Goal: Task Accomplishment & Management: Manage account settings

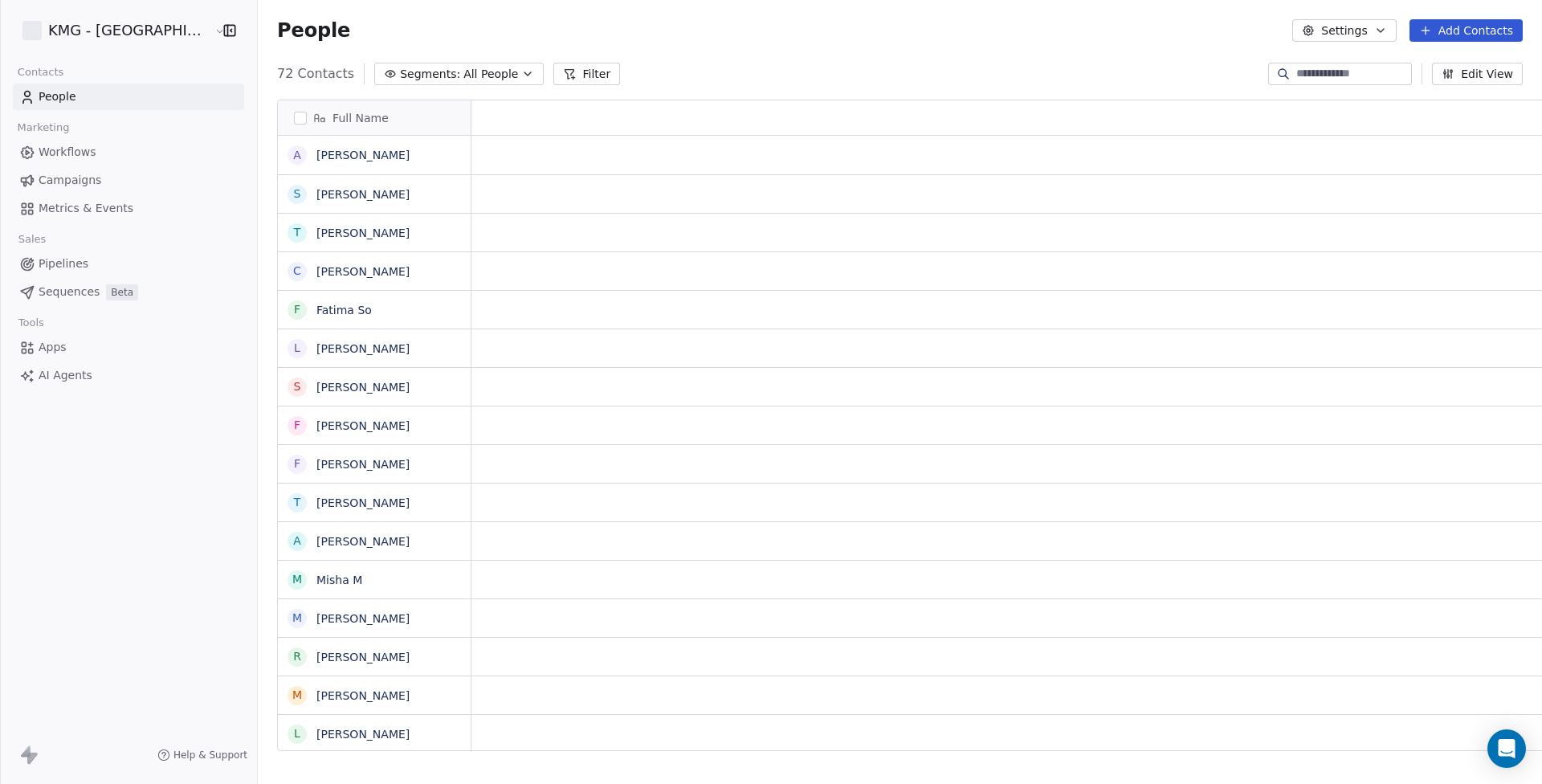
scroll to position [13, 13]
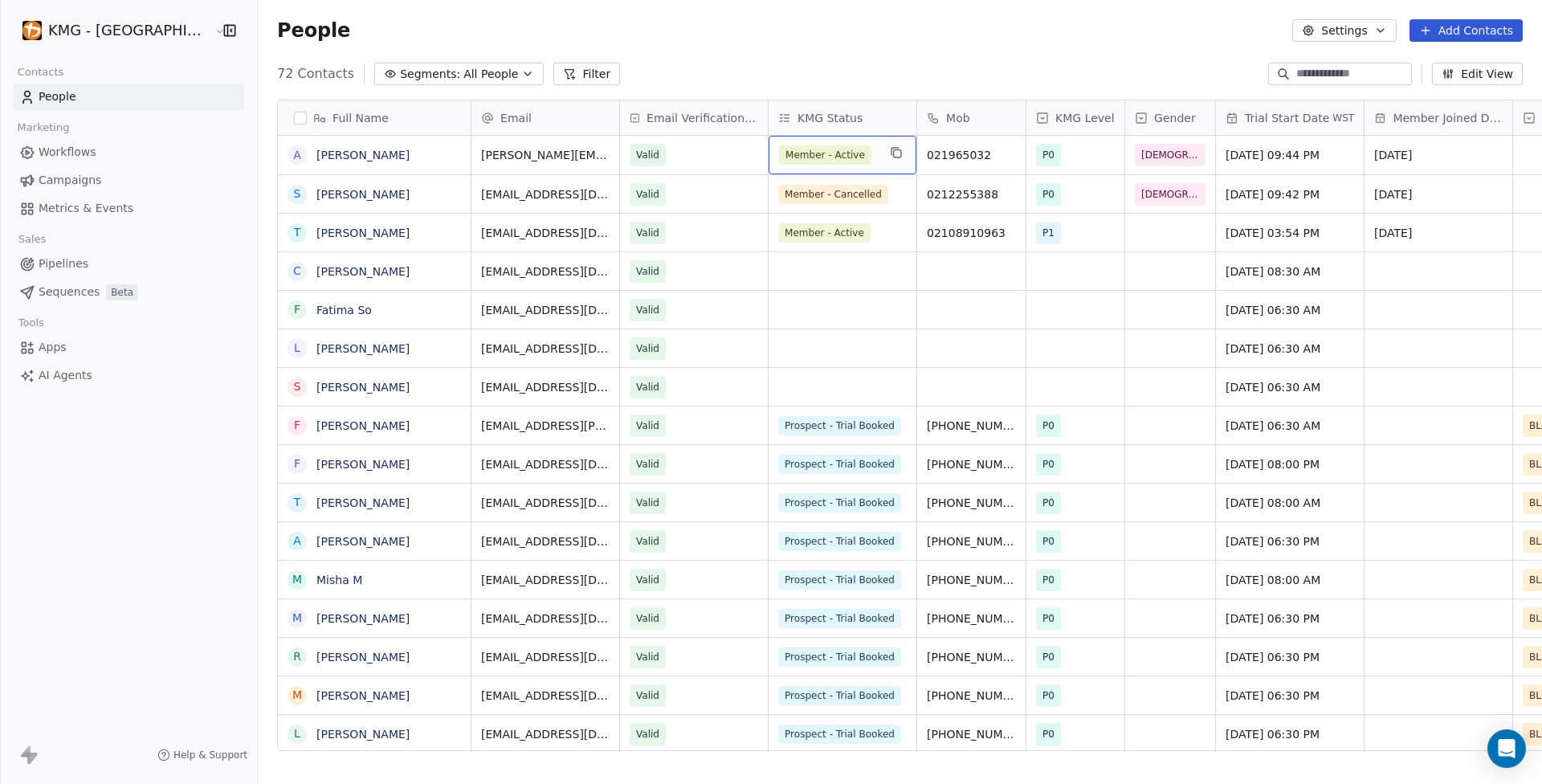
click at [799, 162] on span "Member - Active" at bounding box center [825, 155] width 92 height 19
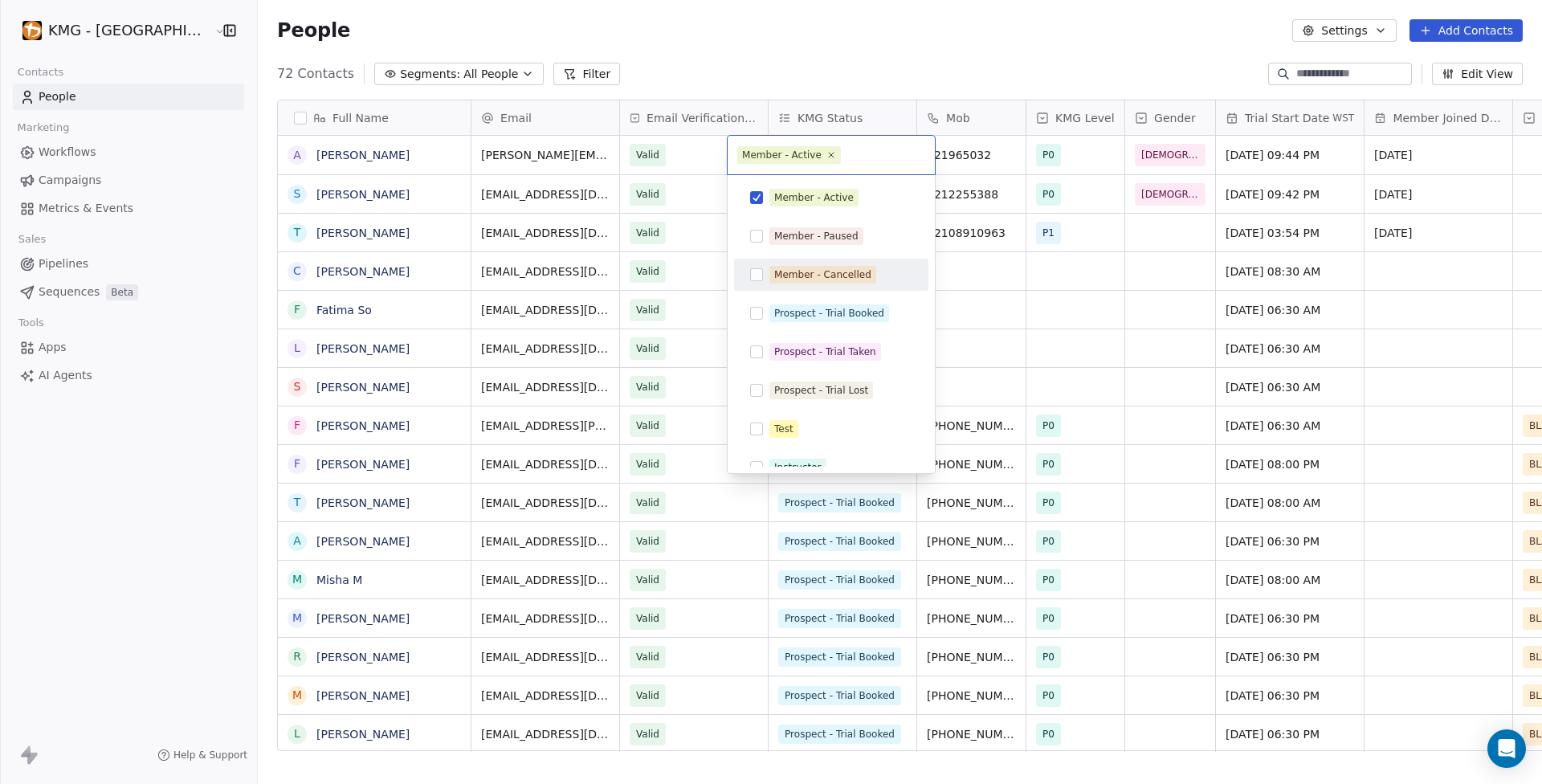
click at [763, 276] on div "Member - Cancelled" at bounding box center [831, 275] width 182 height 26
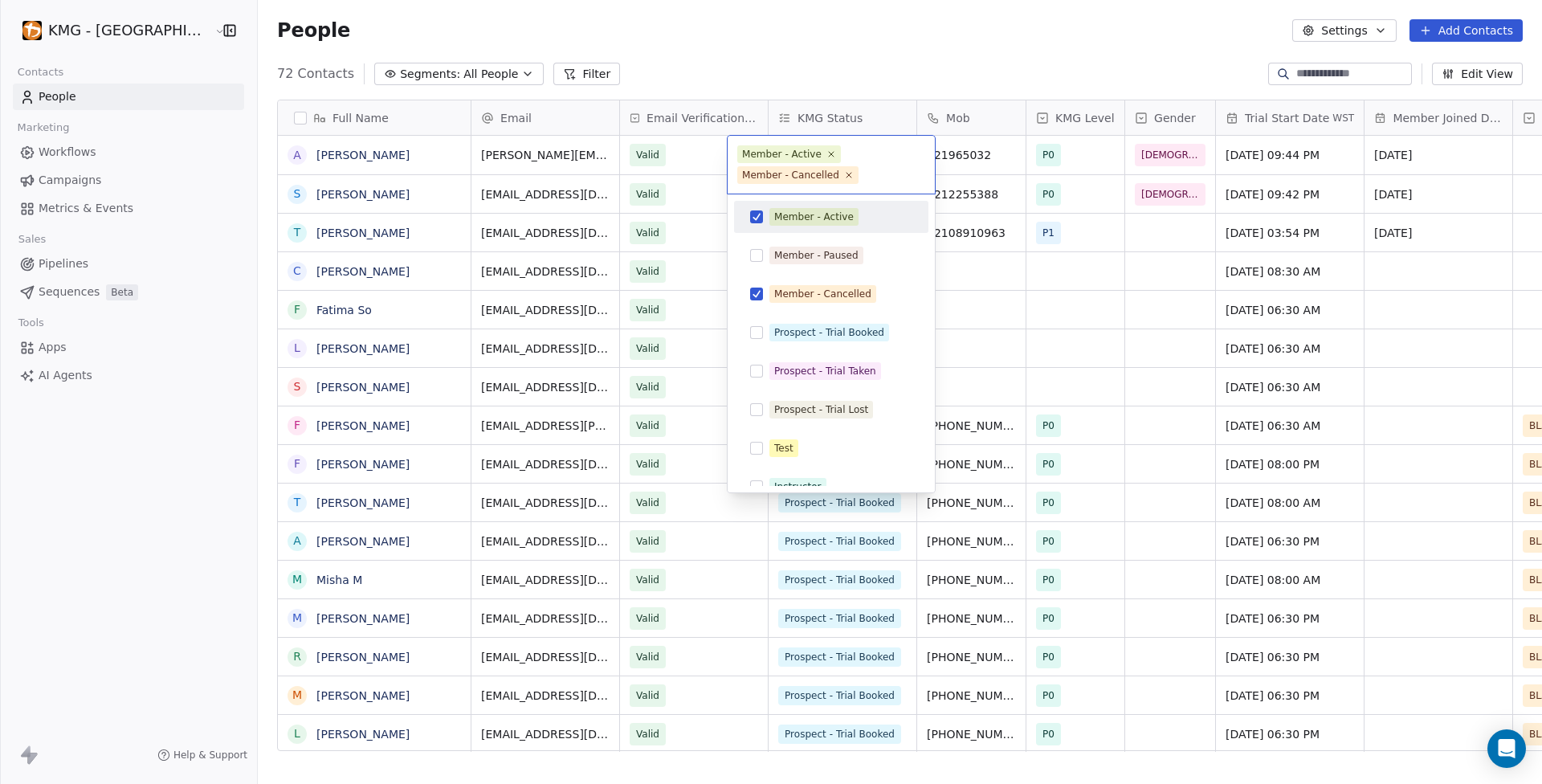
click at [760, 211] on button "Suggestions" at bounding box center [756, 217] width 13 height 13
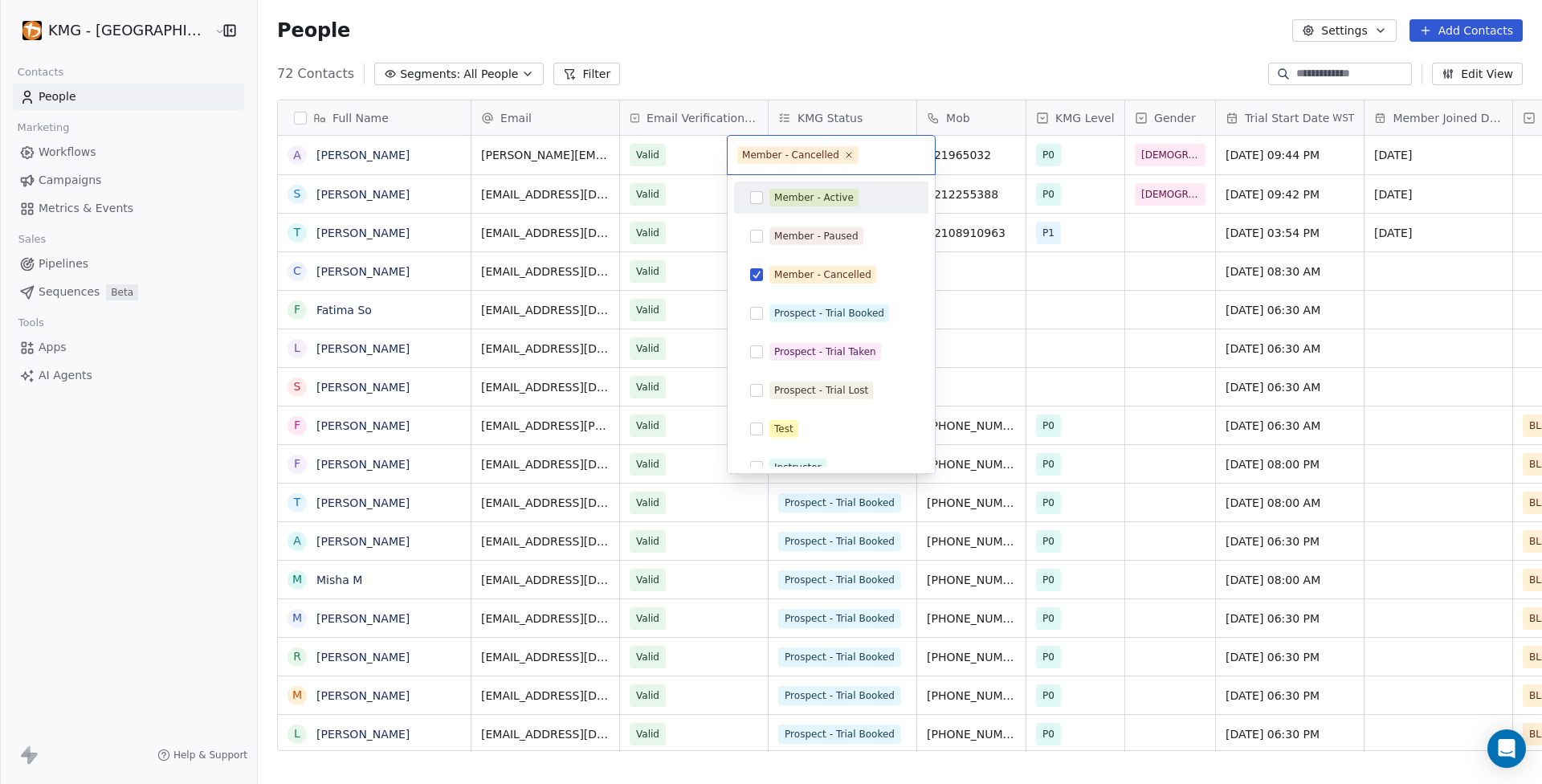
click at [158, 513] on html "KMG - Auckland Contacts People Marketing Workflows Campaigns Metrics & Events S…" at bounding box center [771, 392] width 1542 height 784
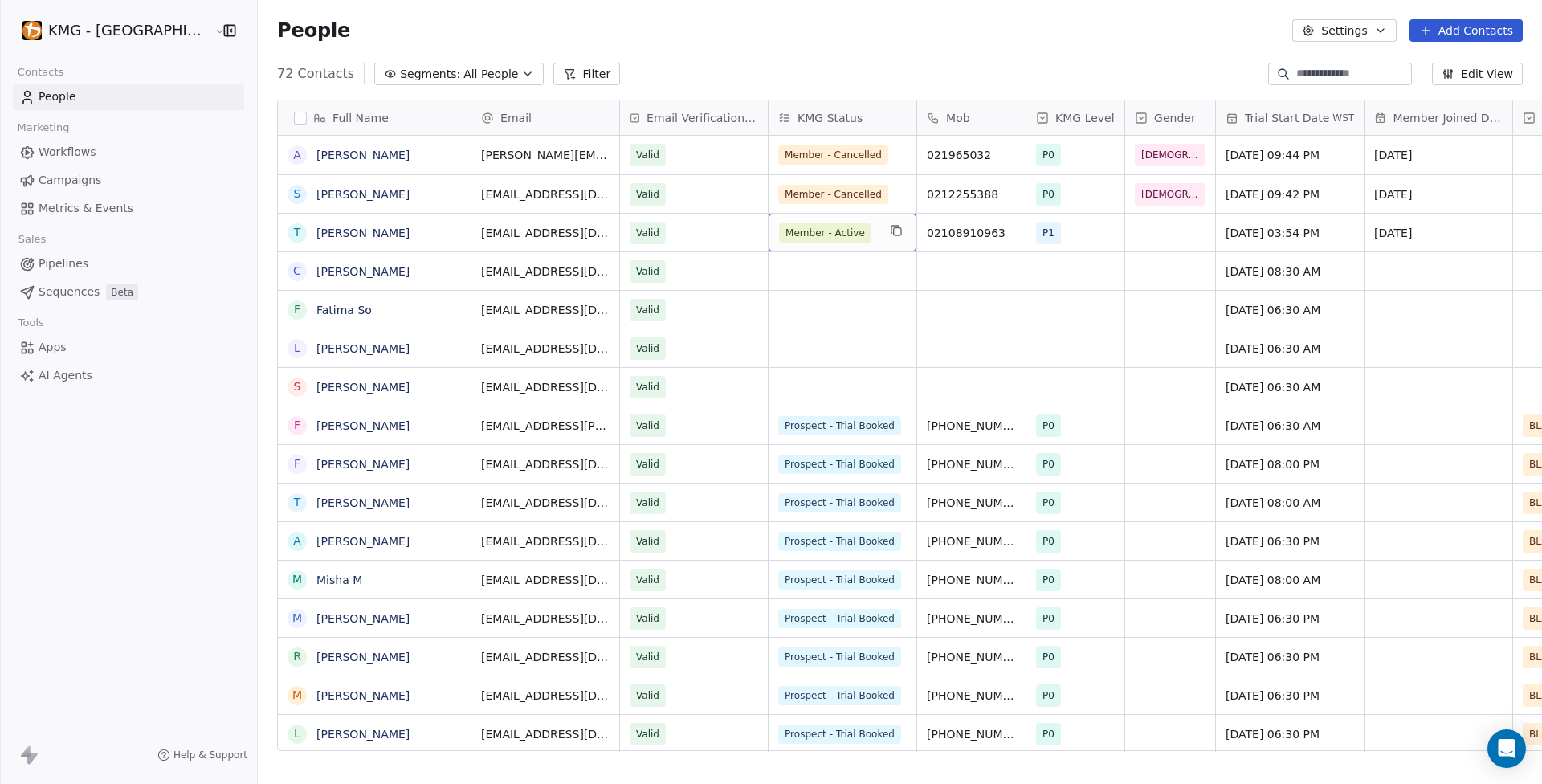
click at [796, 234] on span "Member - Active" at bounding box center [825, 233] width 92 height 19
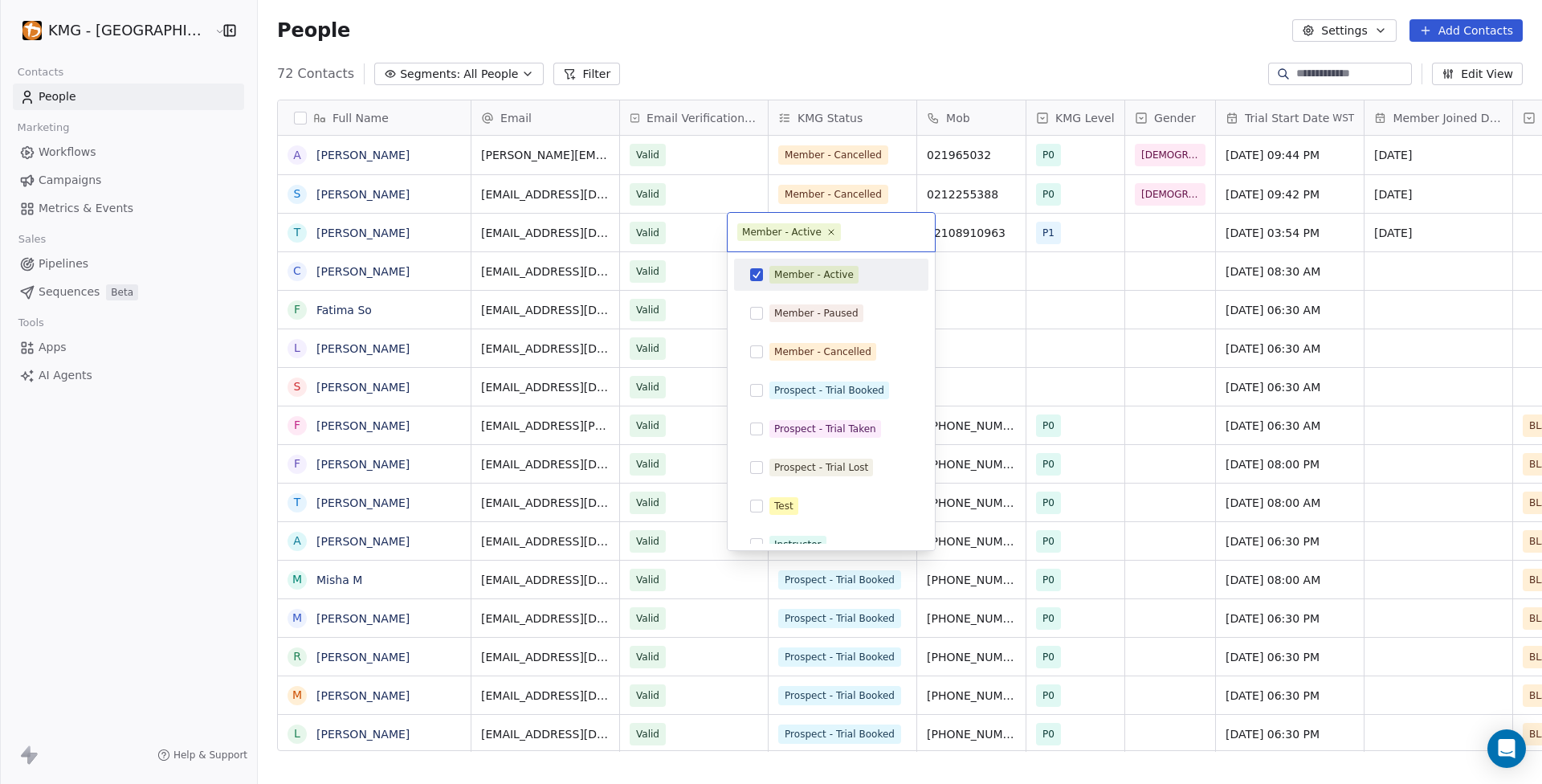
click at [759, 273] on button "Suggestions" at bounding box center [756, 274] width 13 height 13
click at [758, 356] on button "Suggestions" at bounding box center [756, 352] width 13 height 13
click at [78, 575] on html "KMG - [GEOGRAPHIC_DATA] Contacts People Marketing Workflows Campaigns Metrics &…" at bounding box center [771, 392] width 1542 height 784
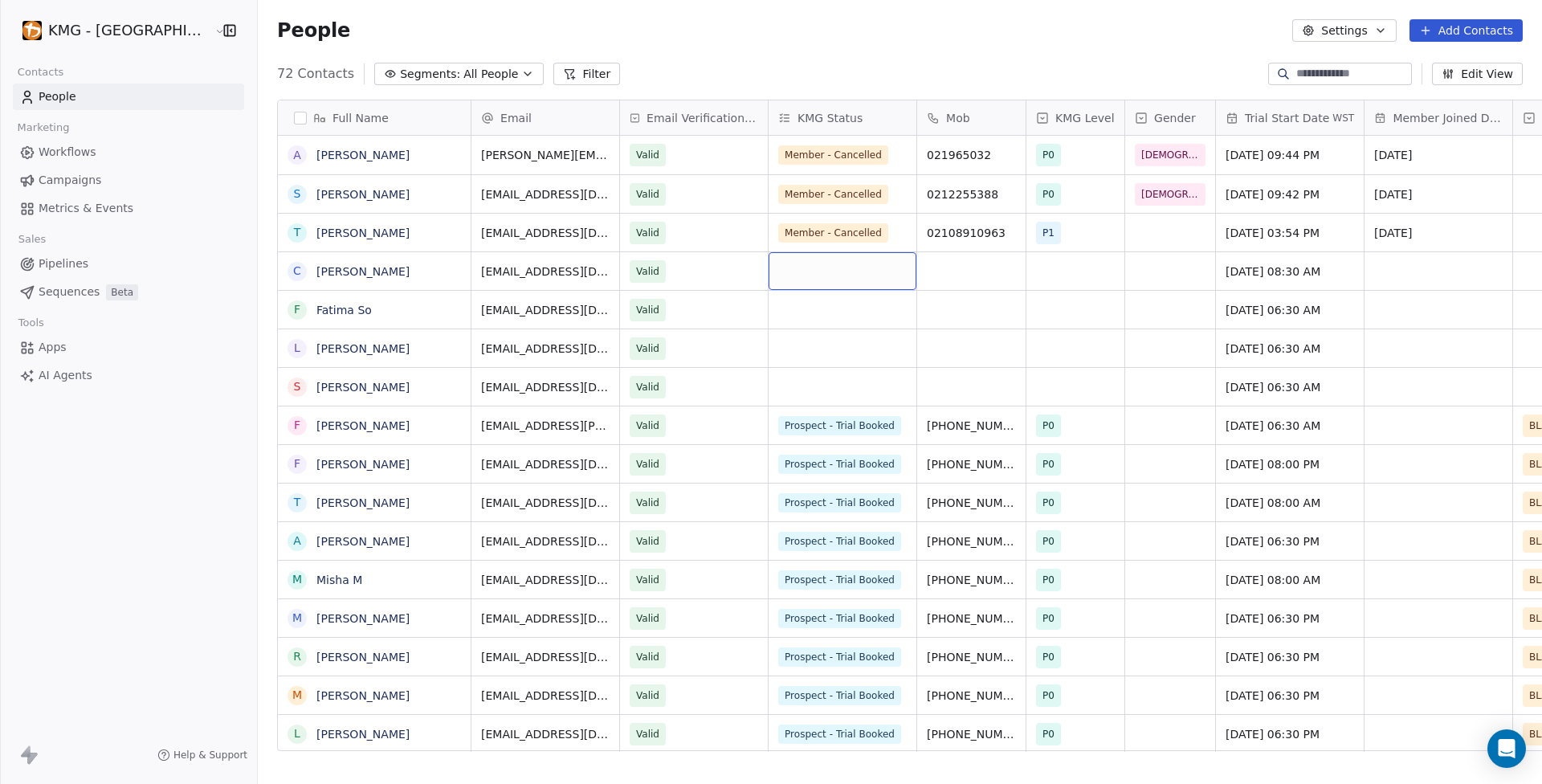
click at [830, 267] on div "grid" at bounding box center [842, 271] width 148 height 37
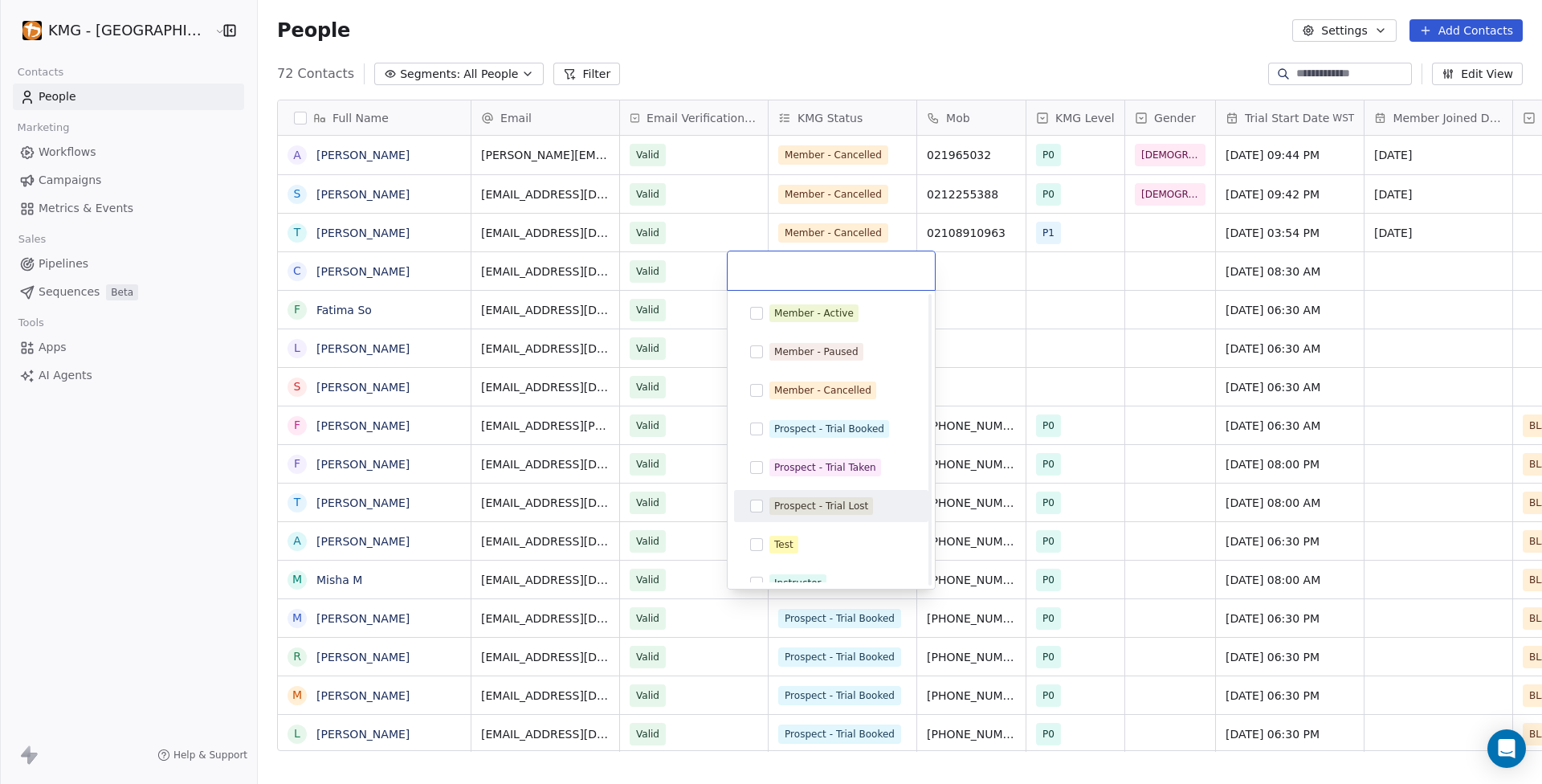
scroll to position [3, 0]
click at [762, 503] on button "Suggestions" at bounding box center [756, 502] width 13 height 13
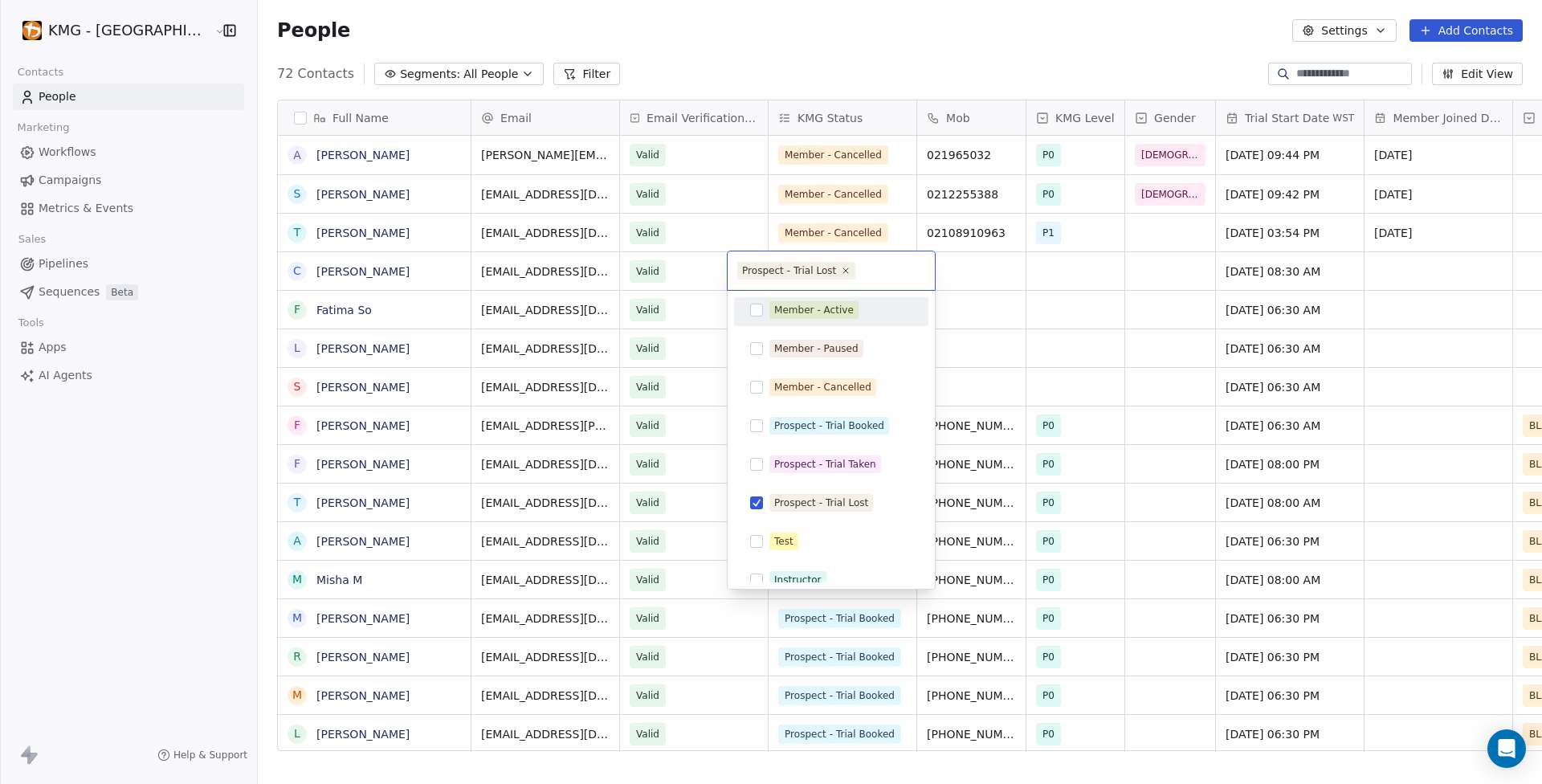
click at [706, 313] on html "KMG - [GEOGRAPHIC_DATA] Contacts People Marketing Workflows Campaigns Metrics &…" at bounding box center [771, 392] width 1542 height 784
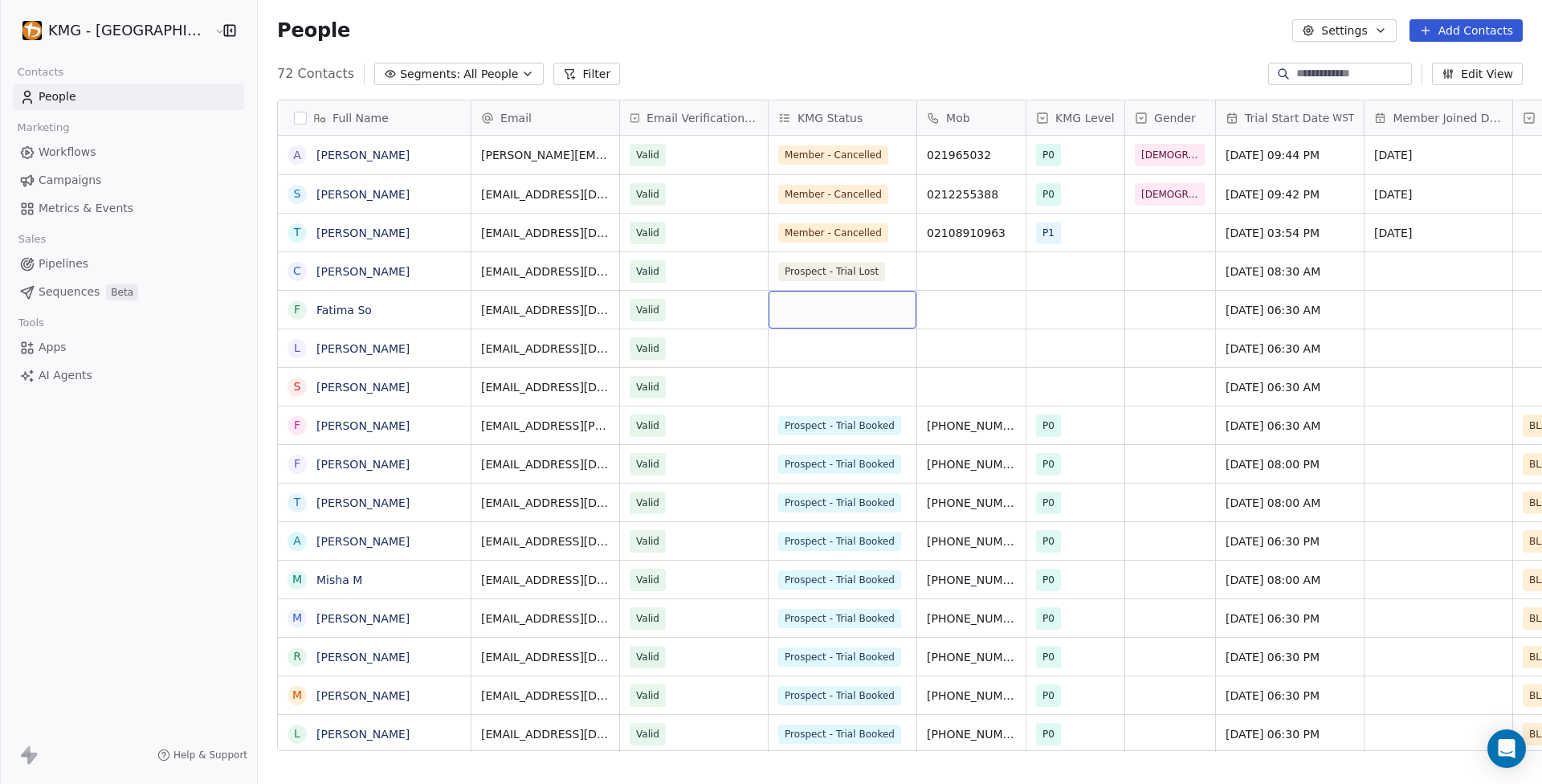
click at [768, 305] on div "grid" at bounding box center [842, 309] width 148 height 37
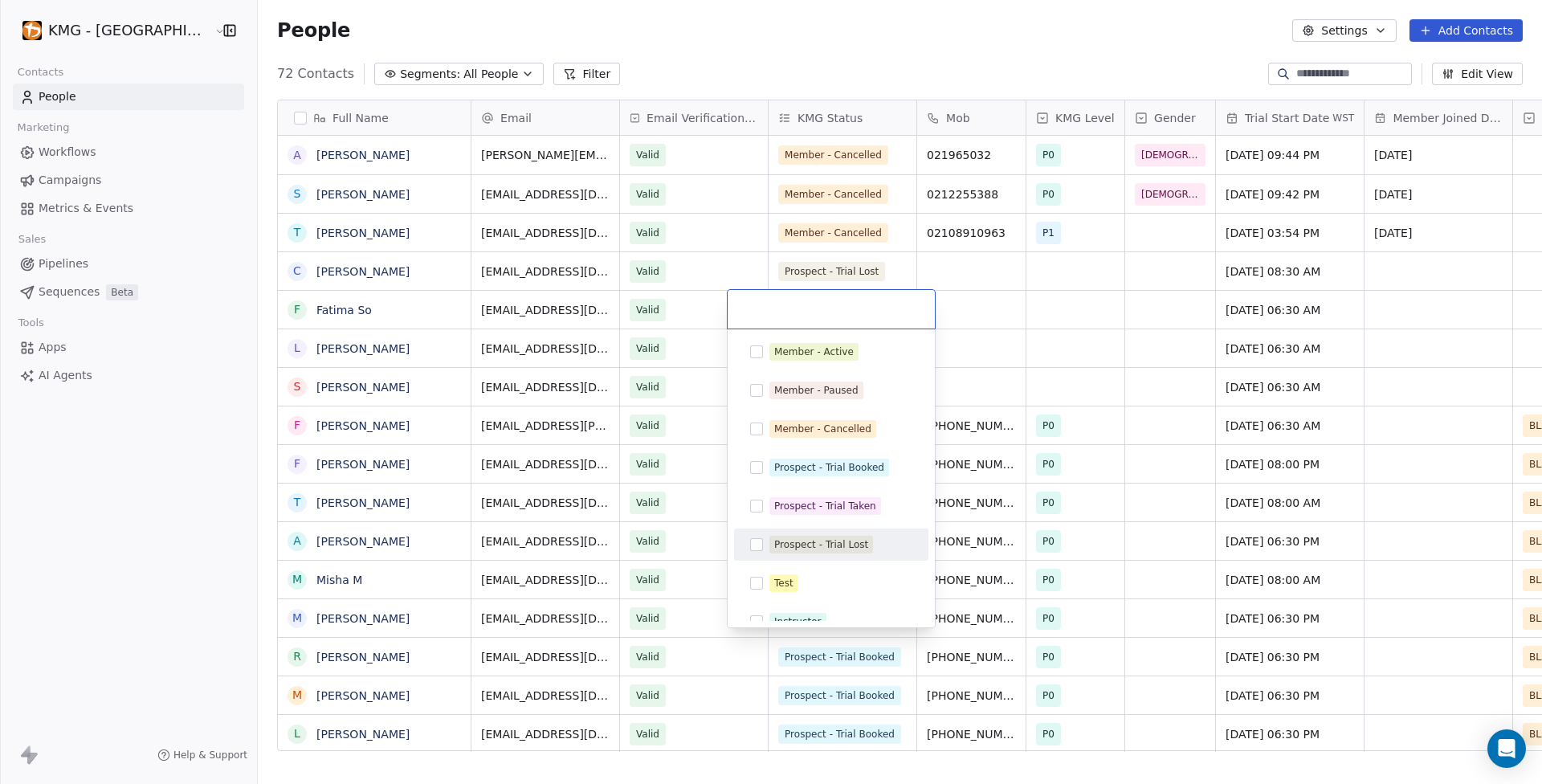
click at [777, 544] on div "Prospect - Trial Lost" at bounding box center [821, 544] width 94 height 15
click at [711, 396] on html "KMG - [GEOGRAPHIC_DATA] Contacts People Marketing Workflows Campaigns Metrics &…" at bounding box center [771, 392] width 1542 height 784
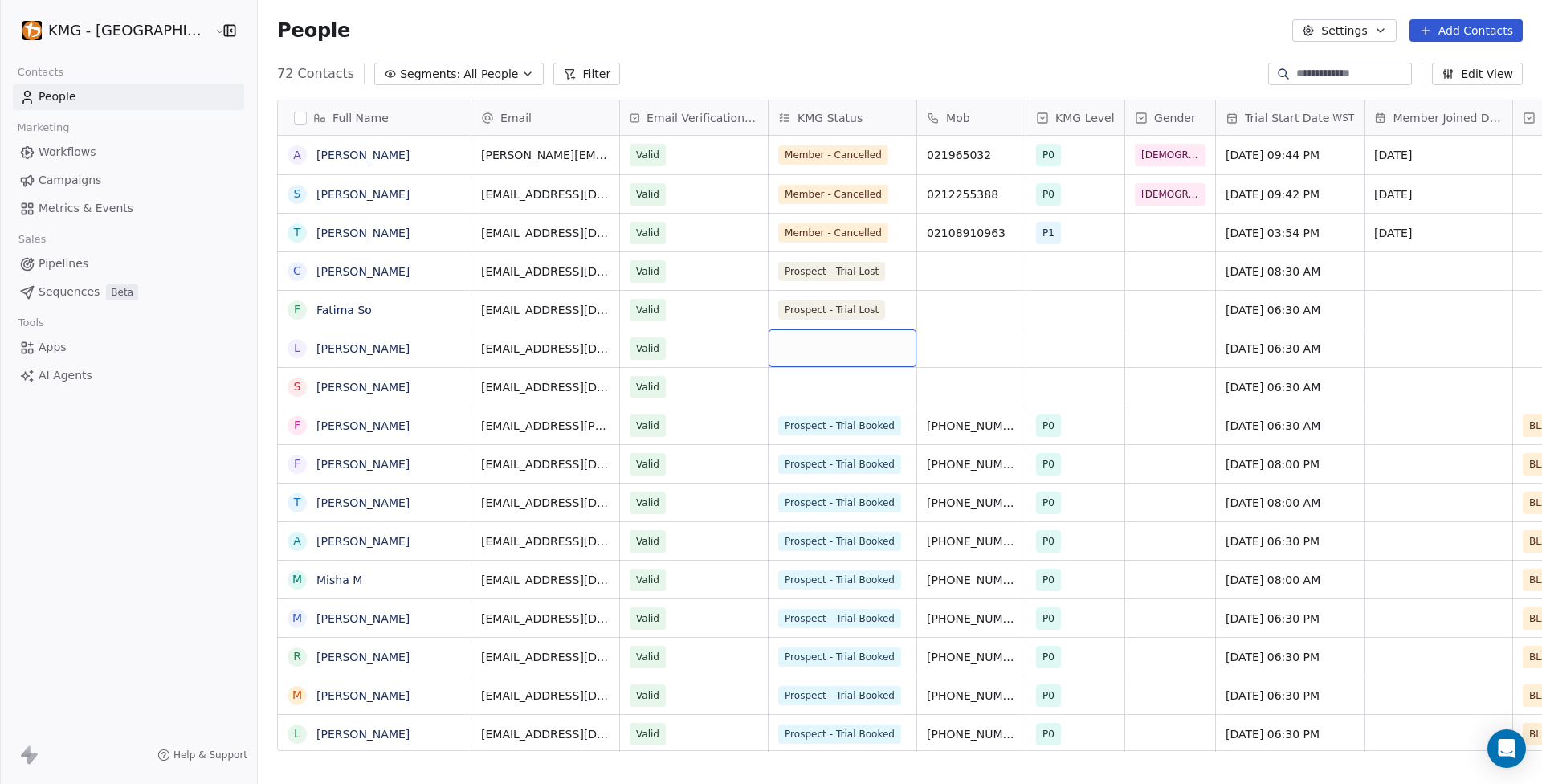
click at [768, 358] on div "grid" at bounding box center [842, 347] width 148 height 37
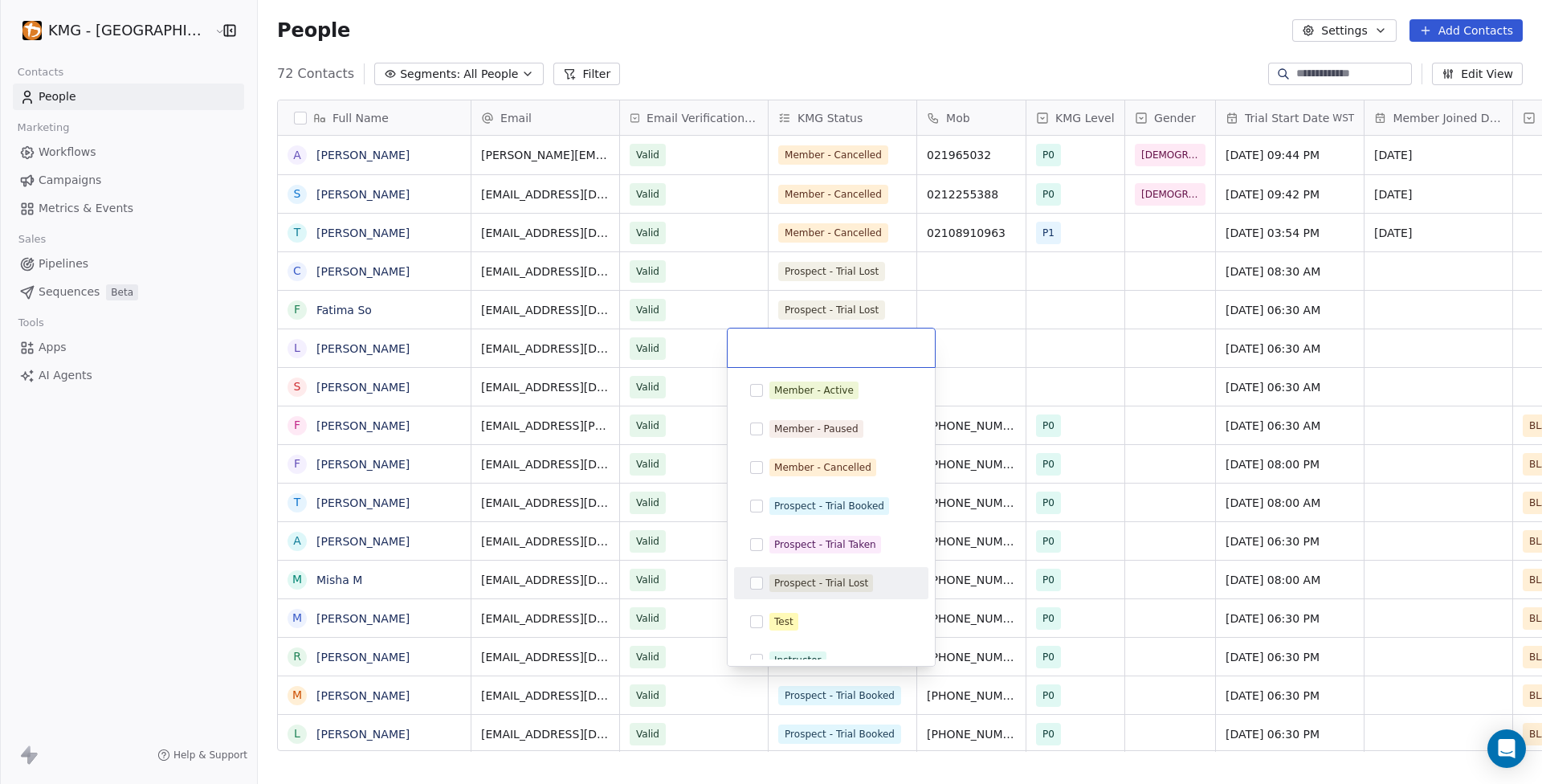
click at [770, 587] on span "Prospect - Trial Lost" at bounding box center [821, 583] width 104 height 17
click at [701, 526] on html "KMG - [GEOGRAPHIC_DATA] Contacts People Marketing Workflows Campaigns Metrics &…" at bounding box center [771, 392] width 1542 height 784
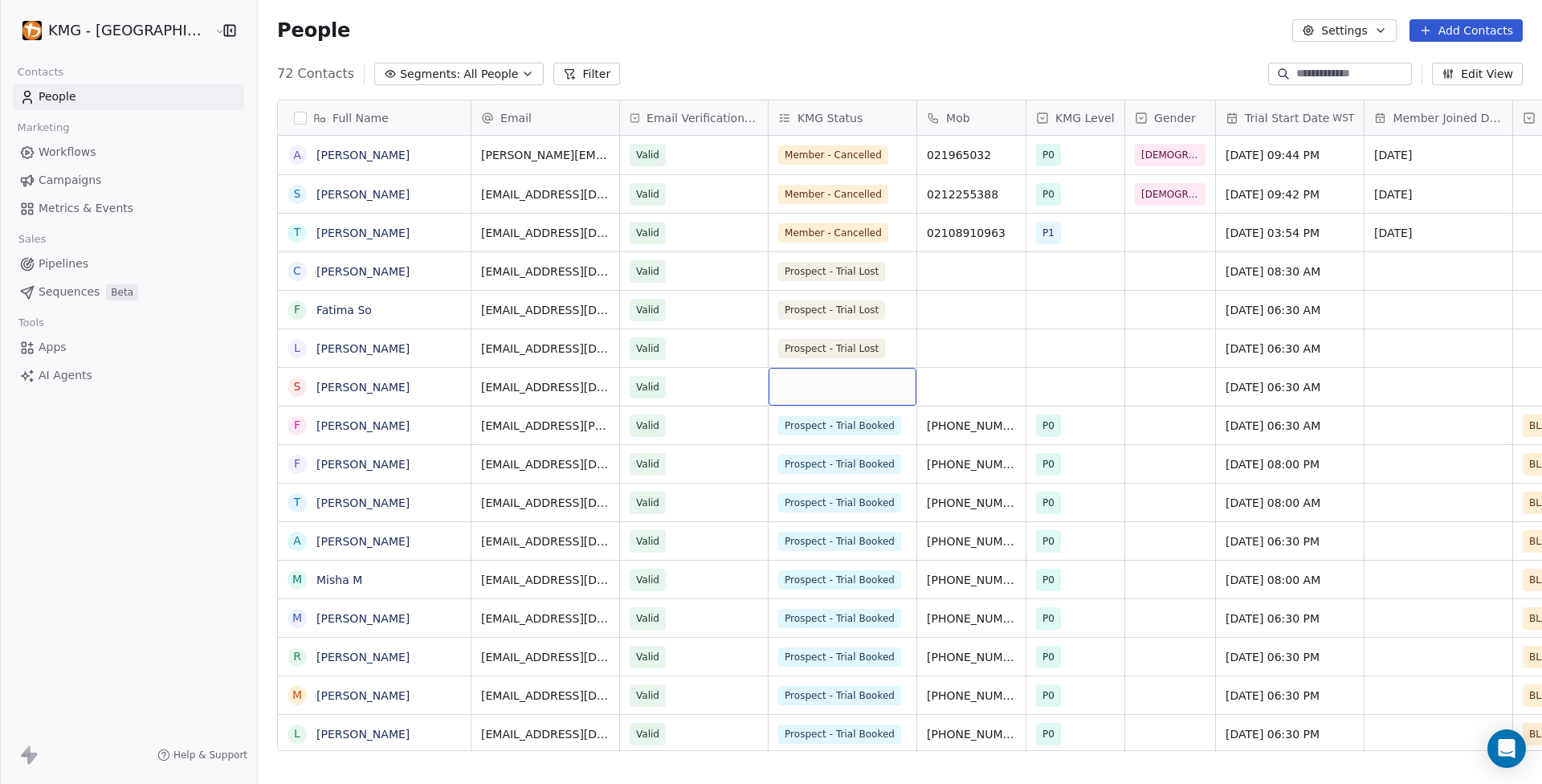
click at [768, 385] on div "grid" at bounding box center [842, 386] width 148 height 37
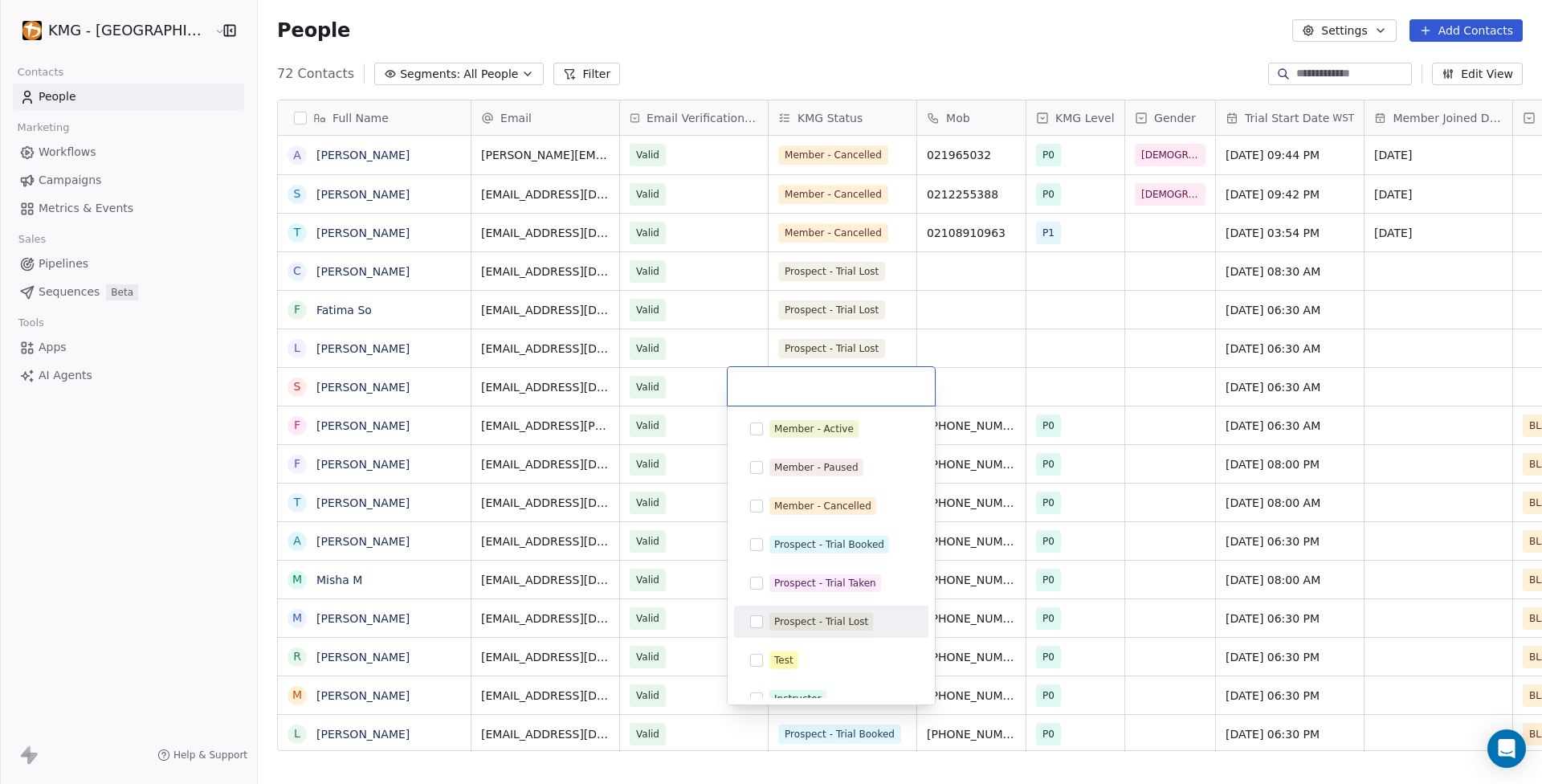
click at [790, 616] on div "Prospect - Trial Lost" at bounding box center [821, 621] width 94 height 15
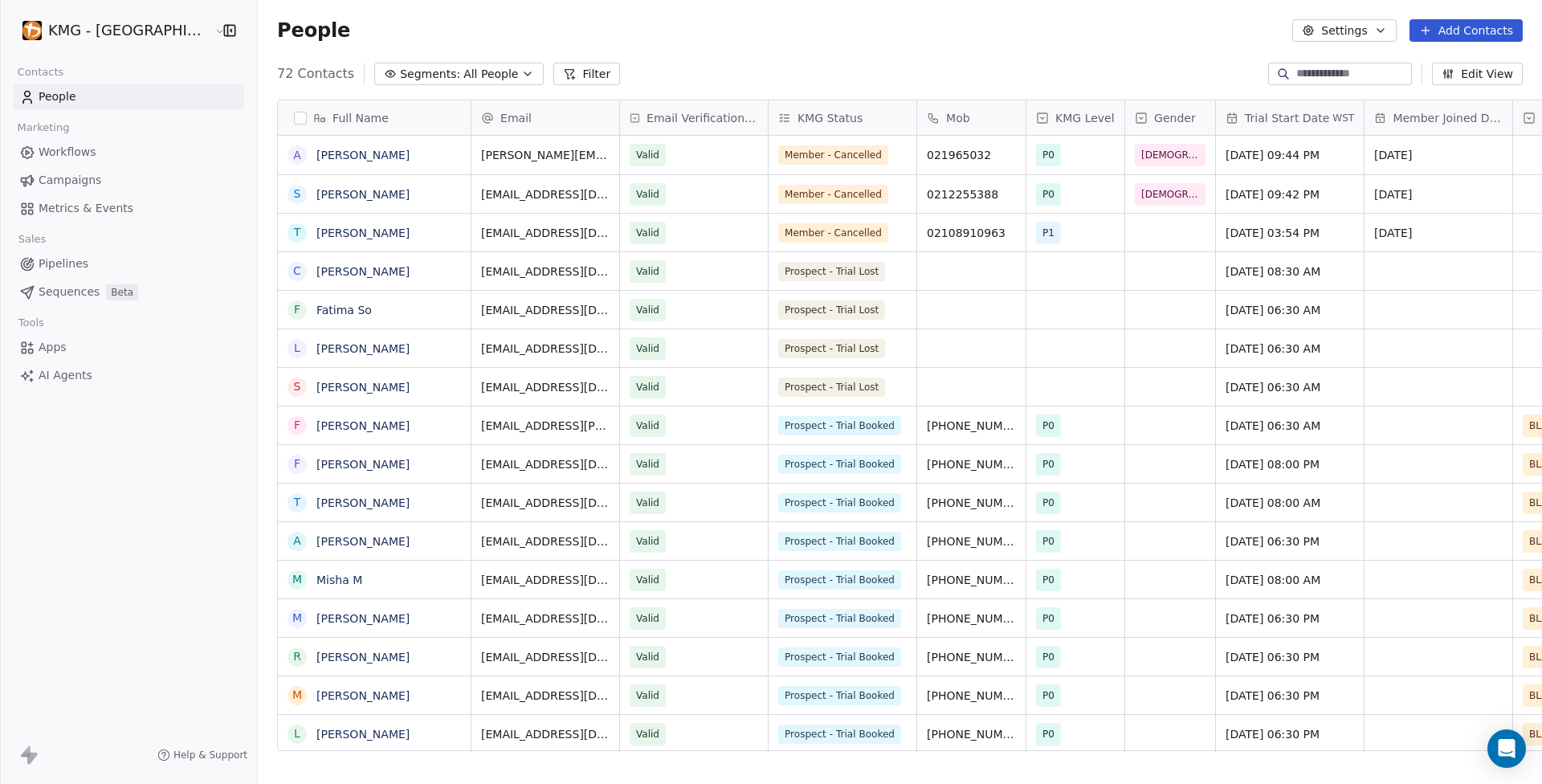
drag, startPoint x: 73, startPoint y: 596, endPoint x: 123, endPoint y: 586, distance: 51.0
click at [73, 596] on html "KMG - [GEOGRAPHIC_DATA] Contacts People Marketing Workflows Campaigns Metrics &…" at bounding box center [771, 392] width 1542 height 784
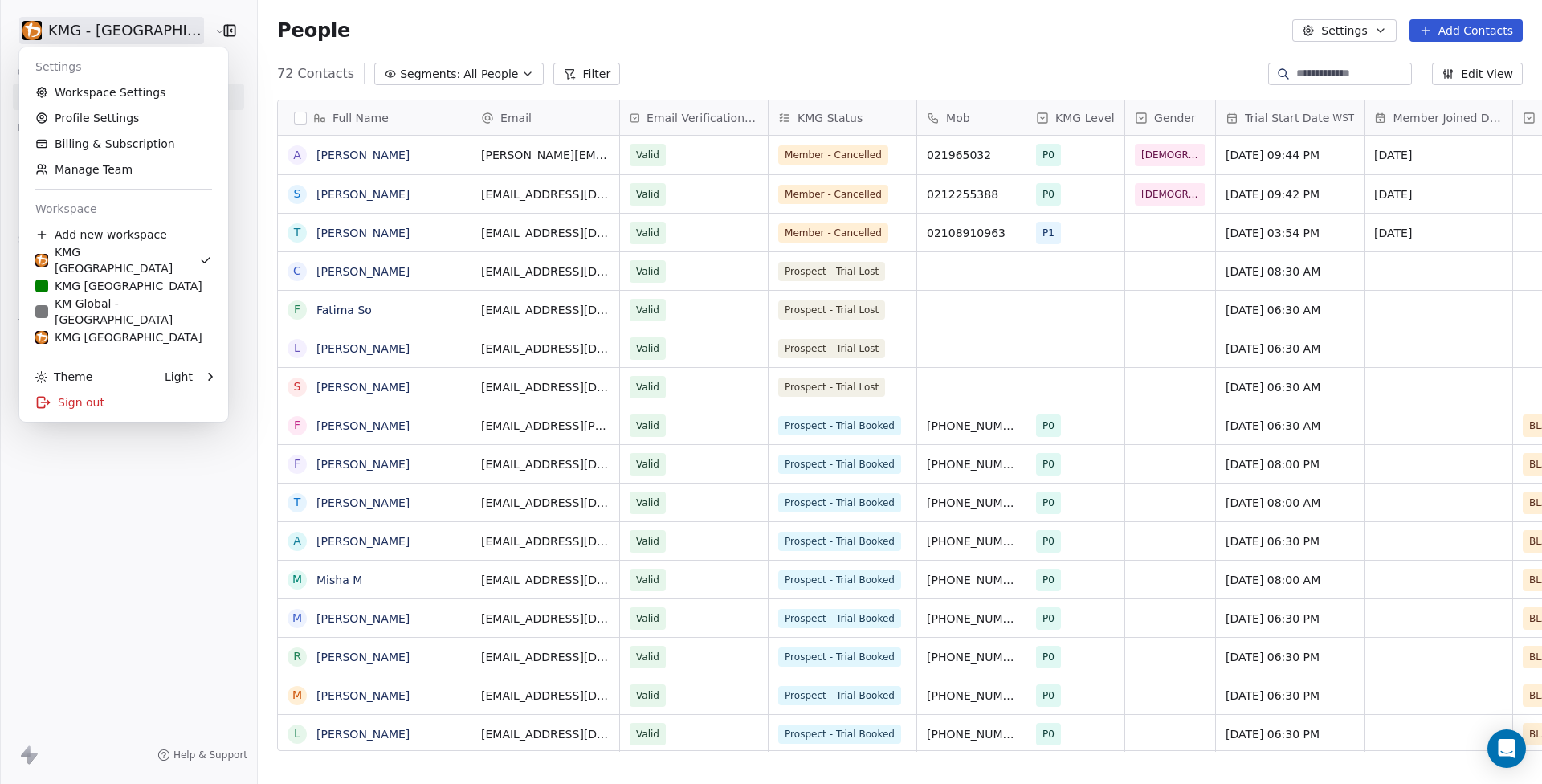
click at [143, 34] on html "KMG - [GEOGRAPHIC_DATA] Contacts People Marketing Workflows Campaigns Metrics &…" at bounding box center [771, 392] width 1542 height 784
click at [116, 336] on div "KMG NZ" at bounding box center [124, 337] width 177 height 16
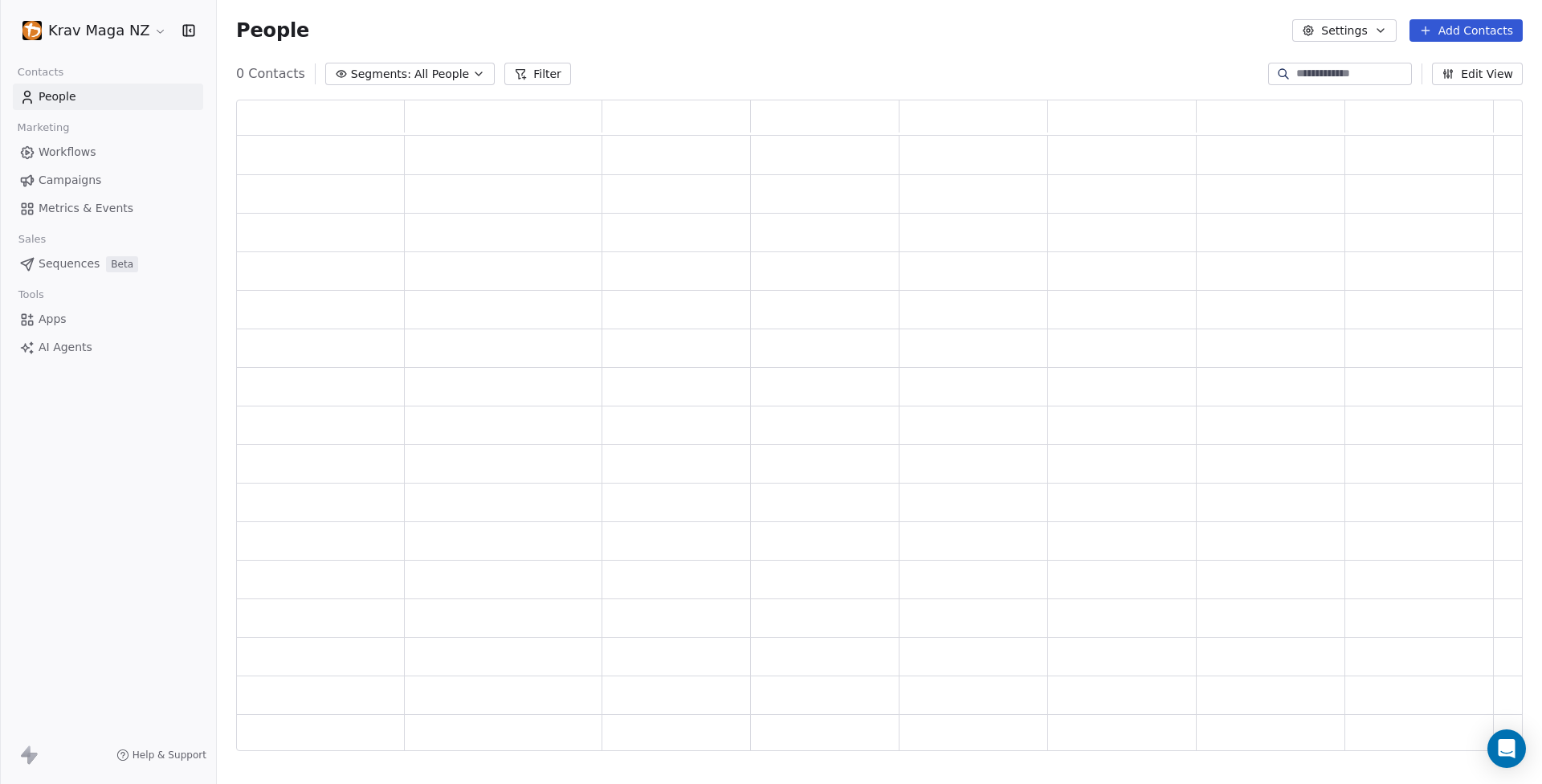
scroll to position [640, 1275]
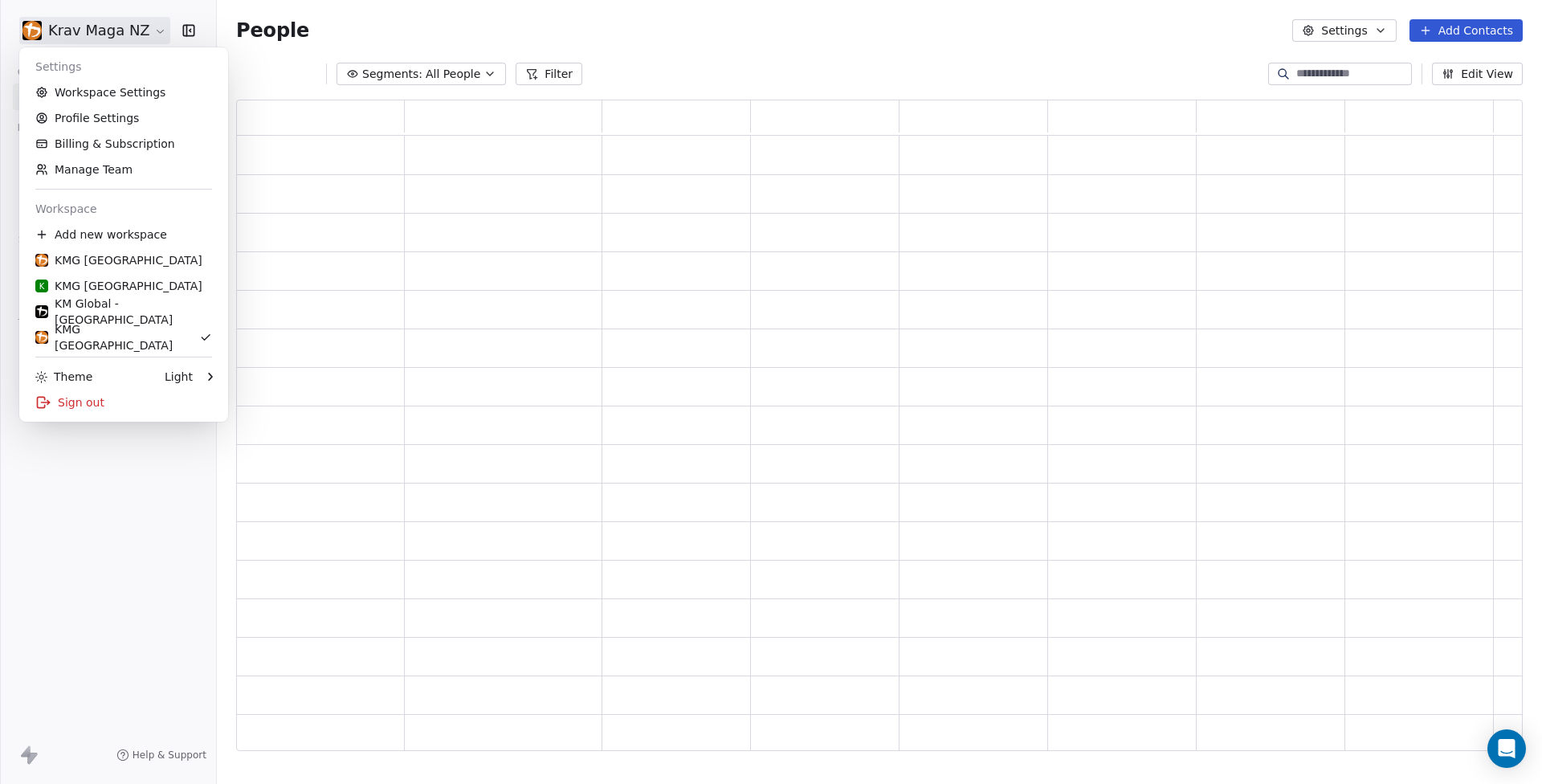
click at [139, 30] on html "Krav Maga NZ Contacts People Marketing Workflows Campaigns Metrics & Events Sal…" at bounding box center [771, 392] width 1542 height 784
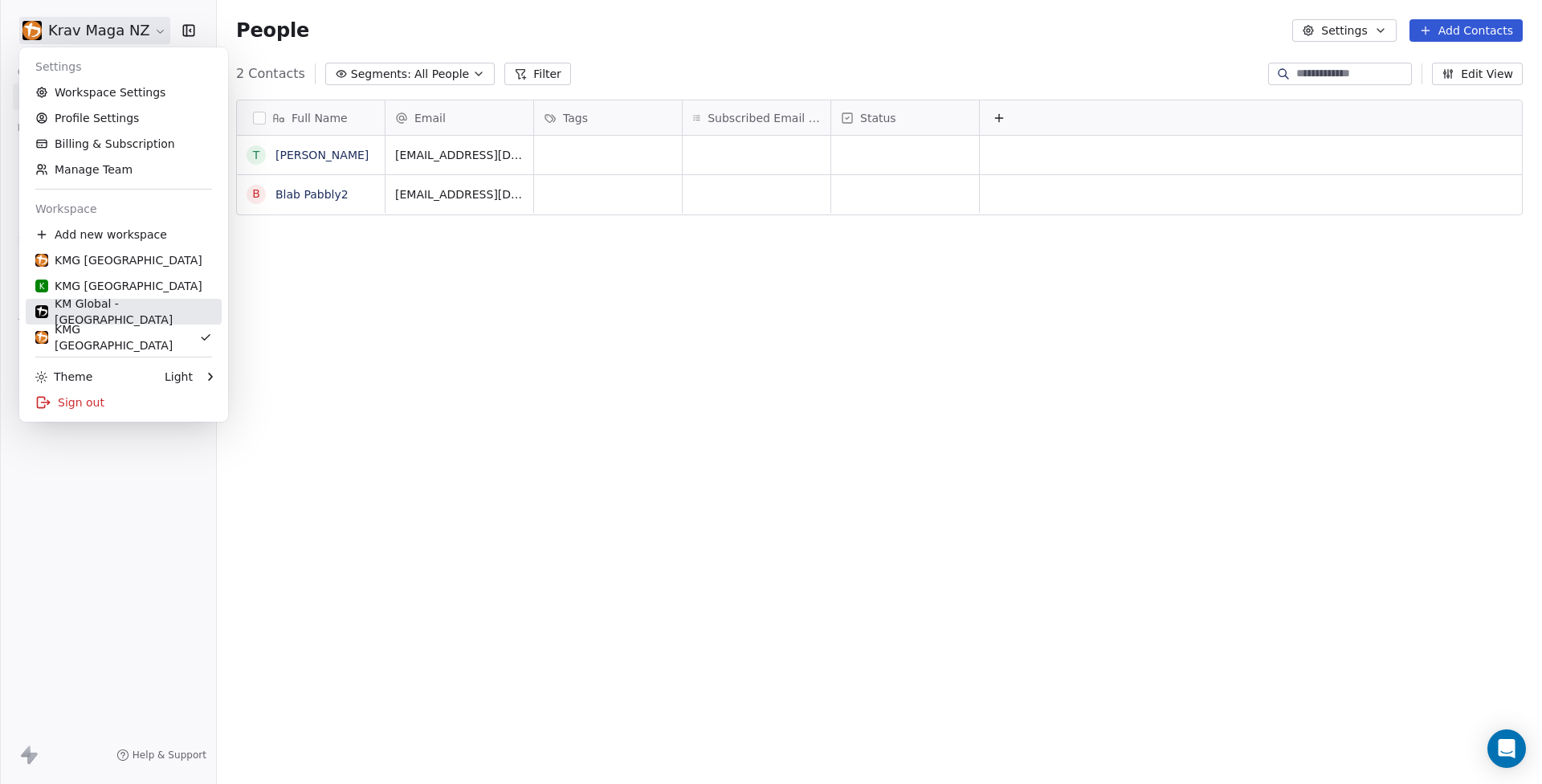
scroll to position [678, 1313]
click at [127, 310] on div "KM Global - [GEOGRAPHIC_DATA]" at bounding box center [124, 312] width 177 height 32
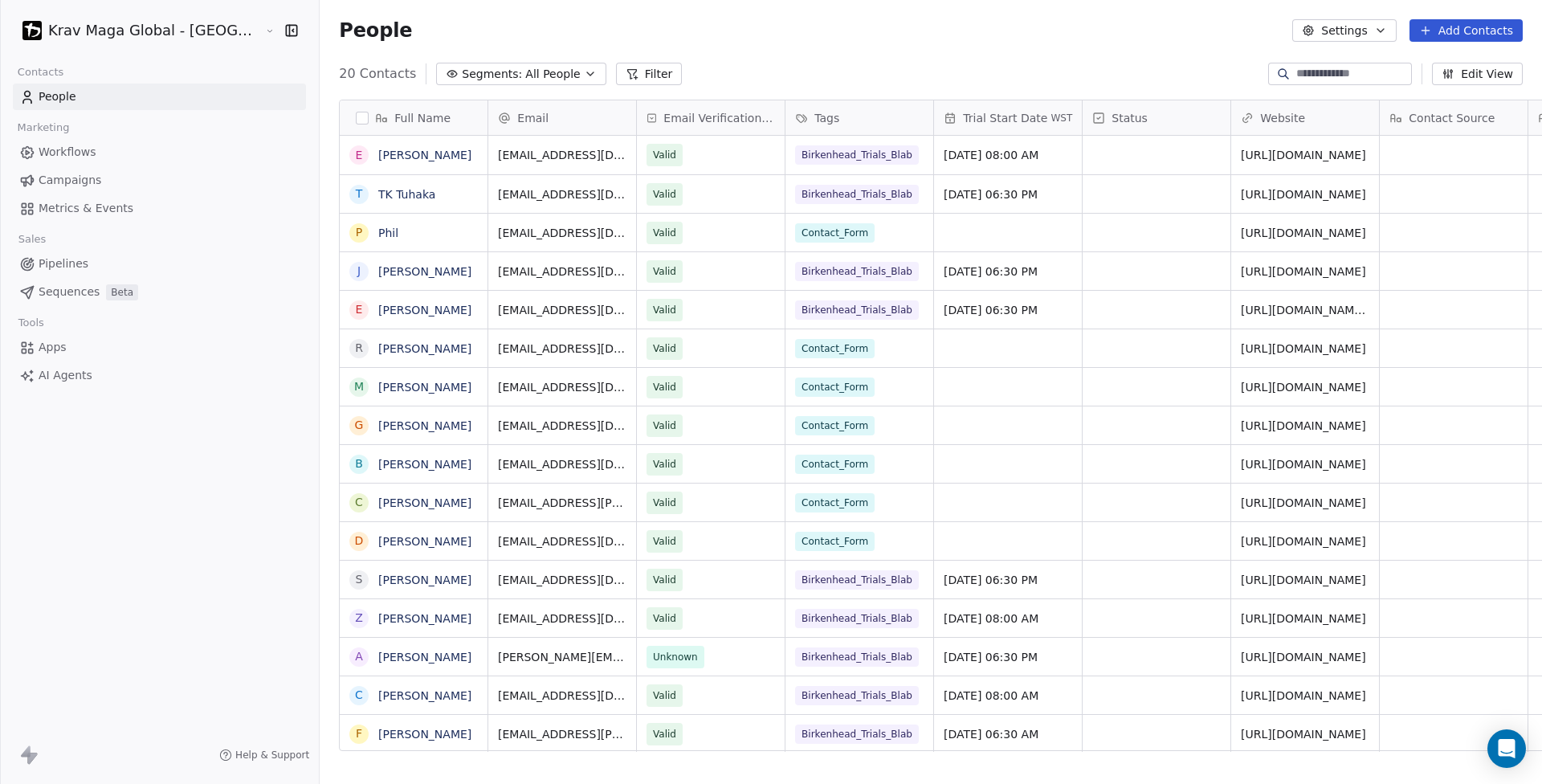
scroll to position [678, 1307]
click at [654, 661] on span "Unknown" at bounding box center [676, 657] width 45 height 16
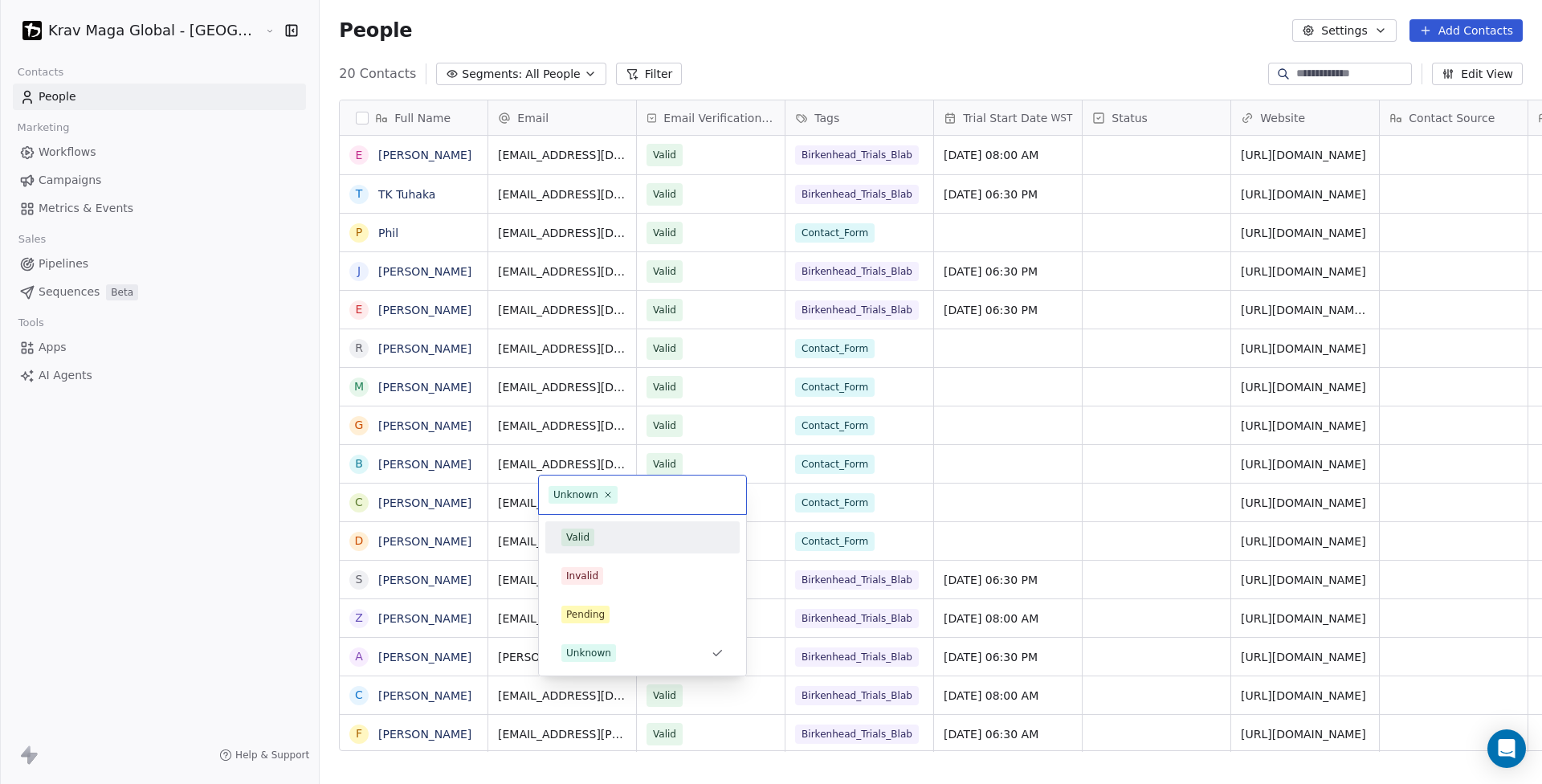
click at [601, 534] on div "Valid" at bounding box center [642, 537] width 162 height 17
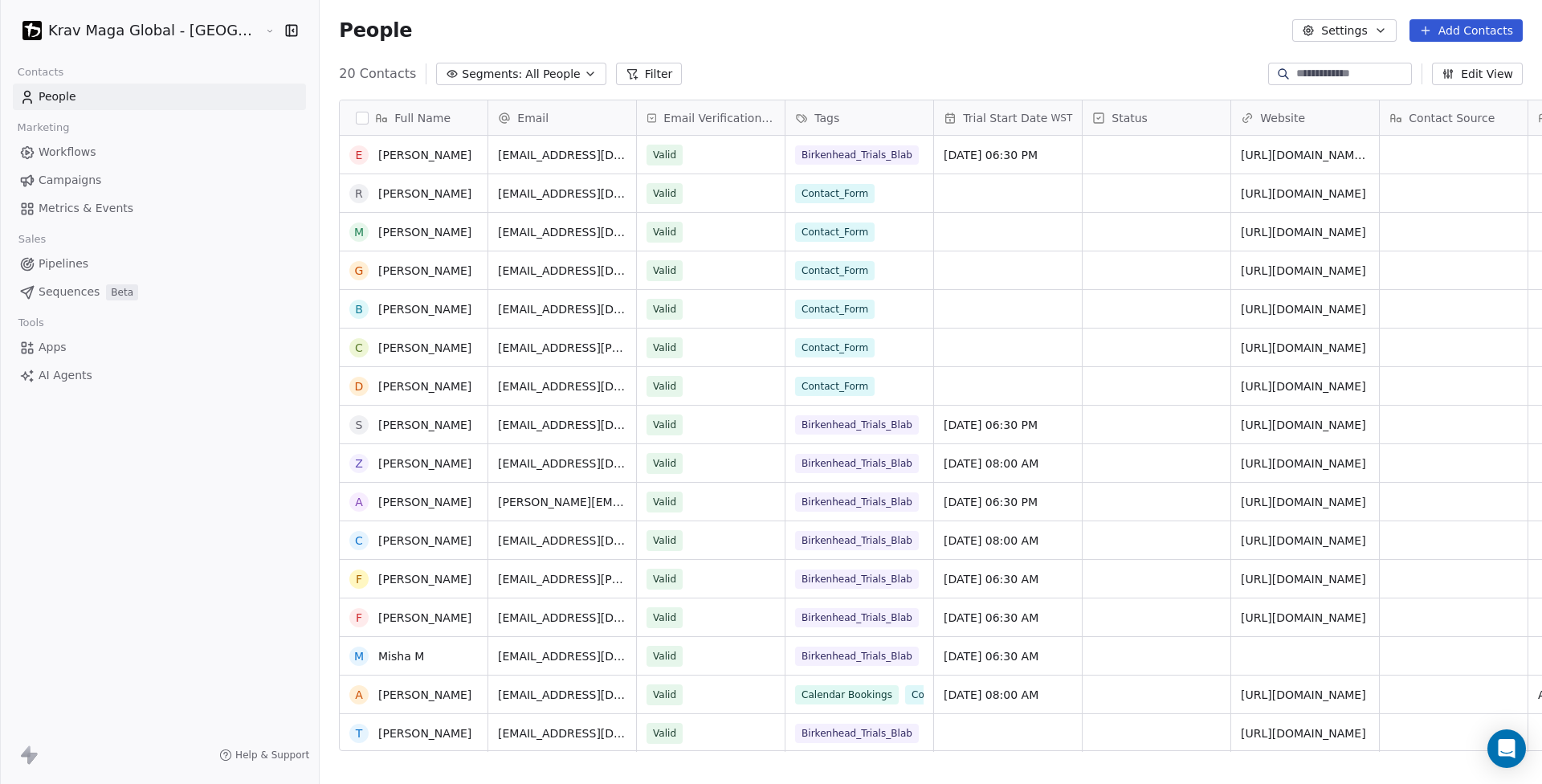
scroll to position [12, 0]
click at [796, 493] on span "Birkenhead_Trials_Blab" at bounding box center [858, 502] width 124 height 19
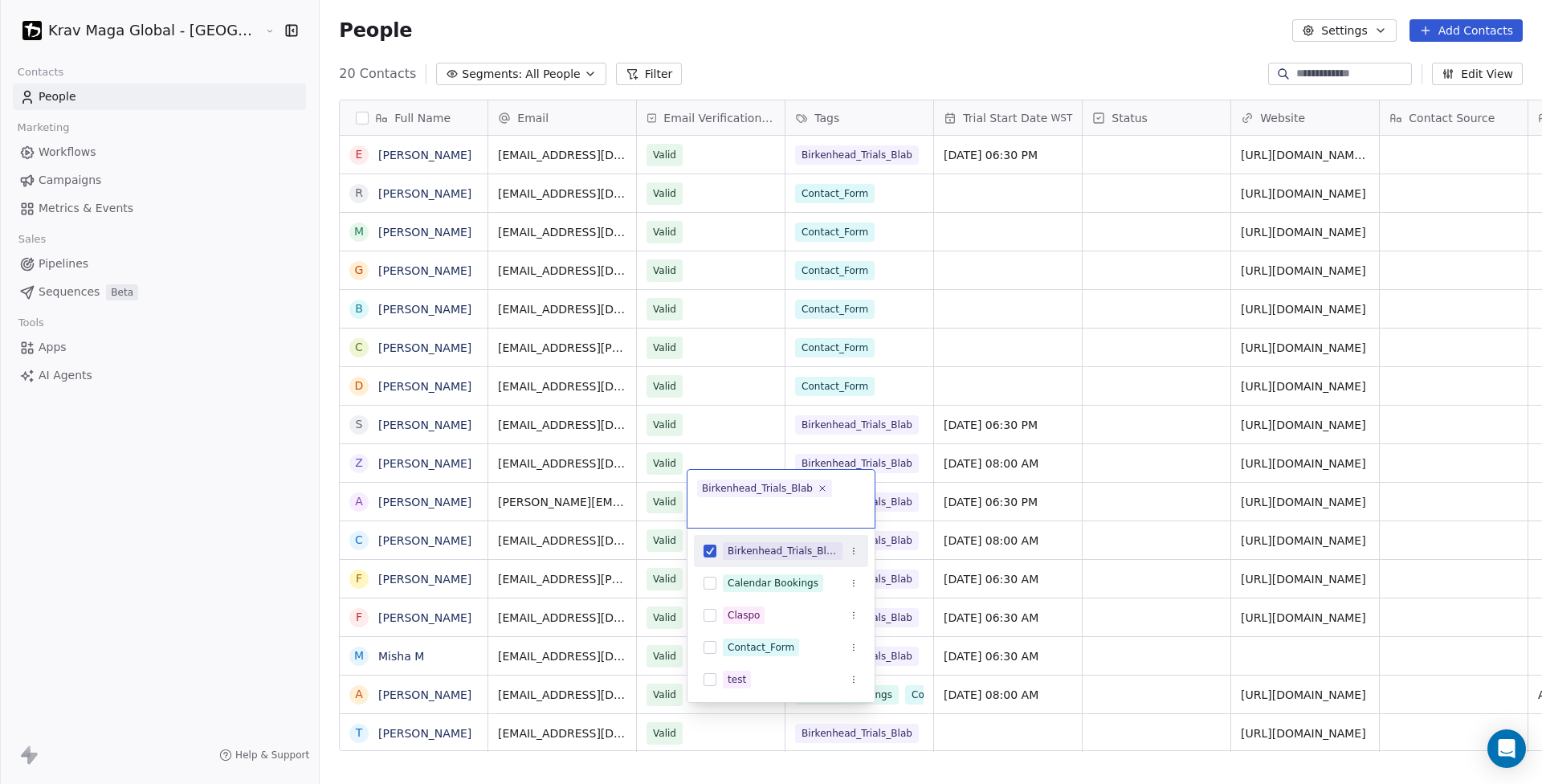
click at [172, 555] on html "Krav Maga Global - NZ Contacts People Marketing Workflows Campaigns Metrics & E…" at bounding box center [771, 392] width 1542 height 784
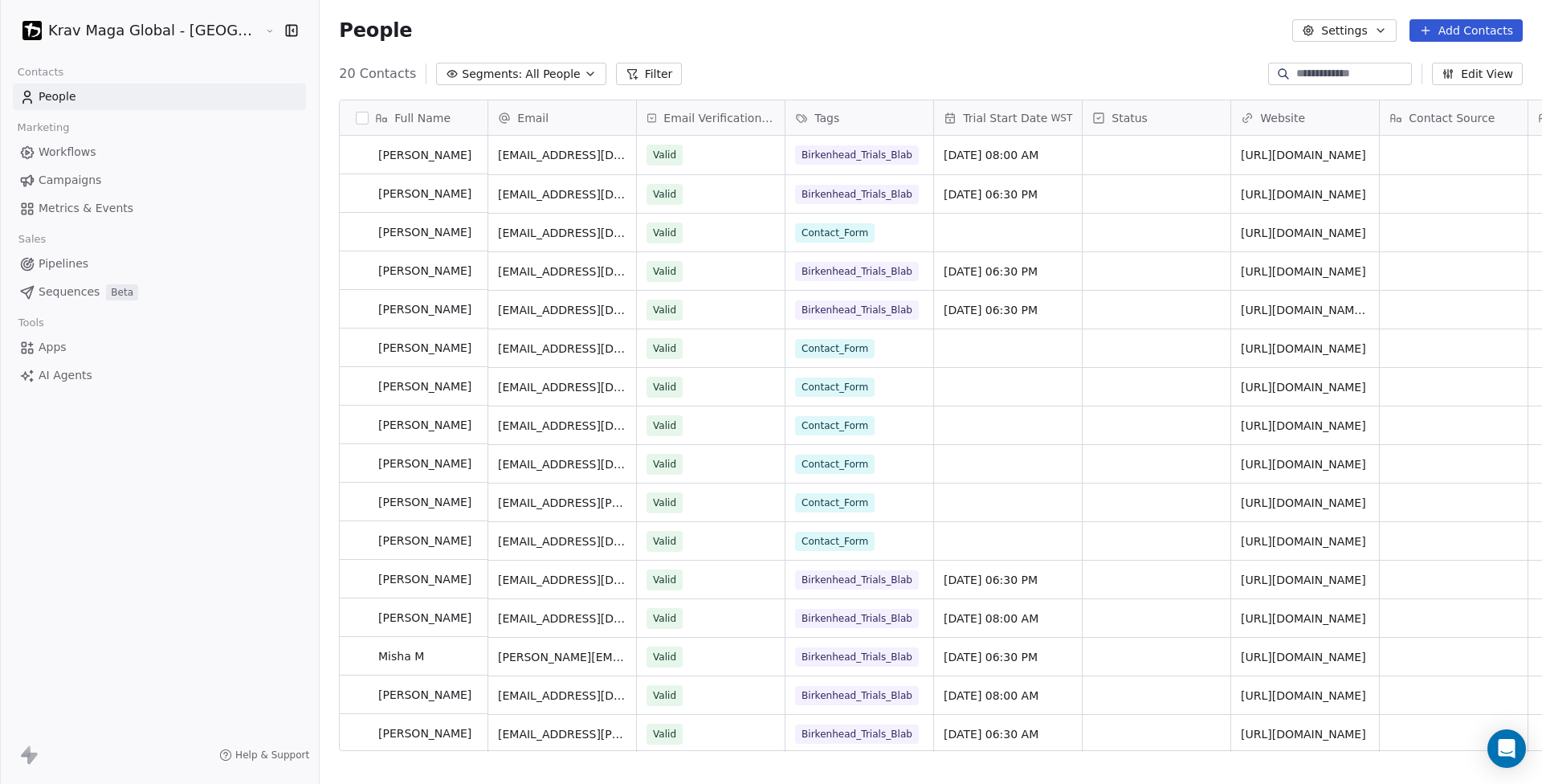
scroll to position [0, 0]
click at [1498, 75] on button "Edit View" at bounding box center [1477, 74] width 91 height 23
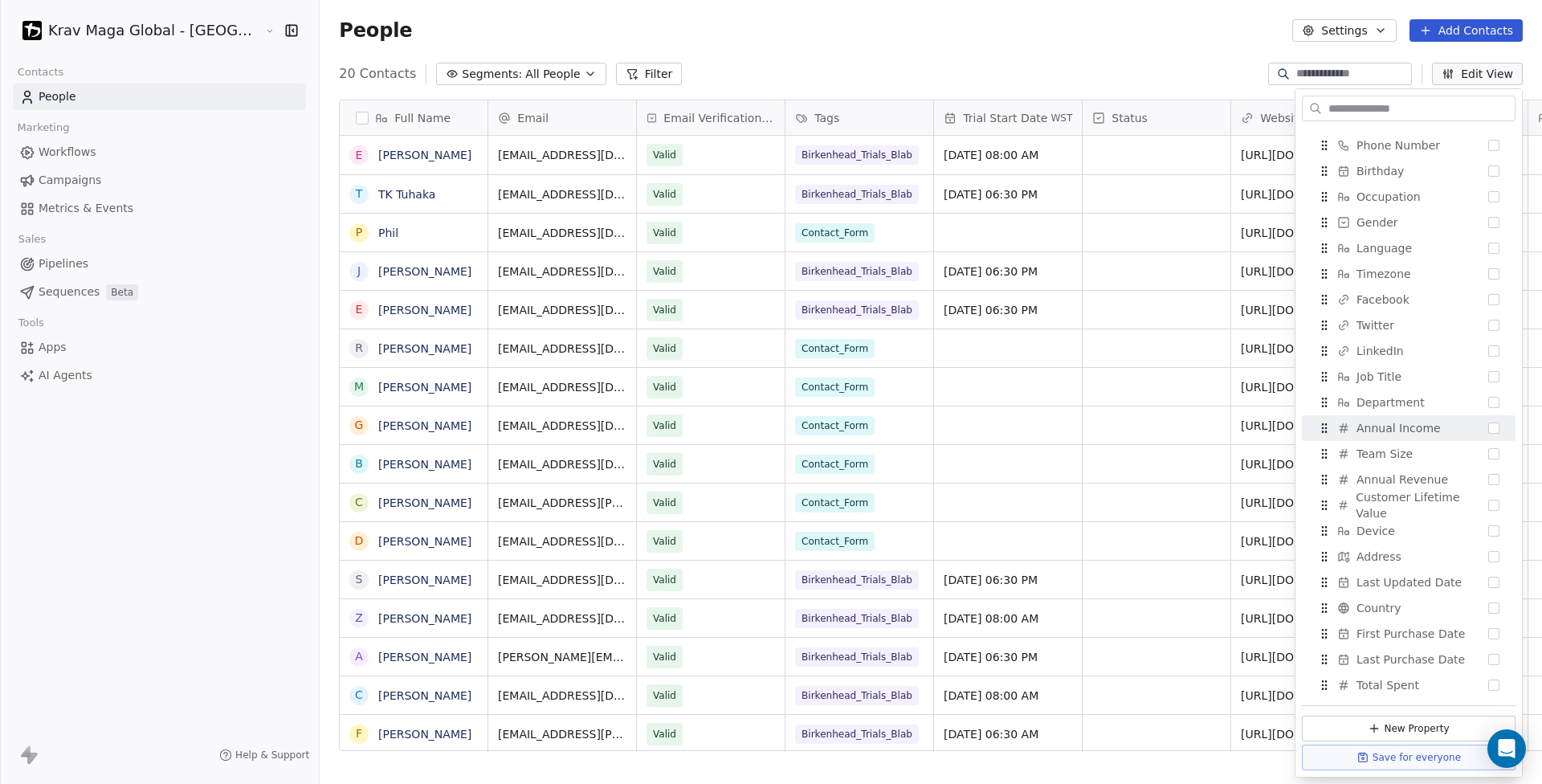
scroll to position [794, 0]
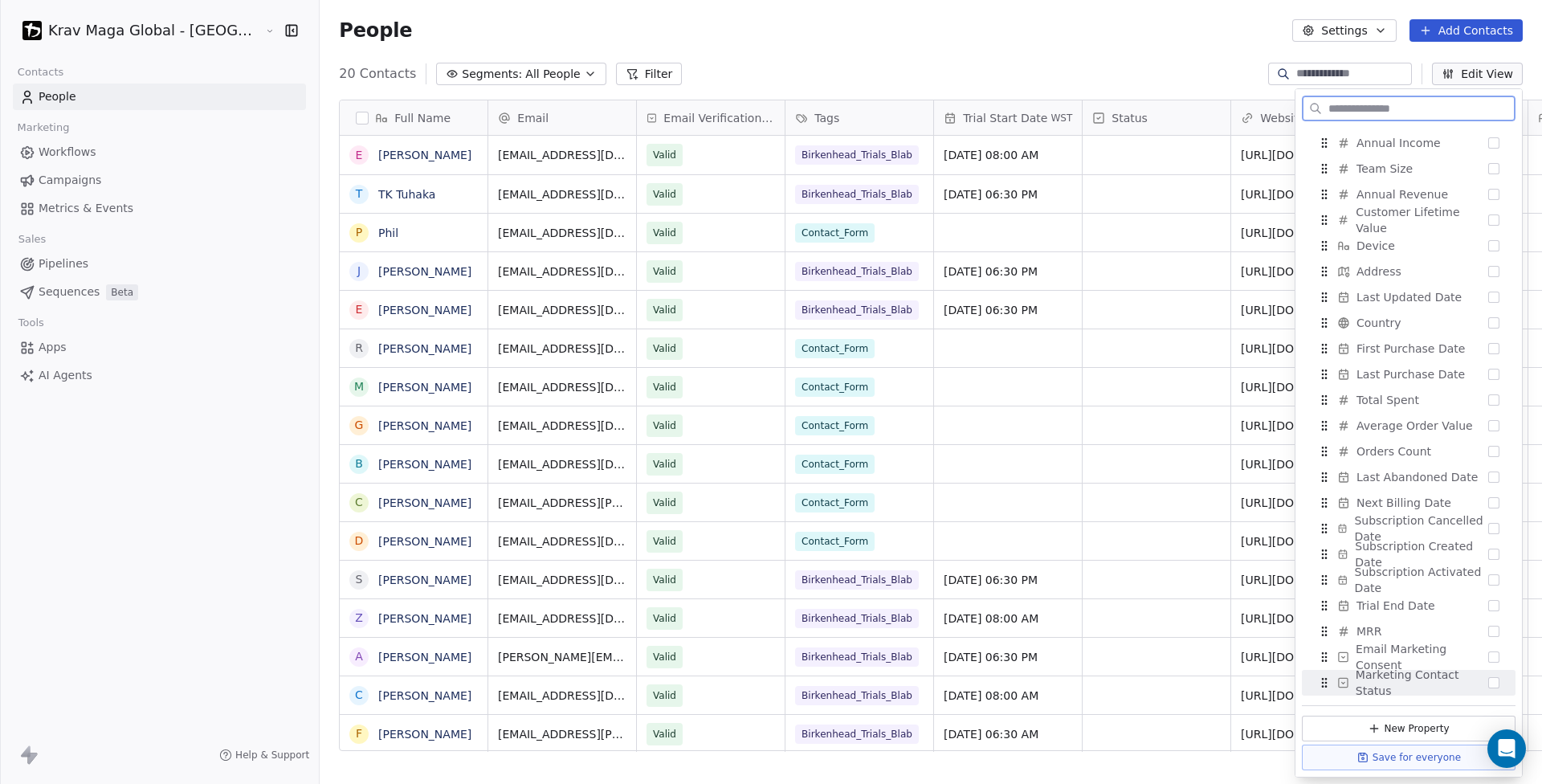
click at [1488, 682] on button "Suggestions" at bounding box center [1493, 682] width 11 height 11
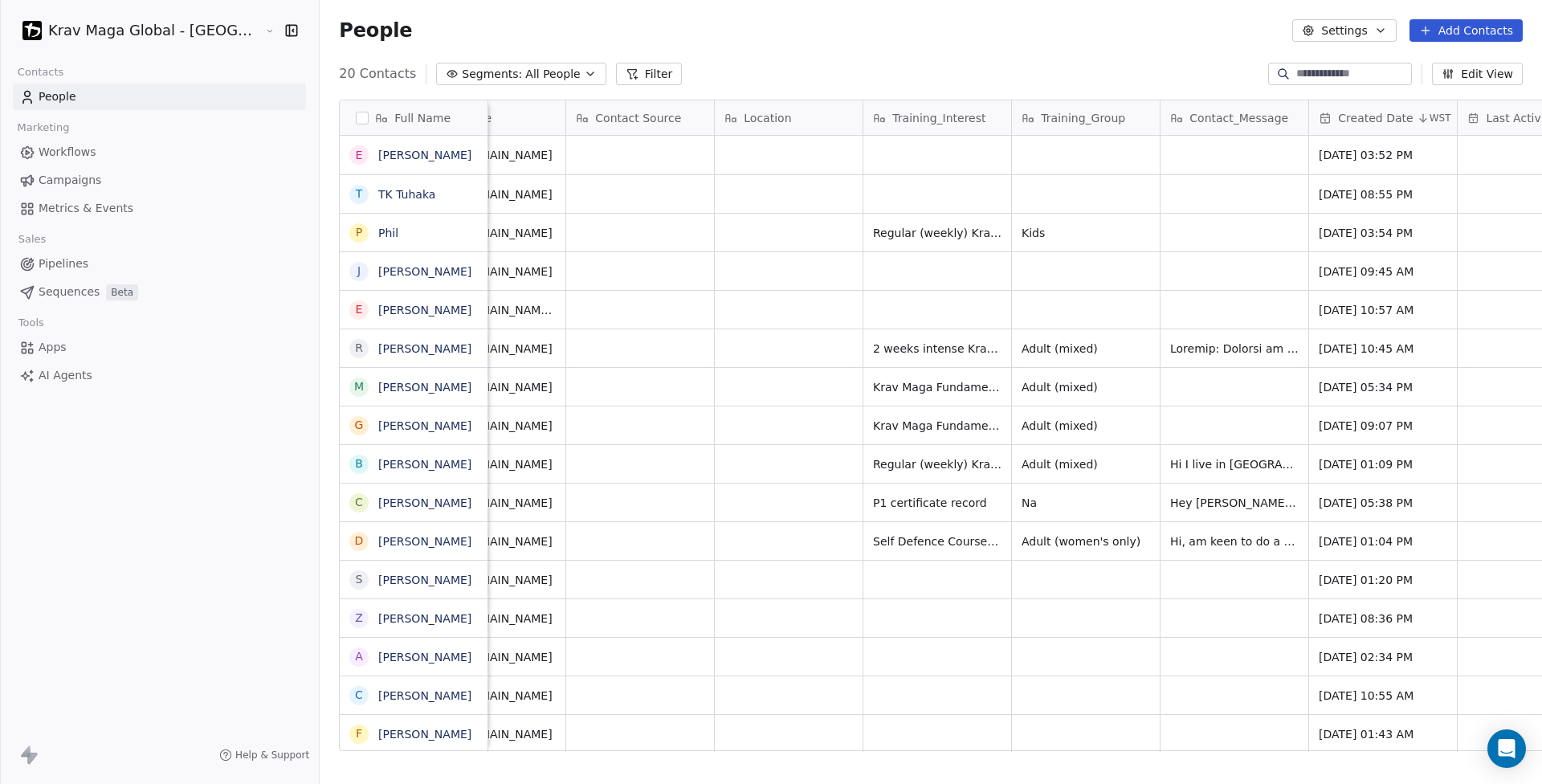
scroll to position [0, 999]
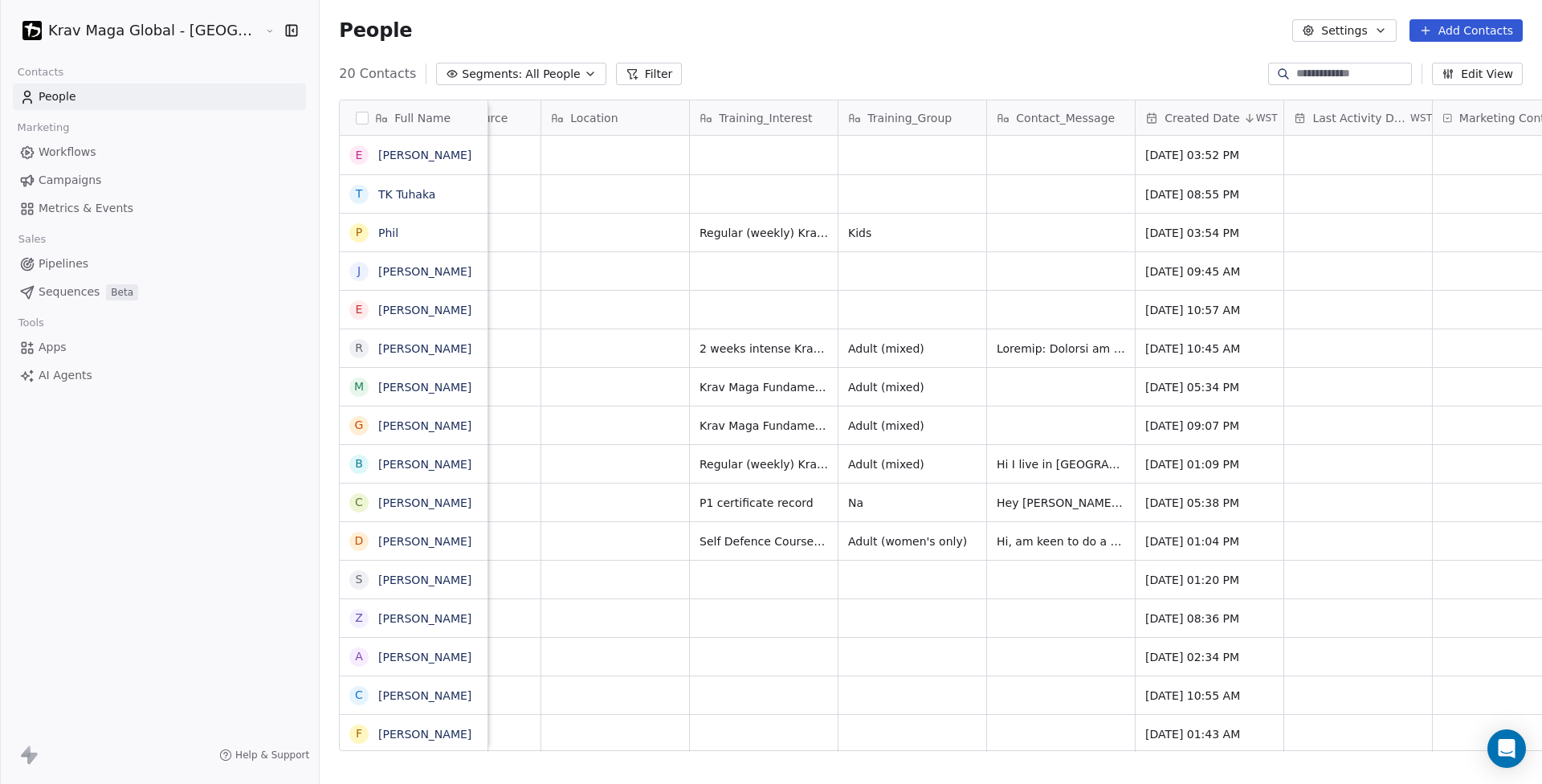
click at [1456, 80] on button "Edit View" at bounding box center [1477, 74] width 91 height 23
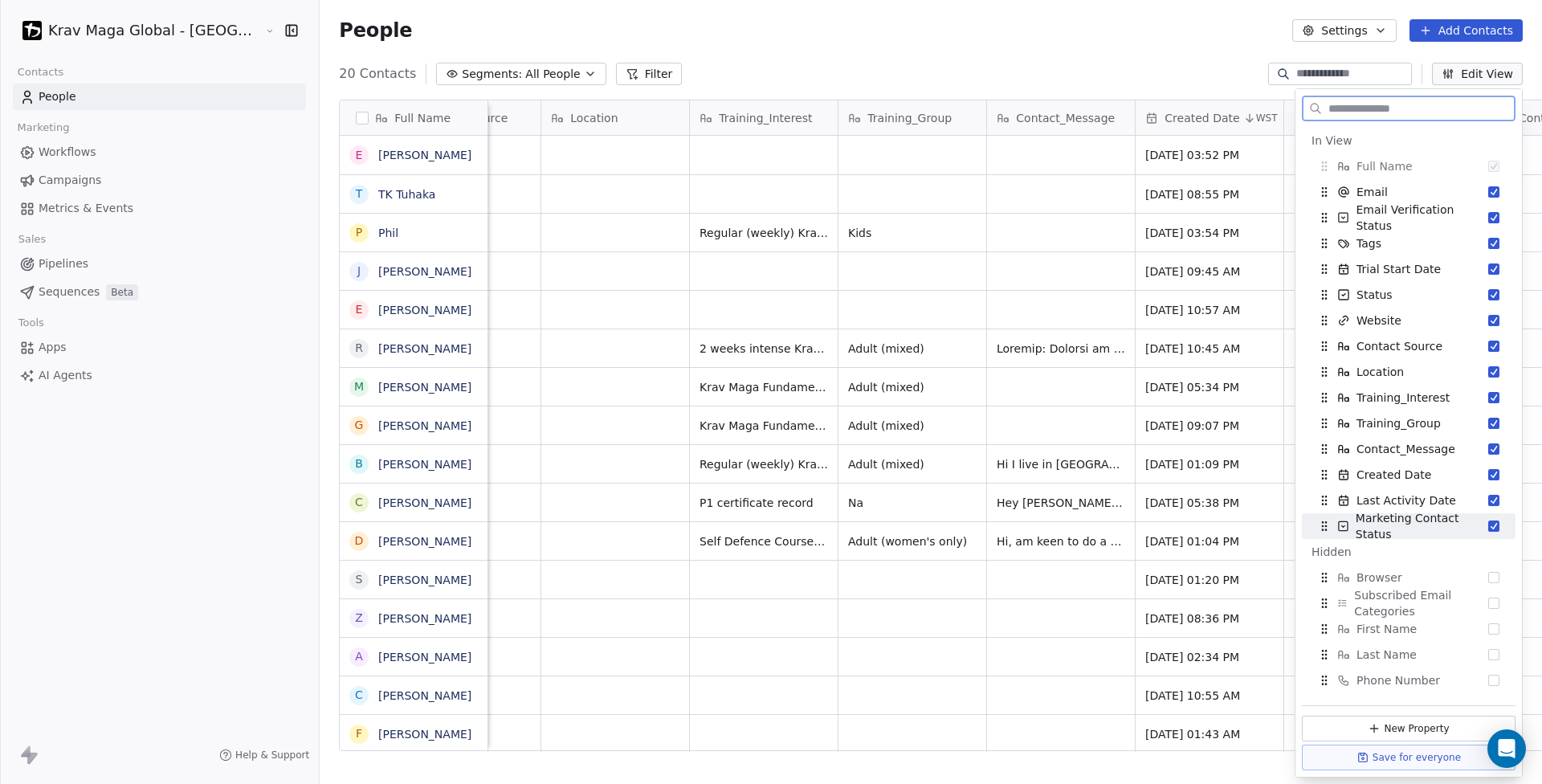
click at [1347, 526] on icon "Suggestions" at bounding box center [1344, 526] width 12 height 13
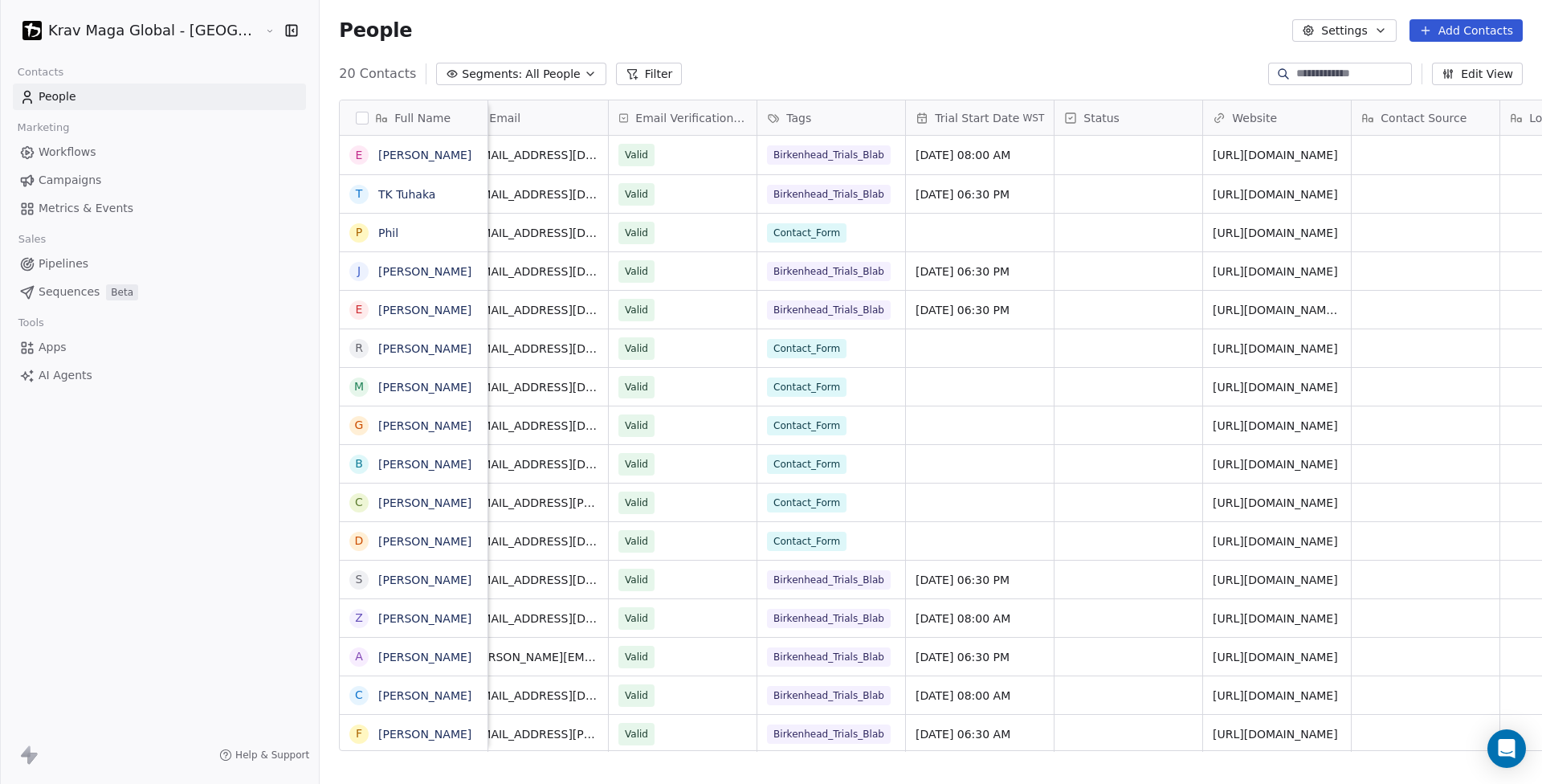
scroll to position [0, 0]
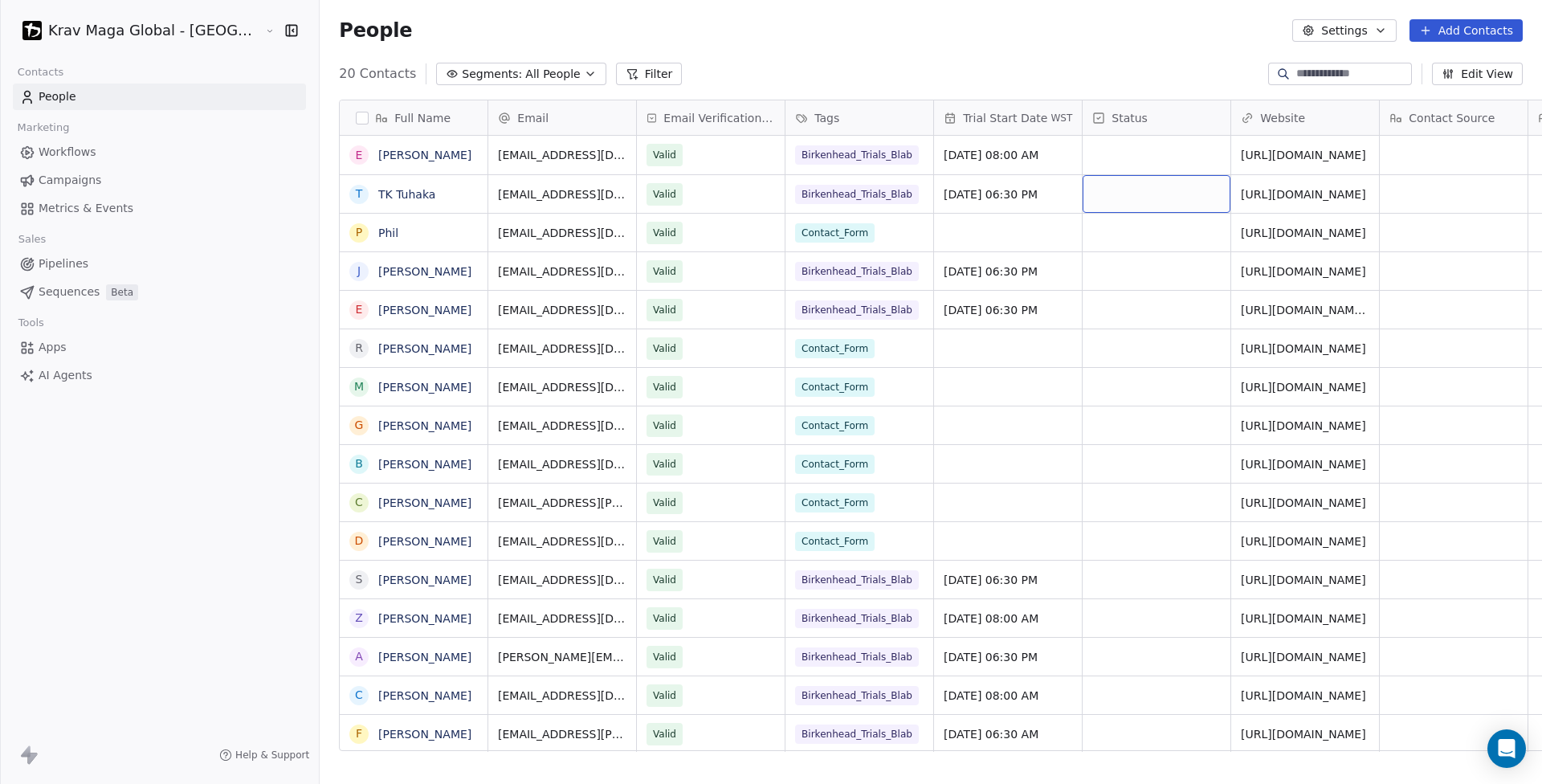
click at [1083, 193] on div "grid" at bounding box center [1156, 193] width 148 height 37
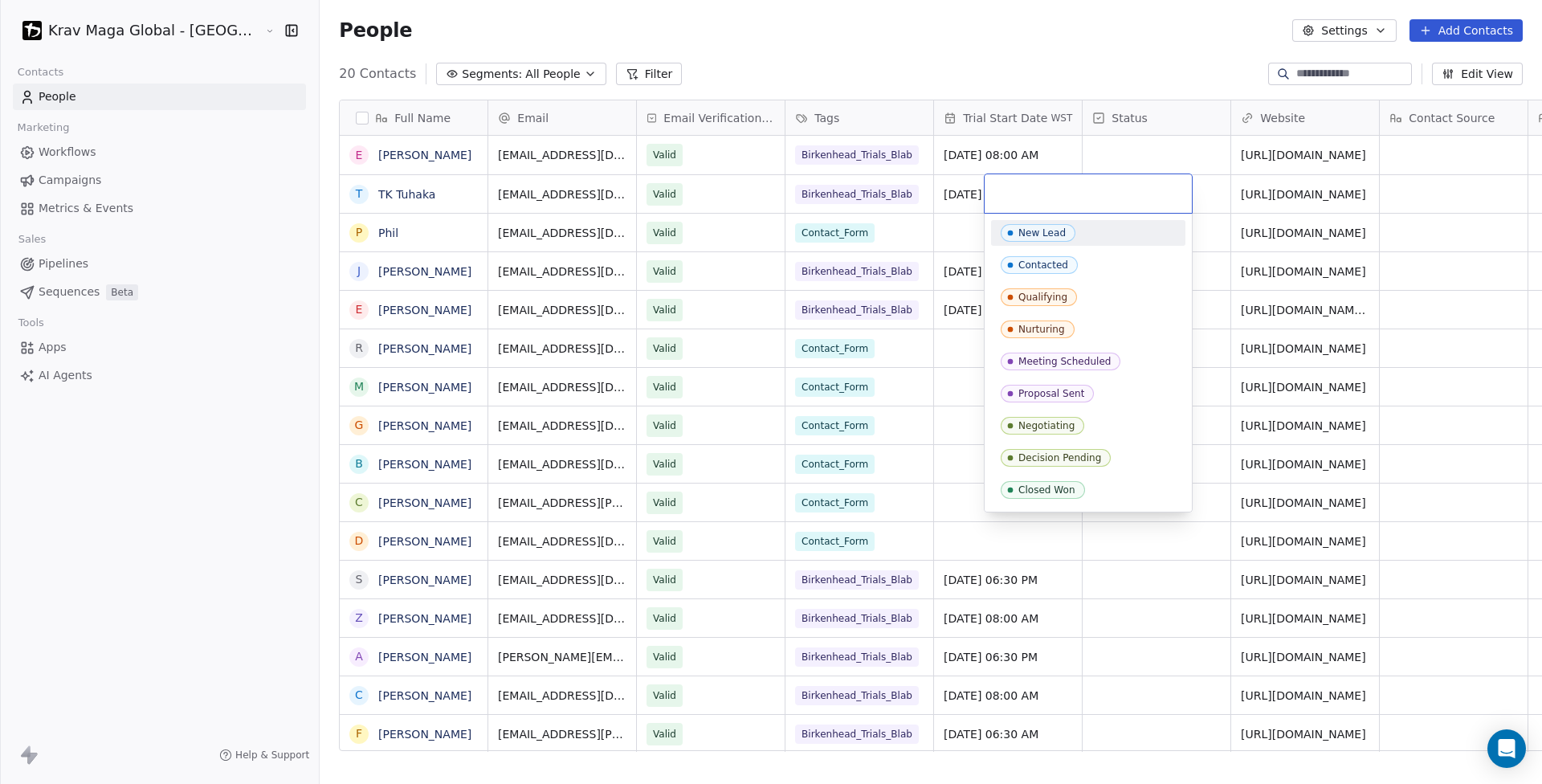
click at [1036, 236] on div "New Lead" at bounding box center [1042, 232] width 47 height 11
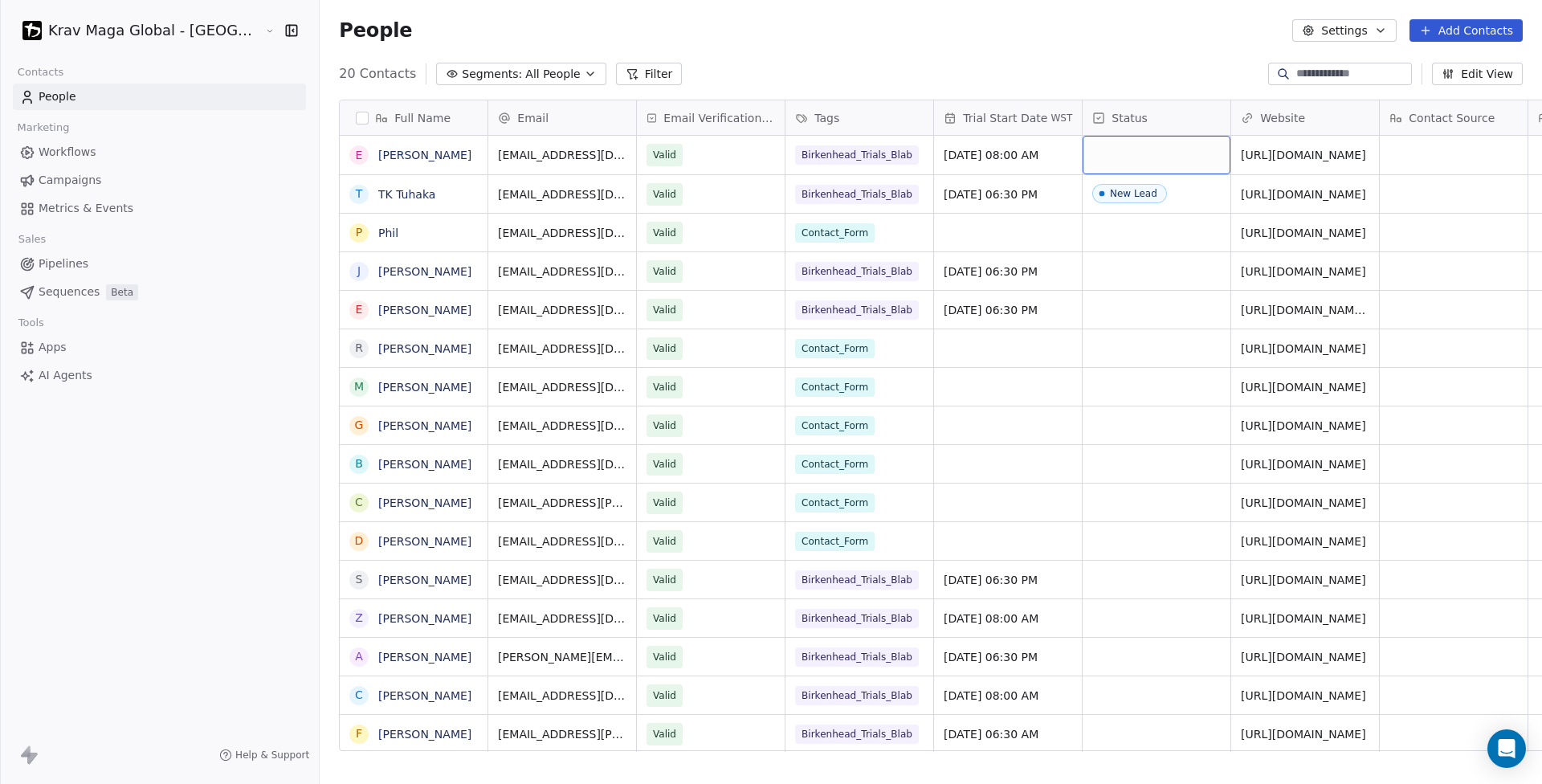
click at [1083, 164] on div "grid" at bounding box center [1156, 155] width 148 height 38
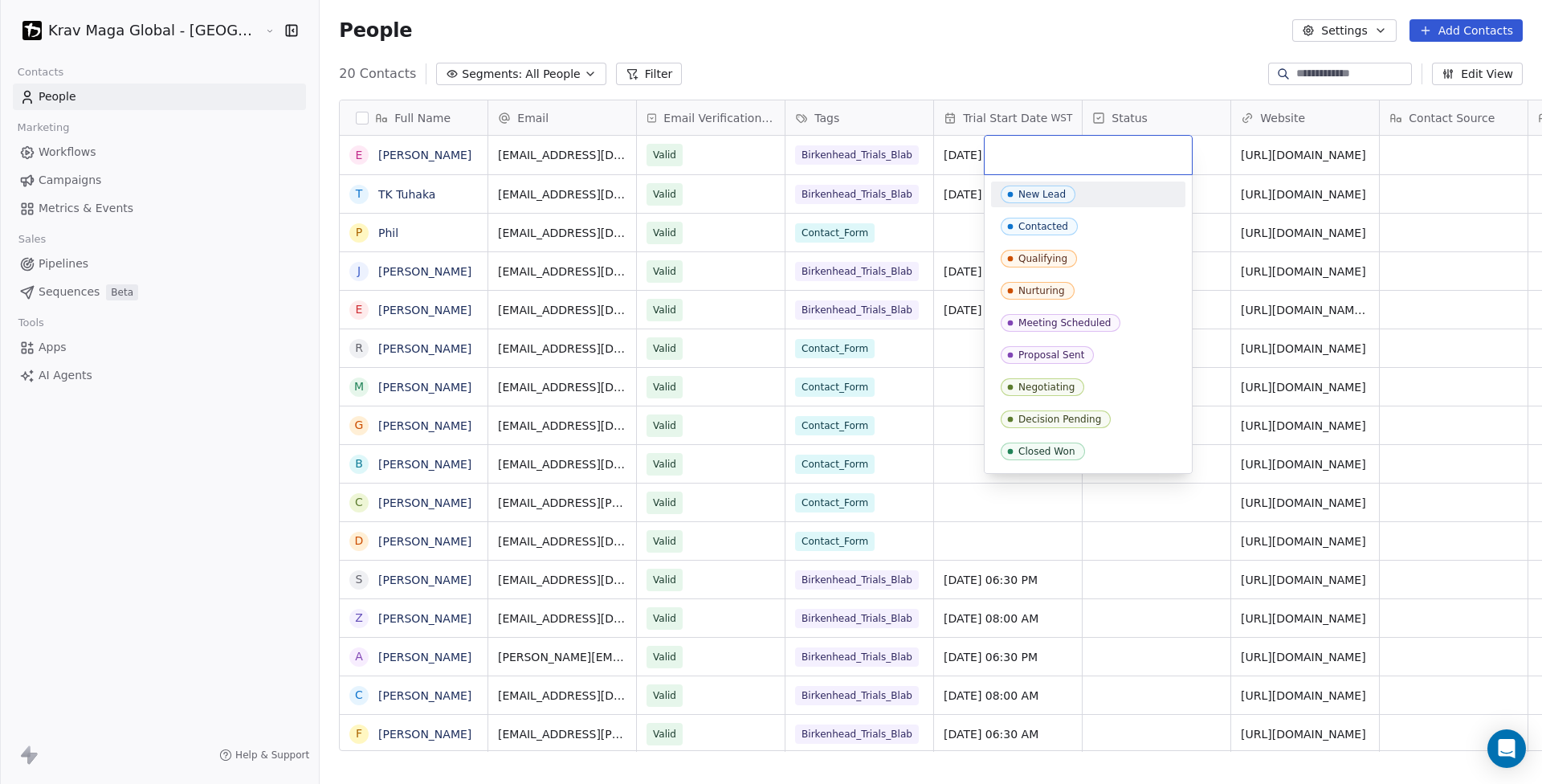
click at [1058, 187] on span "New Lead" at bounding box center [1038, 194] width 75 height 17
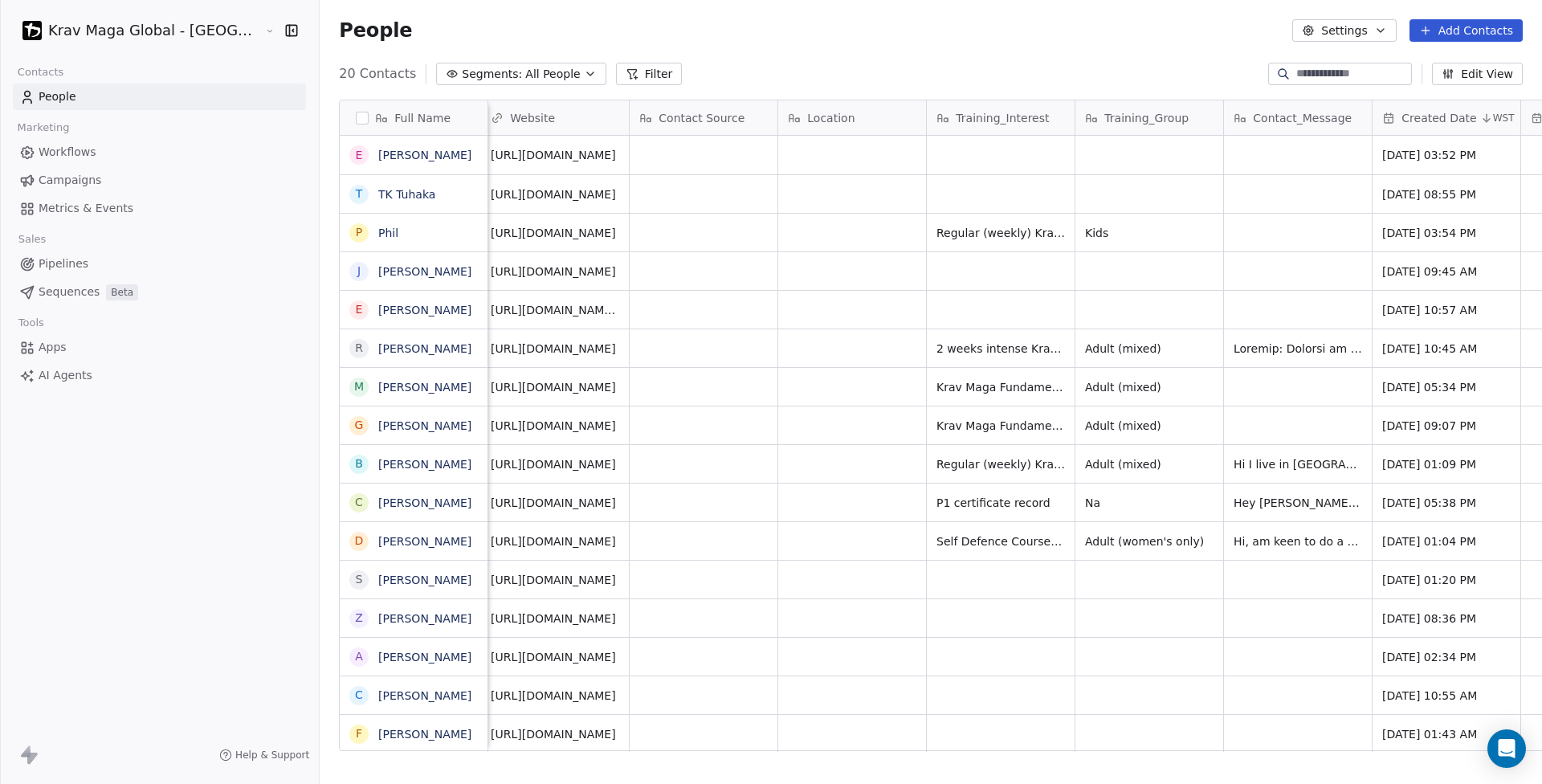
scroll to position [0, 850]
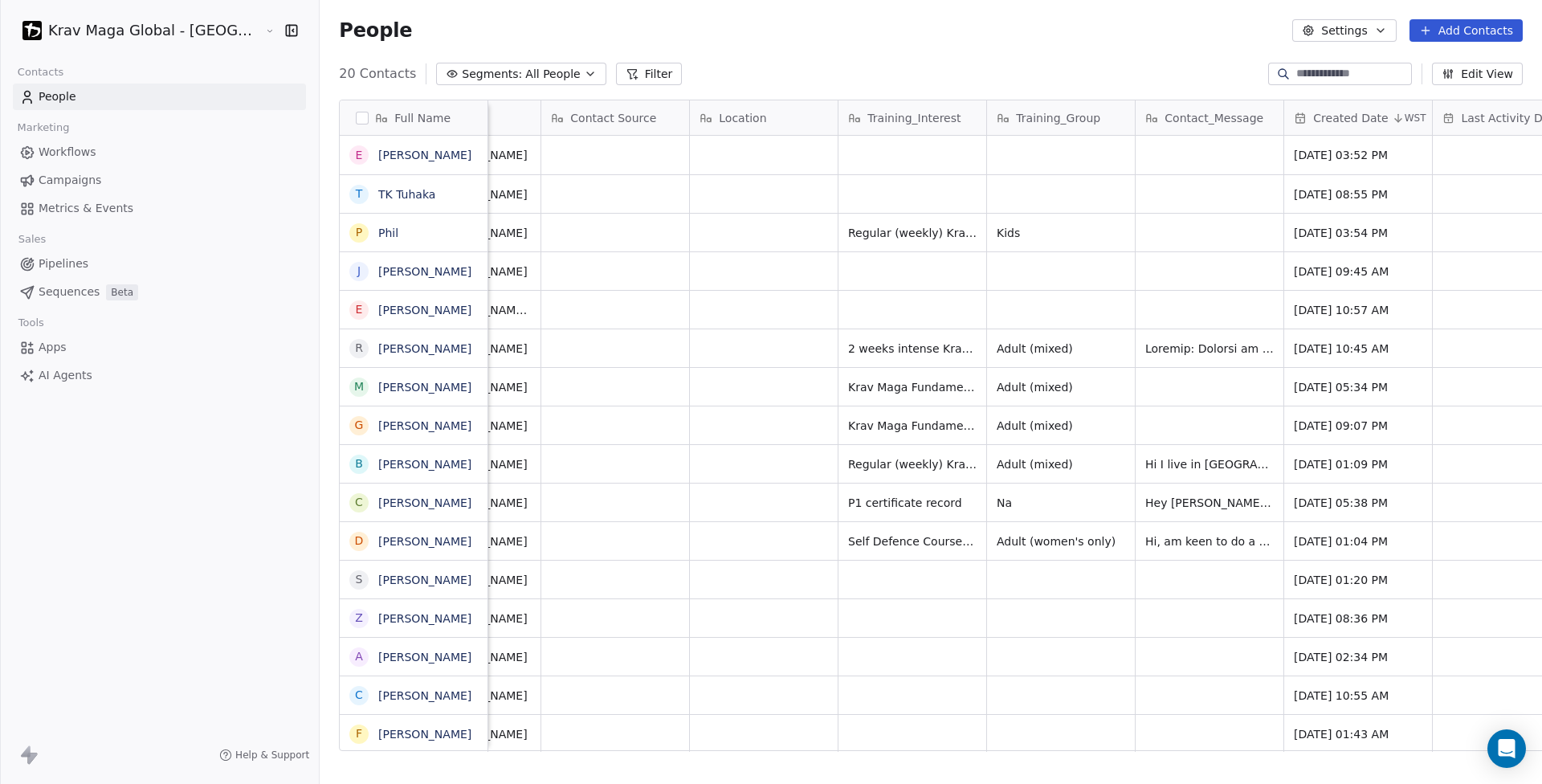
click at [1483, 78] on button "Edit View" at bounding box center [1477, 74] width 91 height 23
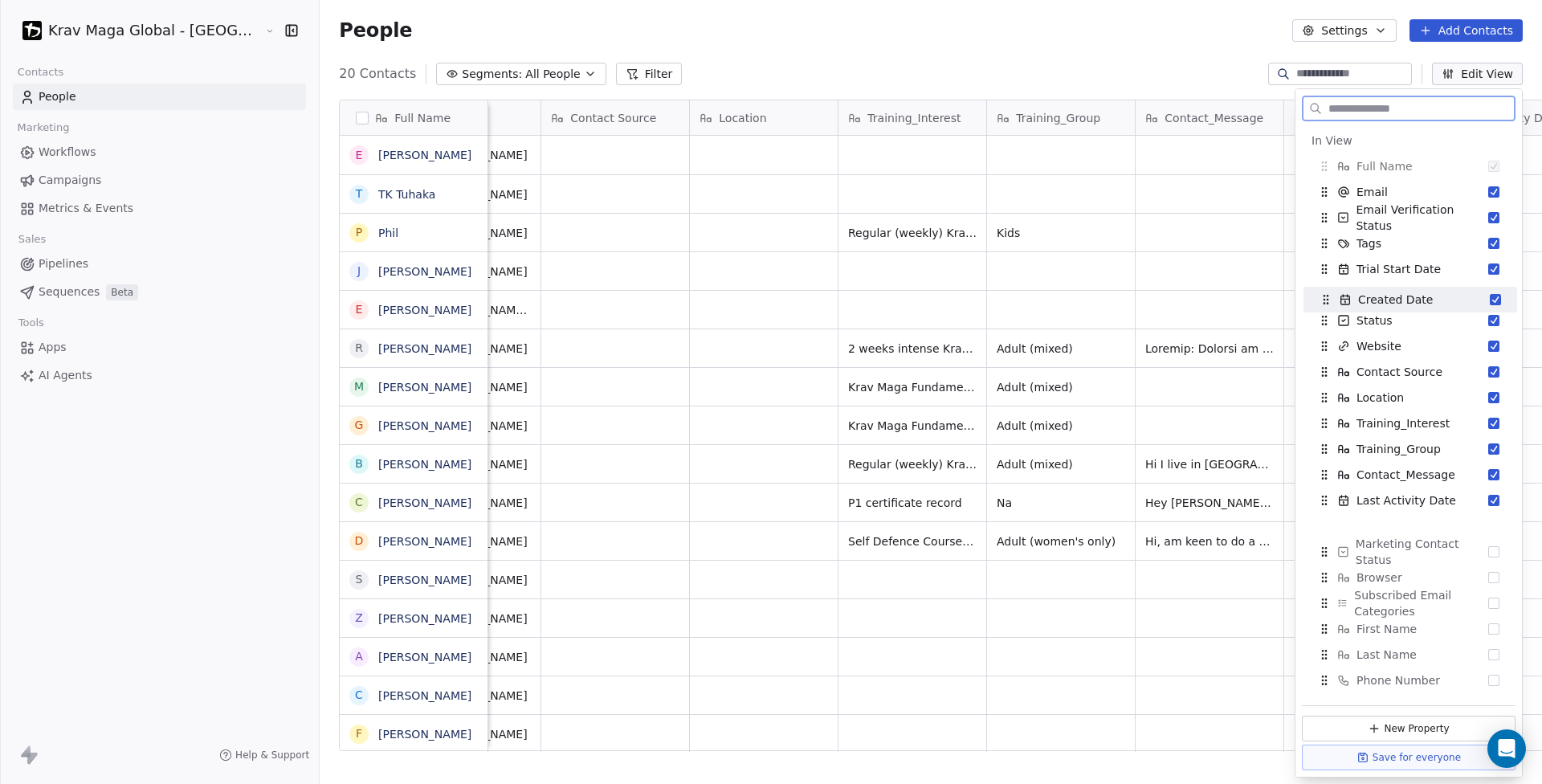
drag, startPoint x: 1324, startPoint y: 475, endPoint x: 1325, endPoint y: 300, distance: 175.0
click at [1325, 300] on icon "Suggestions" at bounding box center [1325, 299] width 13 height 13
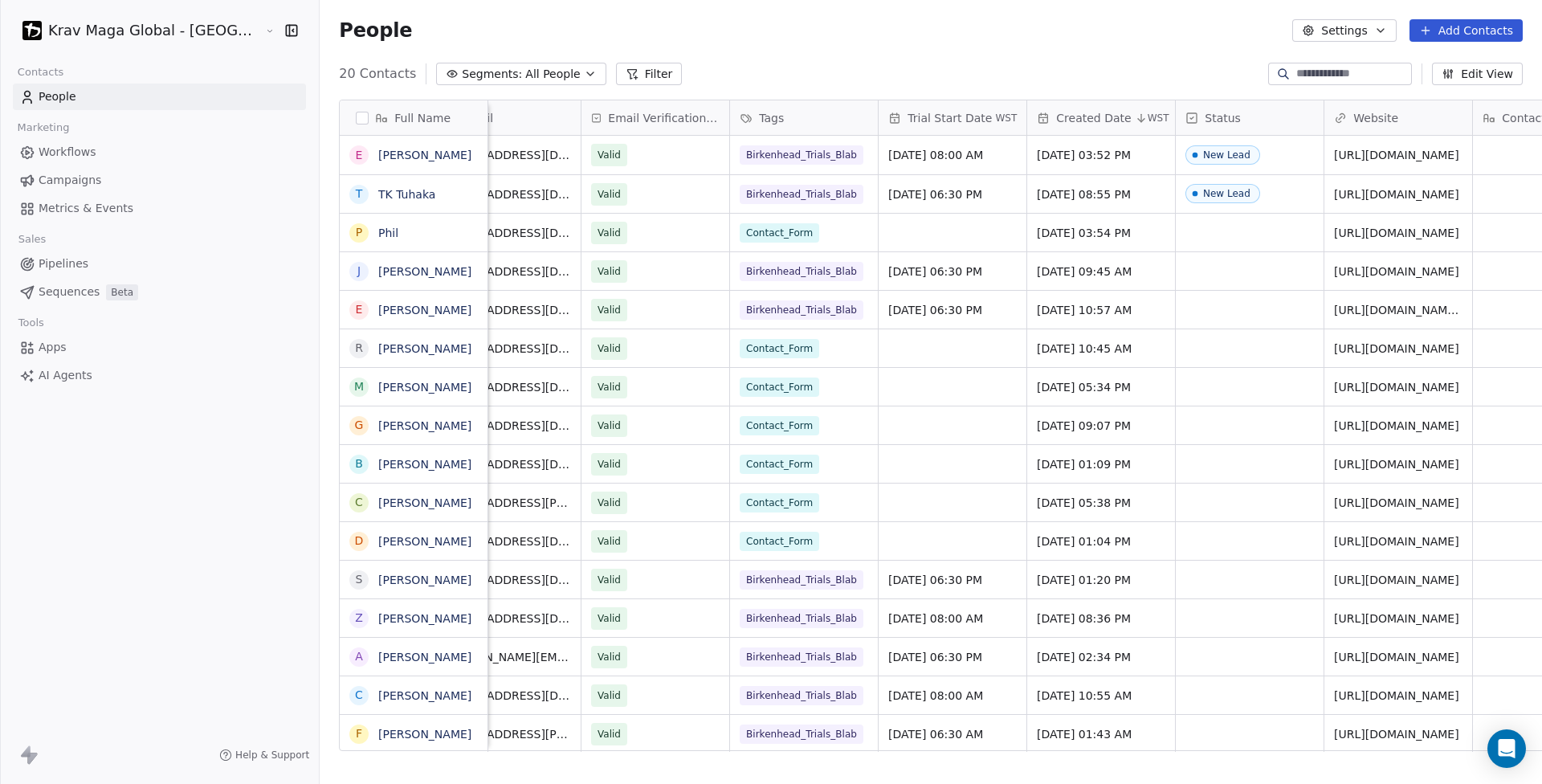
scroll to position [0, 0]
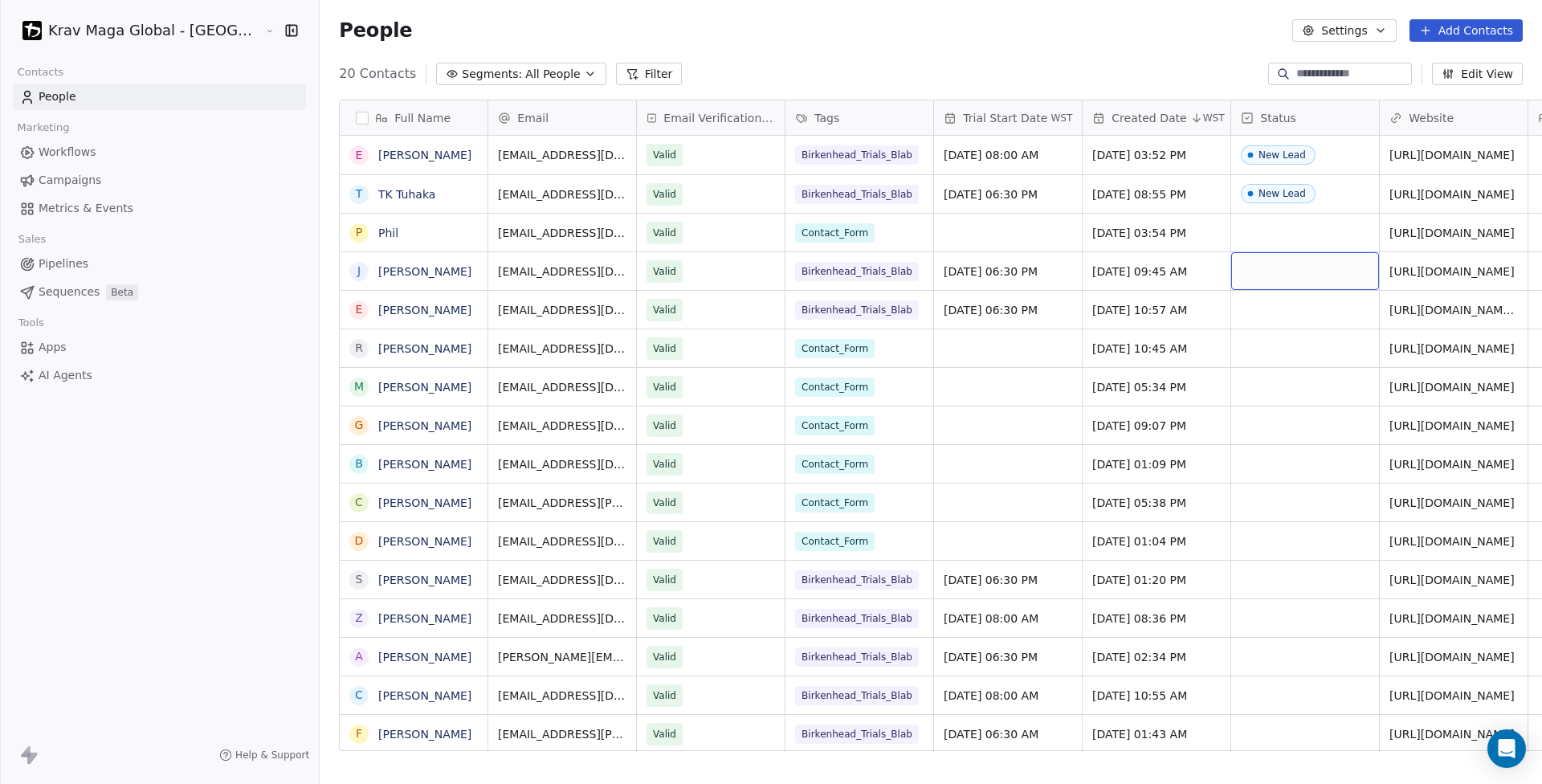
click at [1231, 271] on div "grid" at bounding box center [1305, 271] width 148 height 37
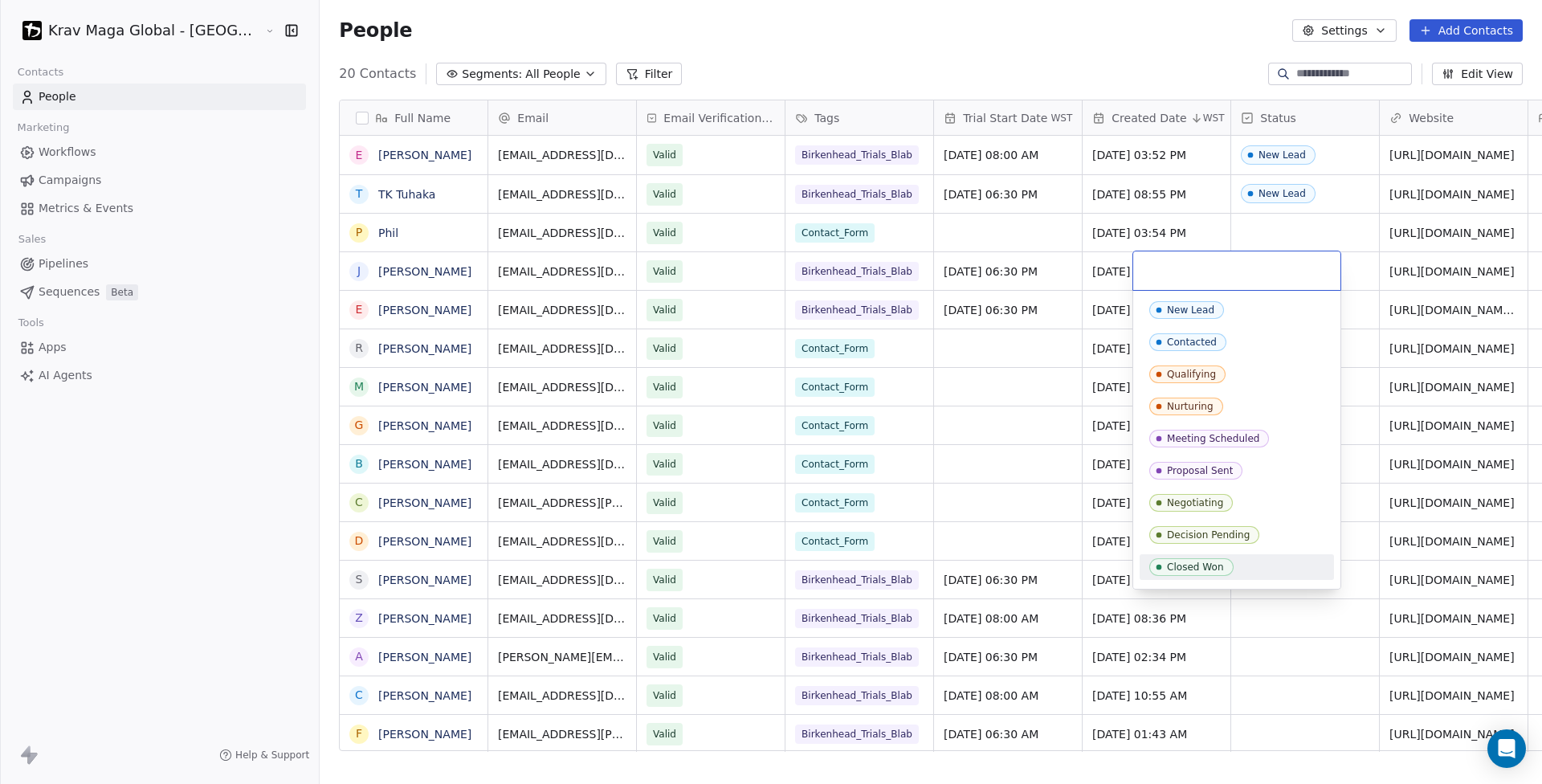
click at [1304, 573] on div "Closed Won" at bounding box center [1237, 566] width 175 height 17
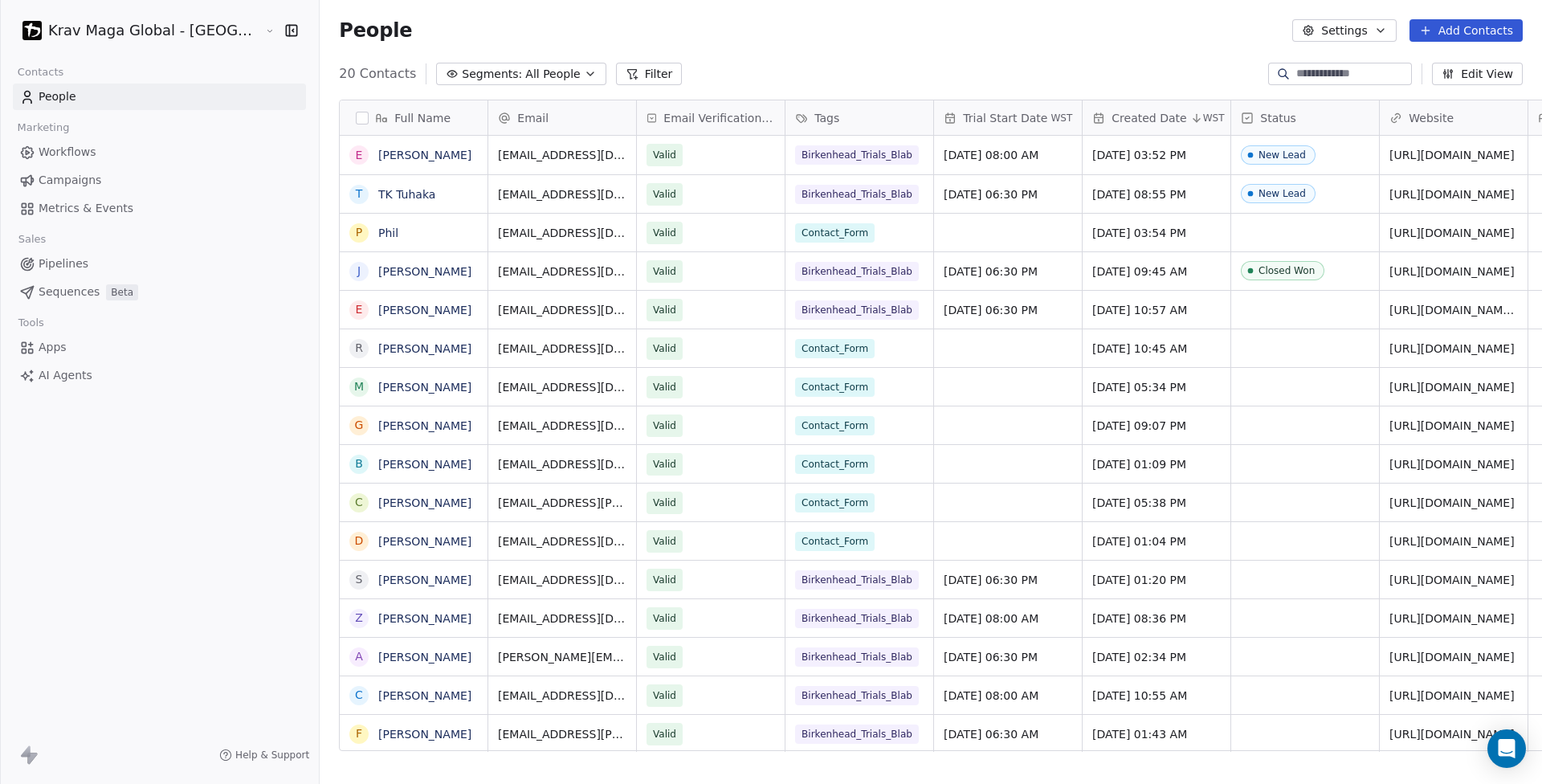
click at [1241, 115] on div "Status" at bounding box center [1304, 117] width 125 height 16
click at [1205, 151] on span "Manage property" at bounding box center [1210, 151] width 97 height 16
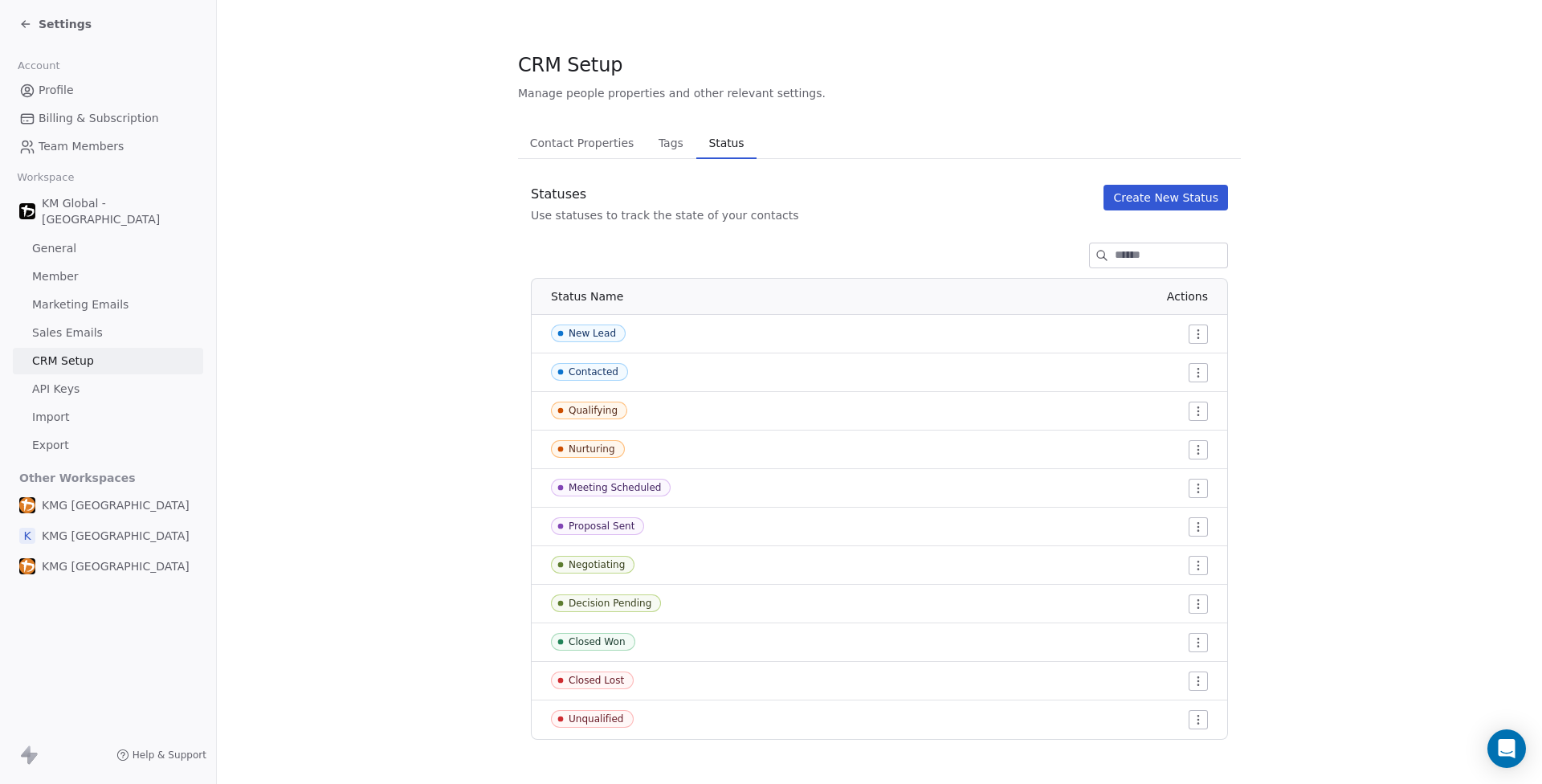
scroll to position [7, 0]
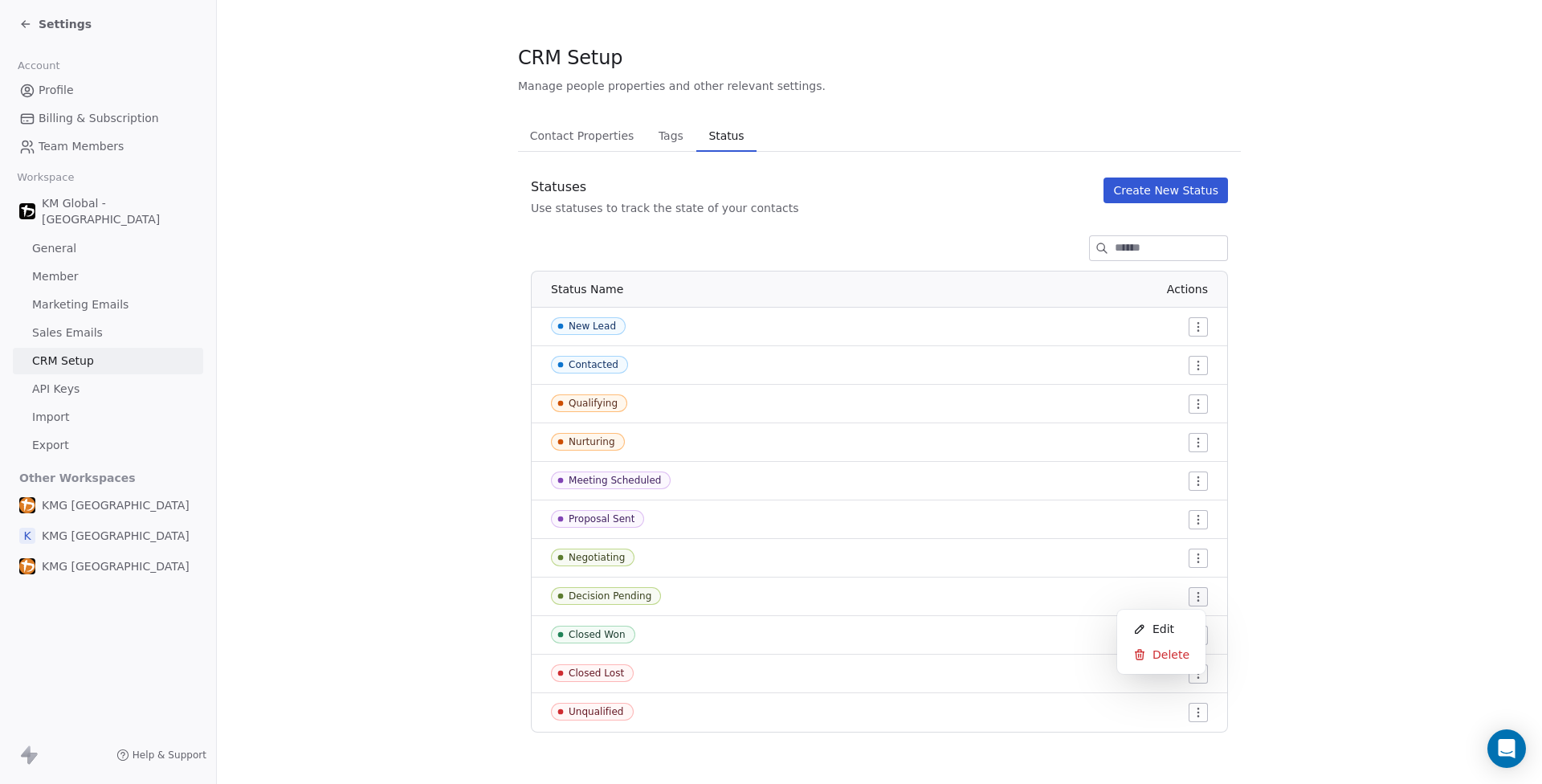
click at [1184, 592] on html "Settings Account Profile Billing & Subscription Team Members Workspace KM Globa…" at bounding box center [771, 392] width 1542 height 784
click at [1176, 633] on div "Edit" at bounding box center [1161, 629] width 76 height 26
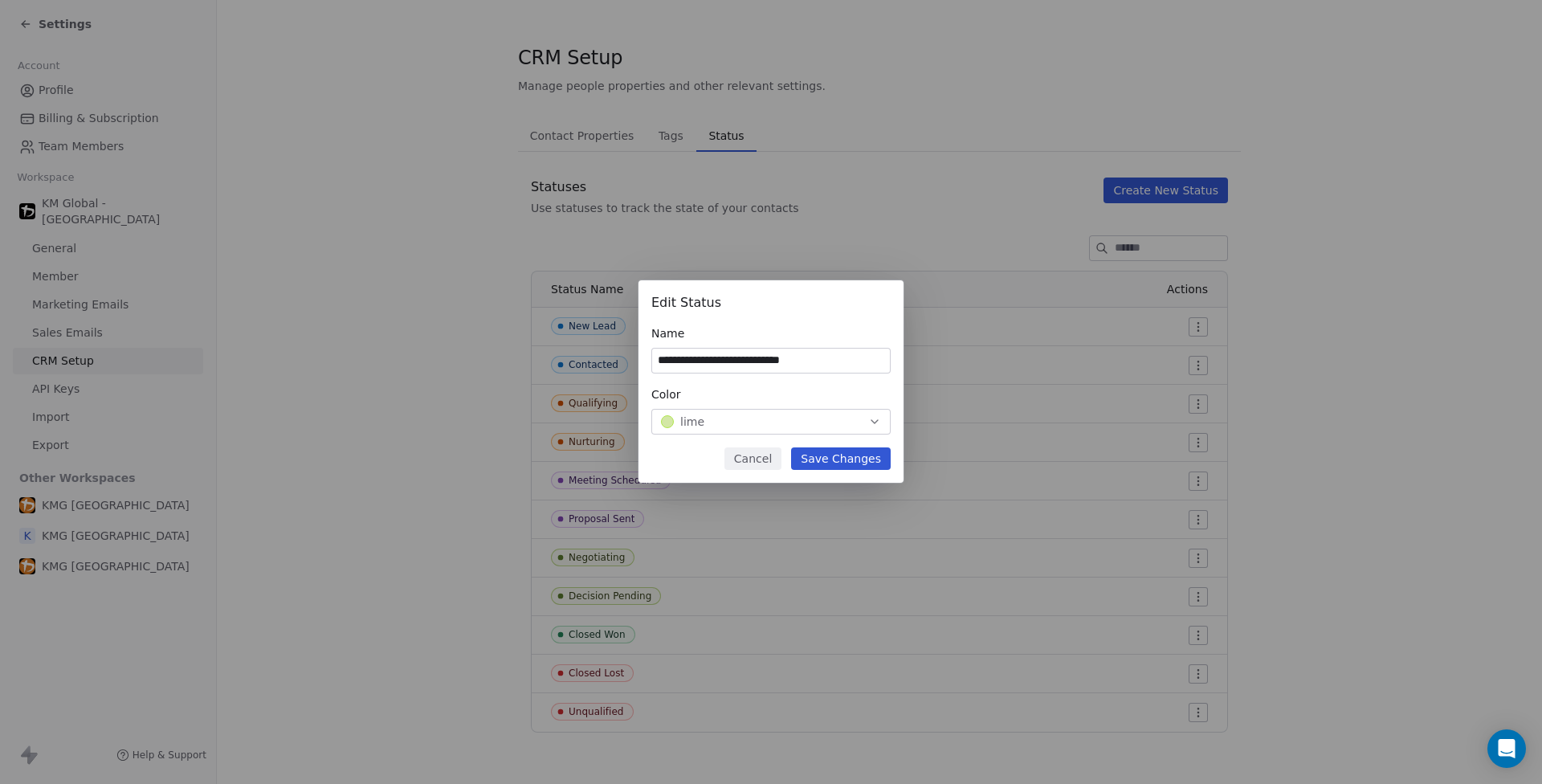
type input "**********"
click at [768, 414] on div "lime" at bounding box center [771, 421] width 220 height 16
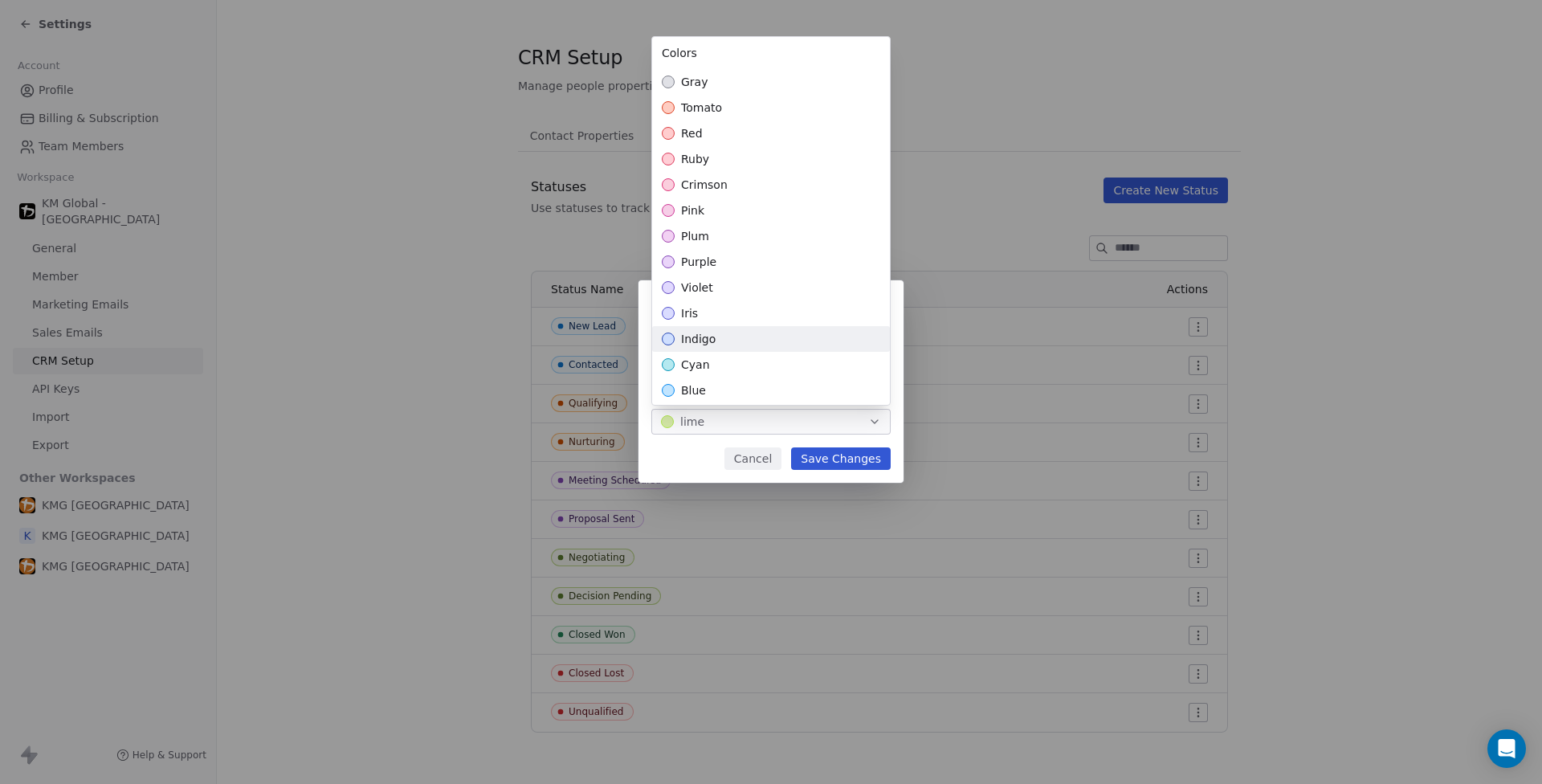
scroll to position [338, 0]
click at [702, 152] on span "grass" at bounding box center [697, 154] width 32 height 16
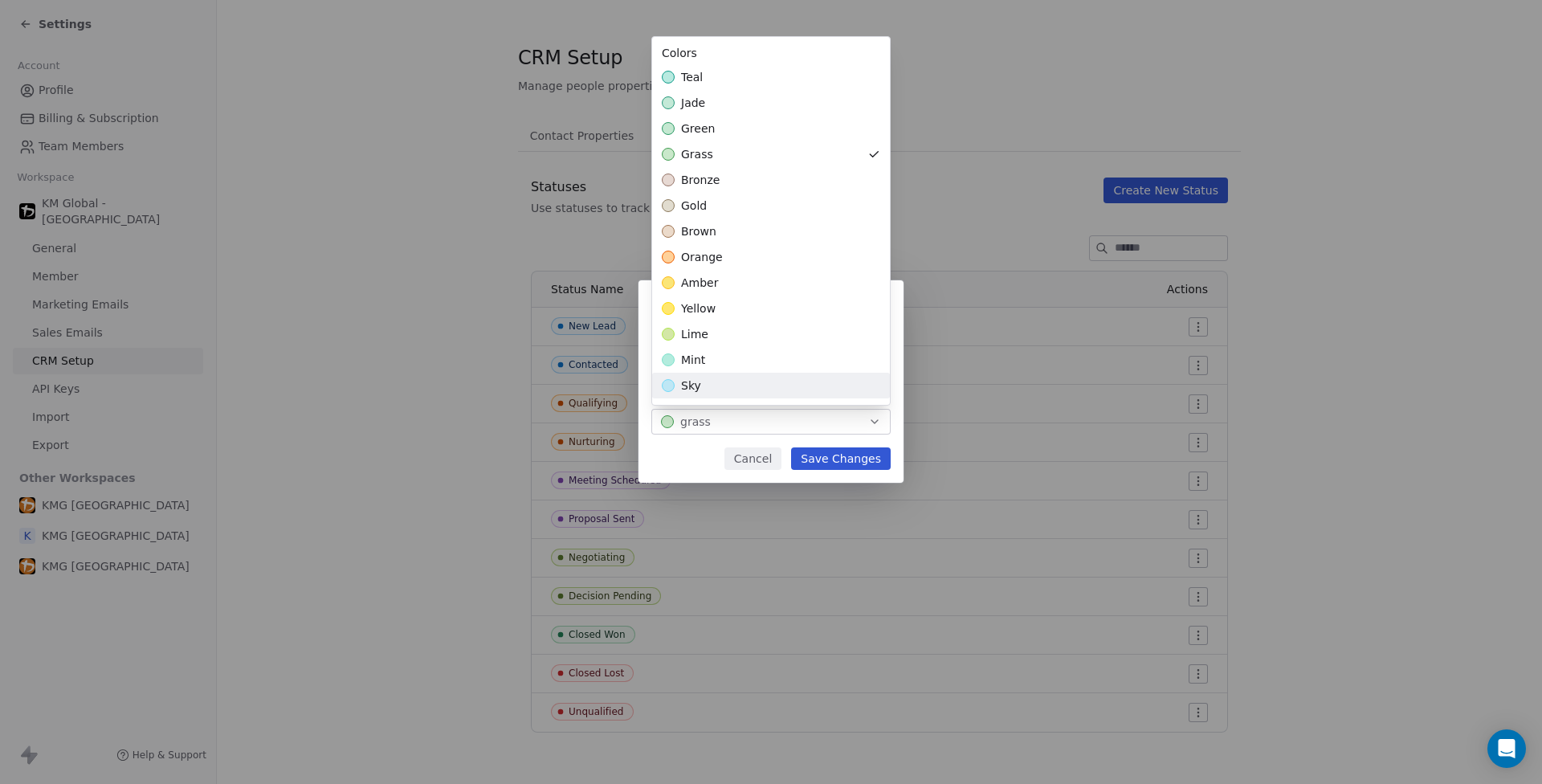
click at [861, 460] on div "**********" at bounding box center [771, 392] width 1542 height 276
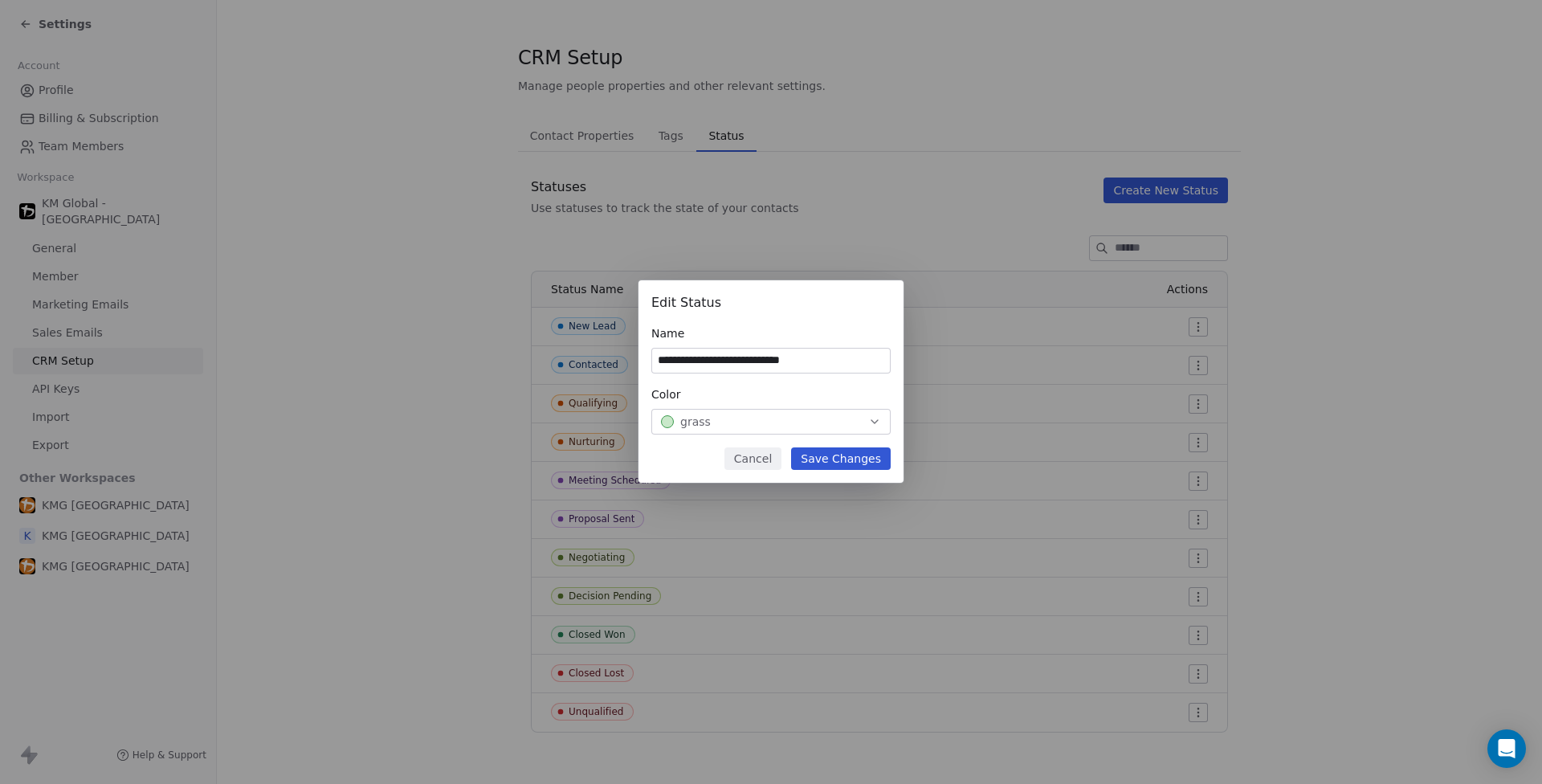
click at [853, 456] on button "Save Changes" at bounding box center [841, 459] width 99 height 23
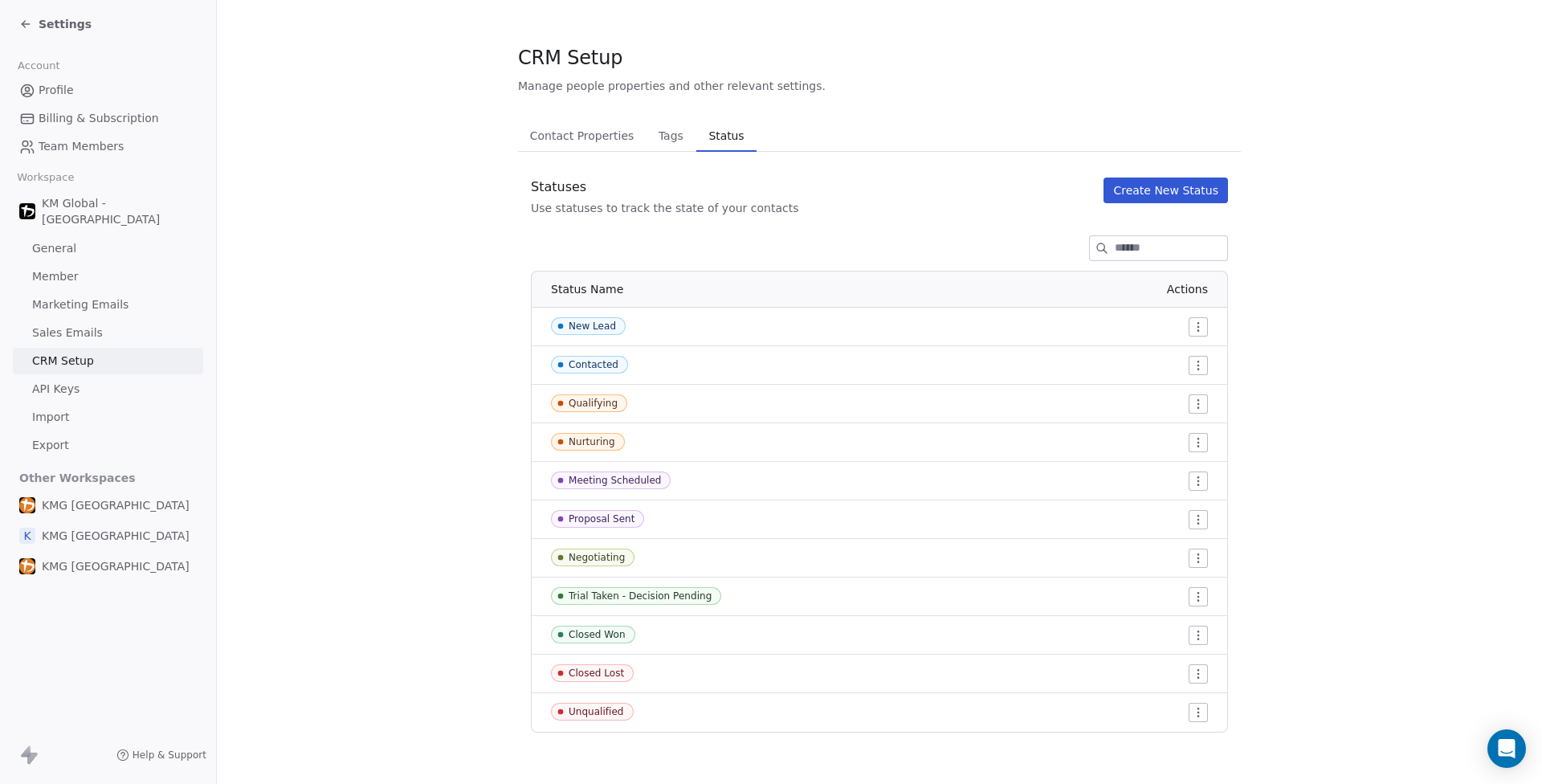
click at [648, 480] on div "Meeting Scheduled" at bounding box center [614, 479] width 92 height 11
click at [1190, 481] on html "Settings Account Profile Billing & Subscription Team Members Workspace KM Globa…" at bounding box center [771, 392] width 1542 height 784
click at [1181, 506] on div "Edit" at bounding box center [1161, 513] width 76 height 26
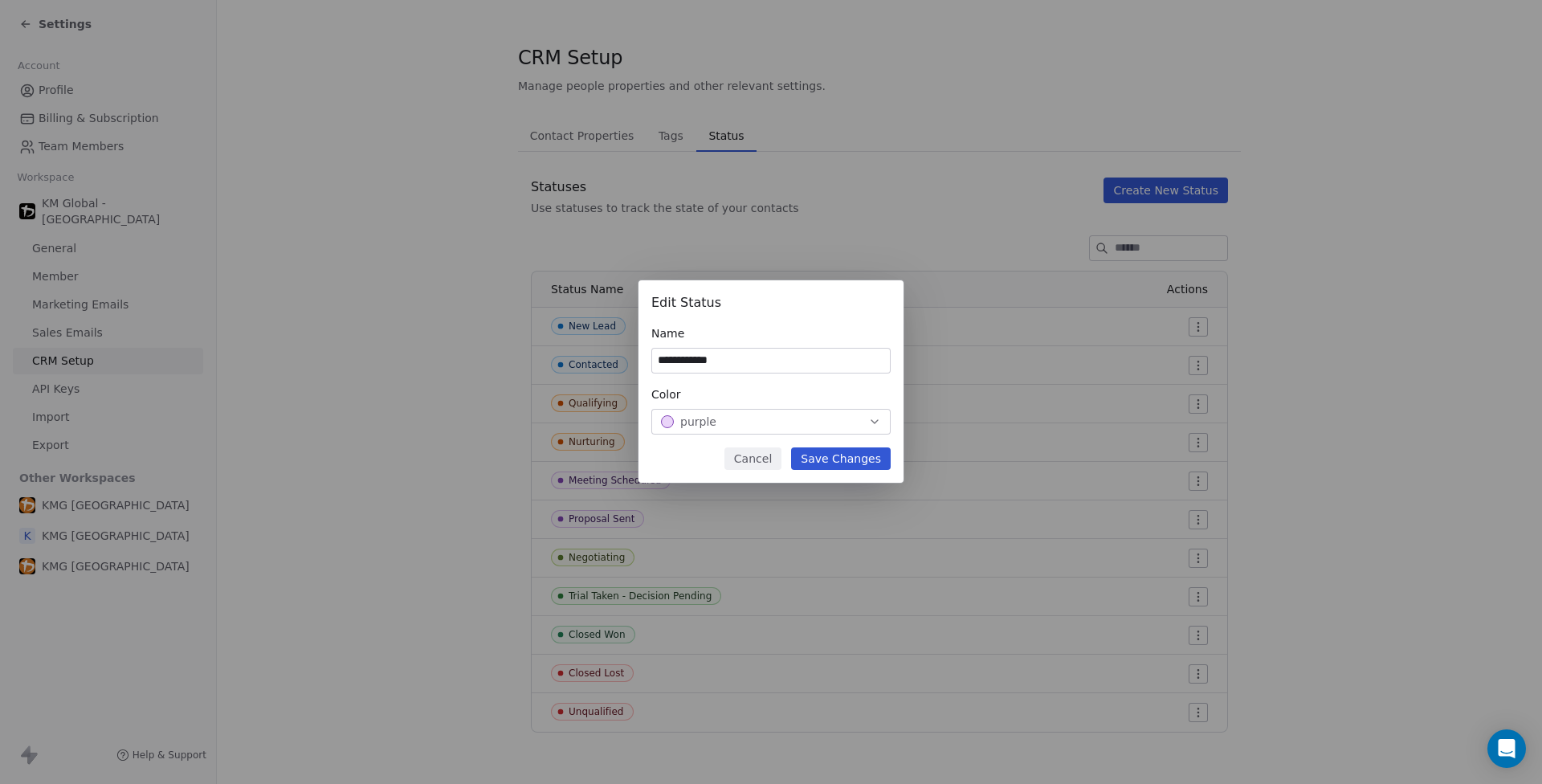
type input "**********"
click at [859, 454] on button "Save Changes" at bounding box center [841, 459] width 99 height 23
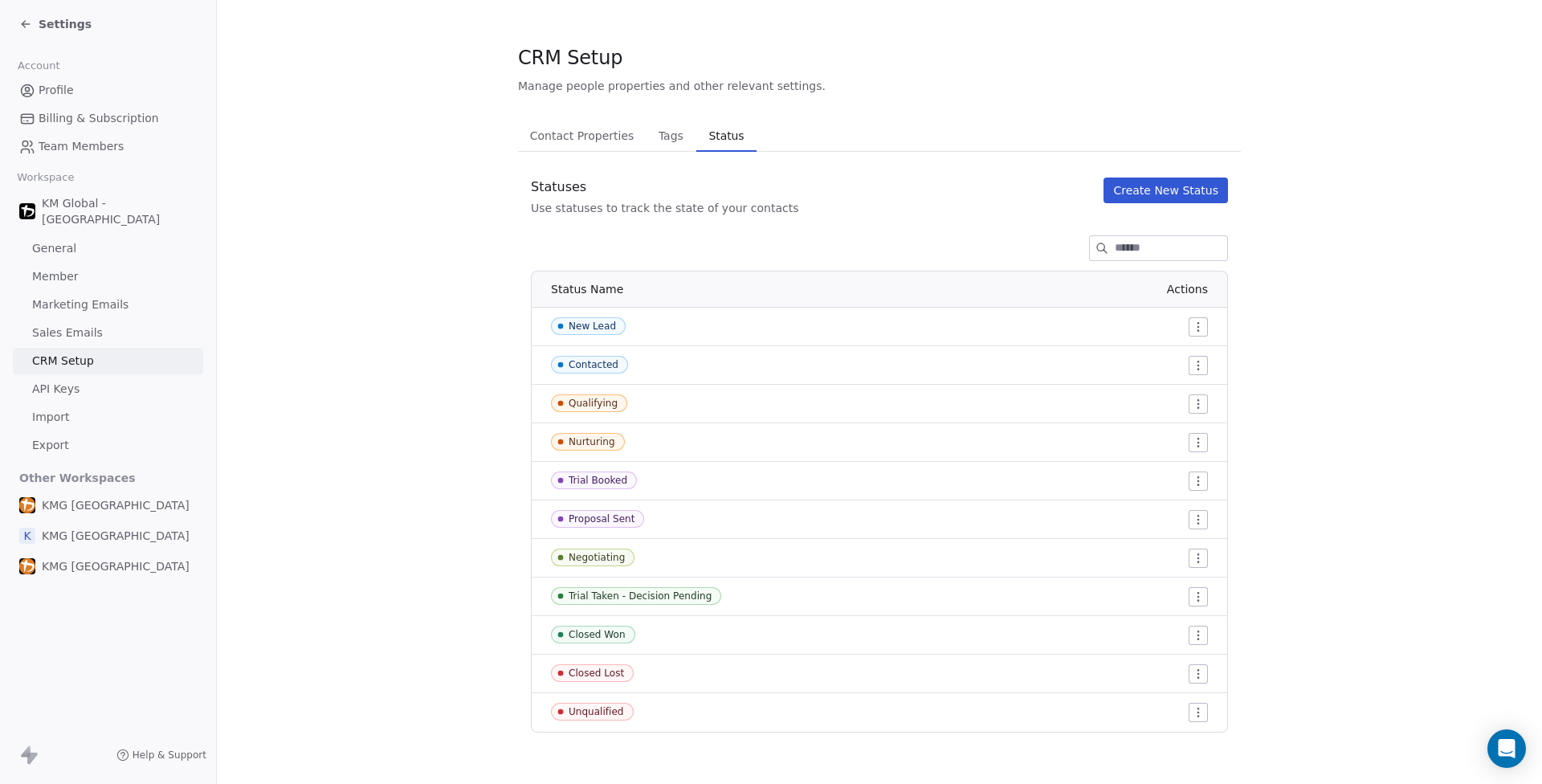
click at [1198, 516] on html "Settings Account Profile Billing & Subscription Team Members Workspace KM Globa…" at bounding box center [771, 392] width 1542 height 784
click at [1182, 578] on span "Delete" at bounding box center [1170, 577] width 37 height 16
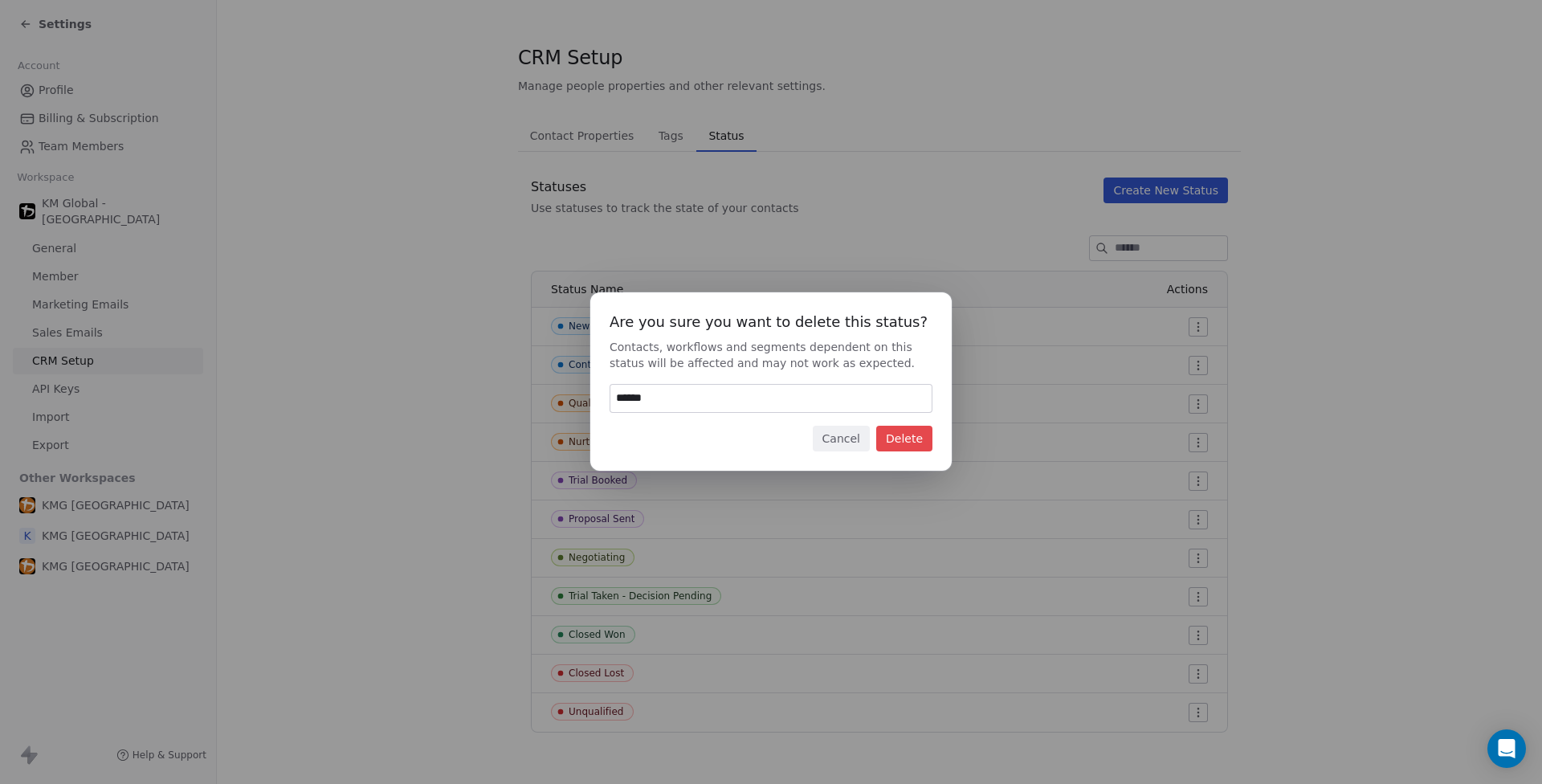
type input "******"
click at [923, 437] on button "Delete" at bounding box center [904, 439] width 57 height 26
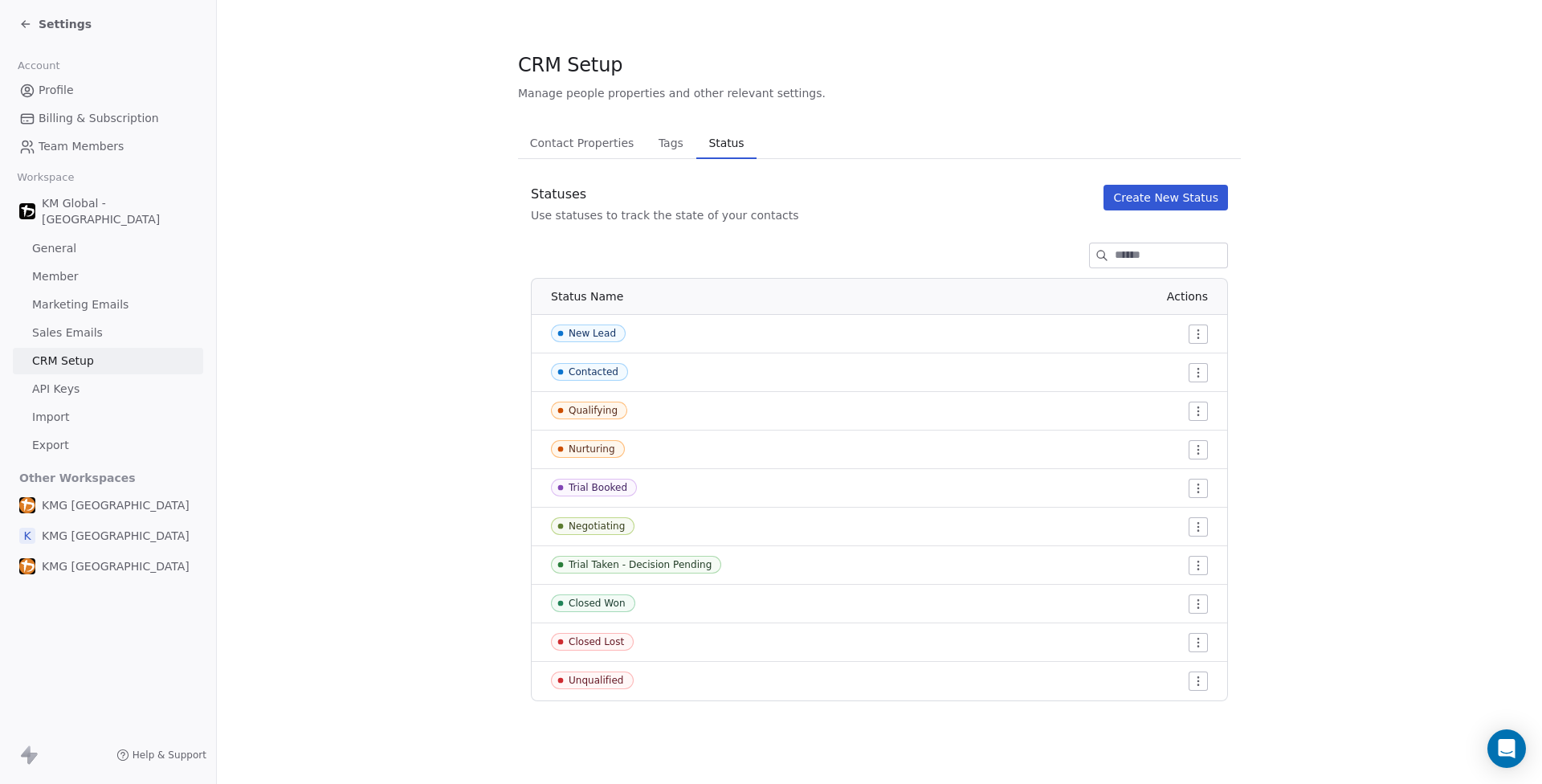
scroll to position [0, 0]
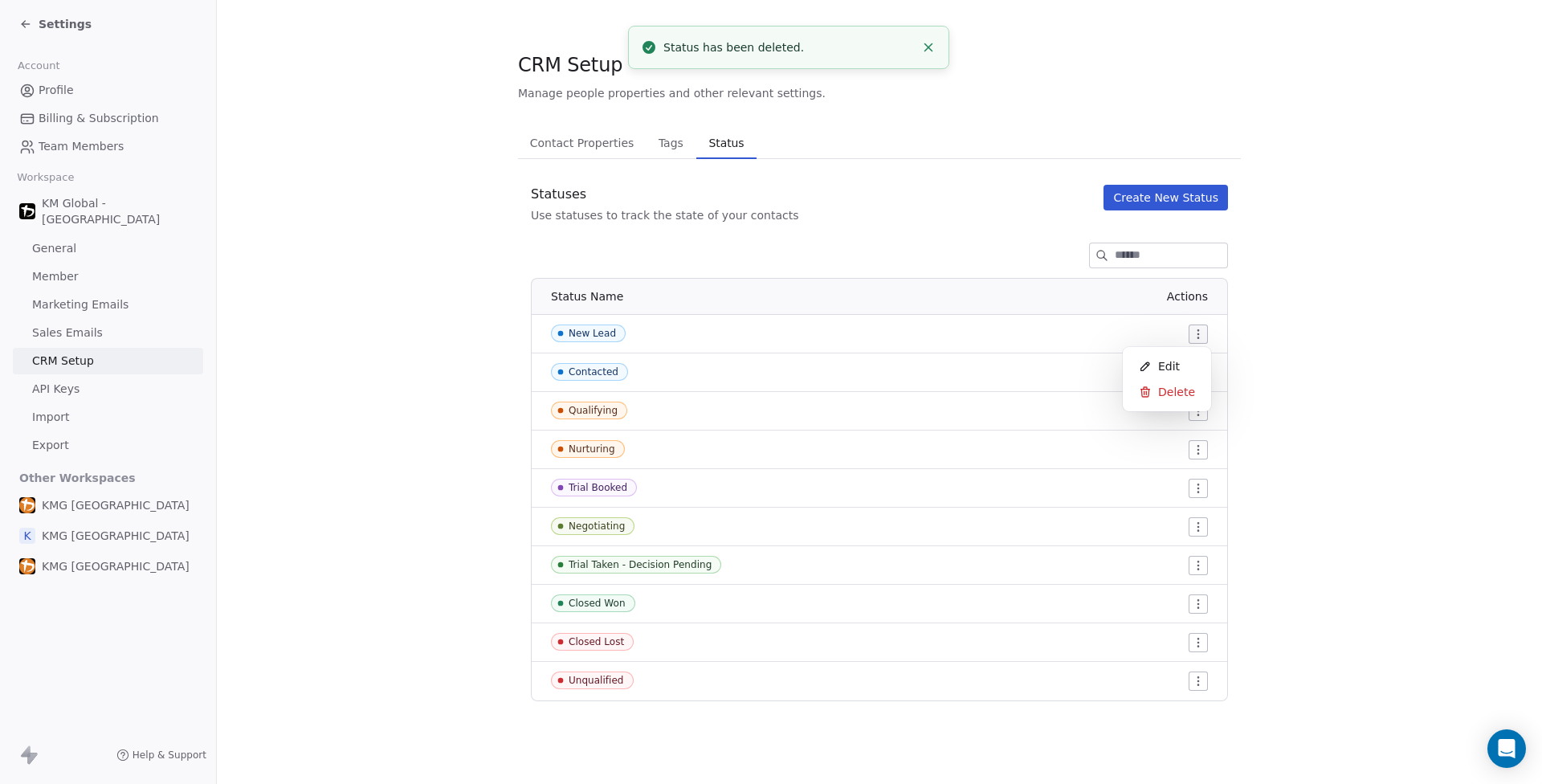
click at [1192, 334] on html "Settings Account Profile Billing & Subscription Team Members Workspace KM Globa…" at bounding box center [771, 392] width 1542 height 784
click at [1171, 367] on span "Edit" at bounding box center [1169, 366] width 22 height 16
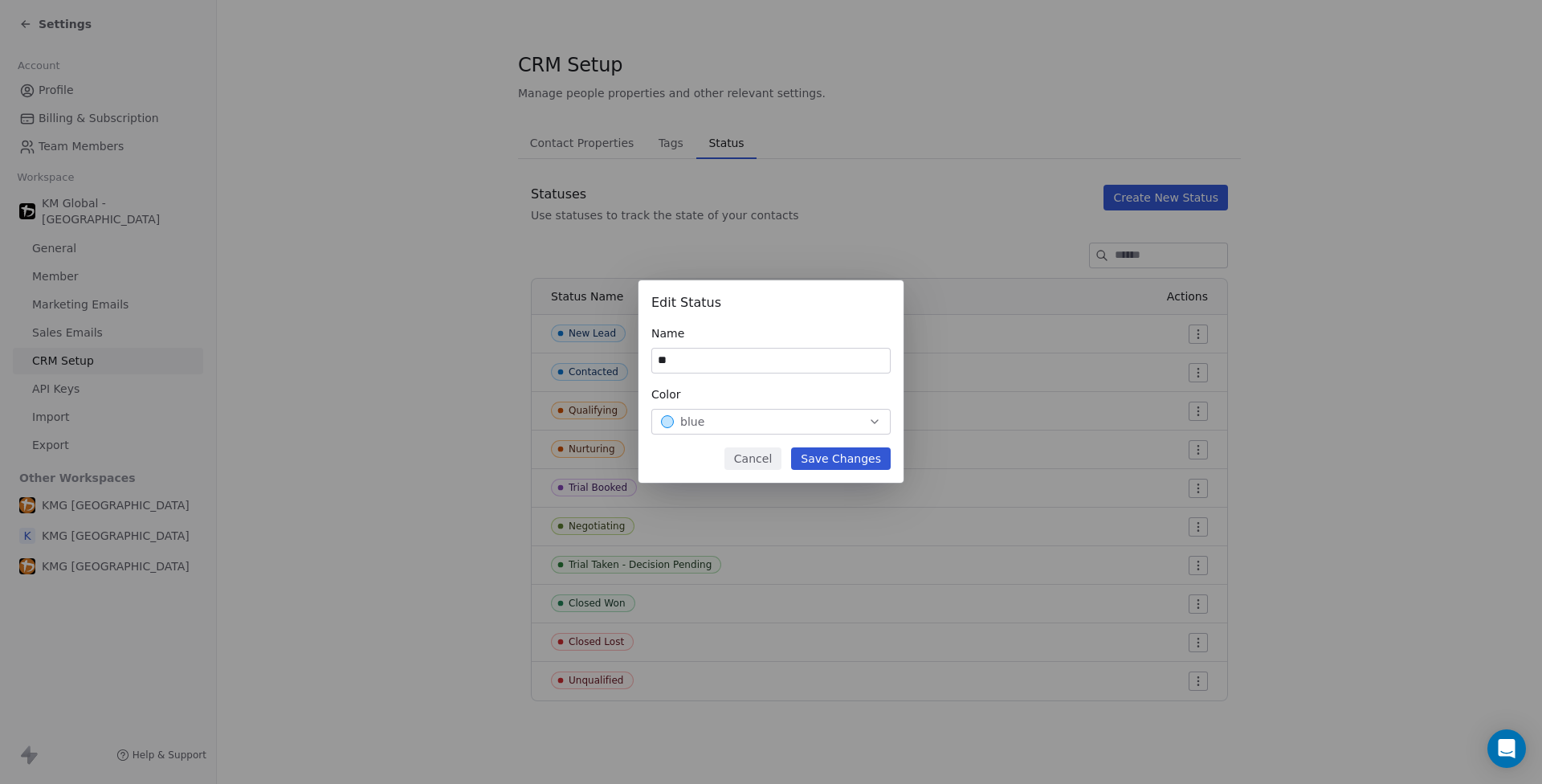
type input "*"
type input "**********"
click at [836, 457] on button "Save Changes" at bounding box center [841, 459] width 99 height 23
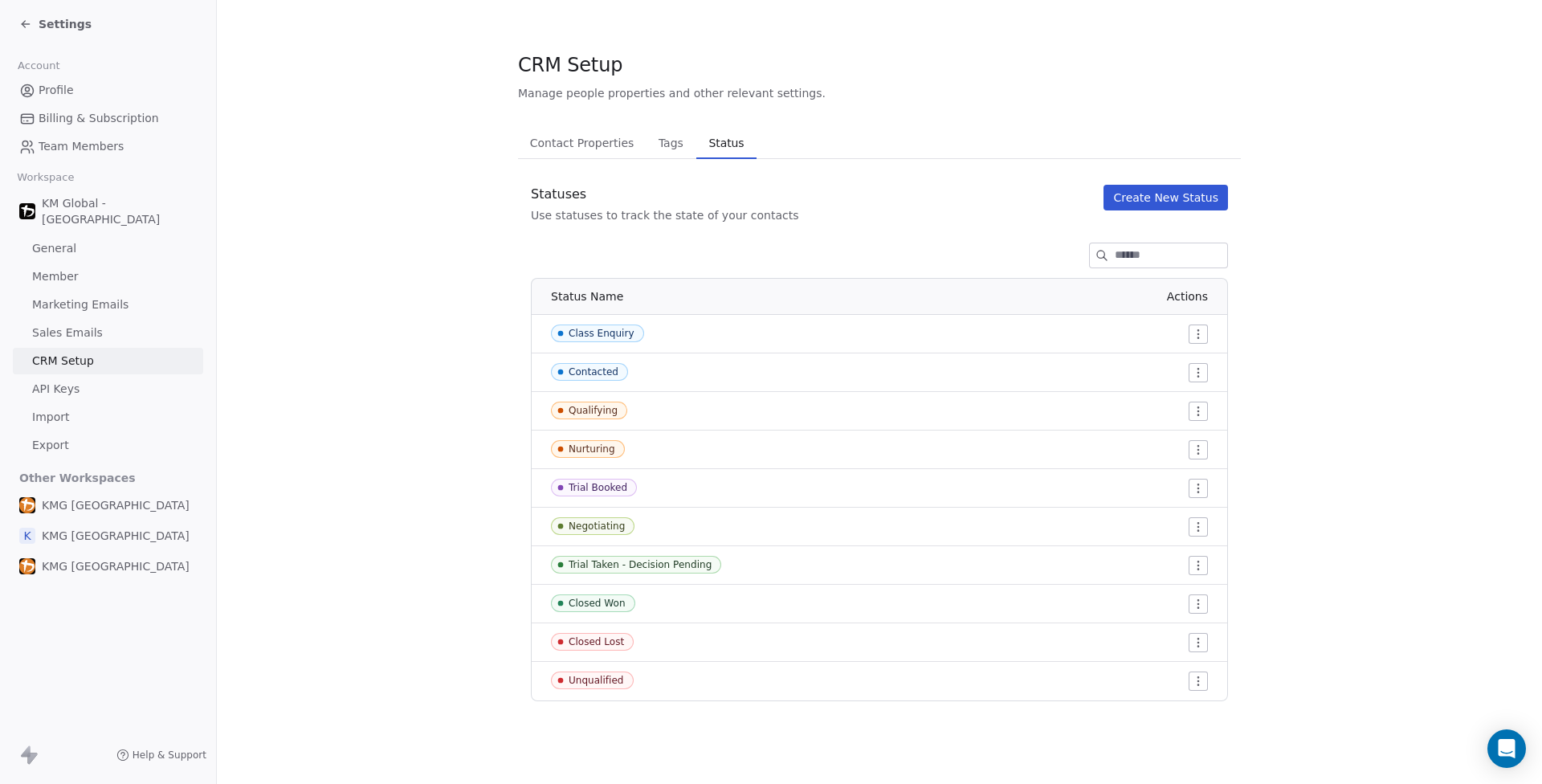
click at [1200, 379] on html "Settings Account Profile Billing & Subscription Team Members Workspace KM Globa…" at bounding box center [771, 392] width 1542 height 784
click at [1175, 432] on span "Delete" at bounding box center [1177, 430] width 37 height 16
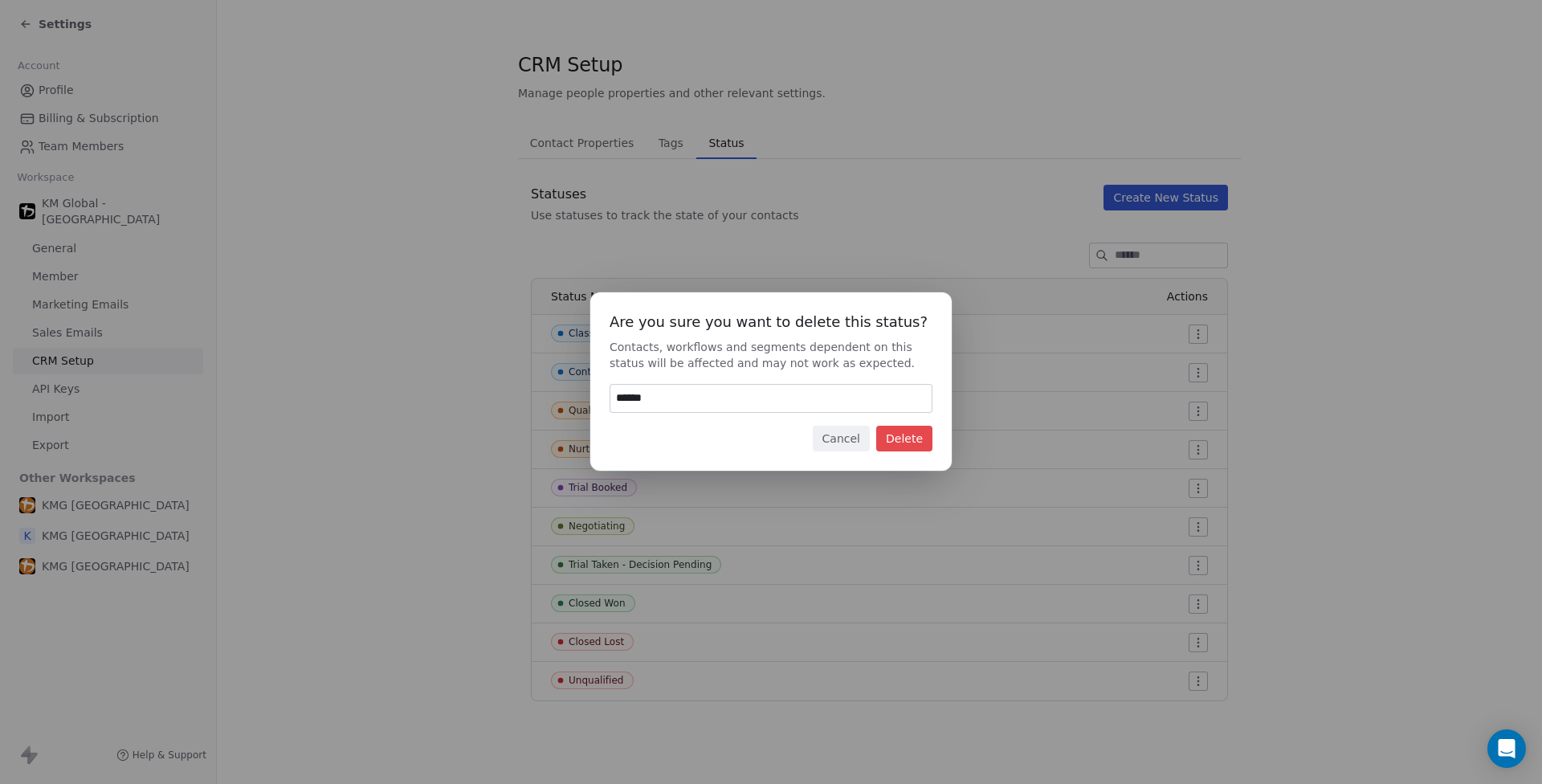
type input "******"
click at [917, 433] on button "Delete" at bounding box center [904, 439] width 57 height 26
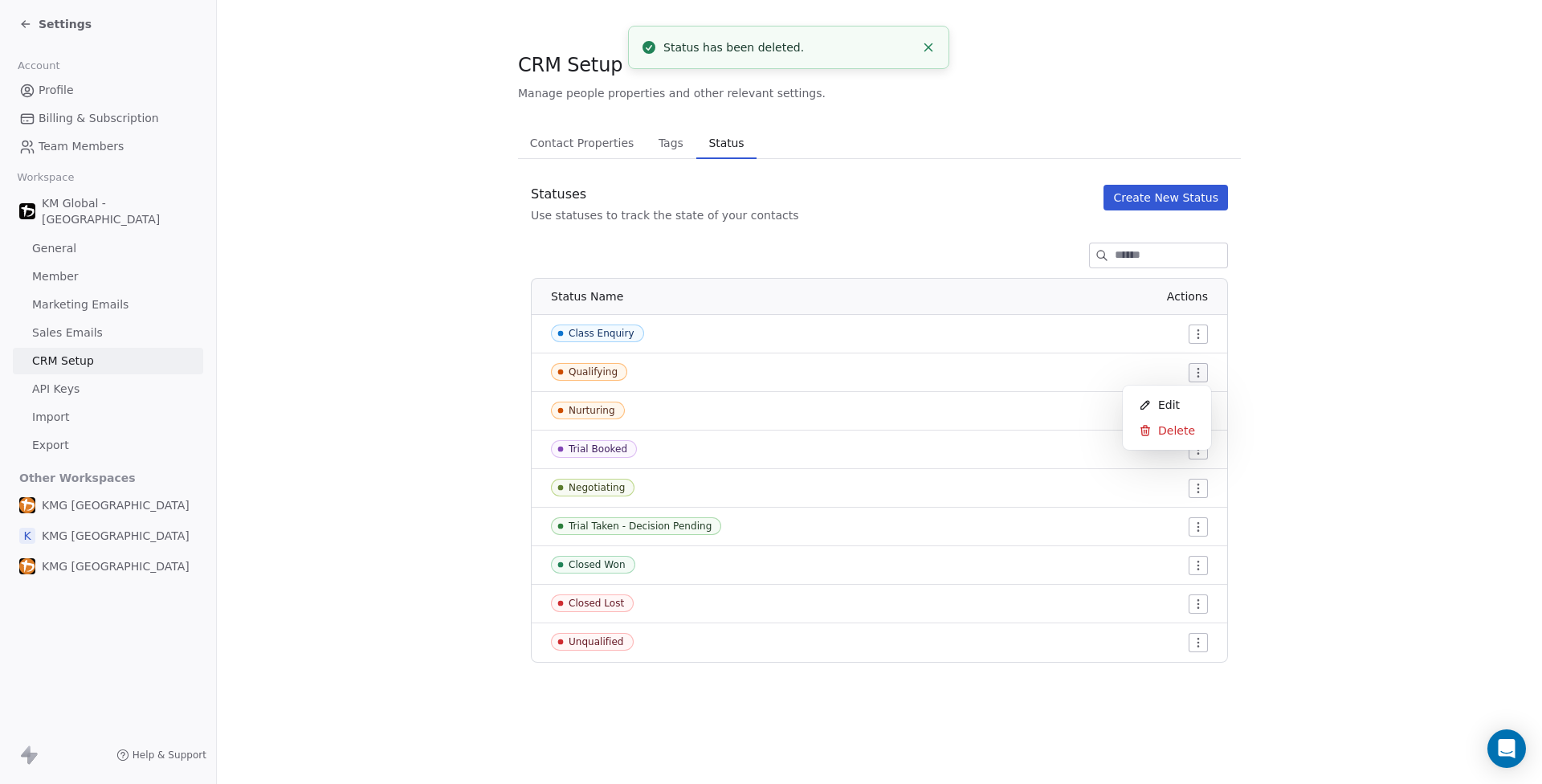
click at [1200, 374] on html "Settings Account Profile Billing & Subscription Team Members Workspace KM Globa…" at bounding box center [771, 392] width 1542 height 784
click at [1166, 436] on span "Delete" at bounding box center [1177, 430] width 37 height 16
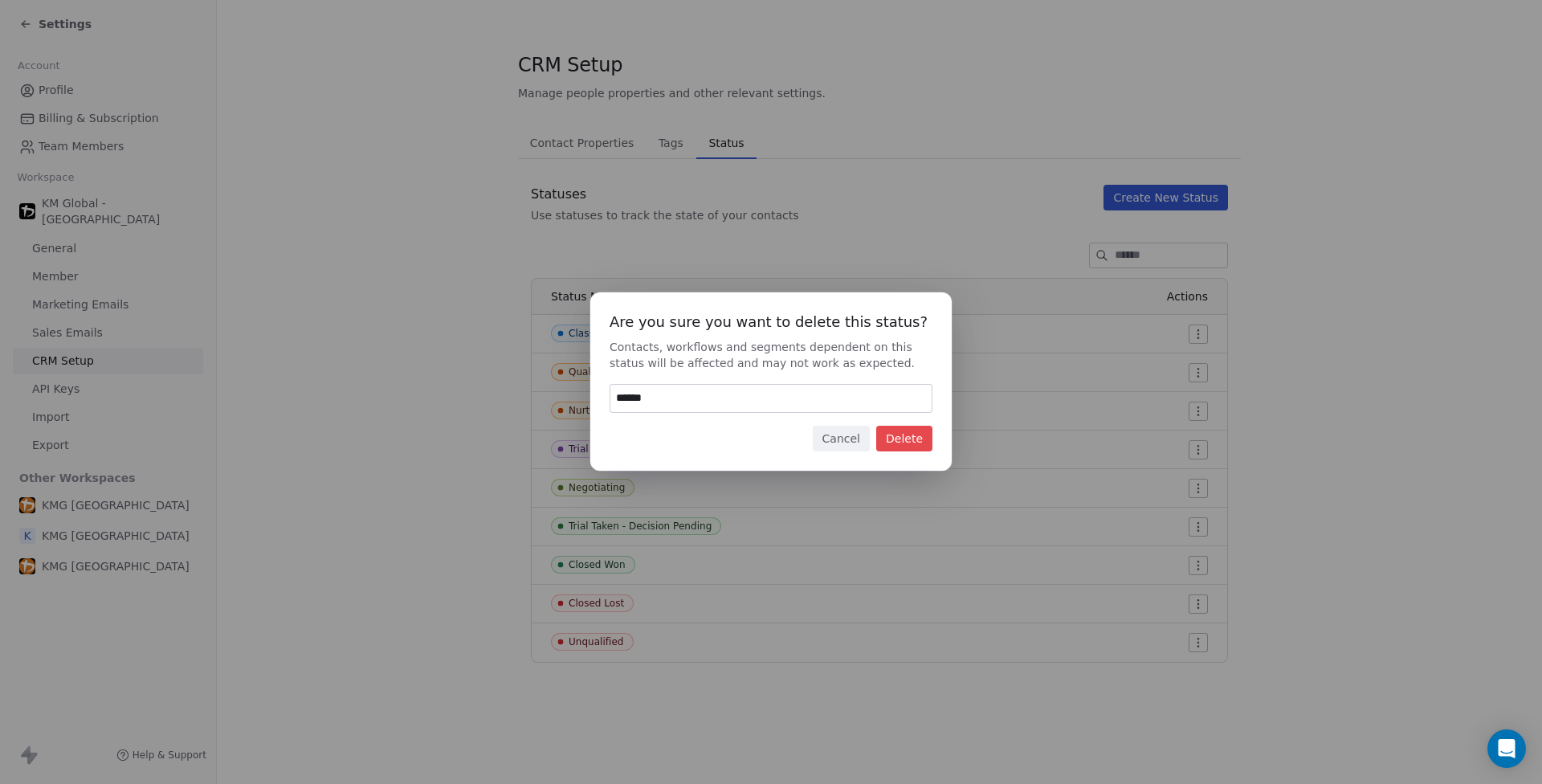
type input "******"
click at [895, 432] on button "Delete" at bounding box center [904, 439] width 57 height 26
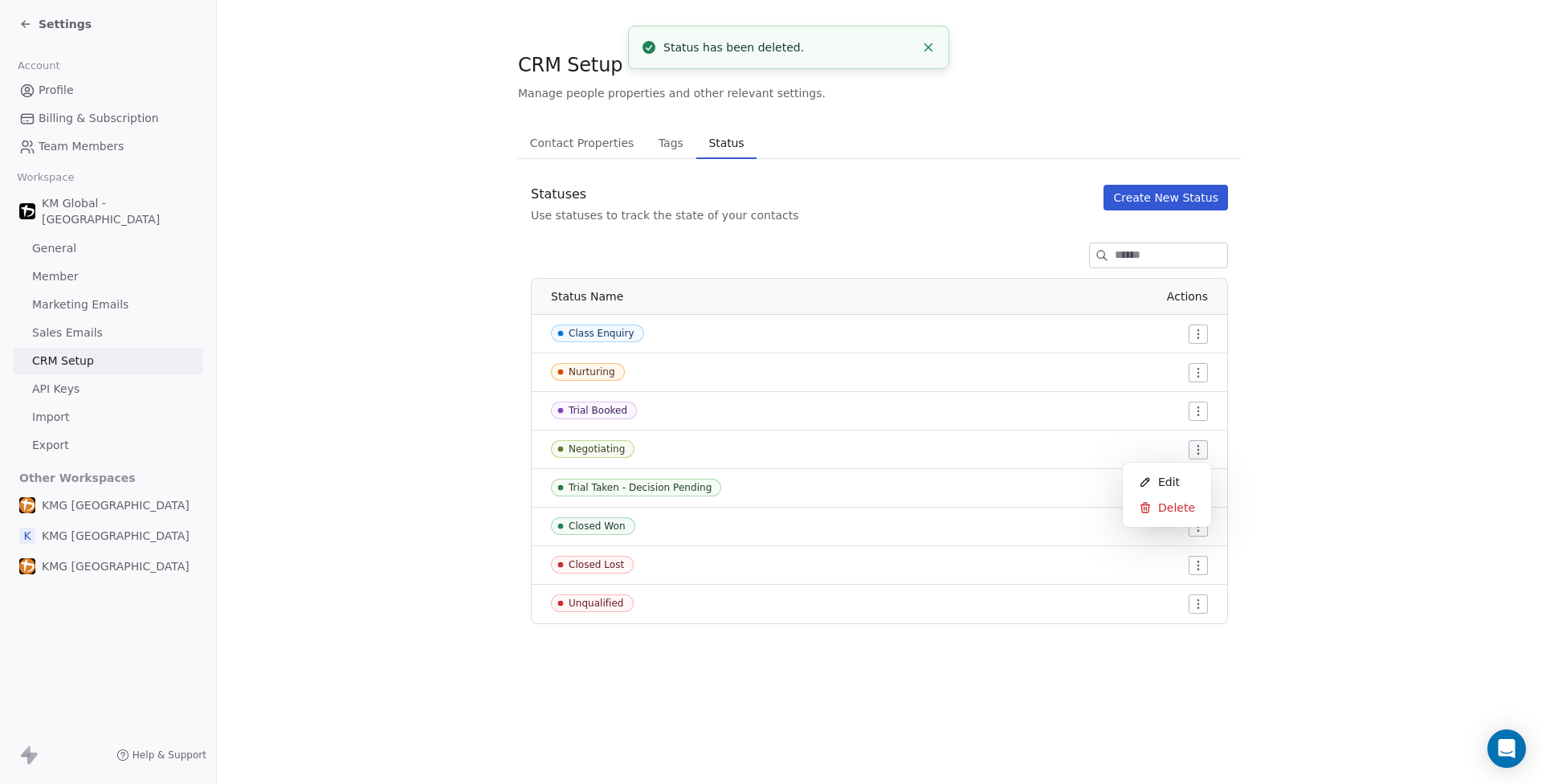
click at [1197, 445] on html "Settings Account Profile Billing & Subscription Team Members Workspace KM Globa…" at bounding box center [771, 392] width 1542 height 784
click at [1190, 502] on span "Delete" at bounding box center [1177, 507] width 37 height 16
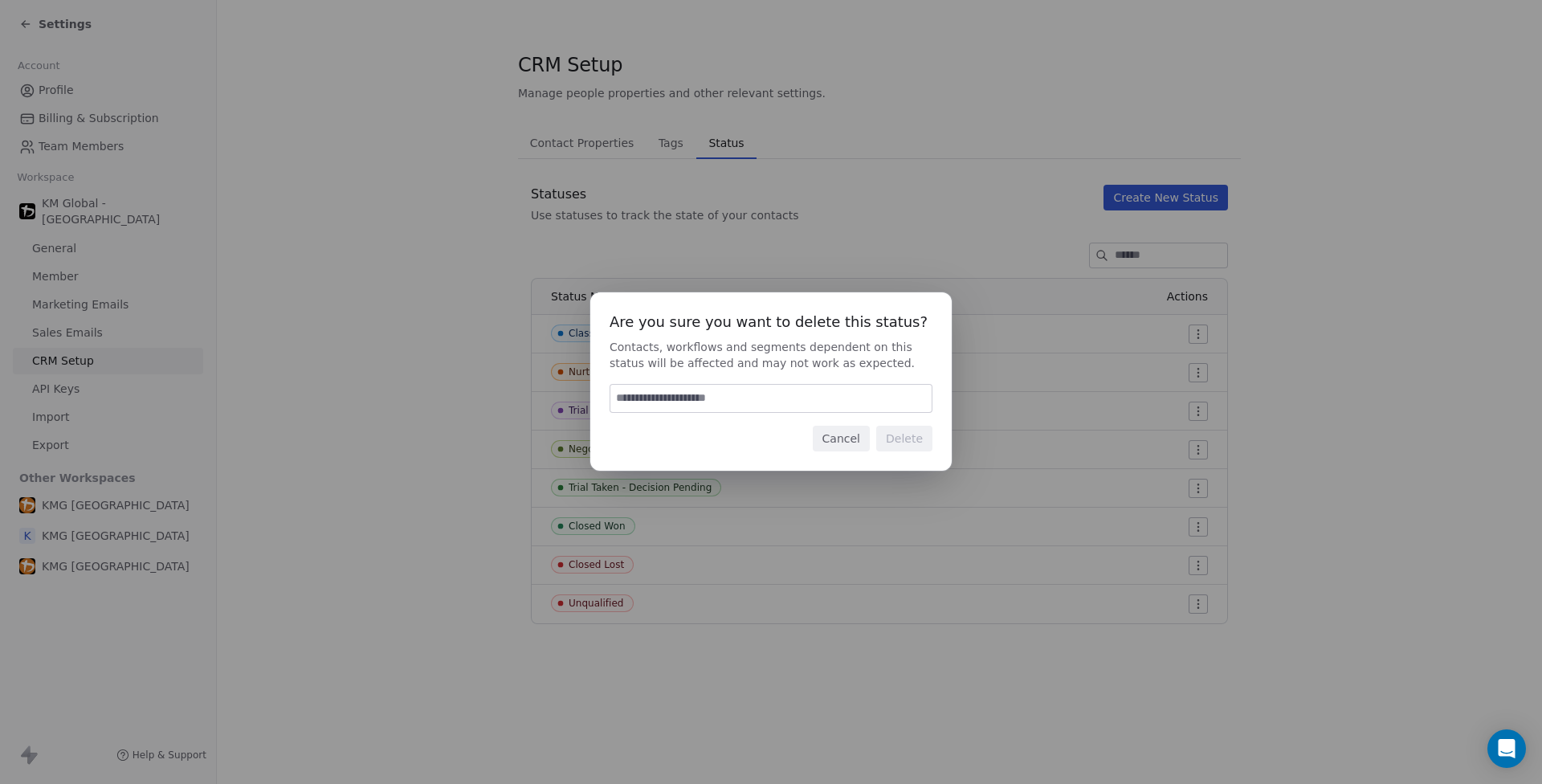
click at [719, 399] on input at bounding box center [770, 398] width 321 height 27
type input "*"
click at [855, 432] on button "Cancel" at bounding box center [841, 439] width 57 height 26
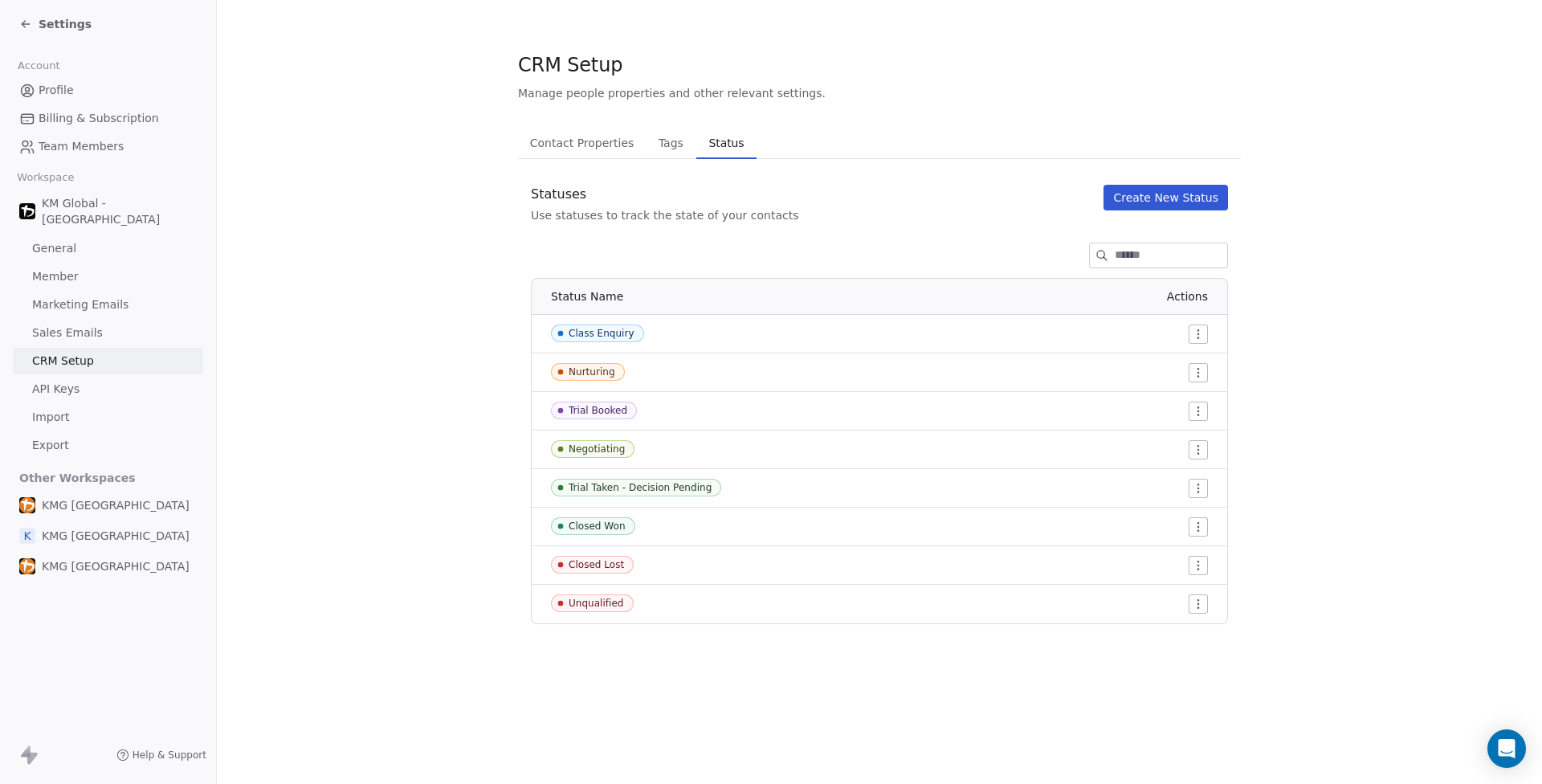
click at [606, 445] on div "Negotiating" at bounding box center [596, 448] width 57 height 11
click at [1197, 443] on html "Settings Account Profile Billing & Subscription Team Members Workspace KM Globa…" at bounding box center [771, 392] width 1542 height 784
click at [1175, 484] on span "Edit" at bounding box center [1169, 481] width 22 height 16
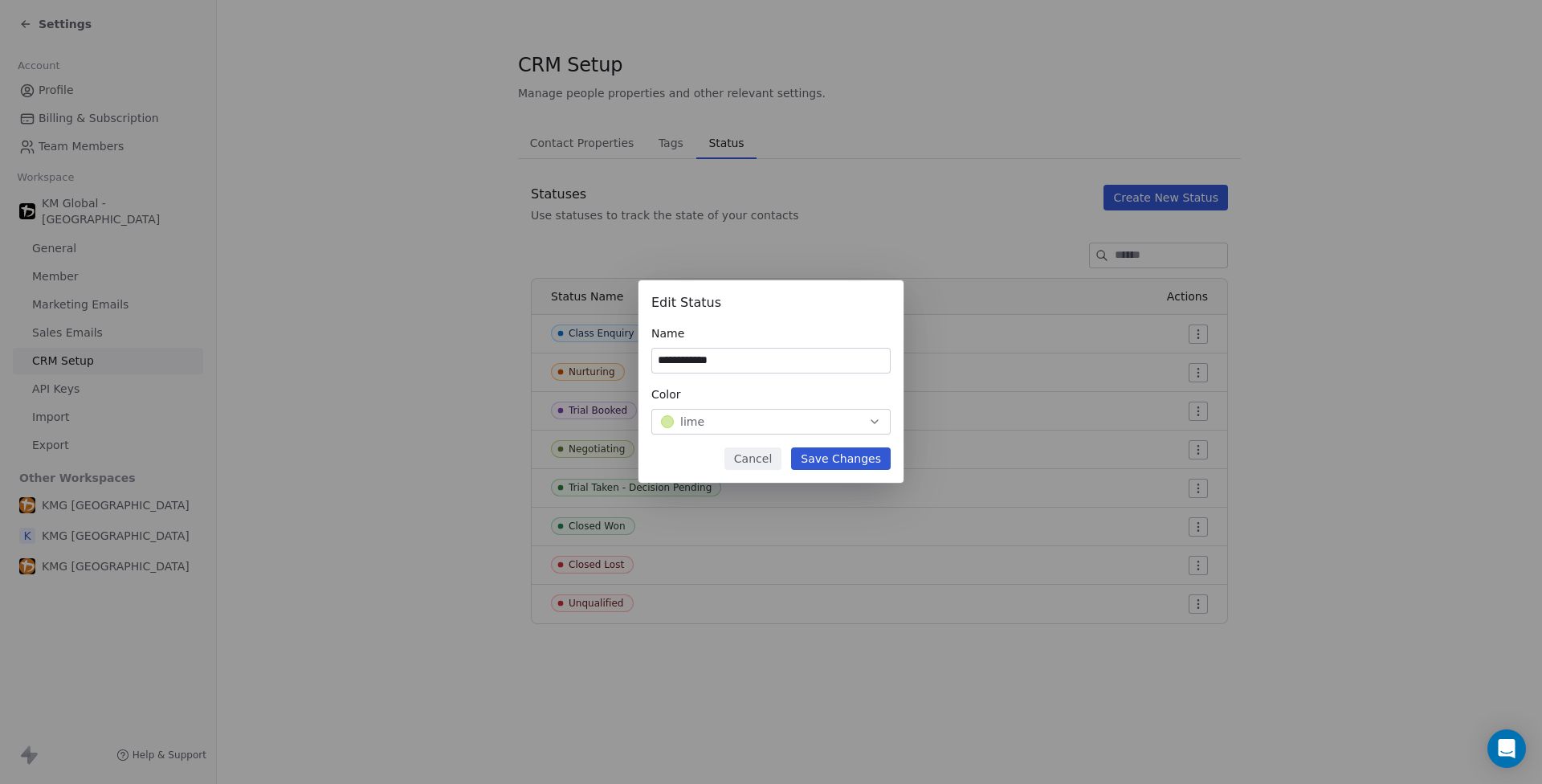
type input "**********"
click at [745, 426] on div "lime" at bounding box center [771, 421] width 220 height 16
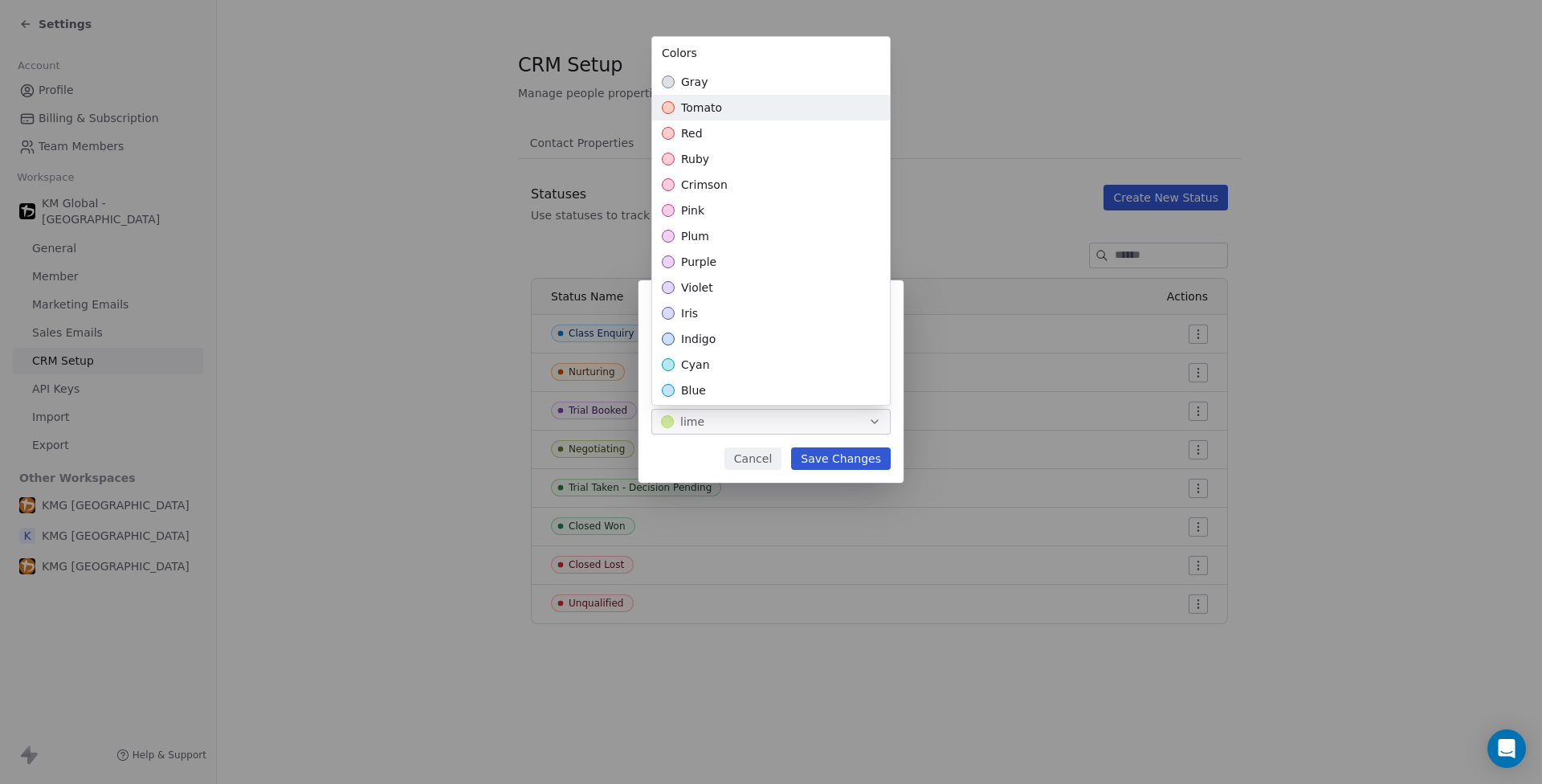
click at [691, 105] on span "tomato" at bounding box center [701, 107] width 41 height 16
click at [829, 458] on div "**********" at bounding box center [771, 392] width 1542 height 276
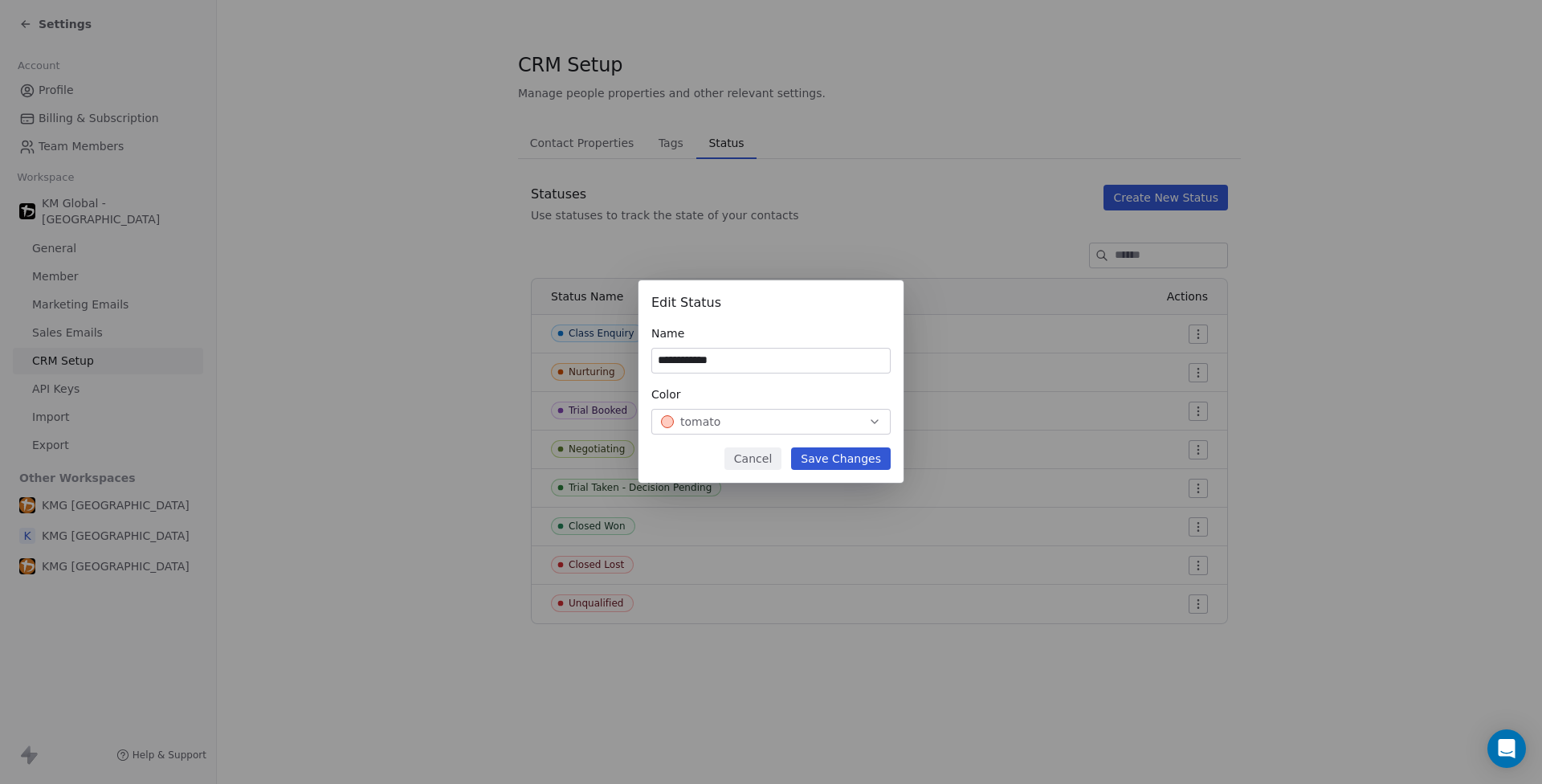
click at [840, 460] on button "Save Changes" at bounding box center [841, 459] width 99 height 23
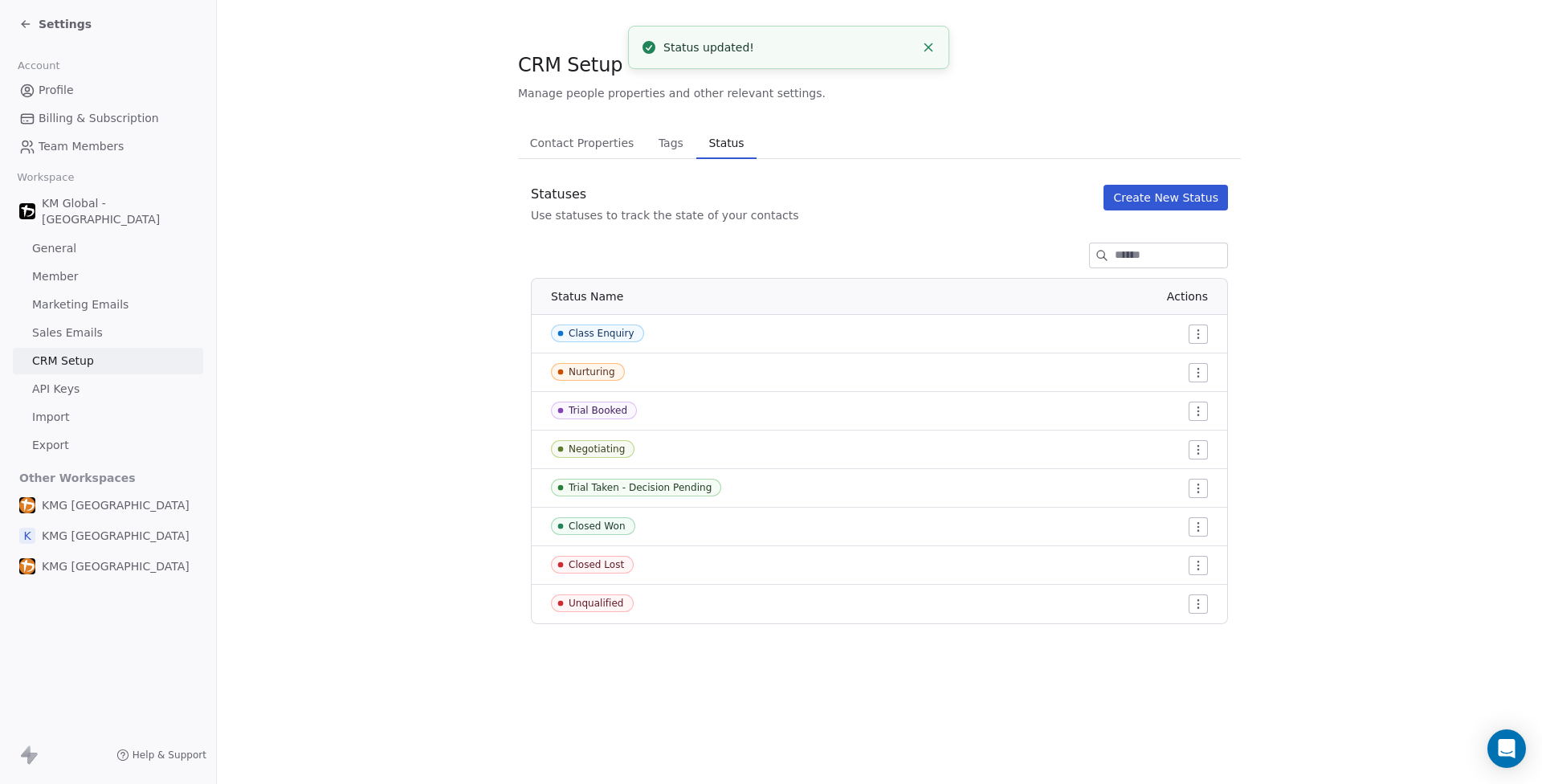
click at [1181, 371] on div at bounding box center [1015, 372] width 386 height 19
click at [1189, 370] on html "Settings Account Profile Billing & Subscription Team Members Workspace KM Globa…" at bounding box center [771, 392] width 1542 height 784
click at [1182, 405] on div "Edit" at bounding box center [1167, 405] width 76 height 26
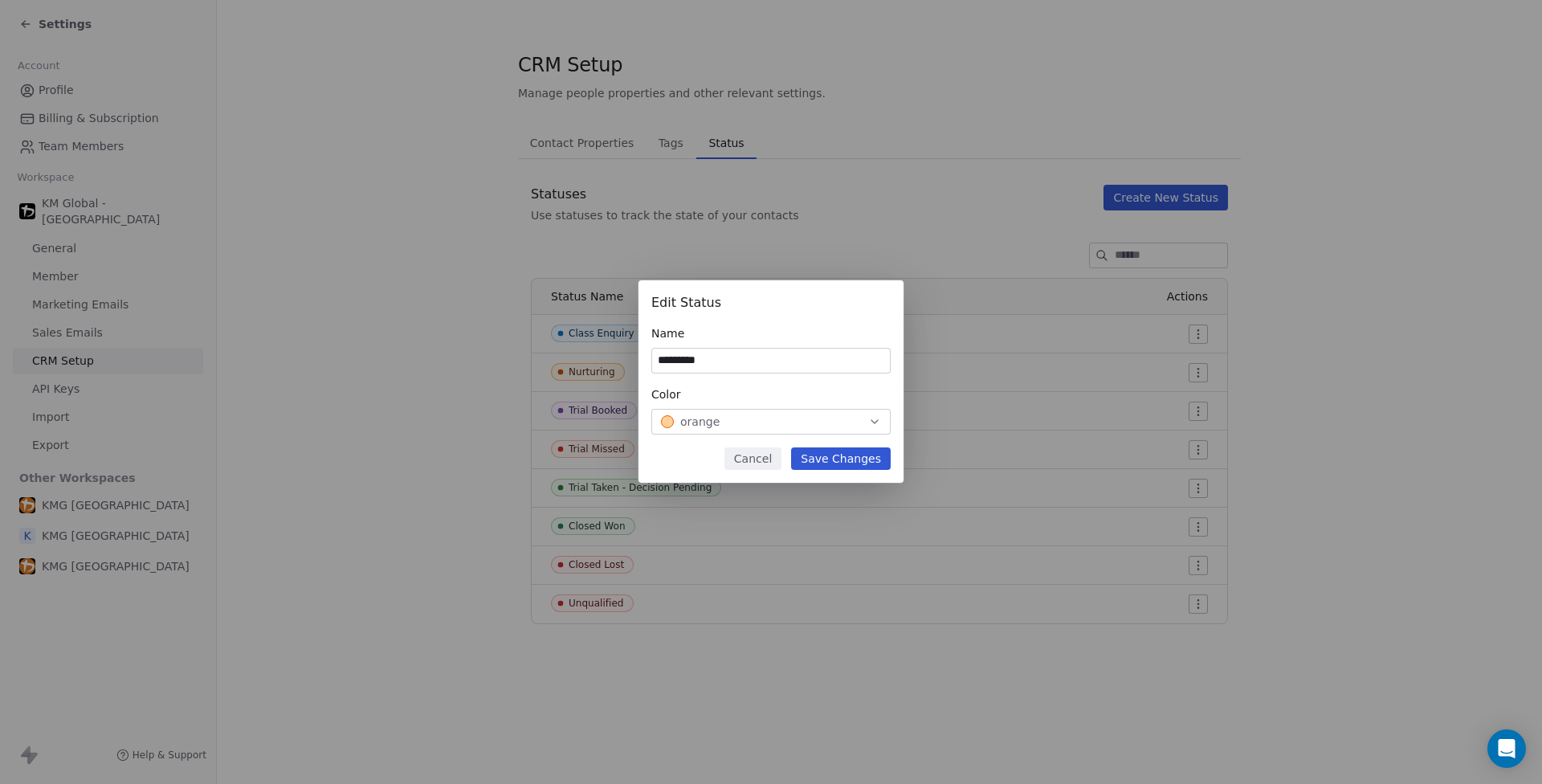
click at [781, 419] on div "orange" at bounding box center [771, 421] width 220 height 16
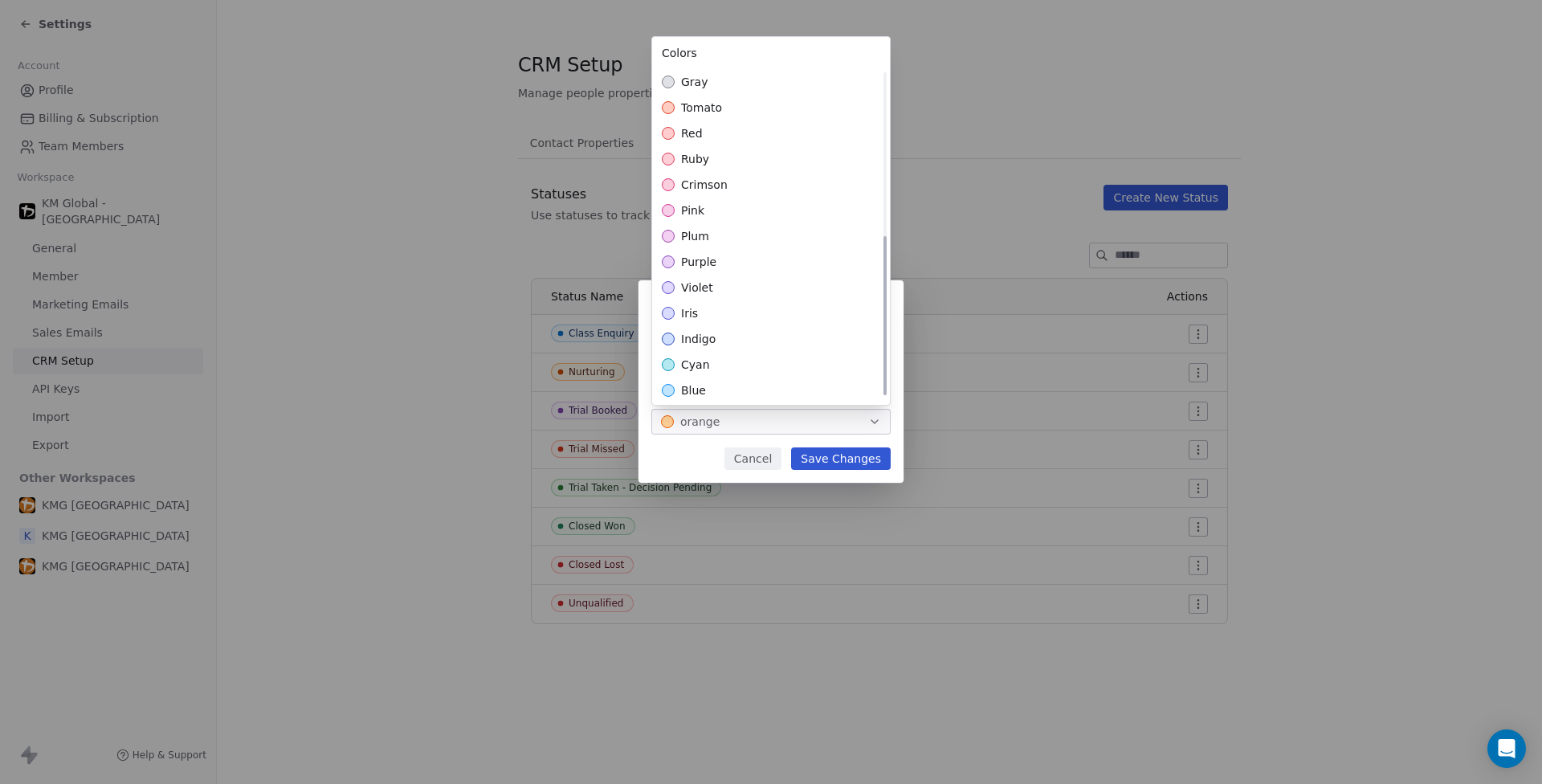
scroll to position [338, 0]
click at [712, 362] on div "mint" at bounding box center [770, 360] width 238 height 26
click at [704, 152] on span "grass" at bounding box center [697, 154] width 32 height 16
click at [827, 464] on div "Edit Status Name ********* Color grass Cancel Save Changes" at bounding box center [771, 392] width 1542 height 276
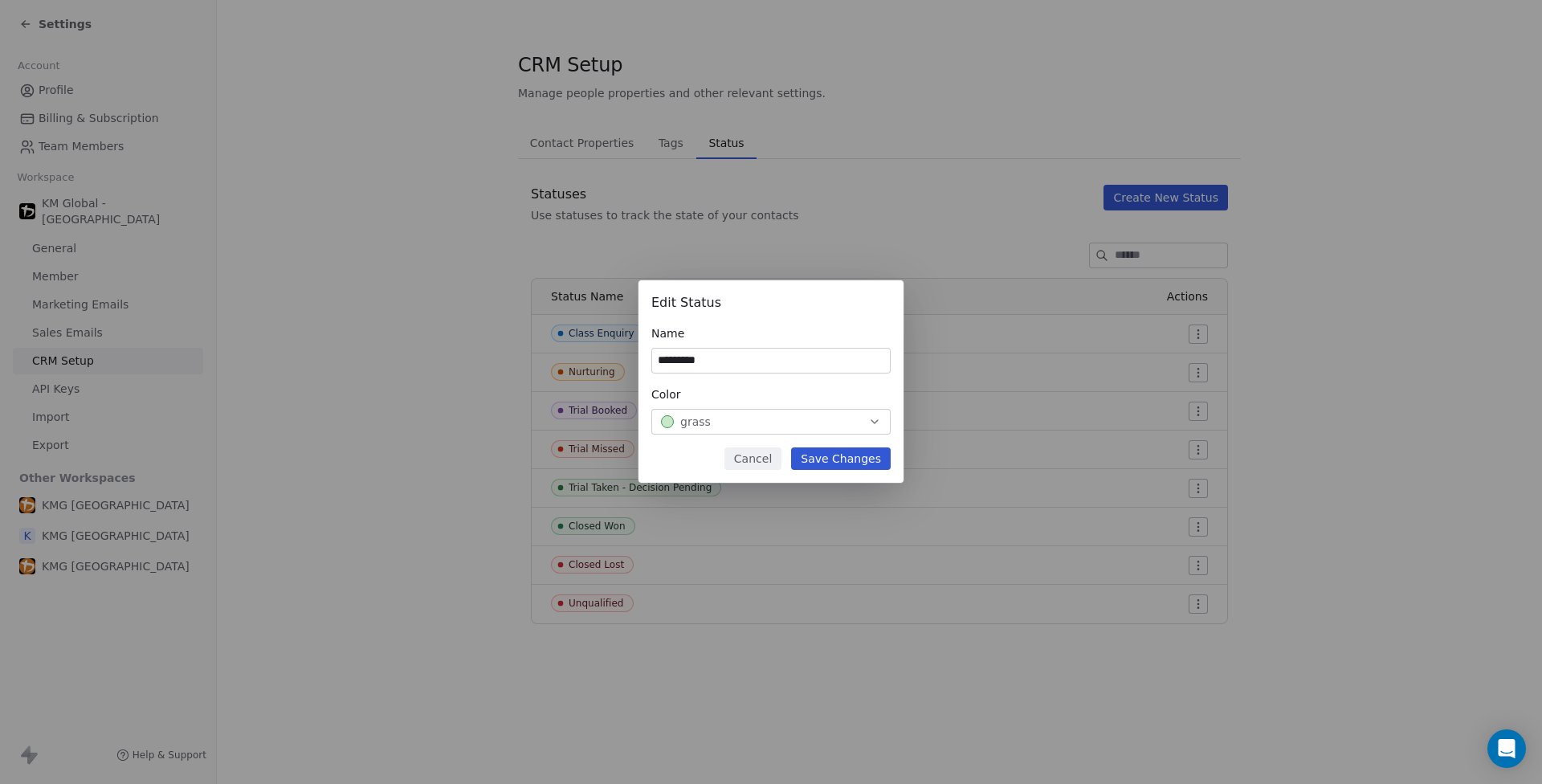
click at [855, 455] on button "Save Changes" at bounding box center [841, 459] width 99 height 23
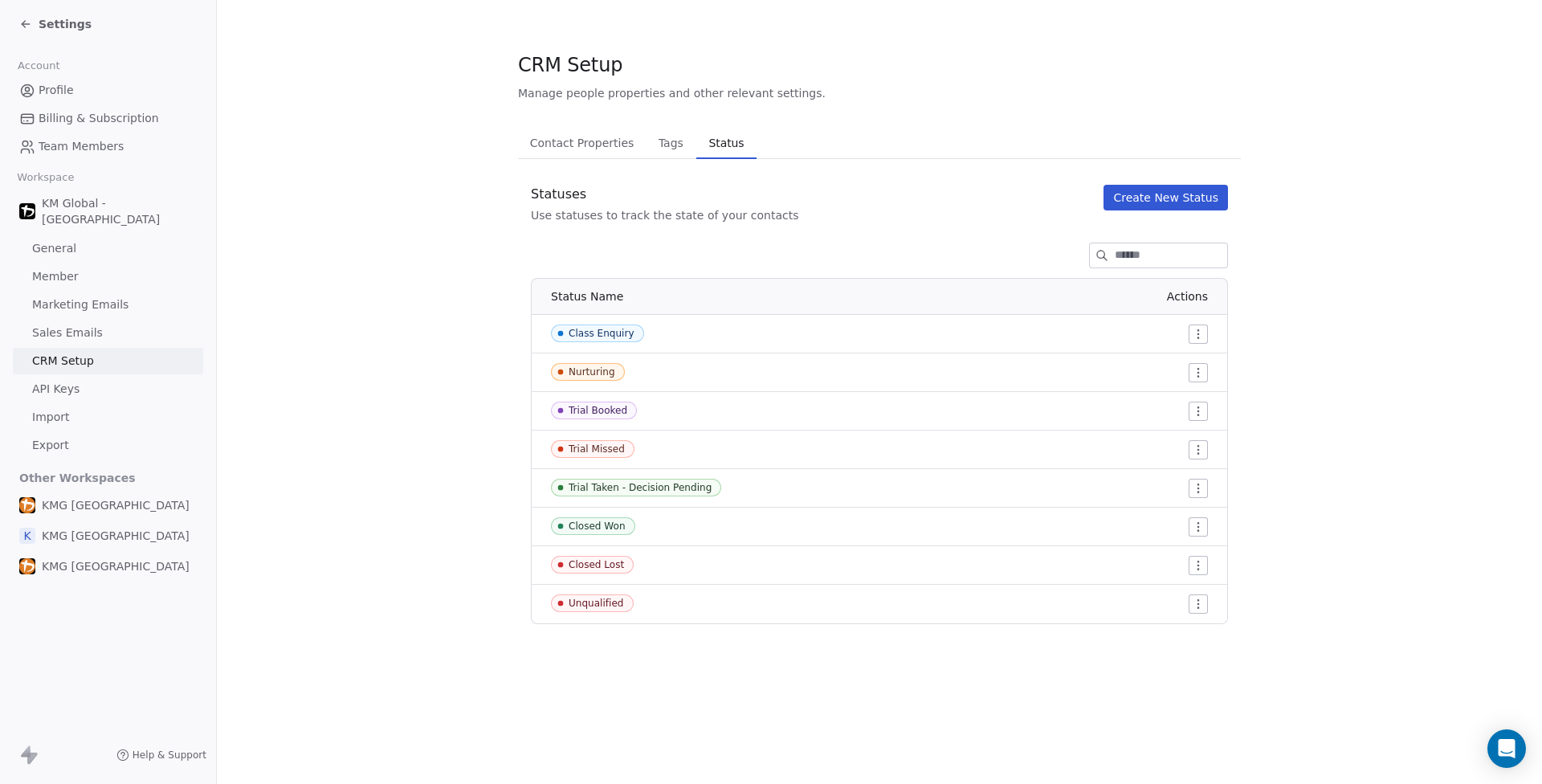
click at [599, 402] on span "Trial Booked" at bounding box center [593, 410] width 86 height 17
click at [601, 408] on div "Trial Booked" at bounding box center [597, 410] width 58 height 11
click at [1188, 406] on div at bounding box center [1015, 411] width 386 height 19
click at [1193, 407] on html "Settings Account Profile Billing & Subscription Team Members Workspace KM Globa…" at bounding box center [771, 392] width 1542 height 784
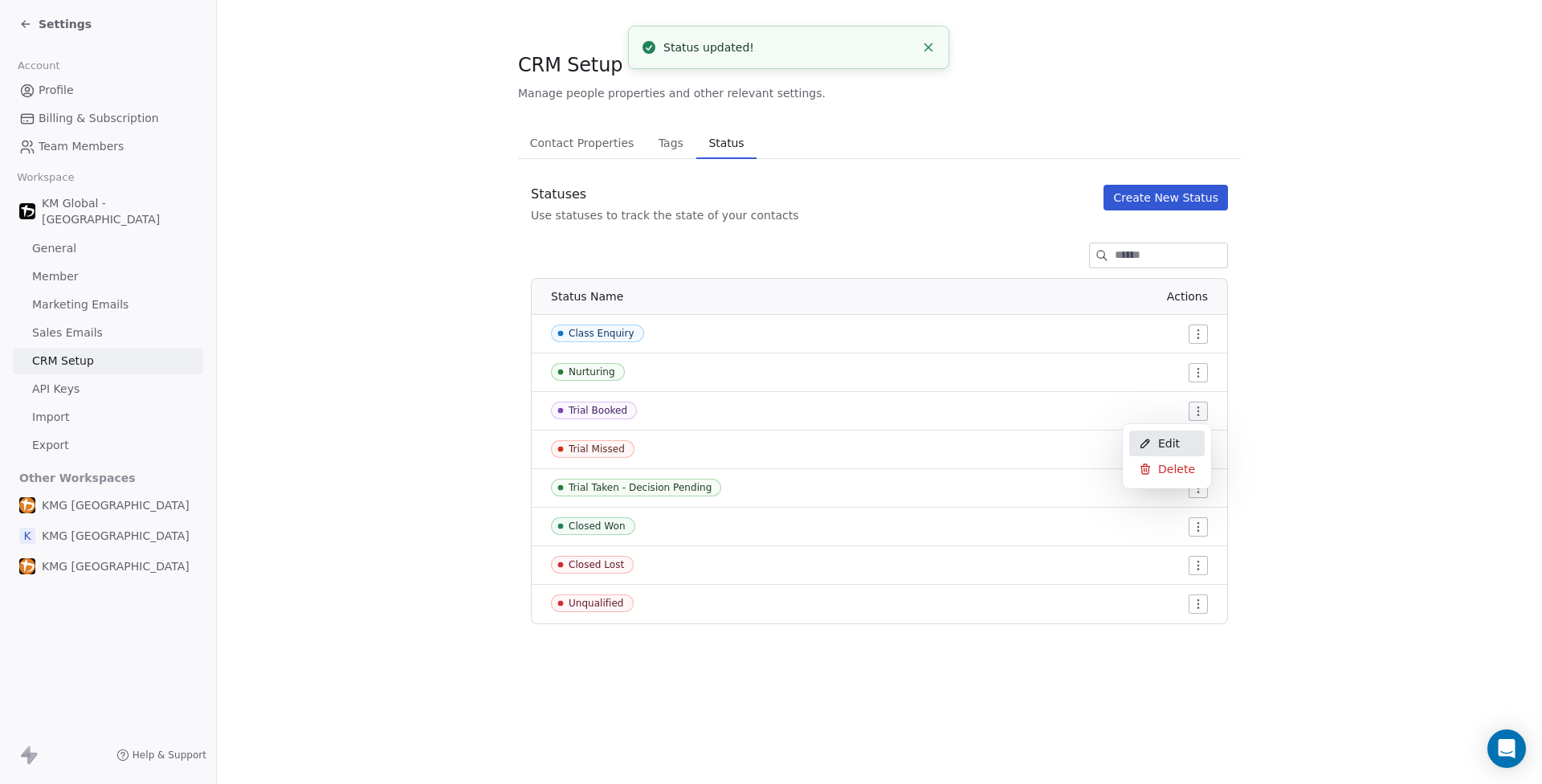
click at [1177, 439] on span "Edit" at bounding box center [1169, 443] width 22 height 16
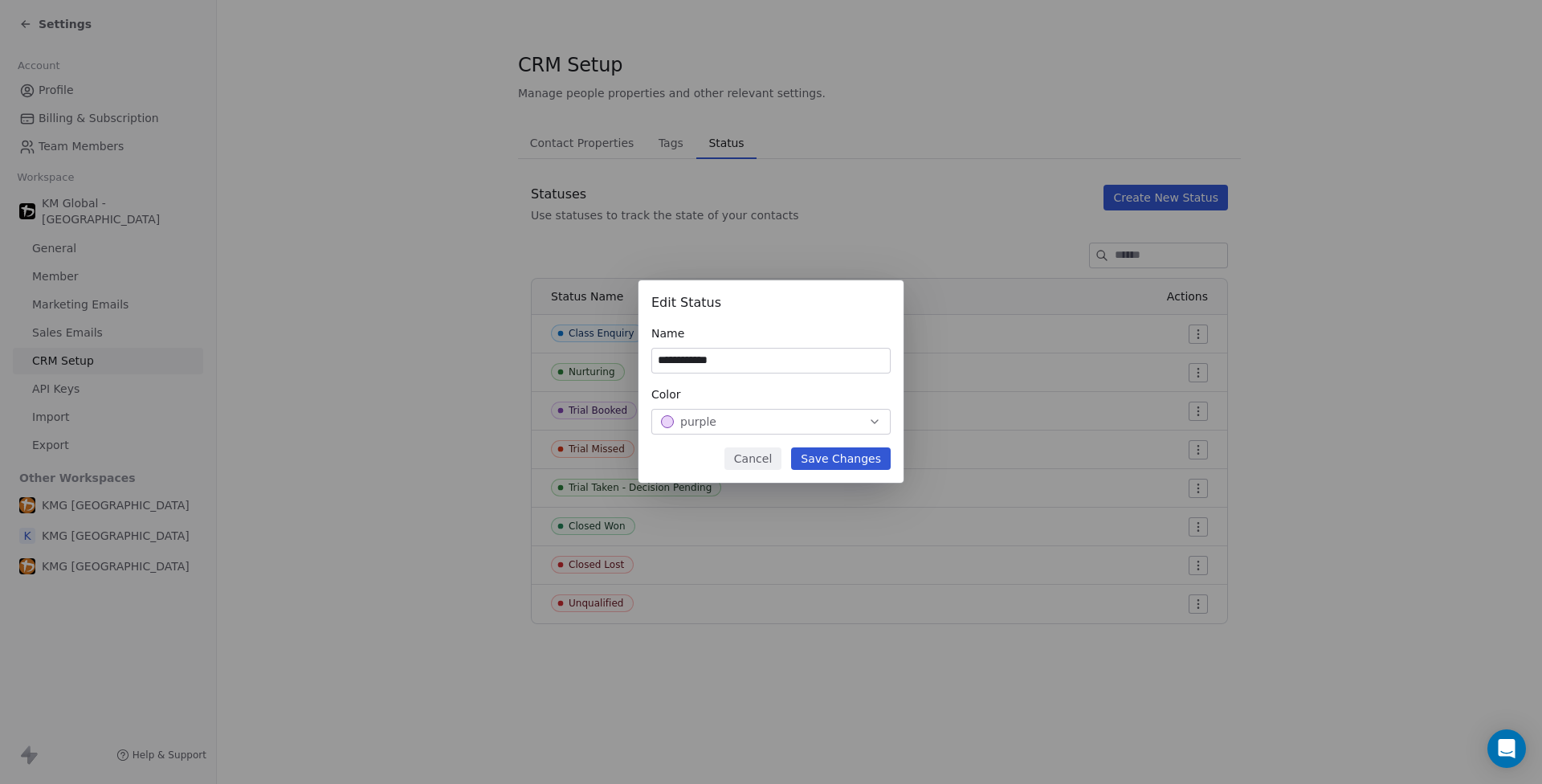
click at [704, 427] on span "purple" at bounding box center [699, 421] width 37 height 16
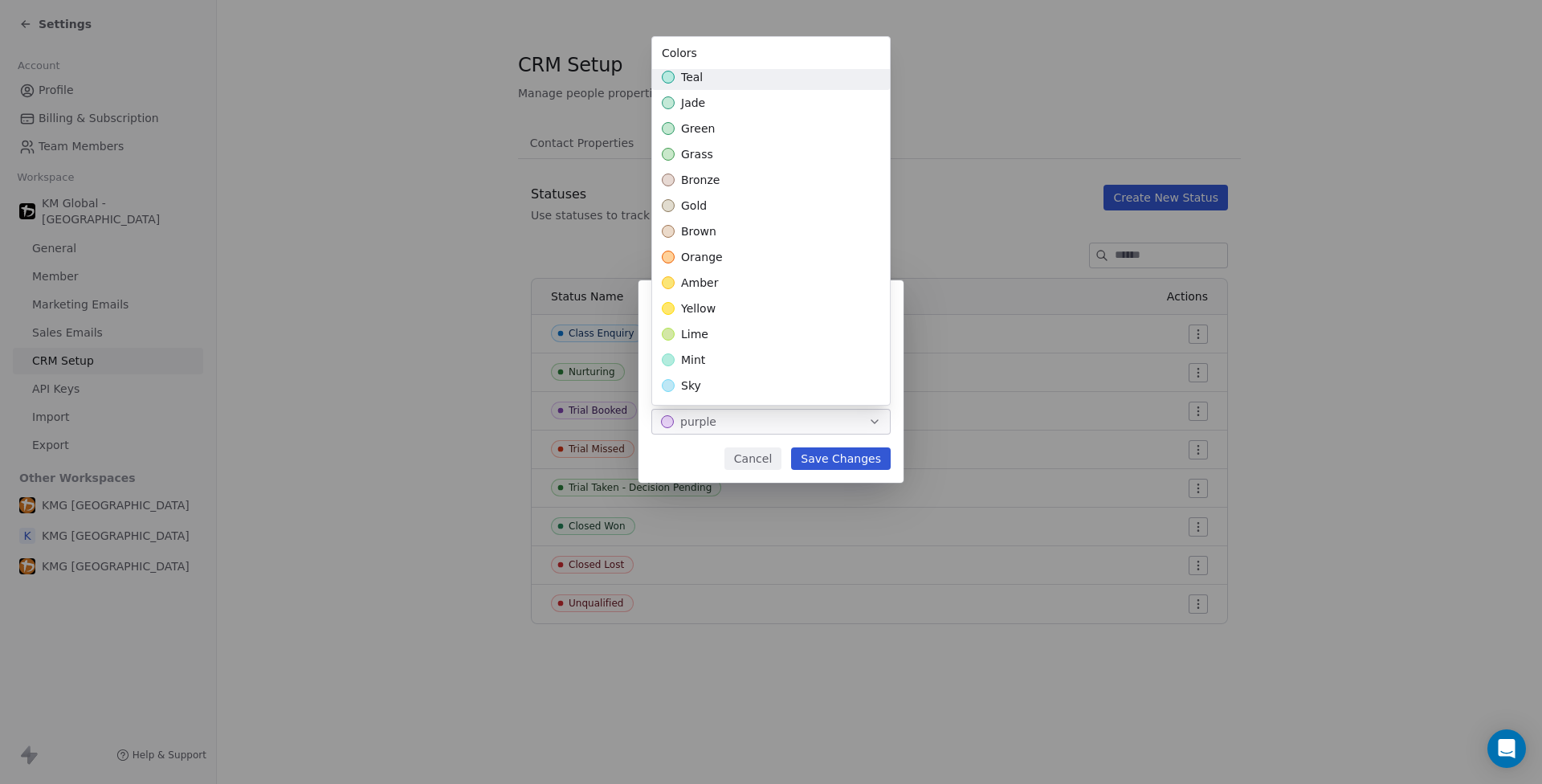
click at [707, 74] on div "teal" at bounding box center [770, 77] width 238 height 26
click at [828, 458] on div "**********" at bounding box center [771, 392] width 1542 height 276
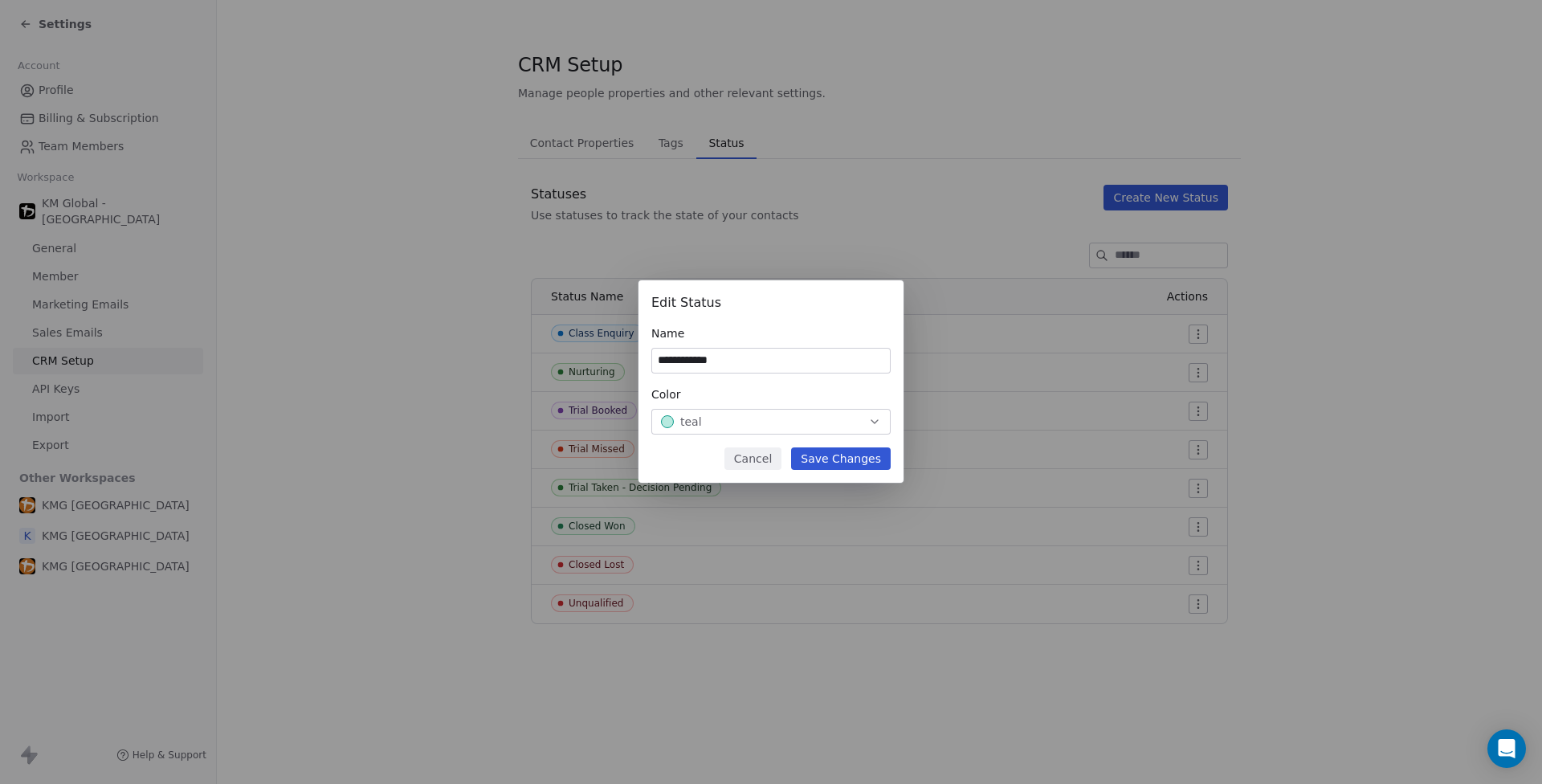
click at [828, 456] on button "Save Changes" at bounding box center [841, 459] width 99 height 23
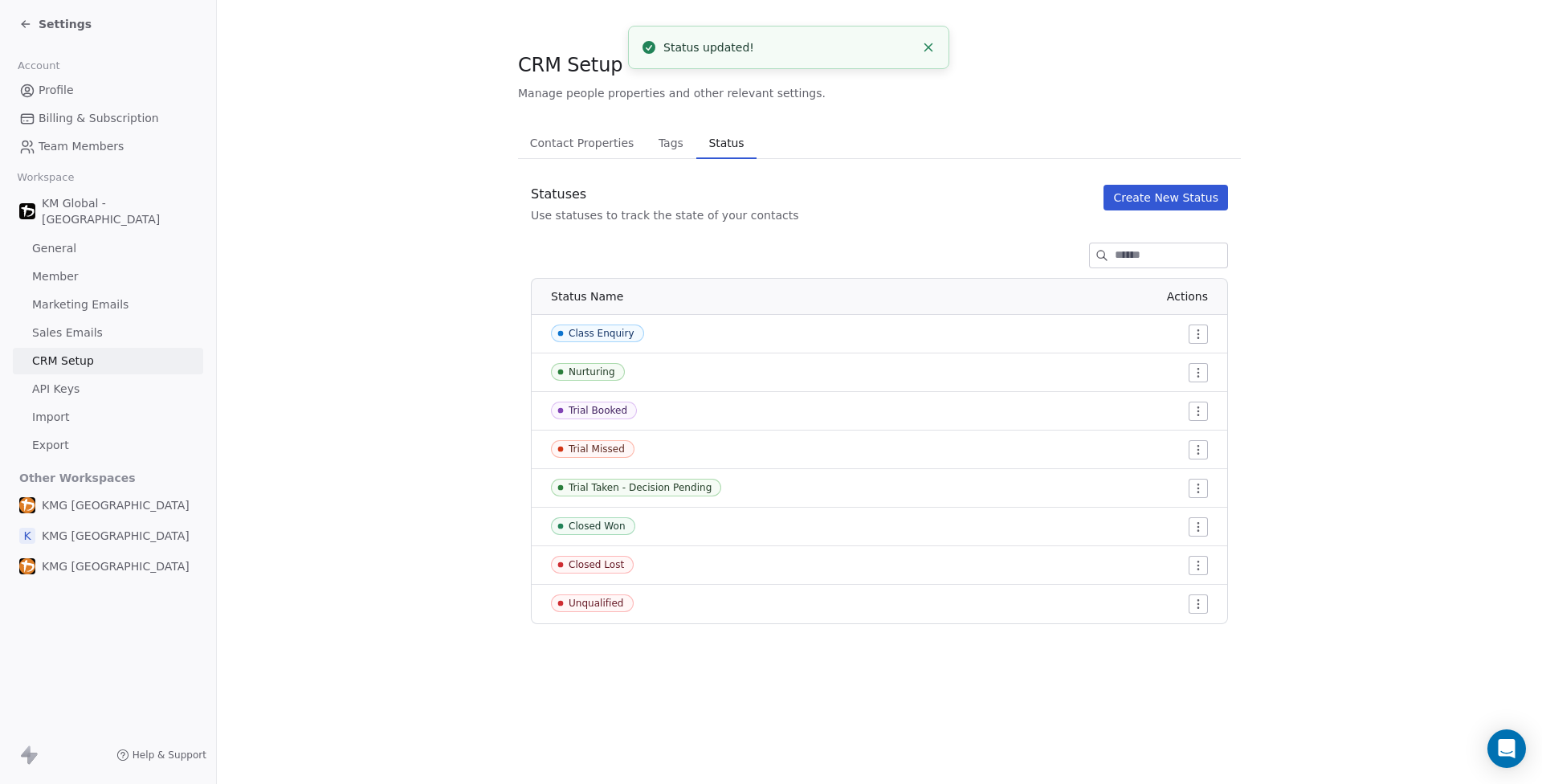
click at [605, 406] on div "Trial Booked" at bounding box center [597, 410] width 58 height 11
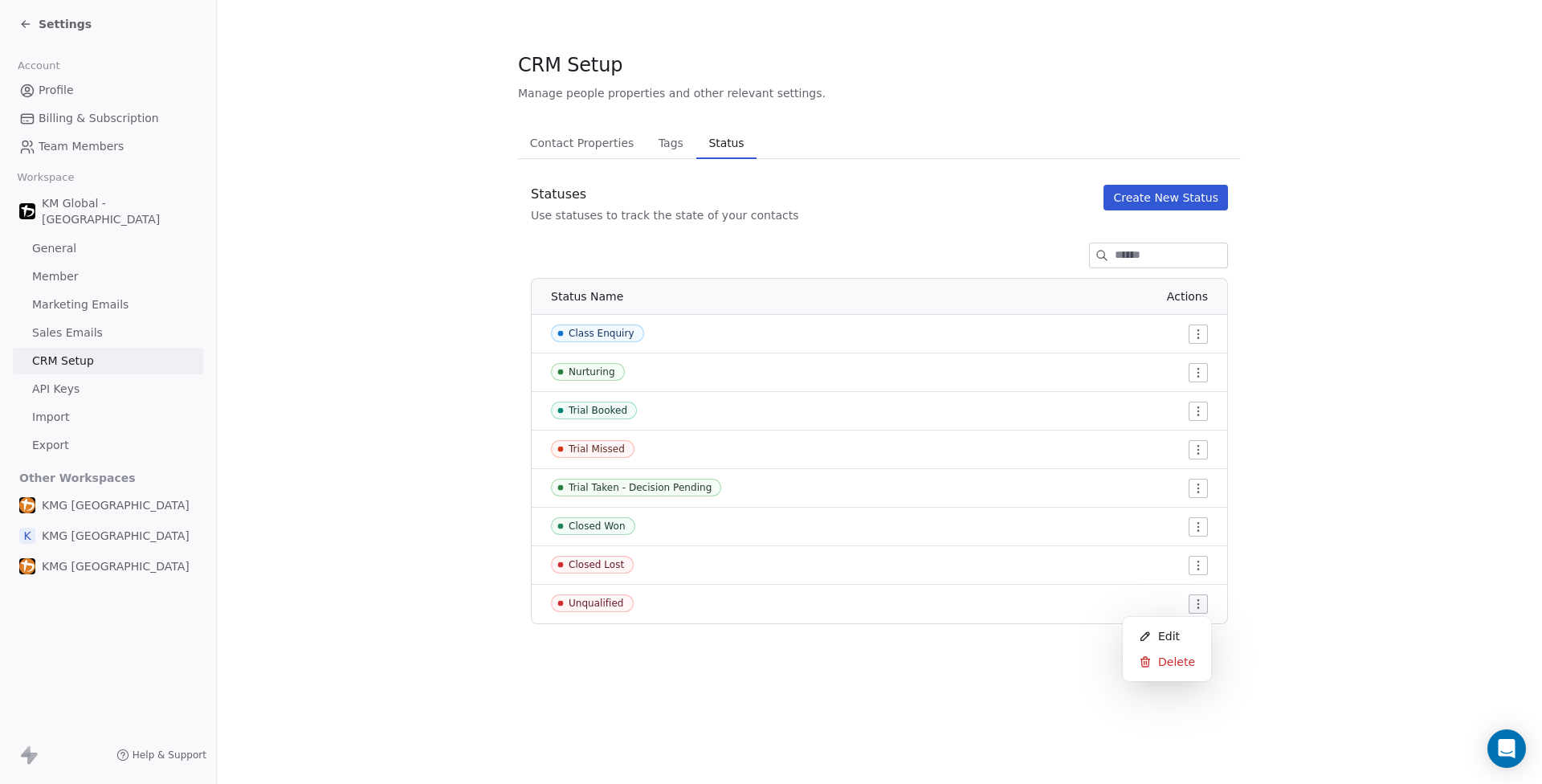
click at [1204, 601] on html "Settings Account Profile Billing & Subscription Team Members Workspace KM Globa…" at bounding box center [771, 392] width 1542 height 784
click at [1161, 660] on span "Delete" at bounding box center [1177, 661] width 37 height 16
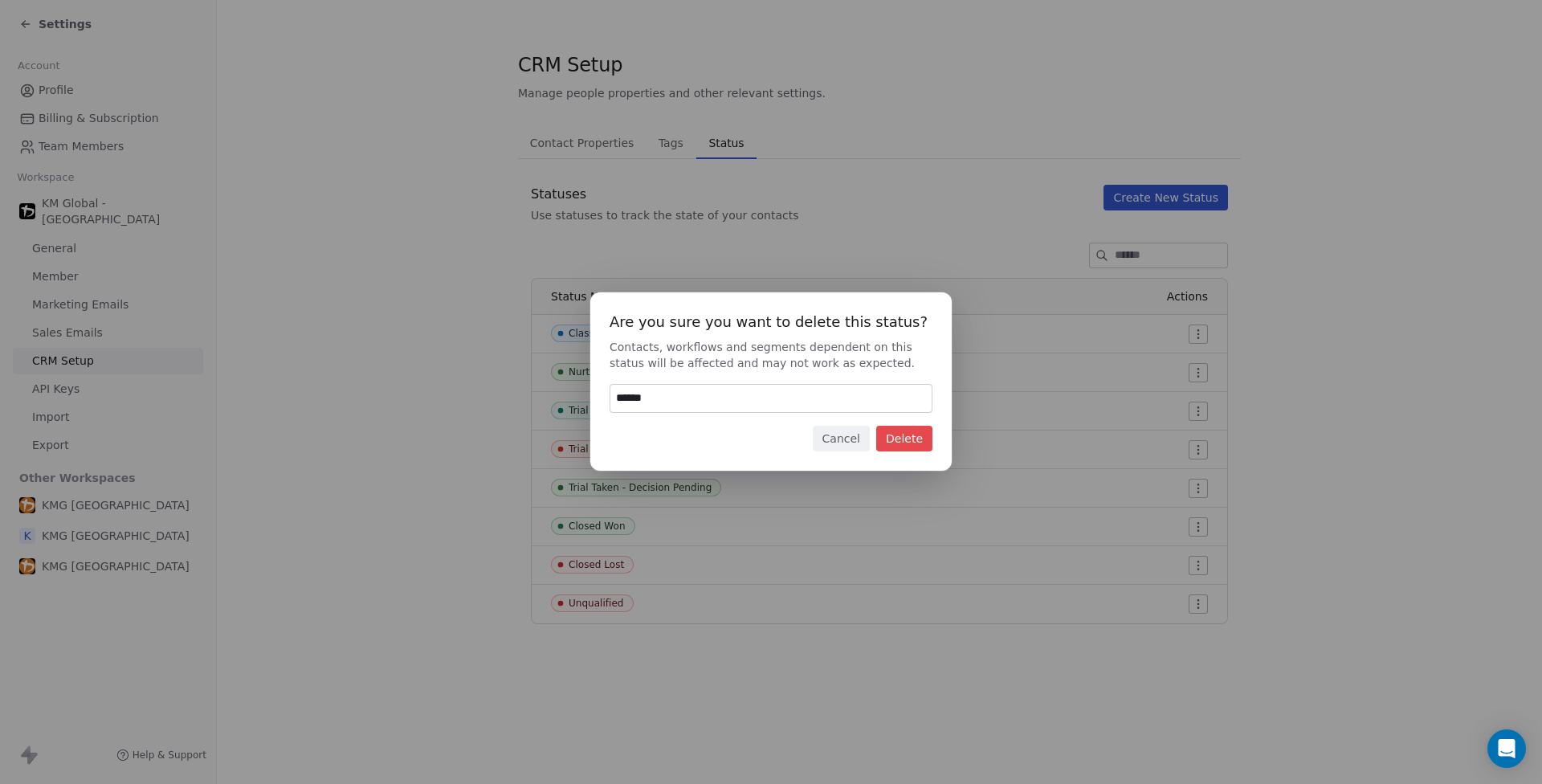
type input "******"
click at [903, 446] on button "Delete" at bounding box center [904, 439] width 57 height 26
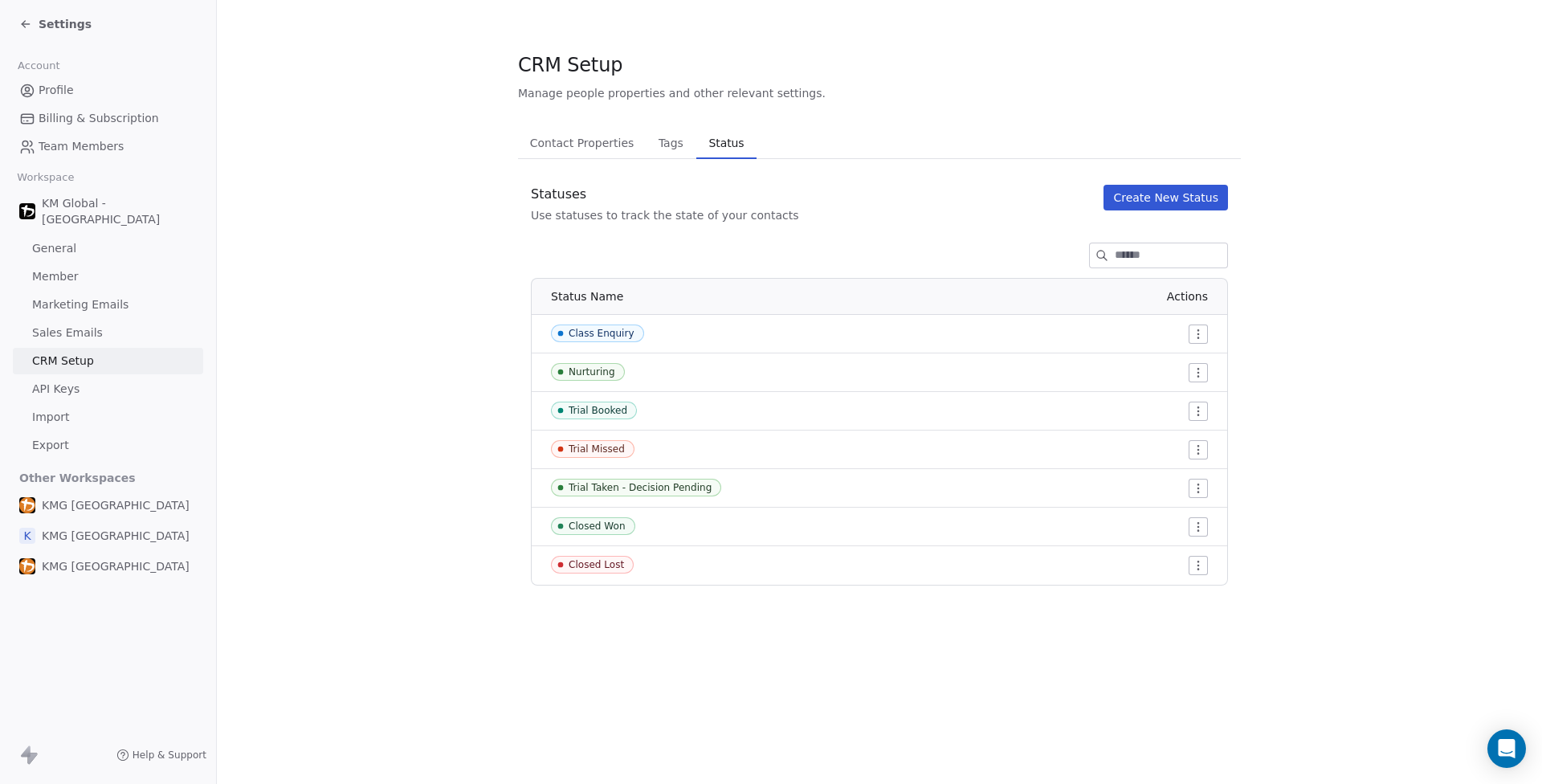
click at [1193, 526] on html "Settings Account Profile Billing & Subscription Team Members Workspace KM Globa…" at bounding box center [771, 392] width 1542 height 784
click at [1184, 551] on div "Edit" at bounding box center [1167, 560] width 76 height 26
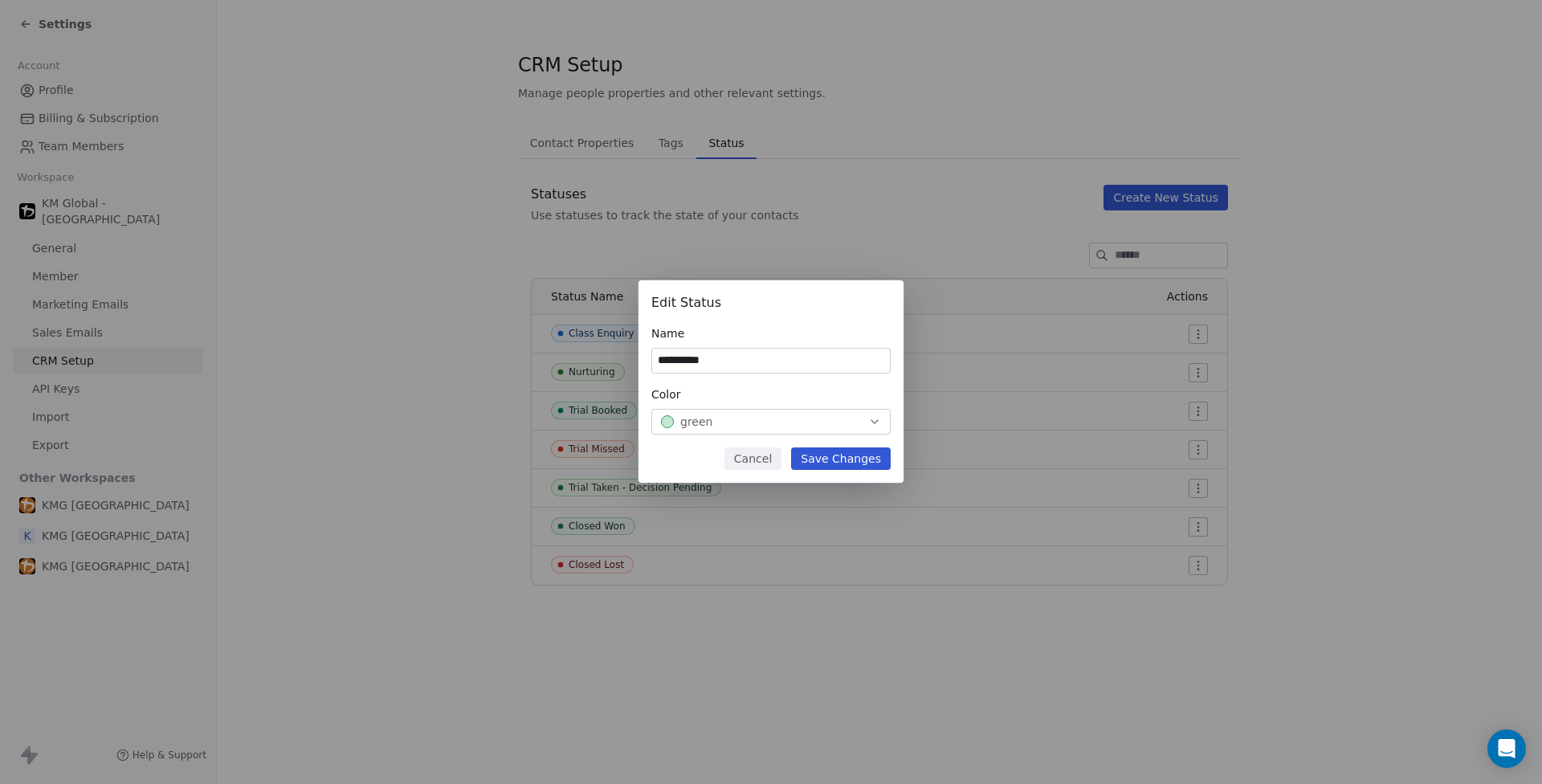
click at [814, 356] on input "**********" at bounding box center [770, 361] width 238 height 24
type input "**********"
click at [830, 454] on button "Save Changes" at bounding box center [841, 459] width 99 height 23
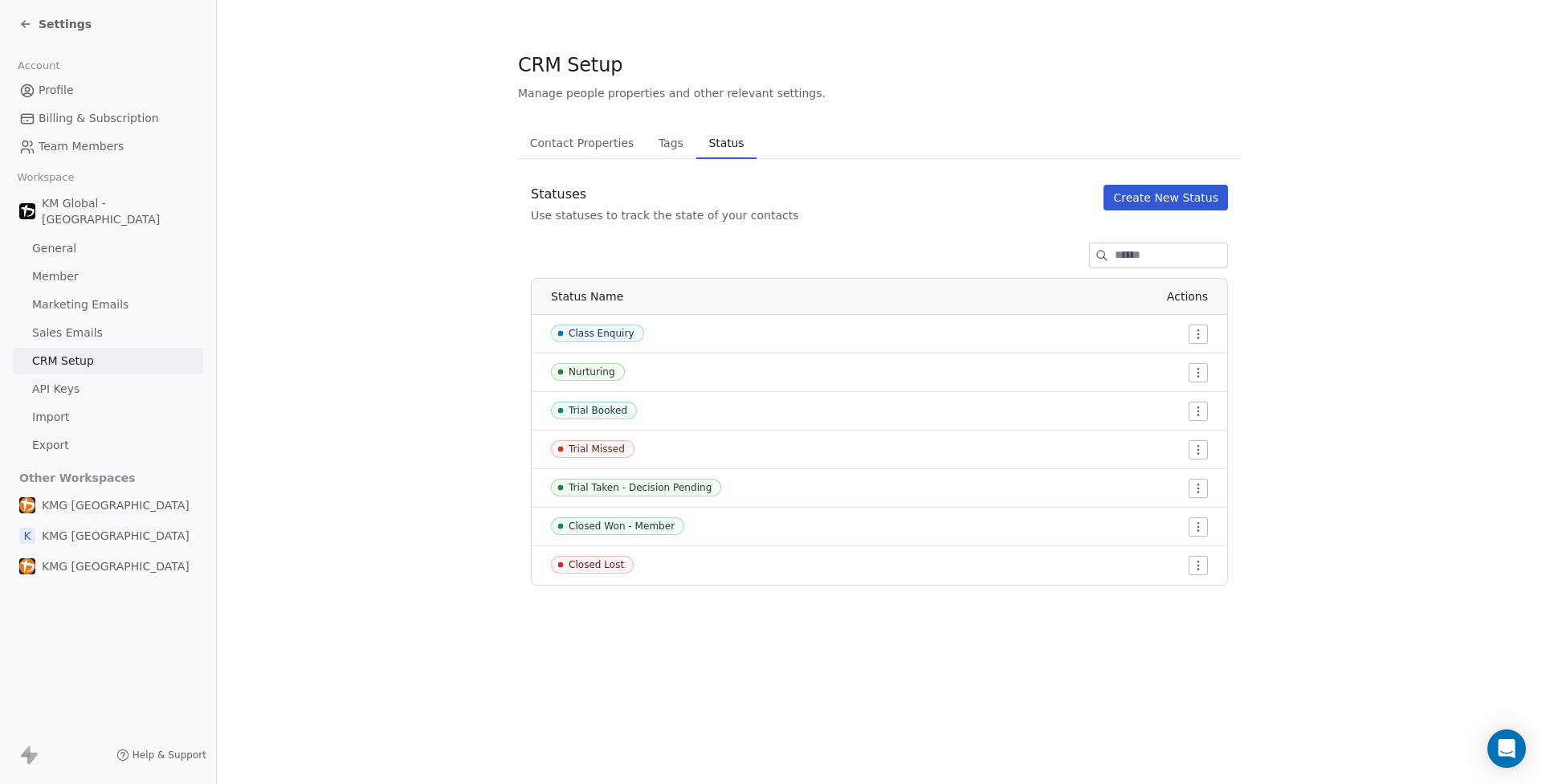
click at [1197, 529] on html "Settings Account Profile Billing & Subscription Team Members Workspace KM Globa…" at bounding box center [771, 392] width 1542 height 784
click at [1176, 555] on span "Edit" at bounding box center [1169, 559] width 22 height 16
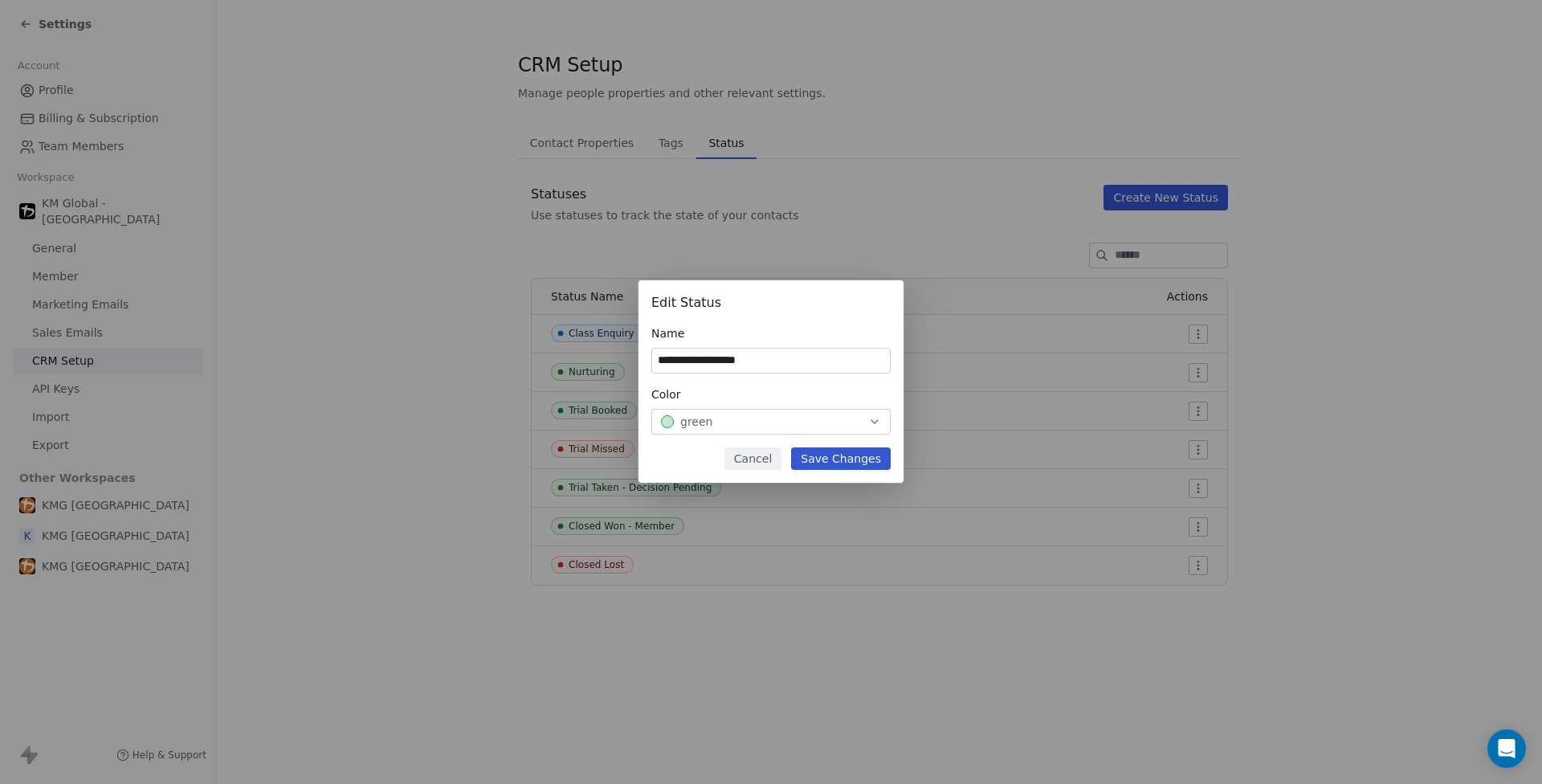
click at [725, 362] on input "**********" at bounding box center [770, 361] width 238 height 24
drag, startPoint x: 730, startPoint y: 359, endPoint x: 647, endPoint y: 357, distance: 83.0
click at [647, 357] on div "**********" at bounding box center [771, 381] width 265 height 203
type input "**********"
click at [834, 459] on button "Save Changes" at bounding box center [841, 459] width 99 height 23
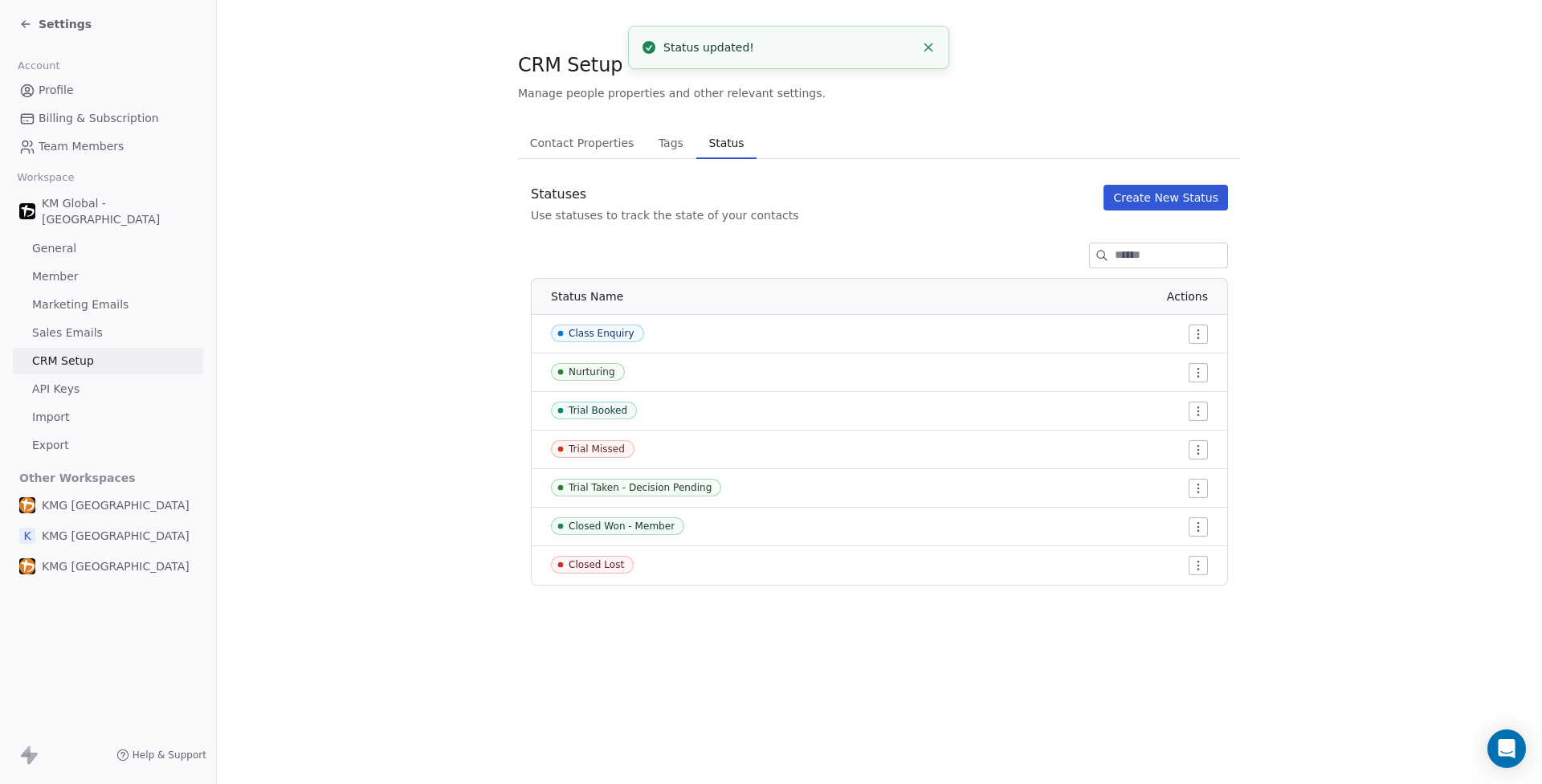
click at [1155, 195] on button "Create New Status" at bounding box center [1165, 198] width 124 height 26
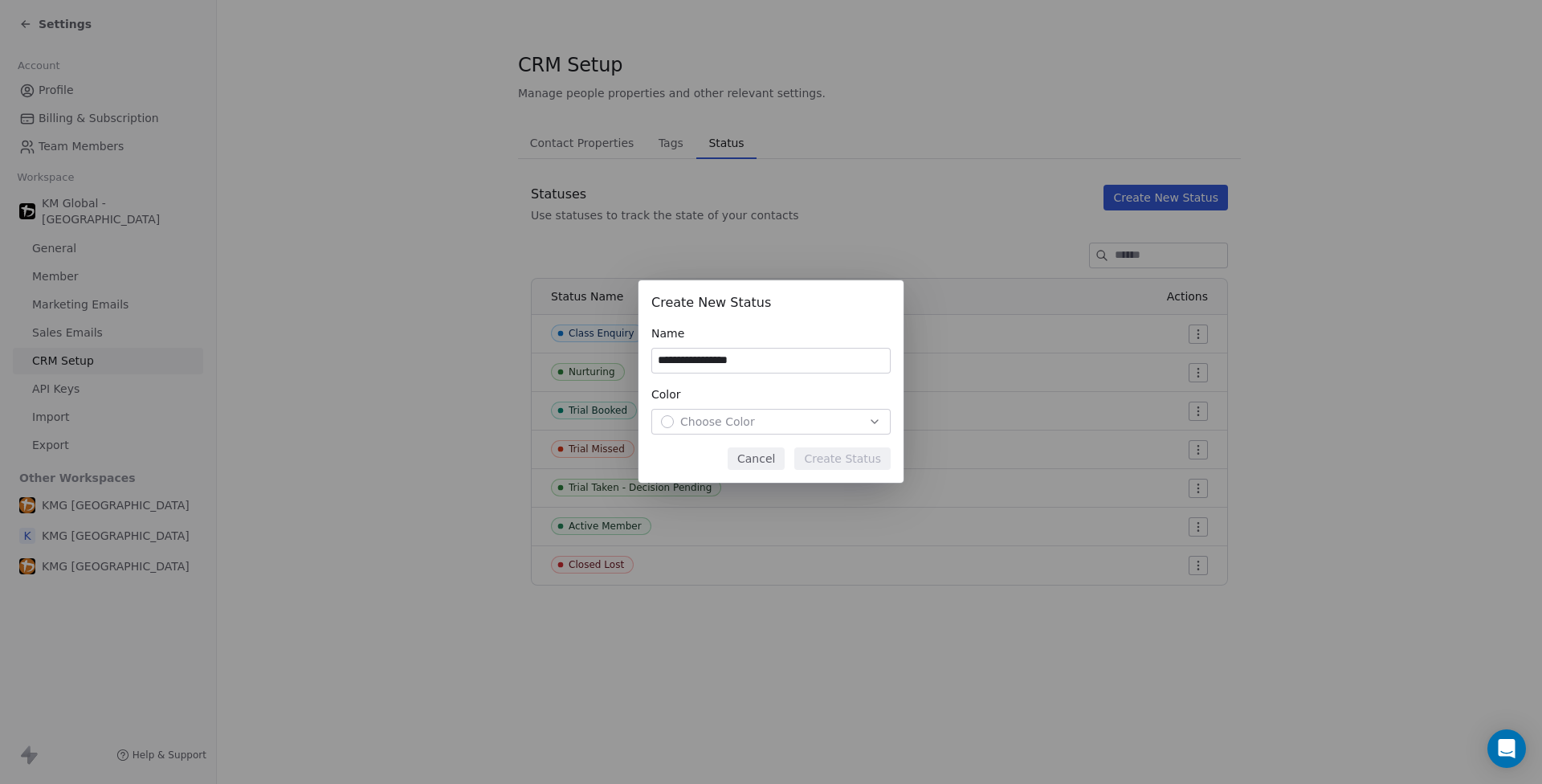
type input "**********"
click at [765, 423] on div "Choose Color" at bounding box center [771, 421] width 220 height 16
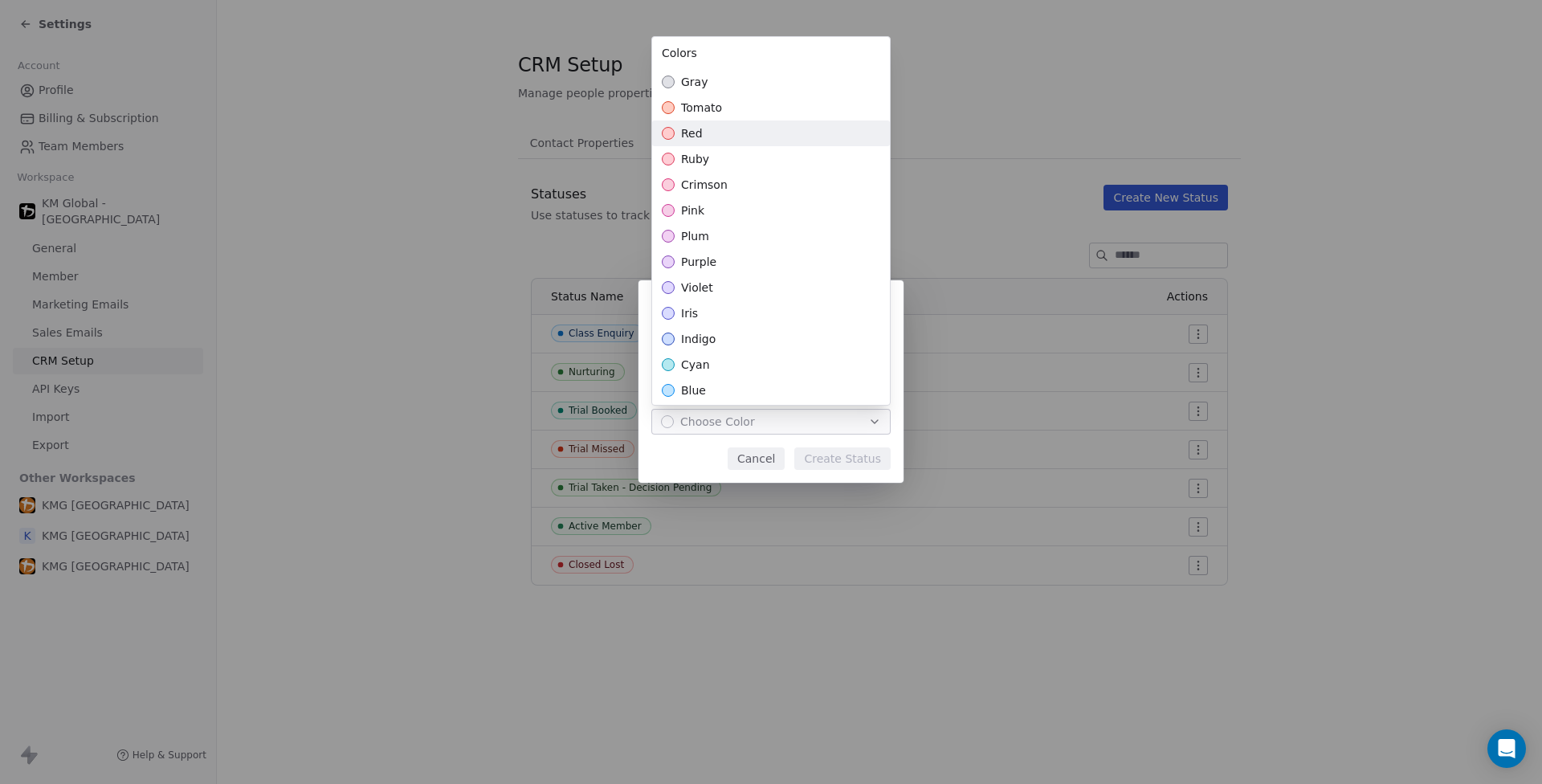
click at [688, 117] on div "tomato" at bounding box center [770, 108] width 238 height 26
click at [862, 456] on div "**********" at bounding box center [771, 392] width 1542 height 276
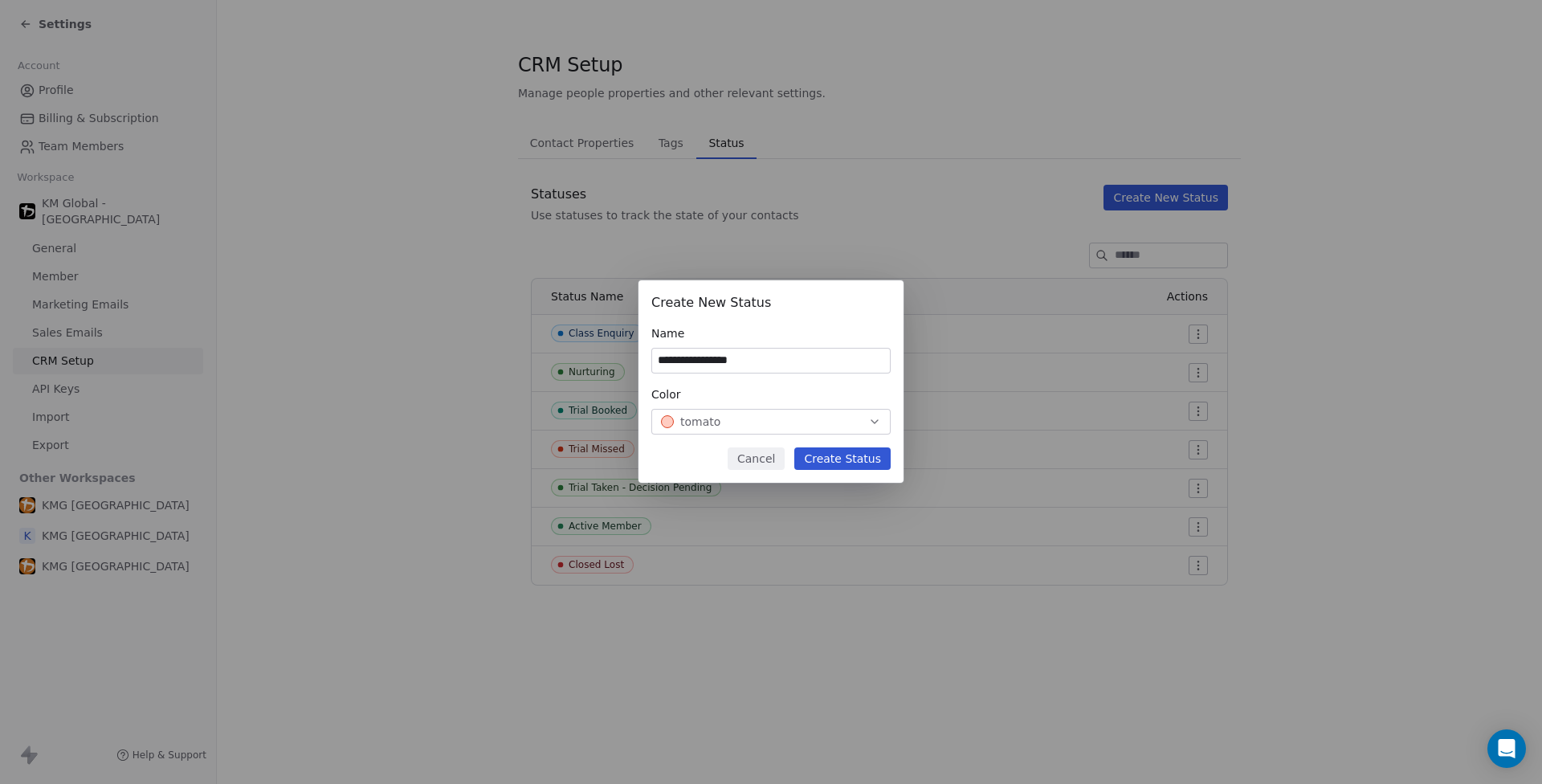
click at [862, 458] on button "Create Status" at bounding box center [842, 459] width 97 height 23
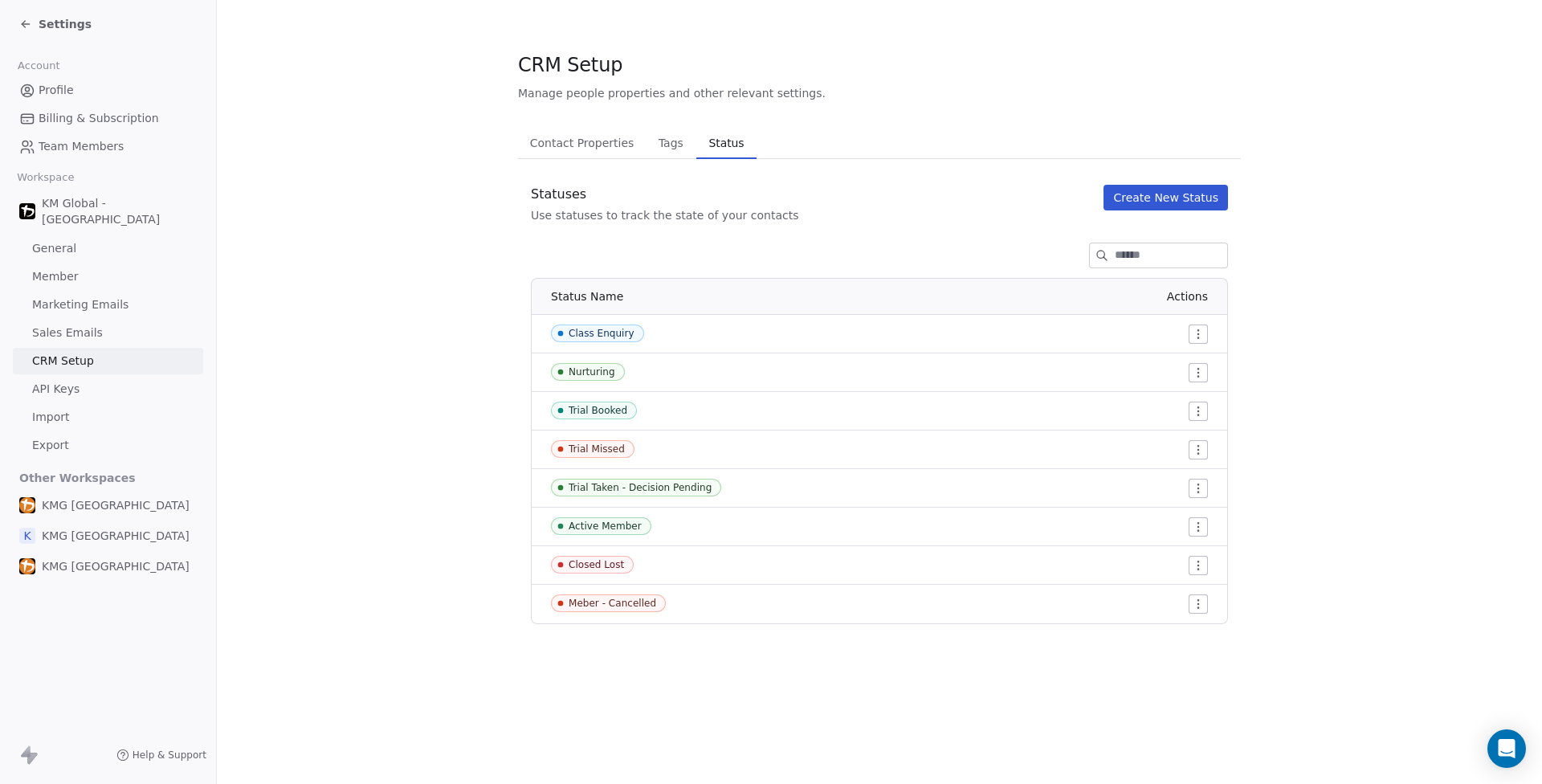
click at [1337, 322] on section "CRM Setup Manage people properties and other relevant settings. Contact Propert…" at bounding box center [879, 338] width 1325 height 675
click at [51, 29] on span "Settings" at bounding box center [64, 23] width 53 height 16
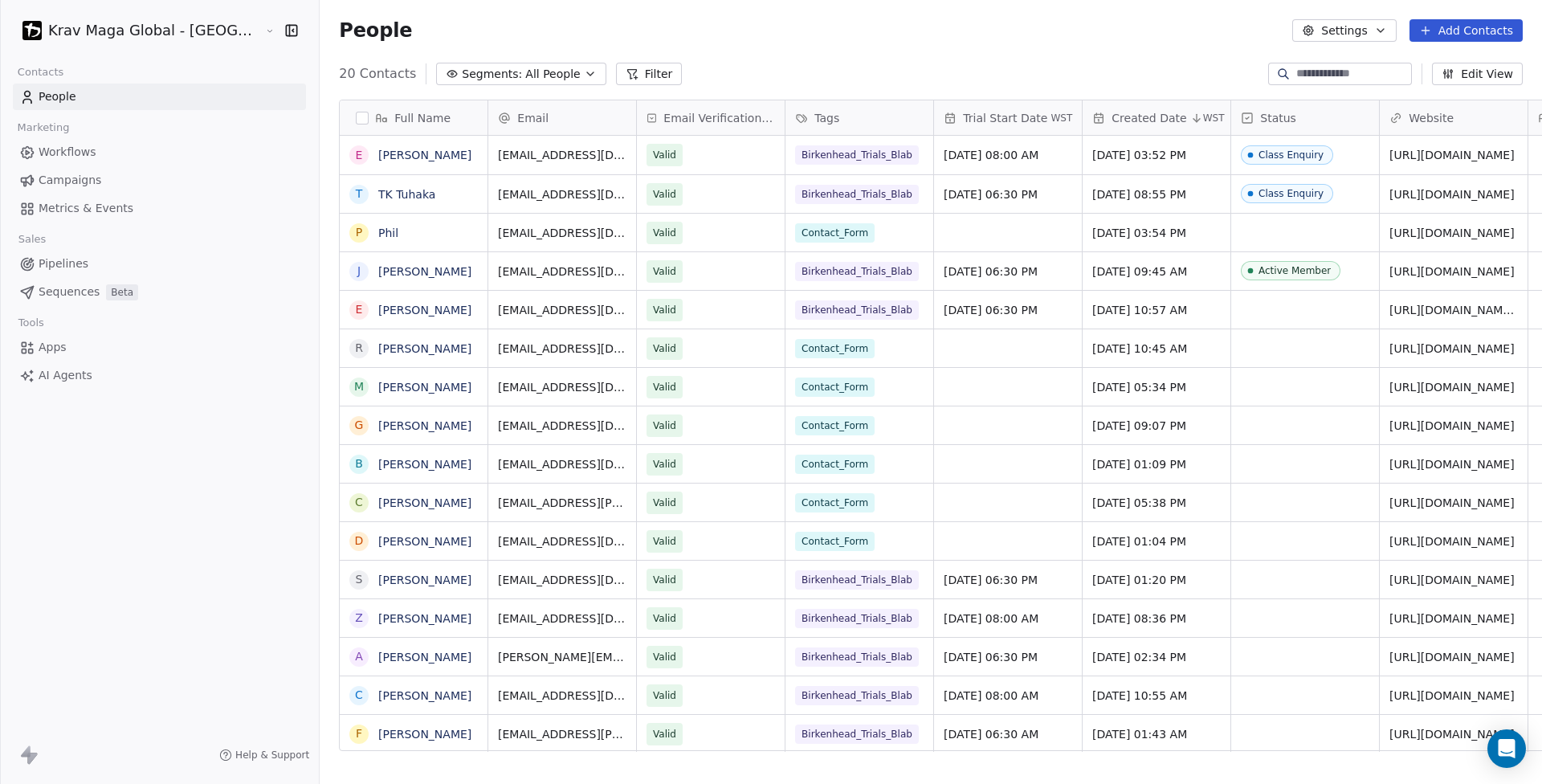
scroll to position [678, 1307]
click at [1231, 572] on div "grid" at bounding box center [1305, 579] width 148 height 37
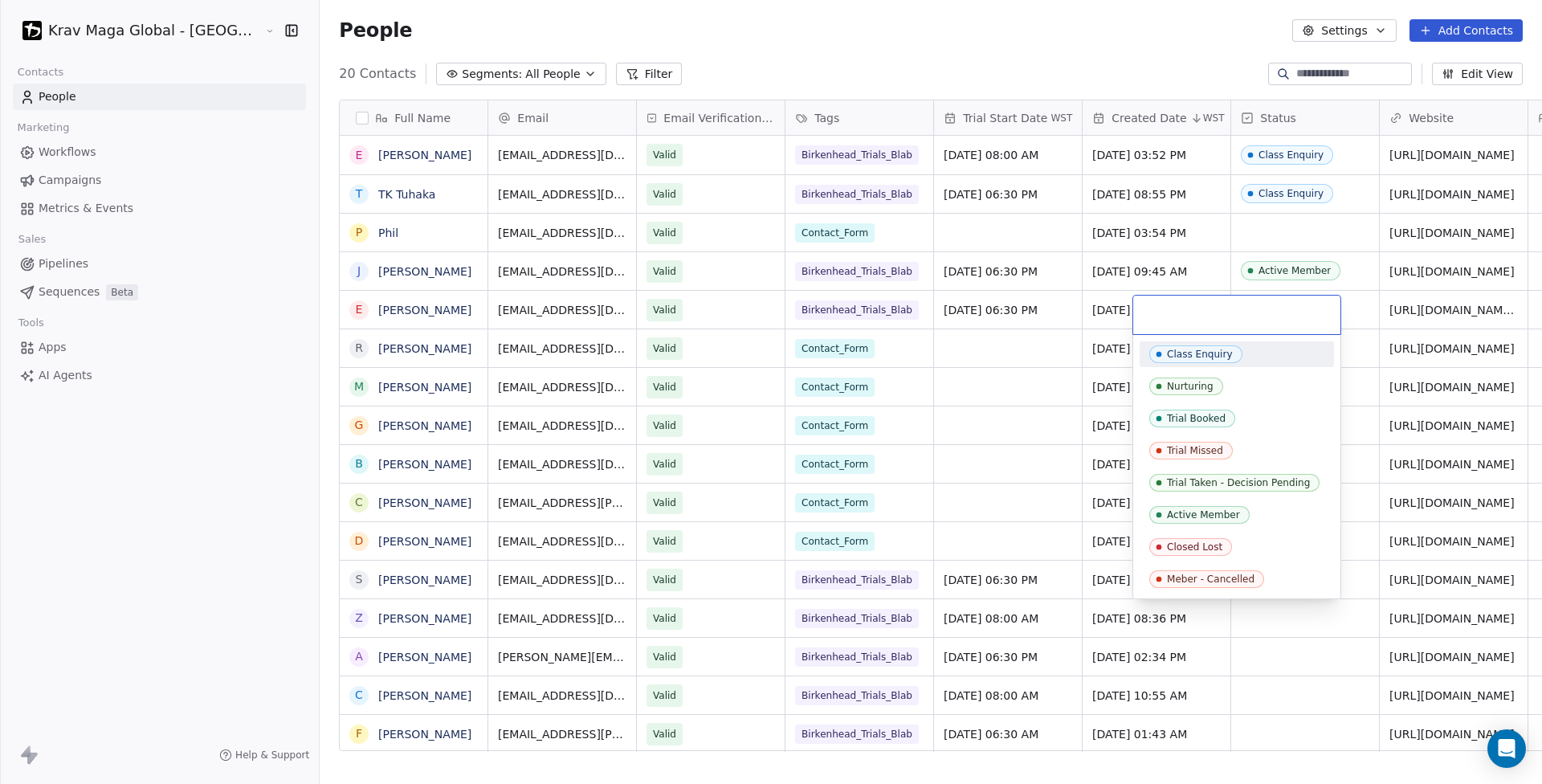
click at [1184, 572] on div "Meber - Cancelled" at bounding box center [1237, 580] width 194 height 26
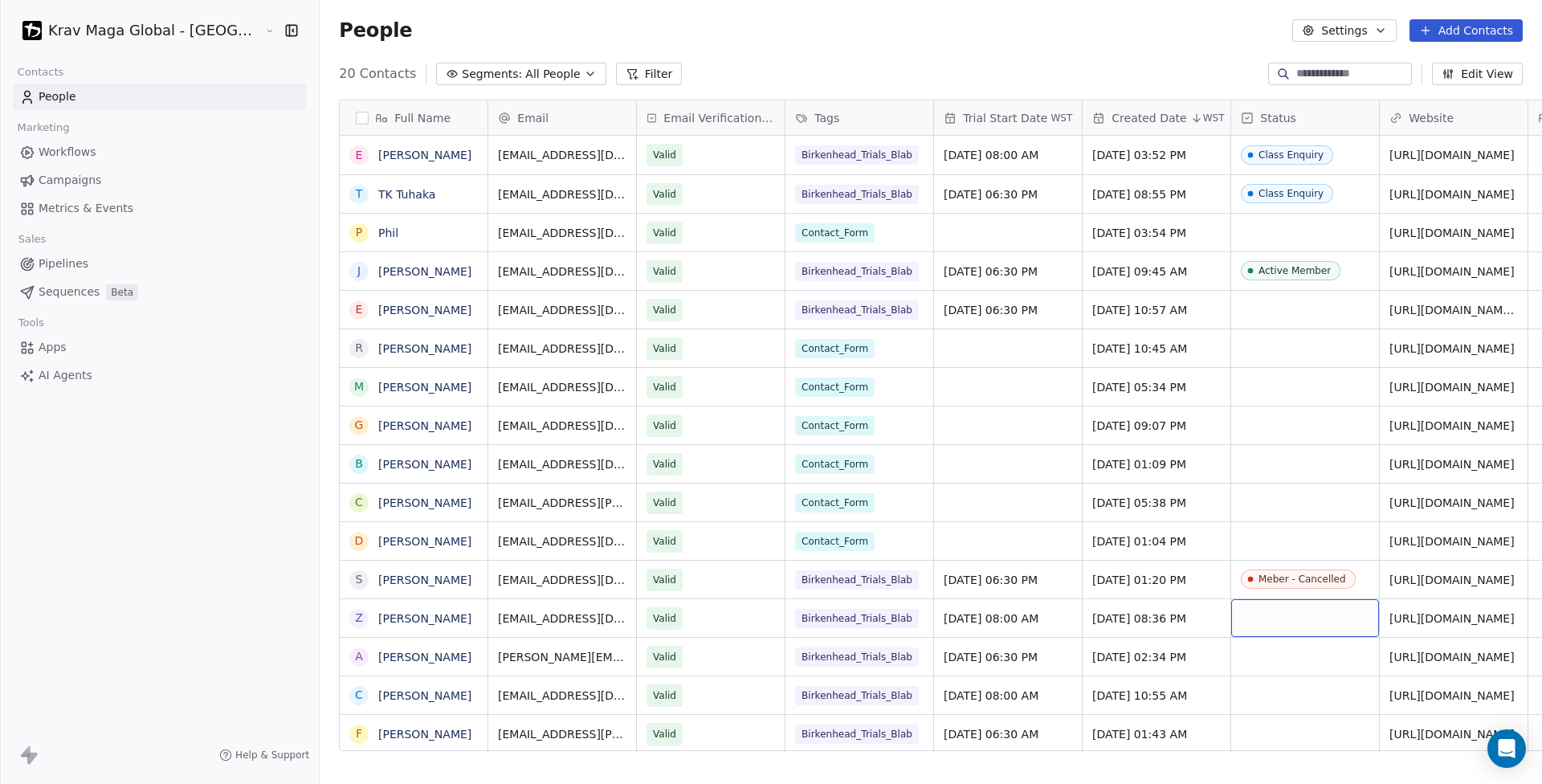
click at [1241, 122] on div "Status" at bounding box center [1304, 117] width 125 height 16
click at [1209, 150] on span "Manage property" at bounding box center [1210, 151] width 97 height 16
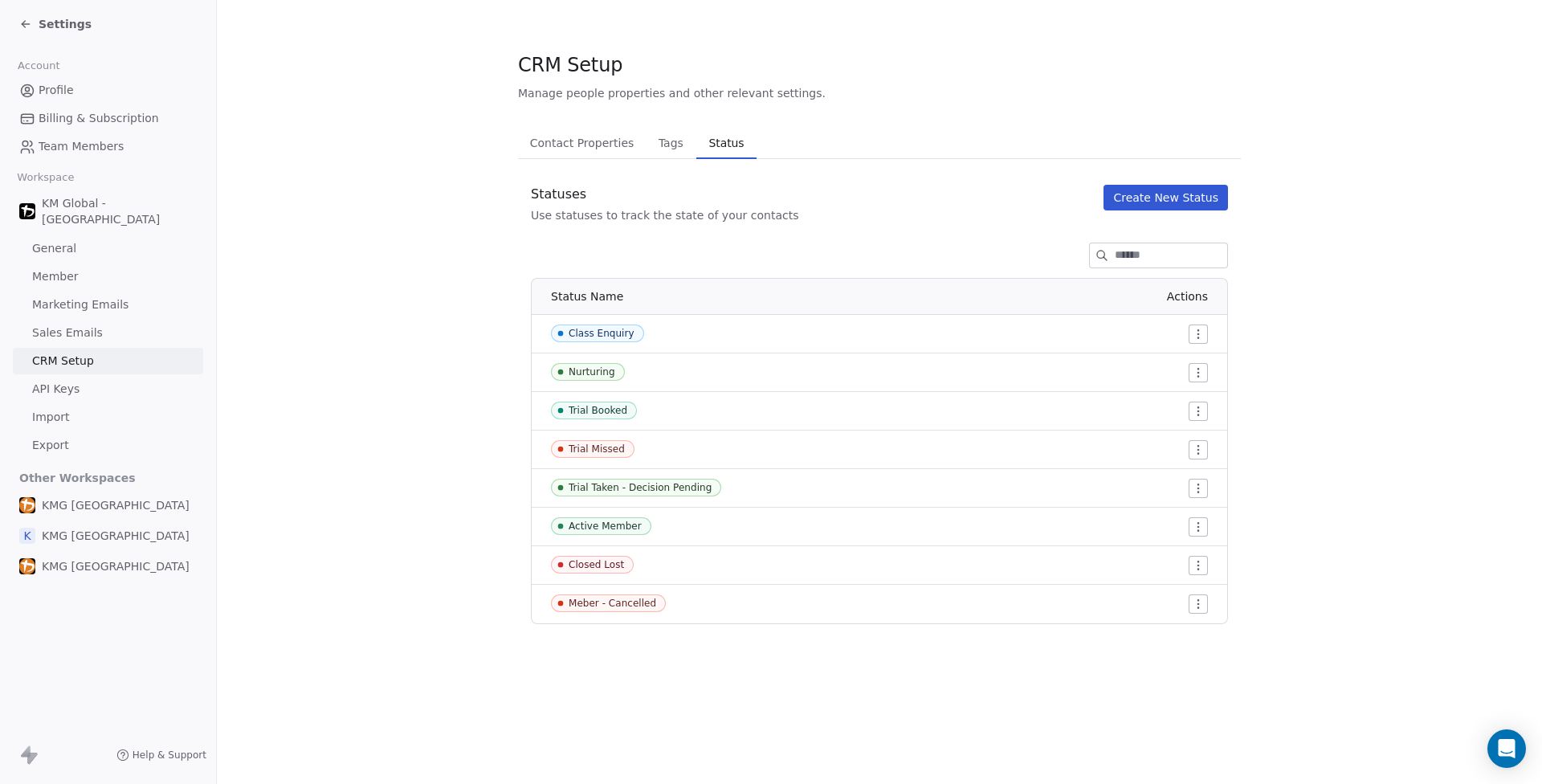
click at [1201, 602] on html "Settings Account Profile Billing & Subscription Team Members Workspace KM Globa…" at bounding box center [771, 392] width 1542 height 784
click at [1175, 639] on span "Edit" at bounding box center [1169, 636] width 22 height 16
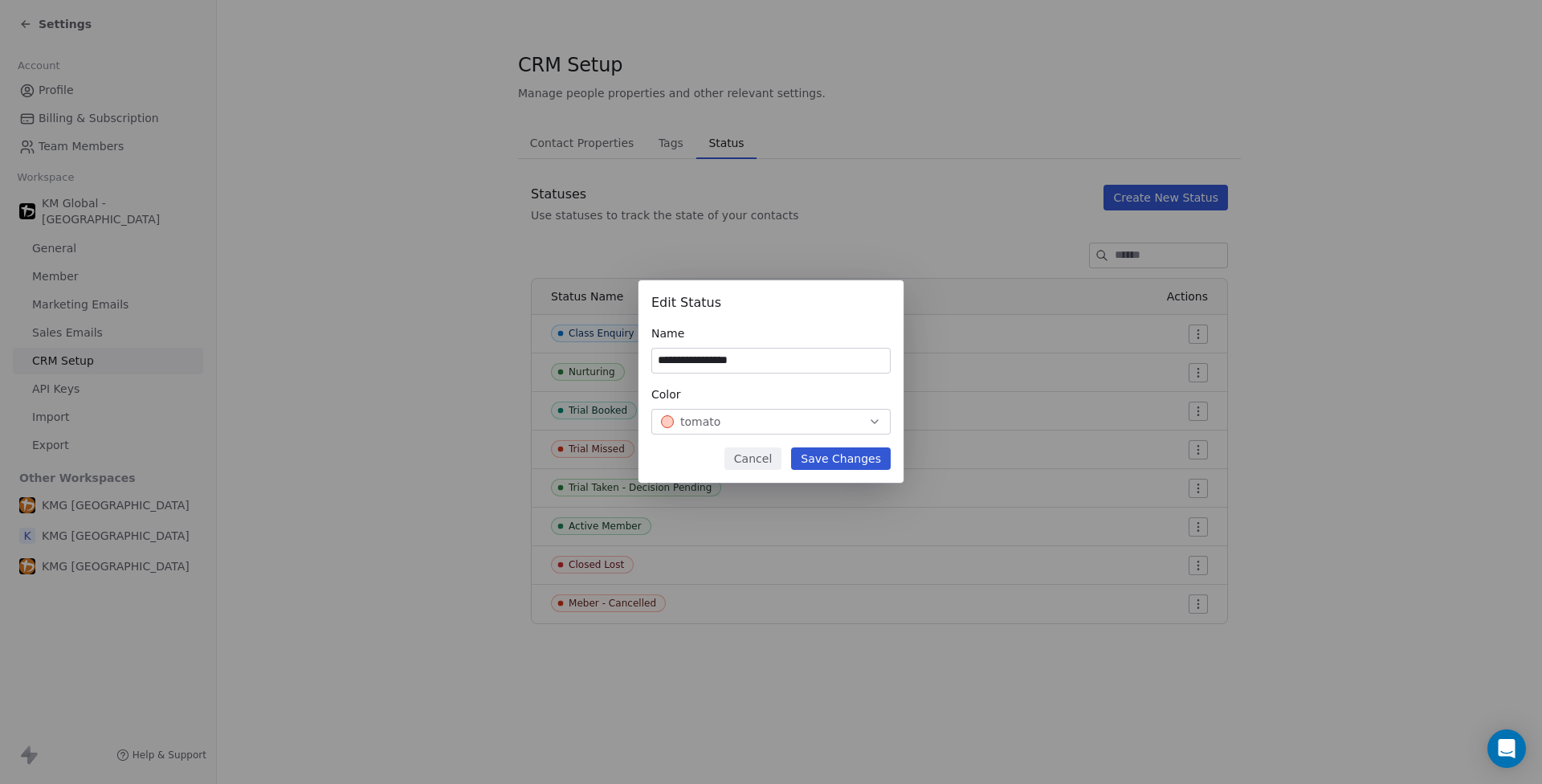
click at [676, 359] on input "**********" at bounding box center [770, 361] width 238 height 24
type input "**********"
click at [844, 450] on button "Save Changes" at bounding box center [841, 459] width 99 height 23
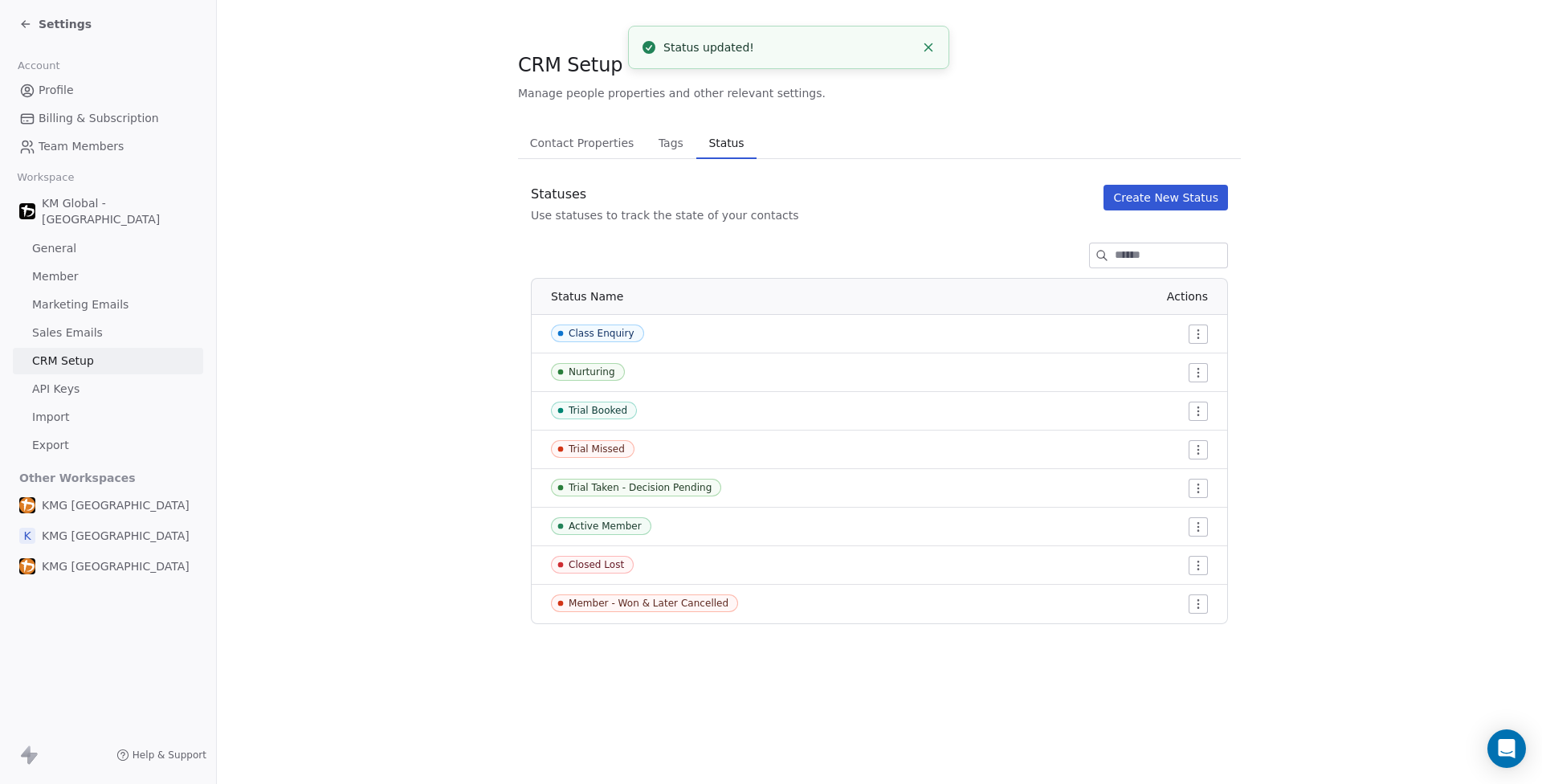
click at [46, 38] on div "Settings" at bounding box center [108, 23] width 216 height 48
click at [47, 25] on span "Settings" at bounding box center [64, 23] width 53 height 16
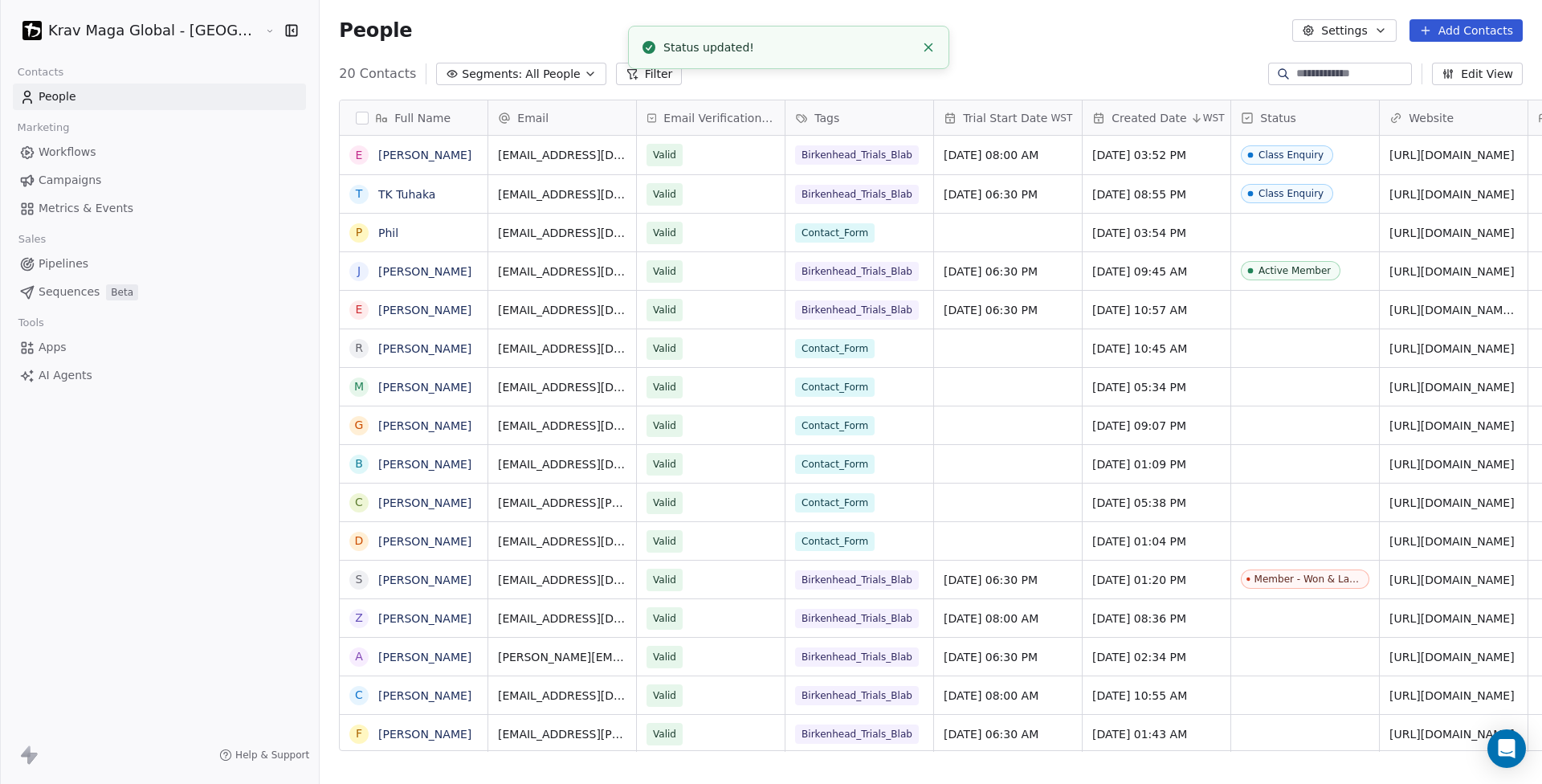
scroll to position [678, 1307]
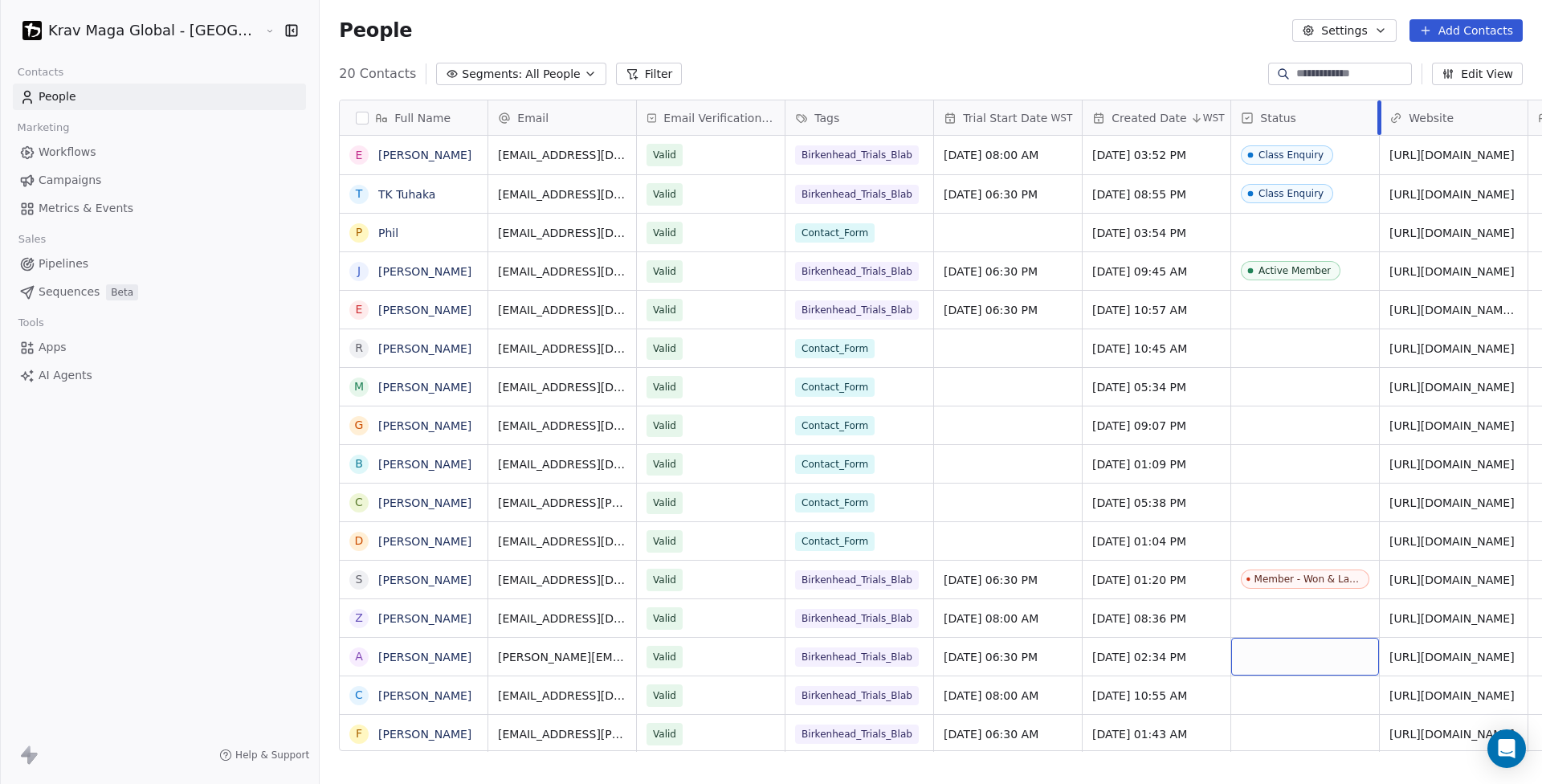
click at [1378, 118] on div at bounding box center [1379, 117] width 4 height 35
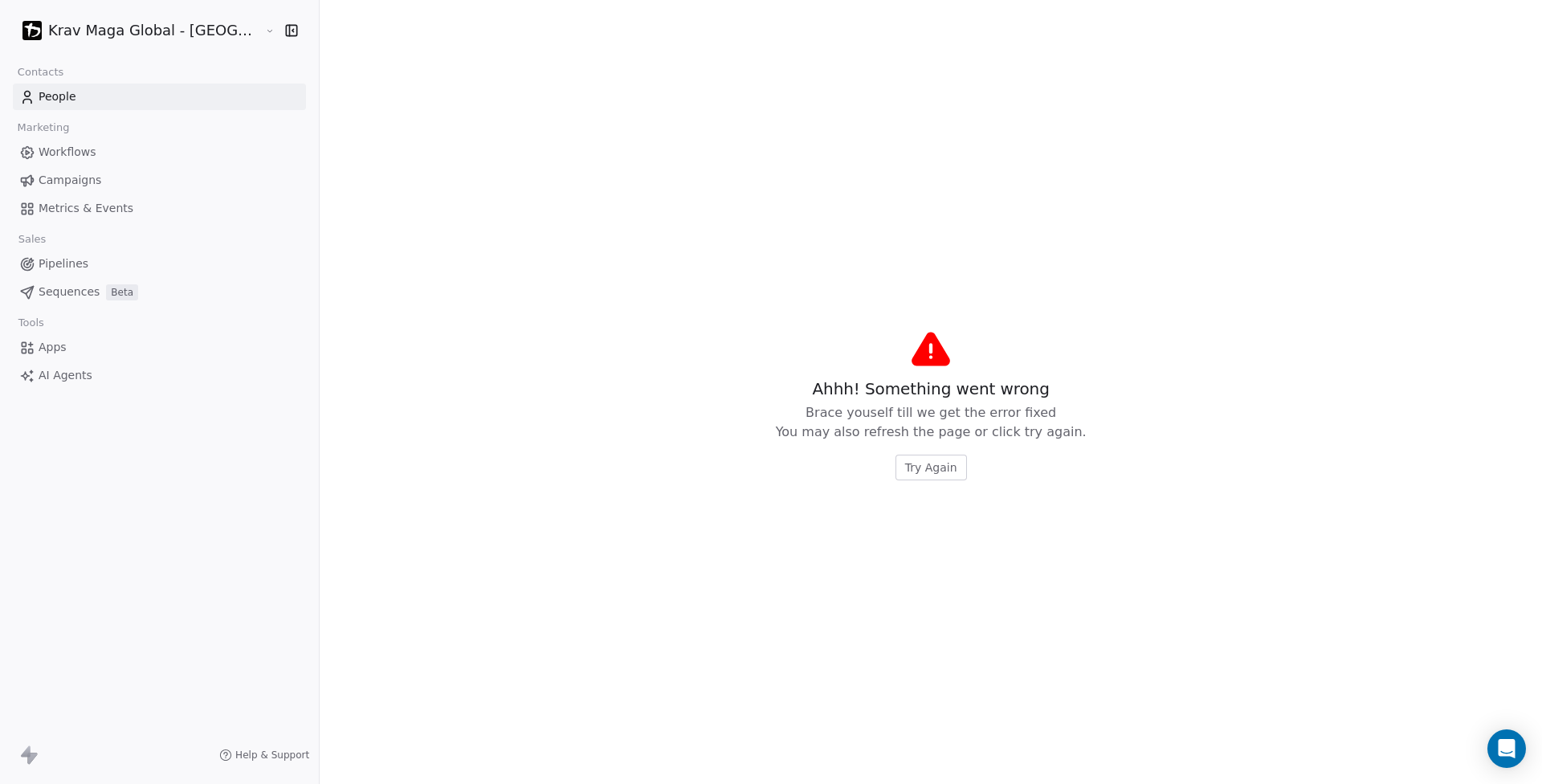
drag, startPoint x: 1280, startPoint y: 118, endPoint x: 1182, endPoint y: 207, distance: 132.4
click at [905, 470] on span "Try Again" at bounding box center [931, 467] width 52 height 16
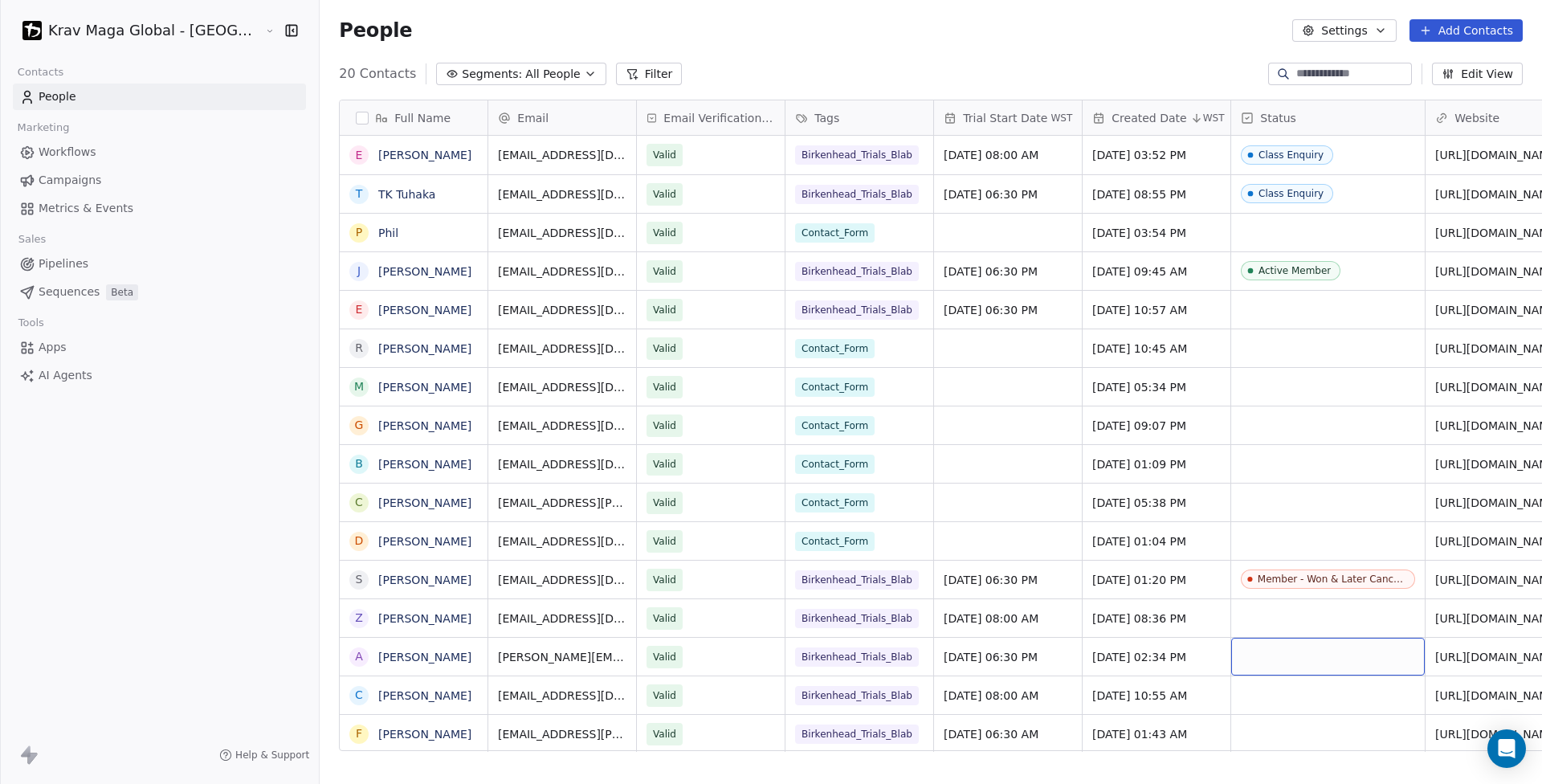
click at [1231, 653] on div "grid" at bounding box center [1328, 656] width 193 height 37
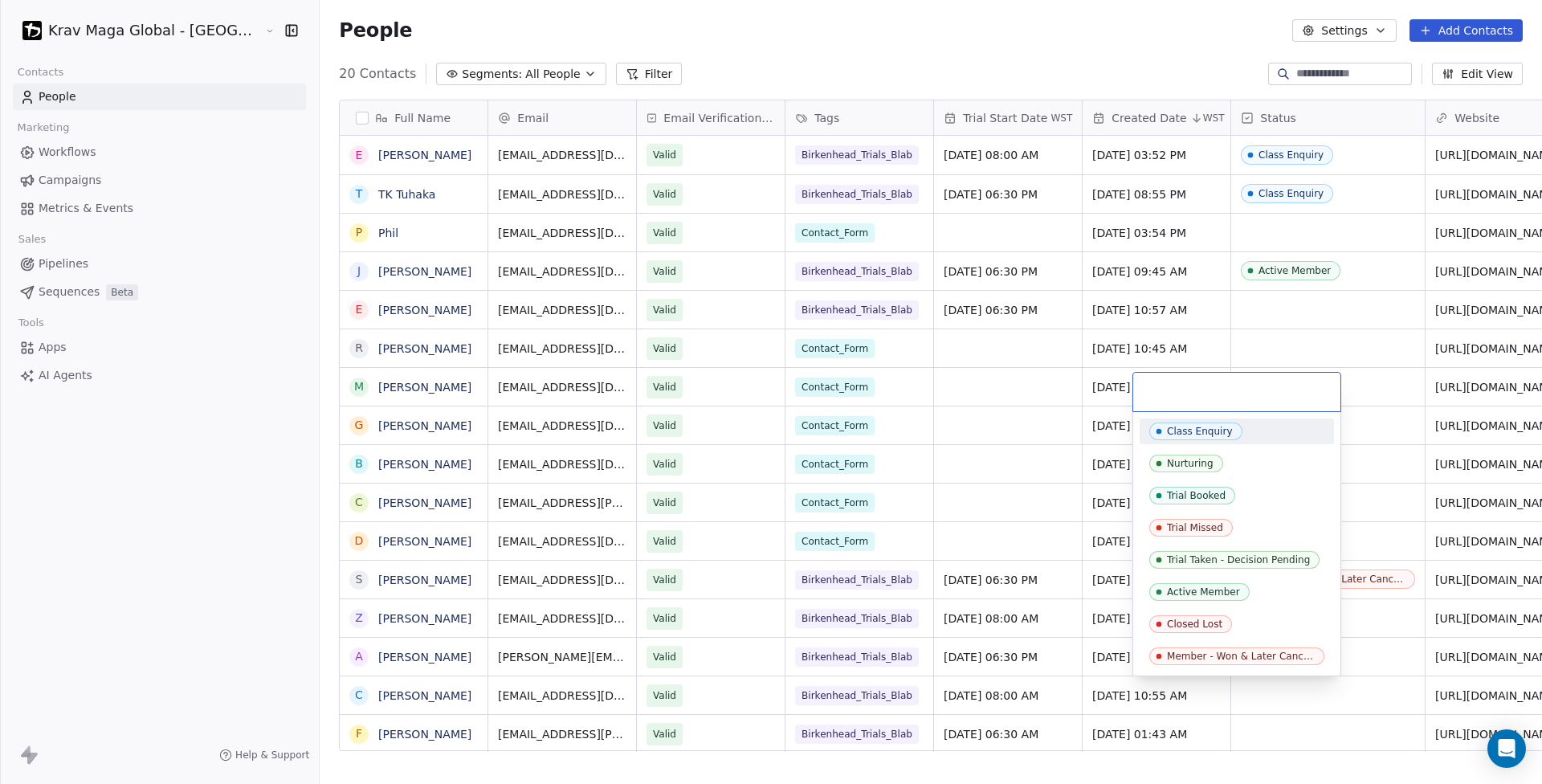
click at [1184, 653] on span "Member - Won & Later Cancelled" at bounding box center [1237, 656] width 175 height 17
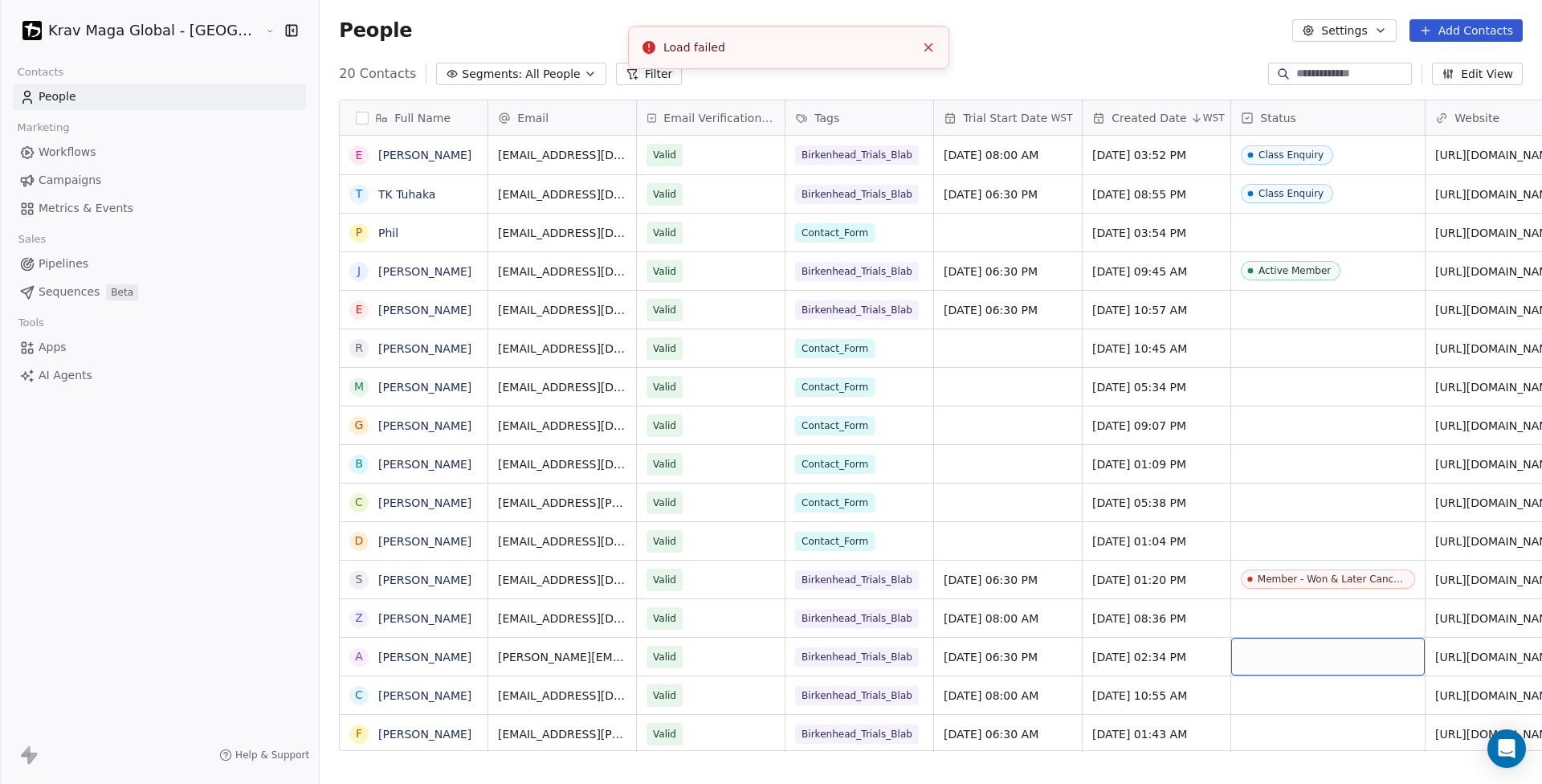
click at [1231, 651] on div "grid" at bounding box center [1328, 656] width 193 height 37
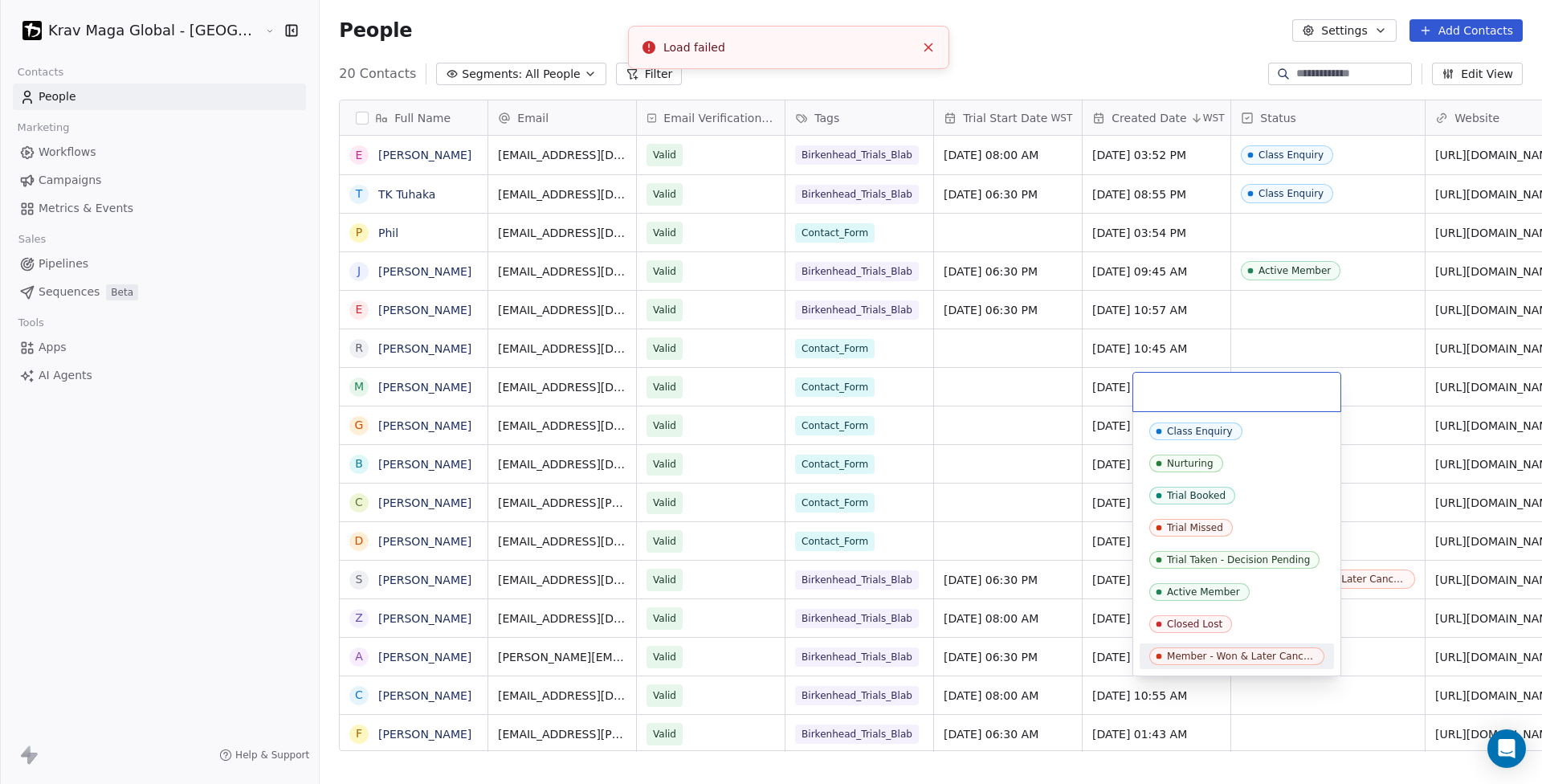
click at [1188, 653] on div "Member - Won & Later Cancelled" at bounding box center [1241, 656] width 148 height 11
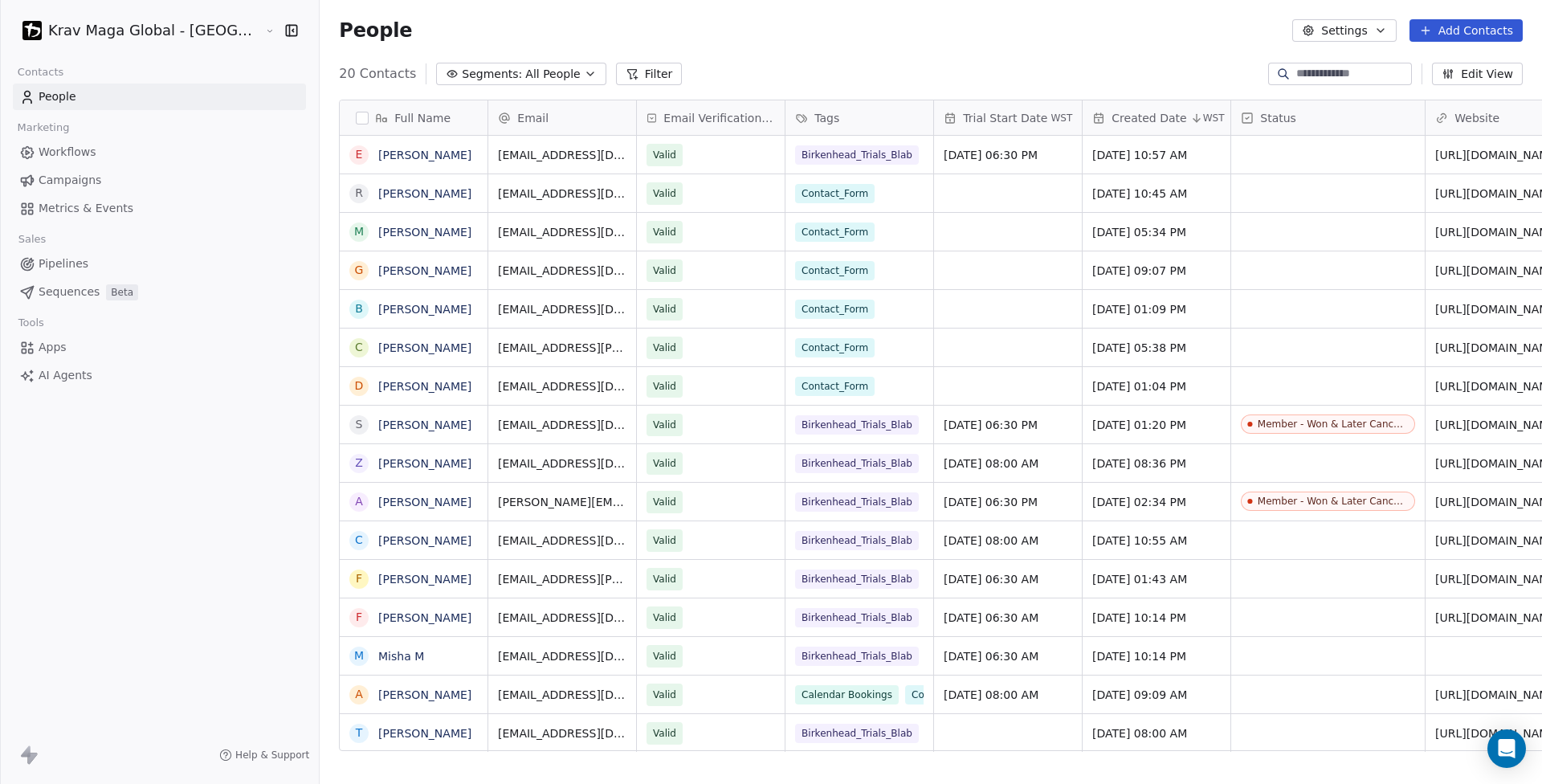
scroll to position [10, 0]
click at [379, 695] on link "aaron" at bounding box center [425, 694] width 93 height 13
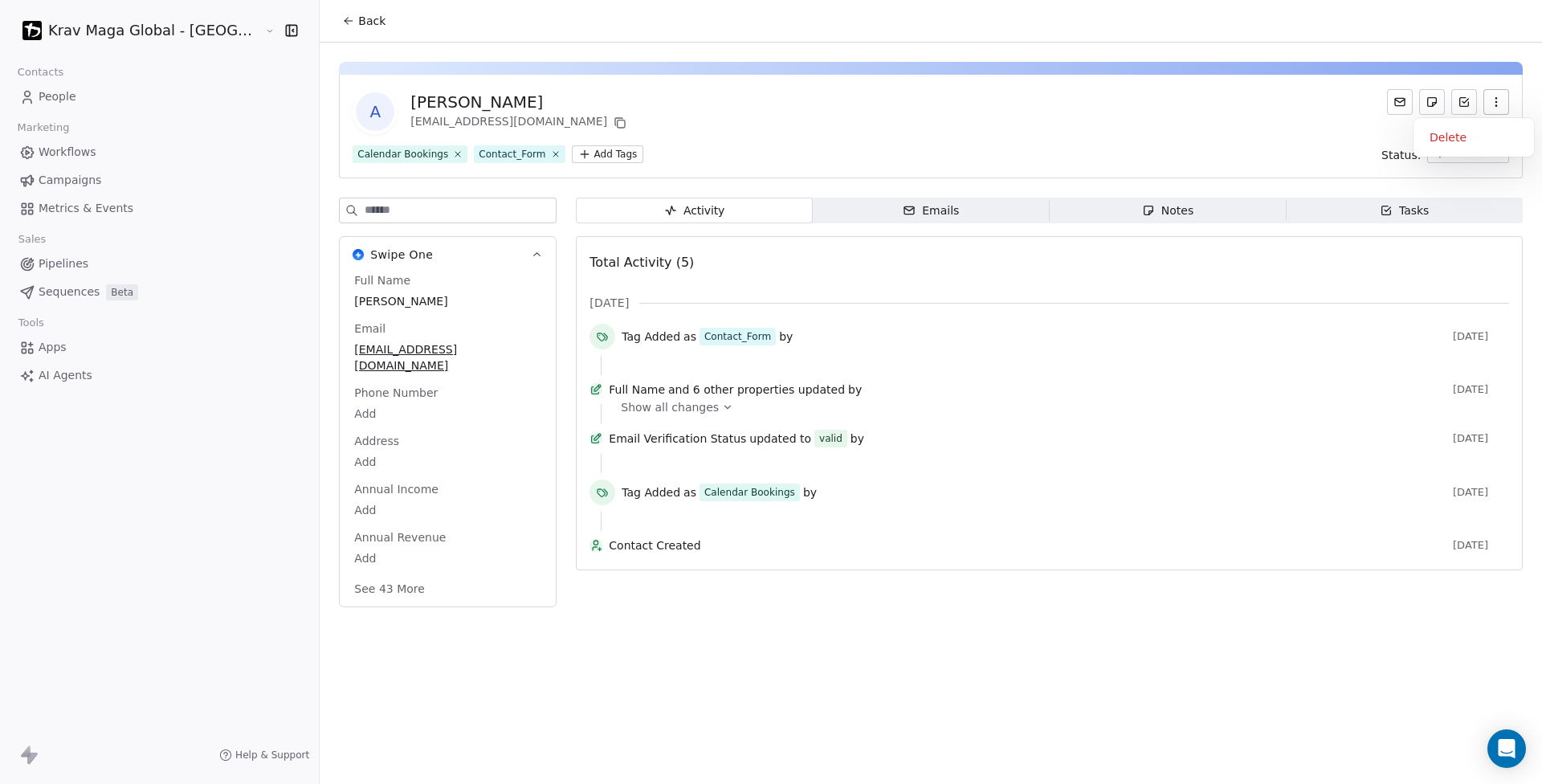
click at [1503, 104] on button "button" at bounding box center [1497, 102] width 26 height 26
click at [1460, 142] on div "Delete" at bounding box center [1474, 137] width 108 height 26
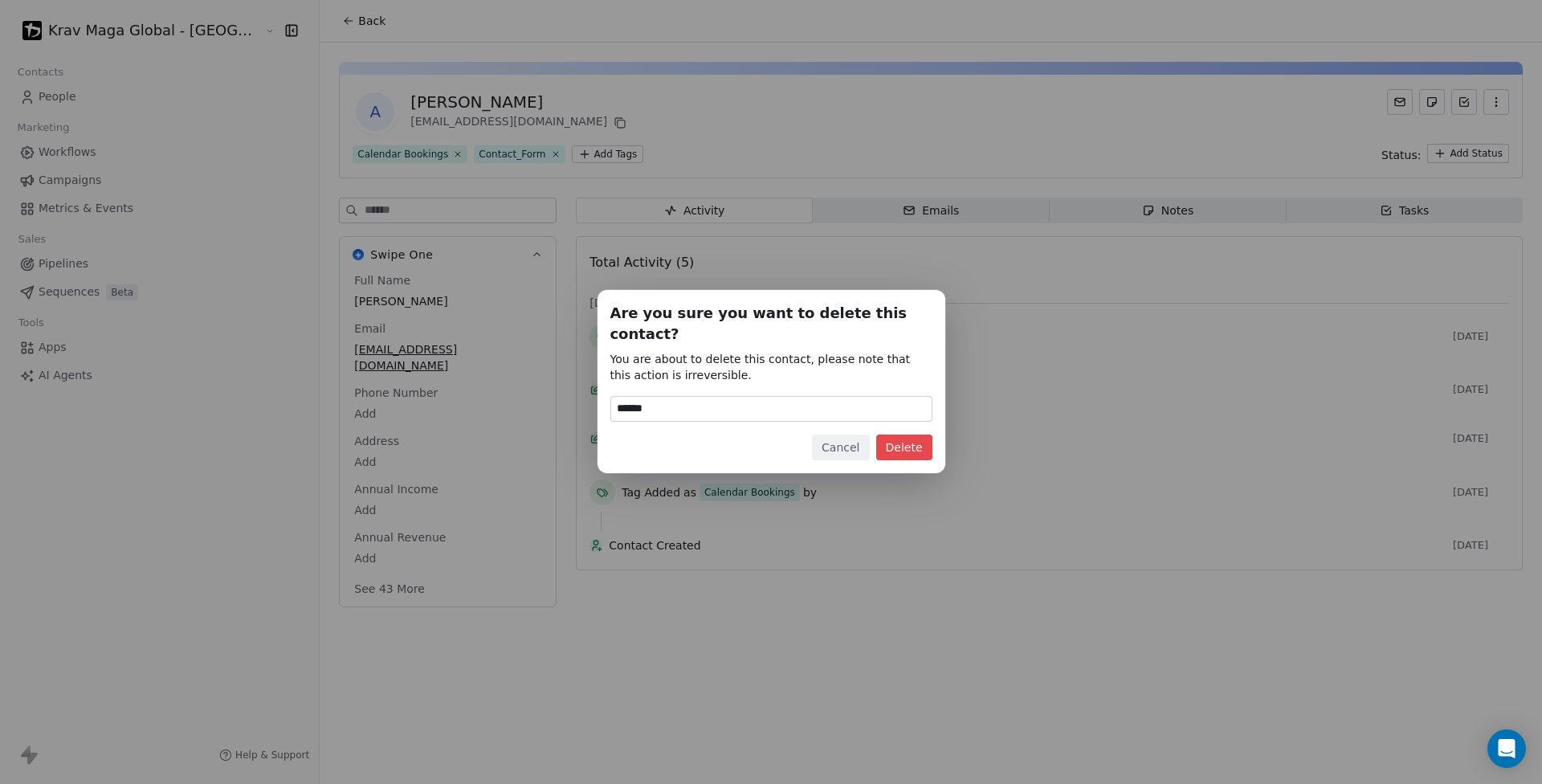
type input "******"
click at [922, 434] on button "Delete" at bounding box center [904, 447] width 57 height 26
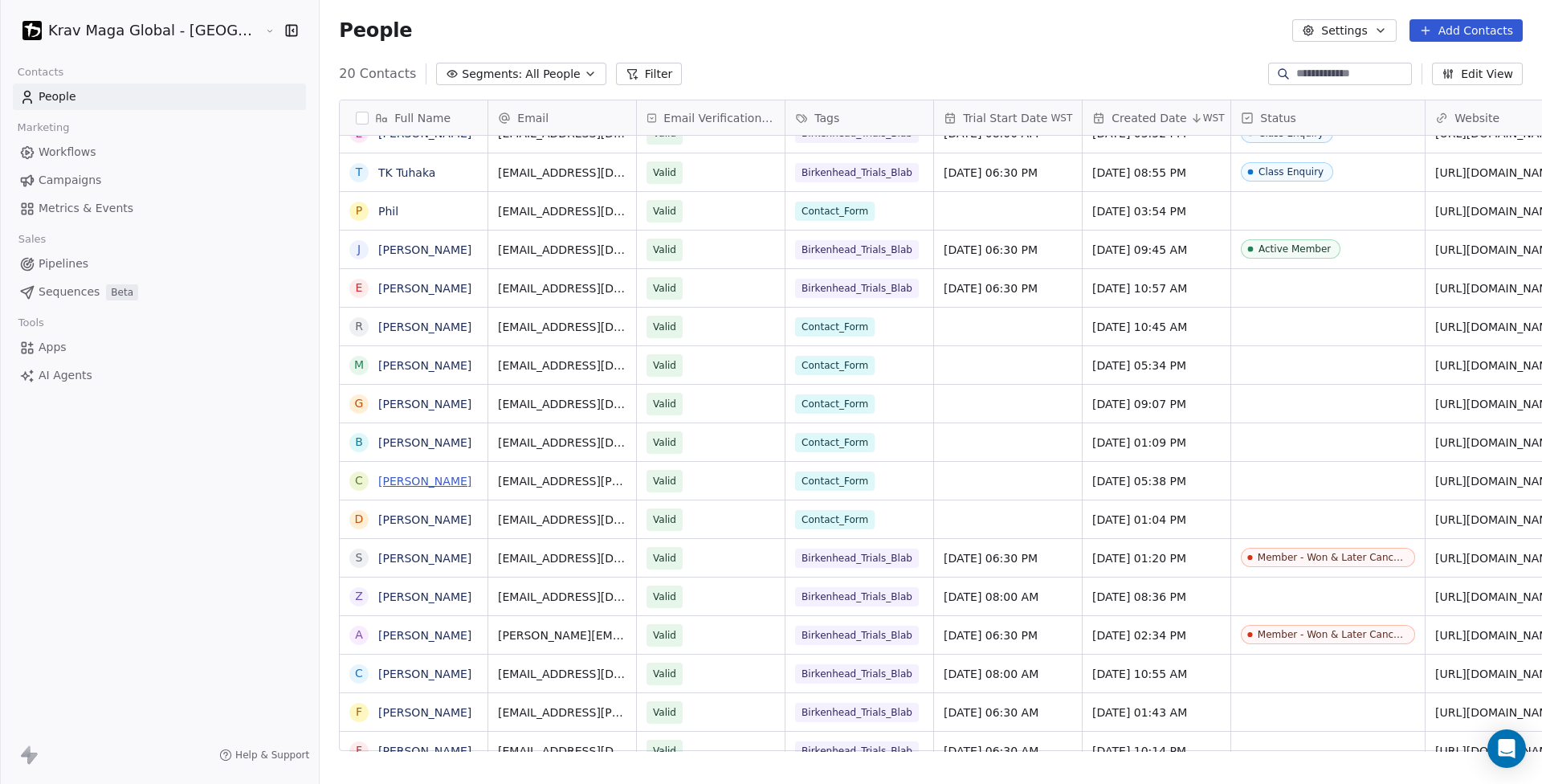
click at [379, 480] on link "Cam Duncan" at bounding box center [425, 480] width 93 height 13
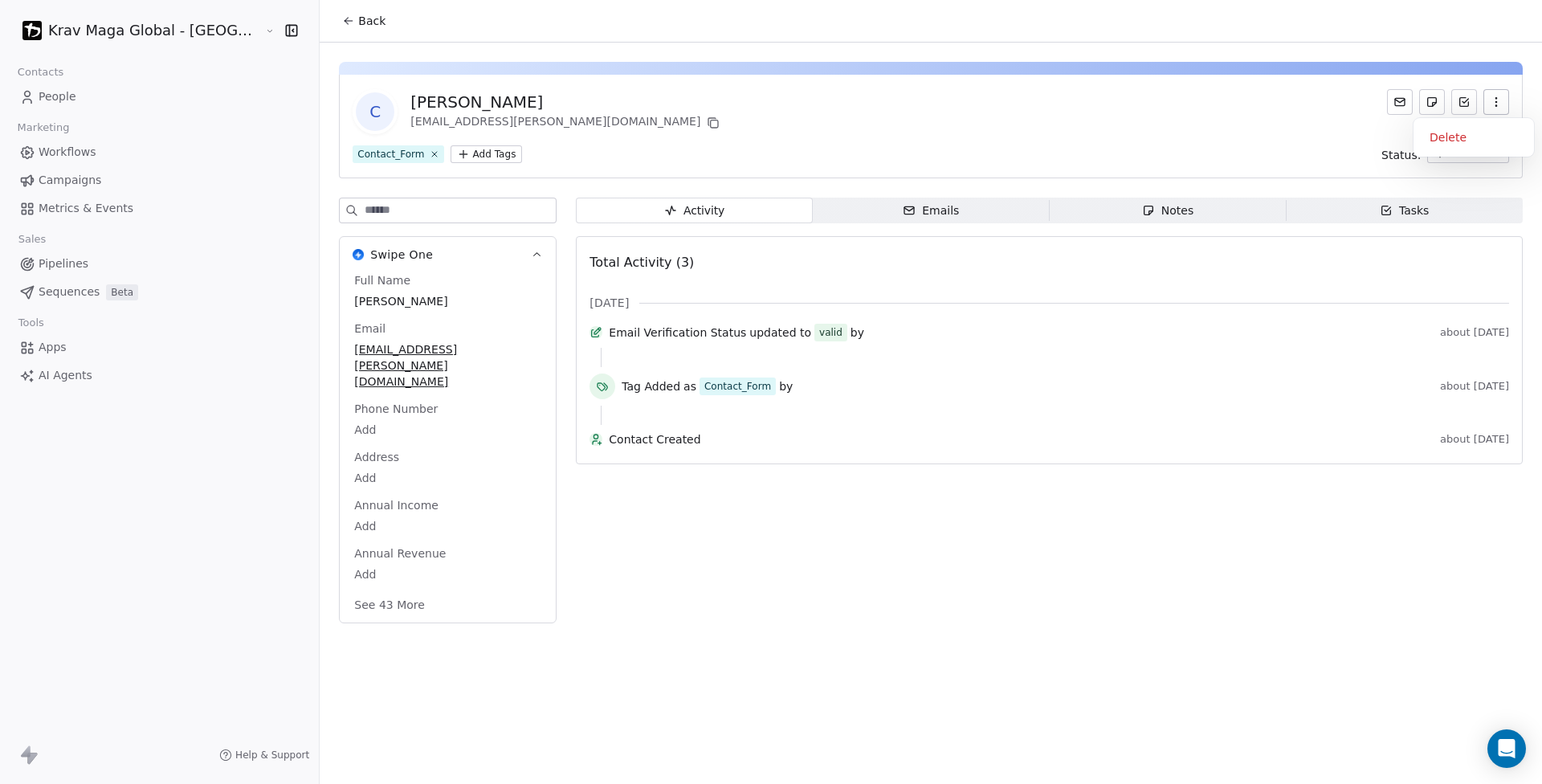
click at [1502, 90] on button "button" at bounding box center [1497, 102] width 26 height 26
click at [1455, 142] on div "Delete" at bounding box center [1474, 137] width 108 height 26
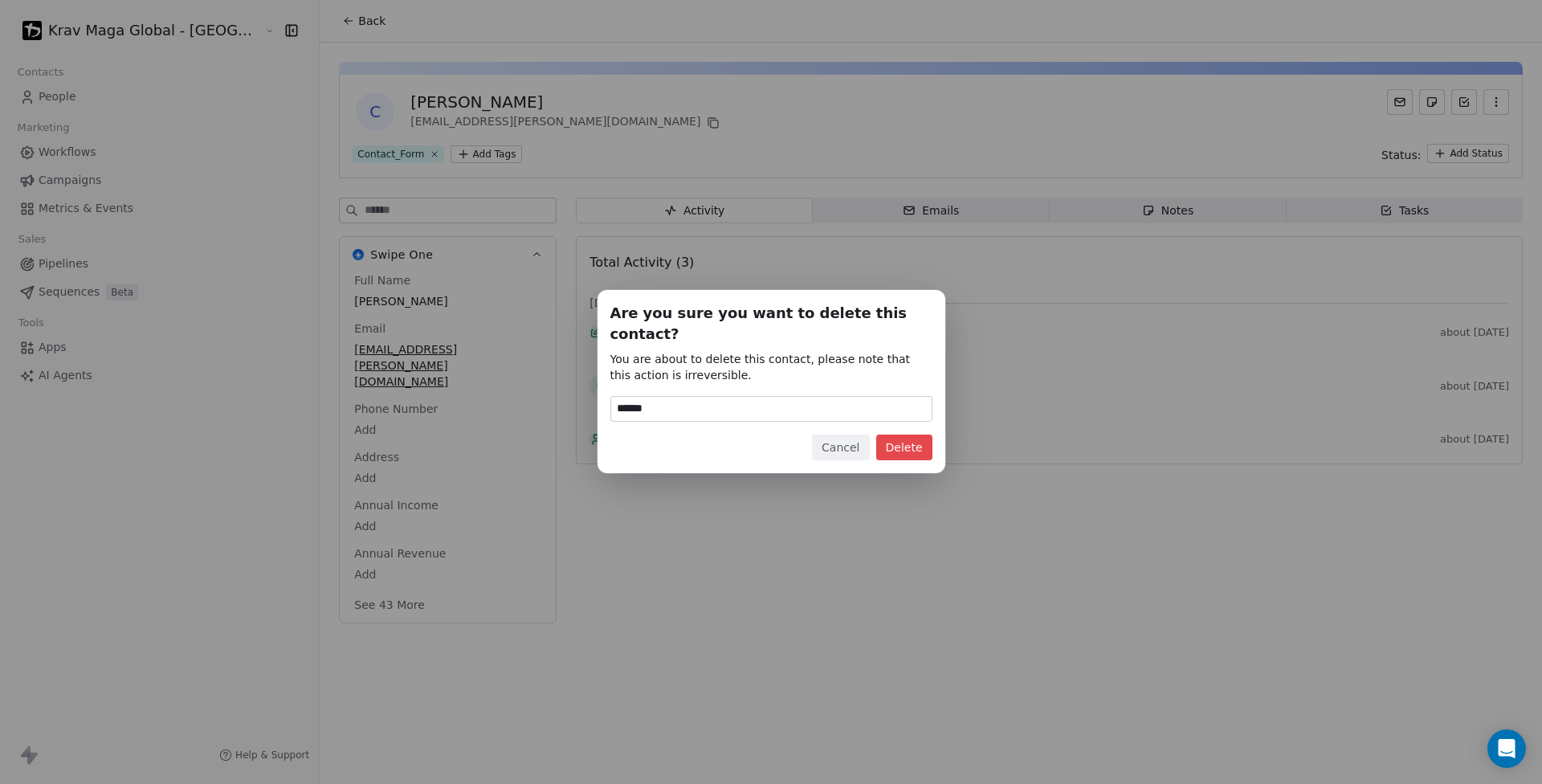
type input "******"
click at [894, 435] on button "Delete" at bounding box center [904, 447] width 57 height 26
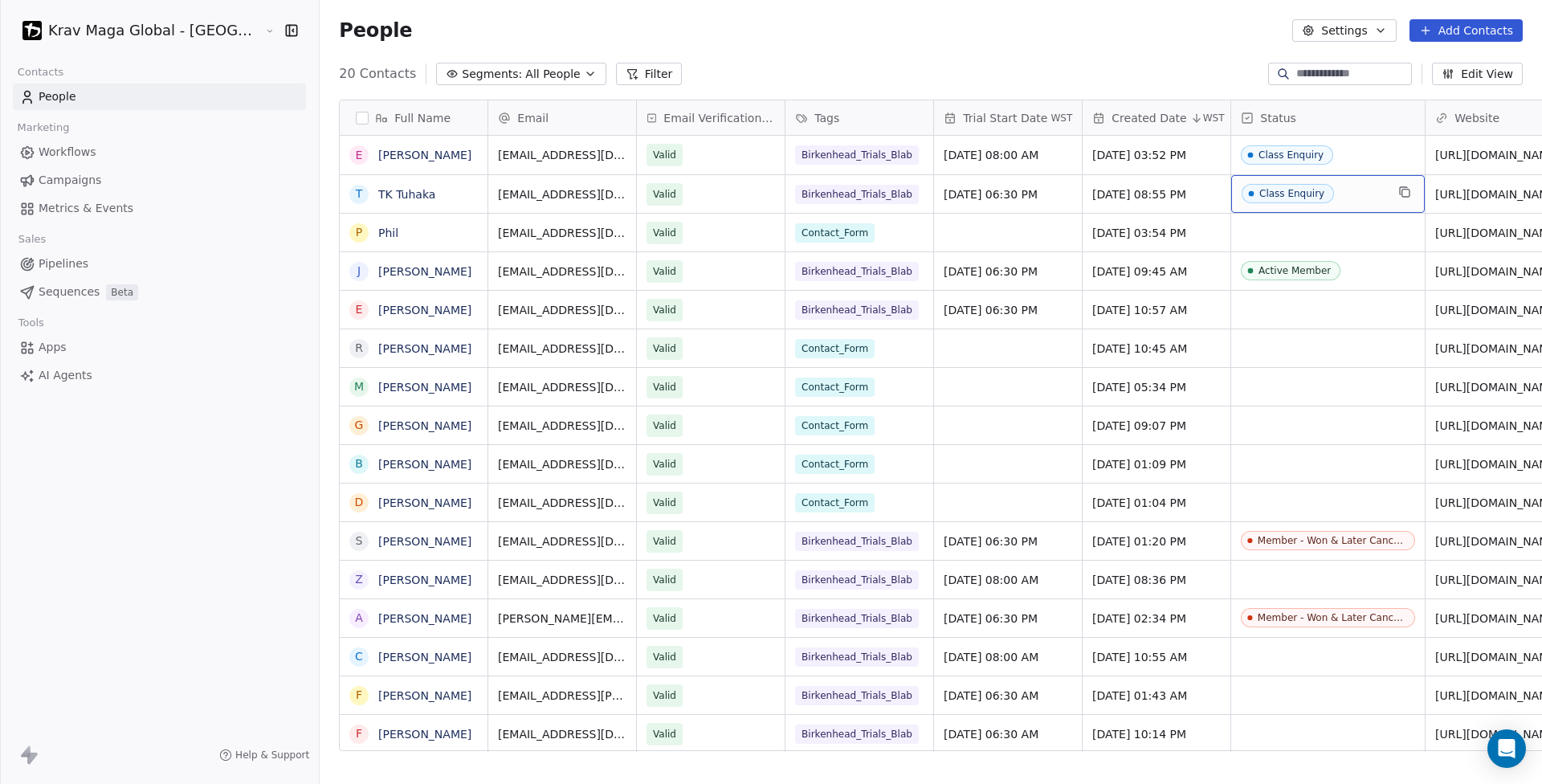
click at [1259, 196] on div "Class Enquiry" at bounding box center [1291, 193] width 65 height 11
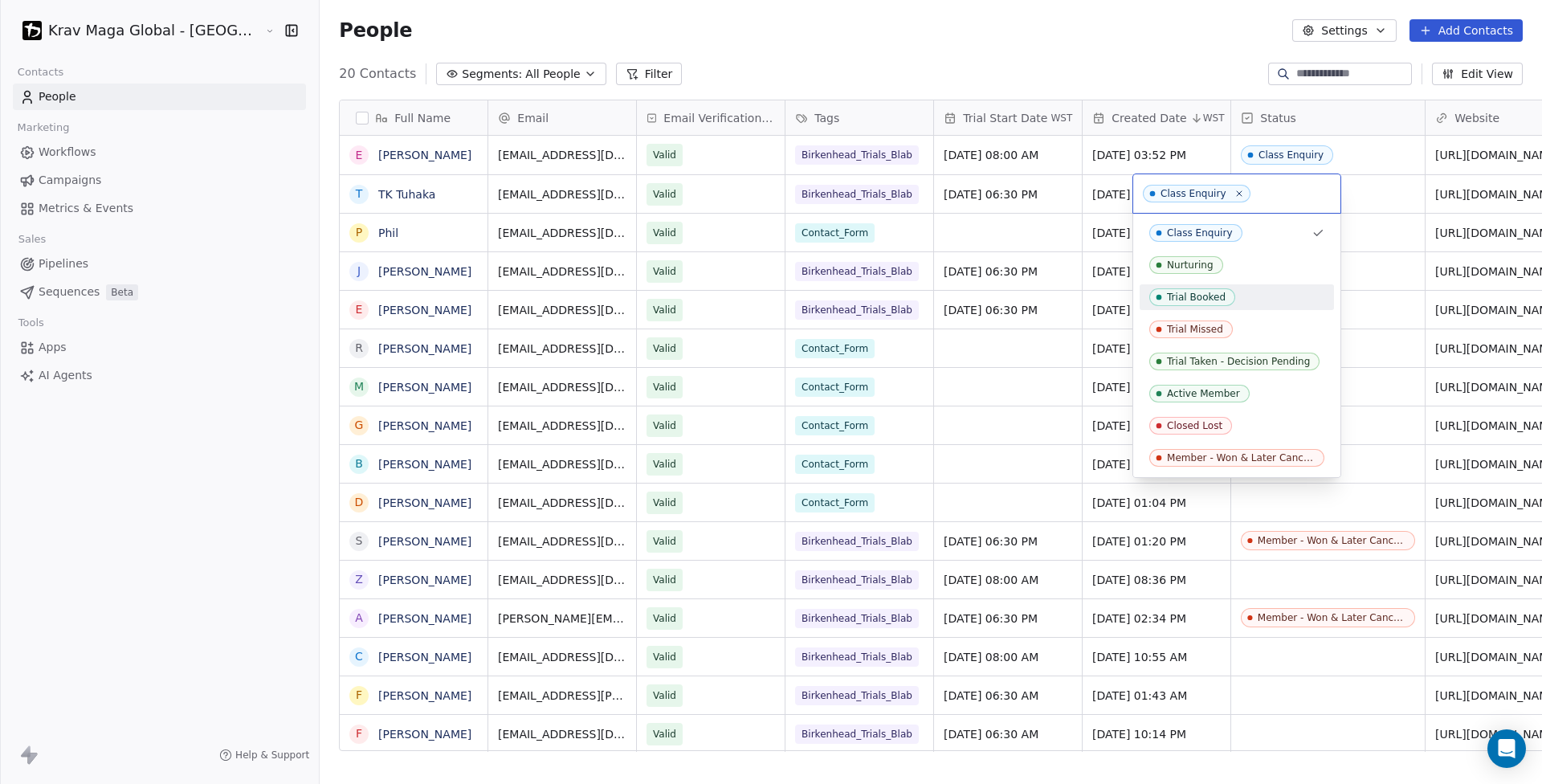
click at [1191, 293] on div "Trial Booked" at bounding box center [1196, 297] width 58 height 11
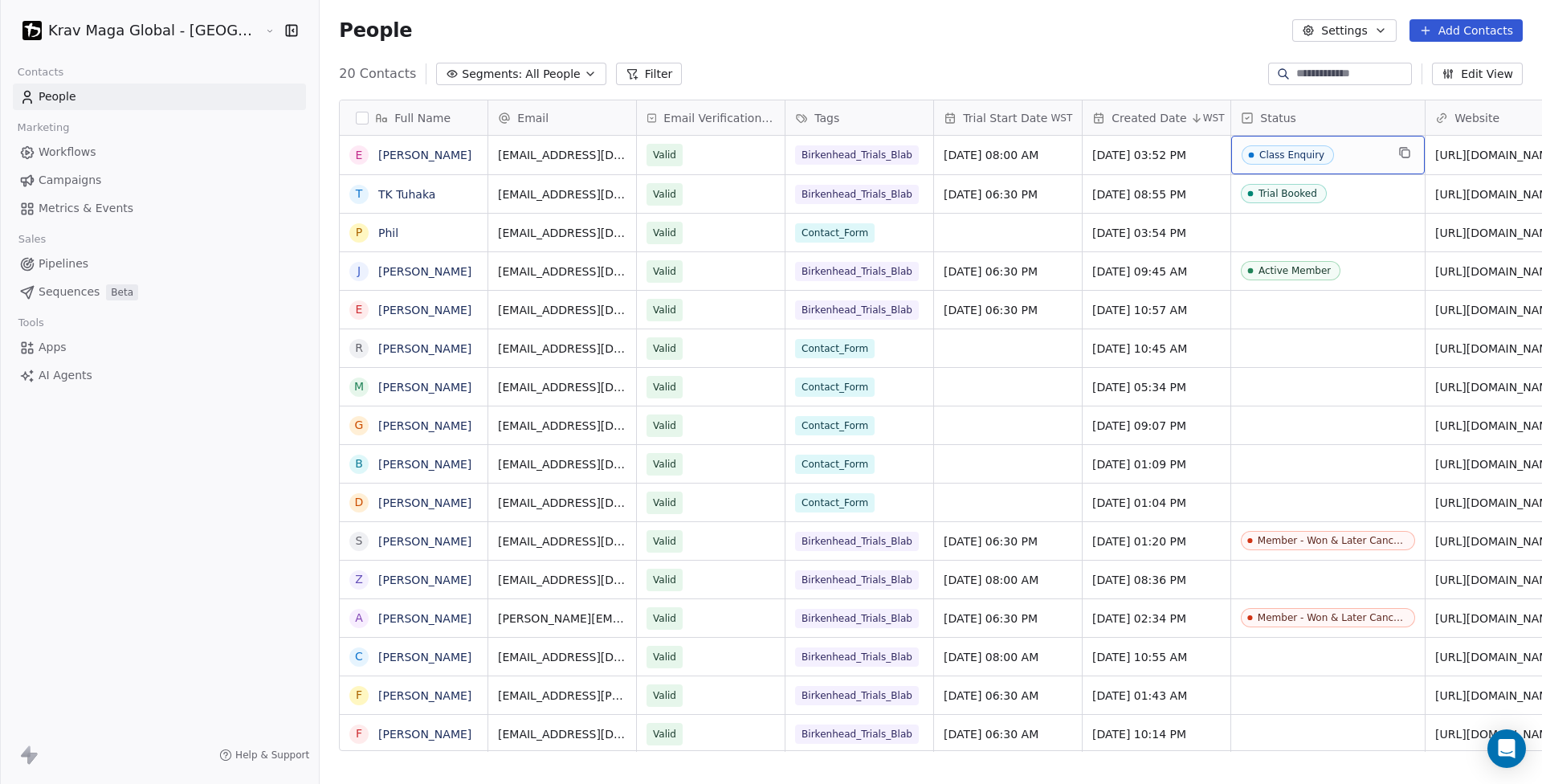
click at [1259, 152] on div "Class Enquiry" at bounding box center [1291, 155] width 65 height 11
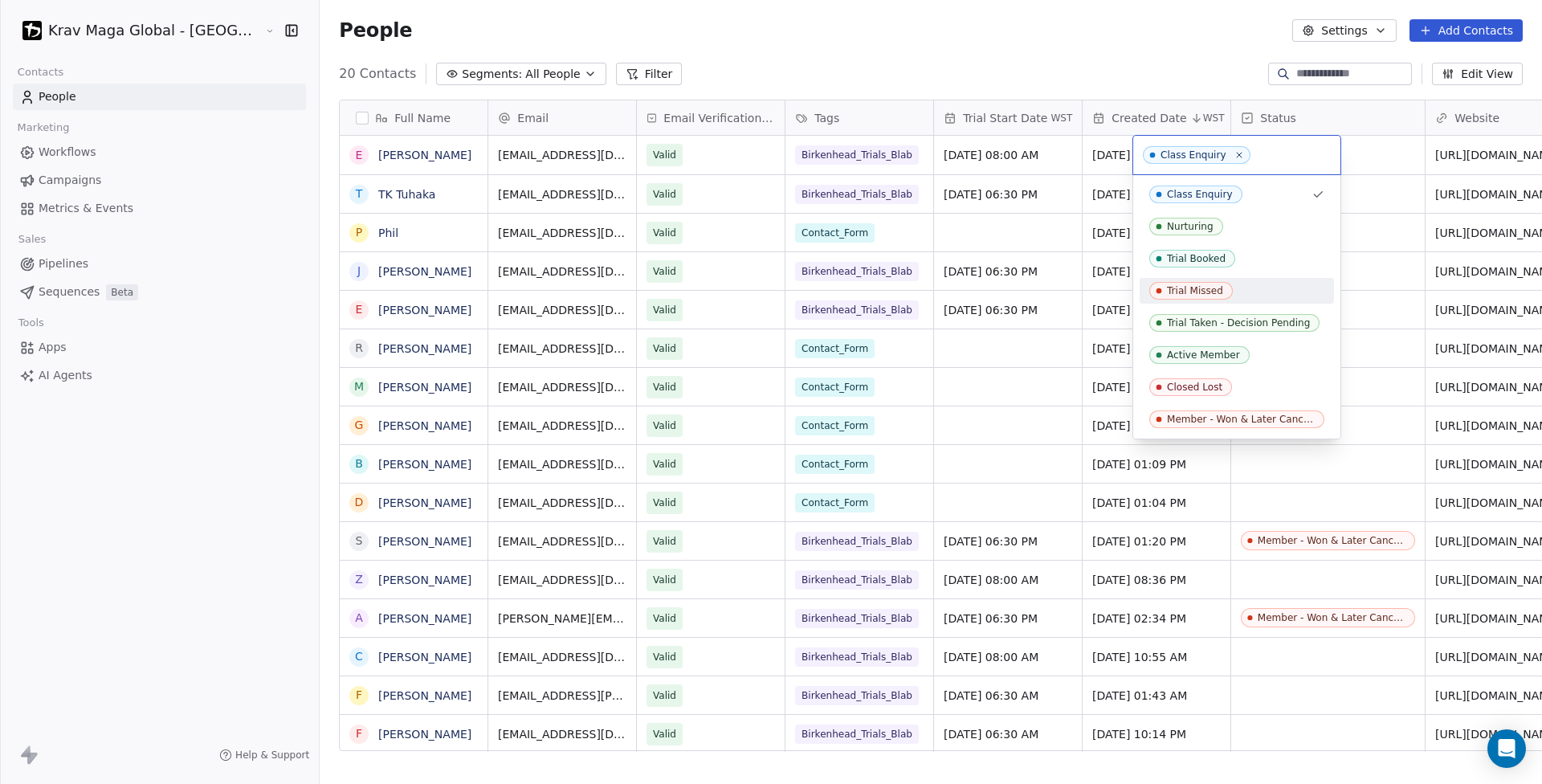
click at [1213, 291] on div "Trial Missed" at bounding box center [1195, 291] width 57 height 11
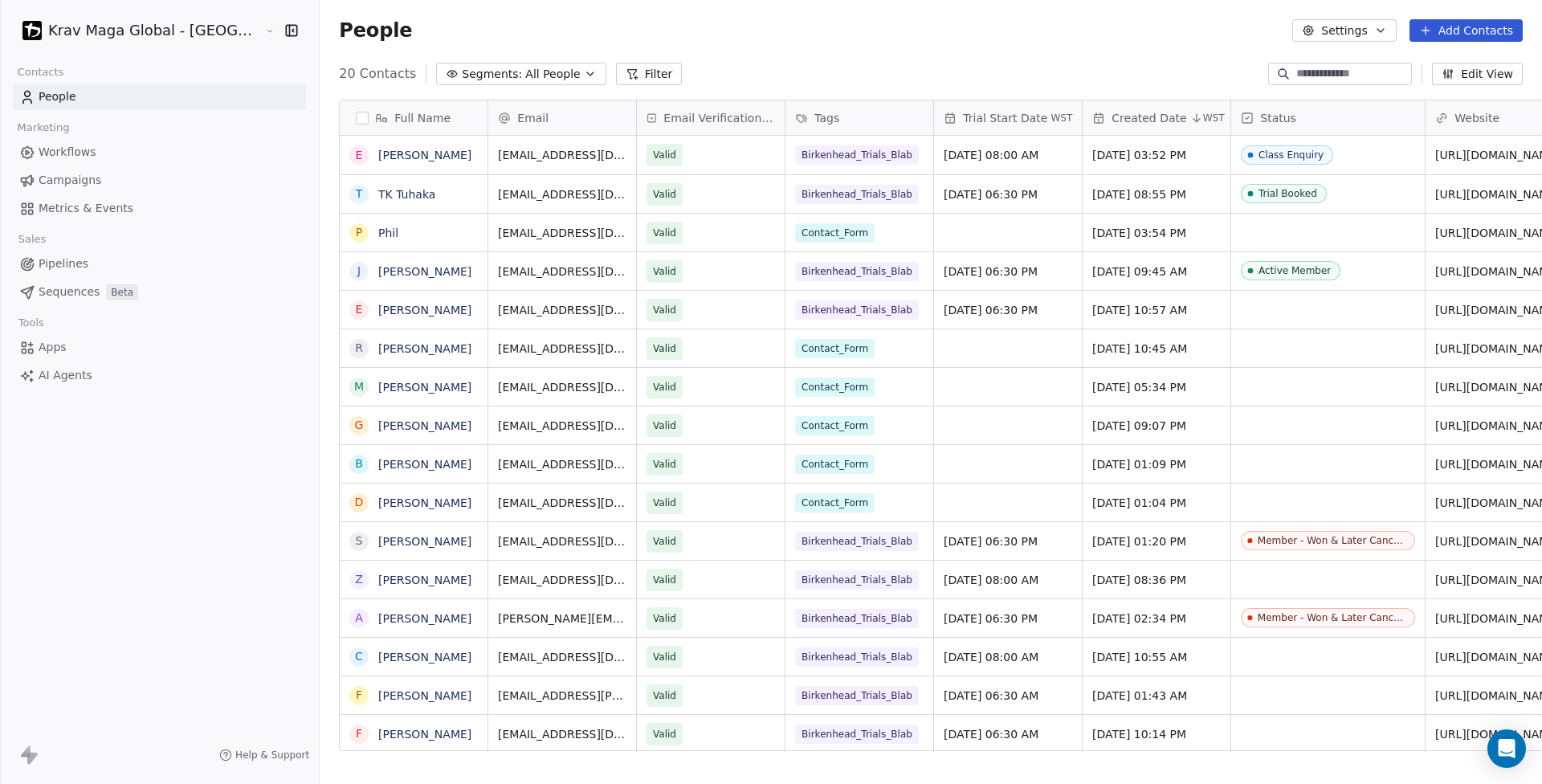
click at [64, 257] on span "Pipelines" at bounding box center [63, 263] width 50 height 17
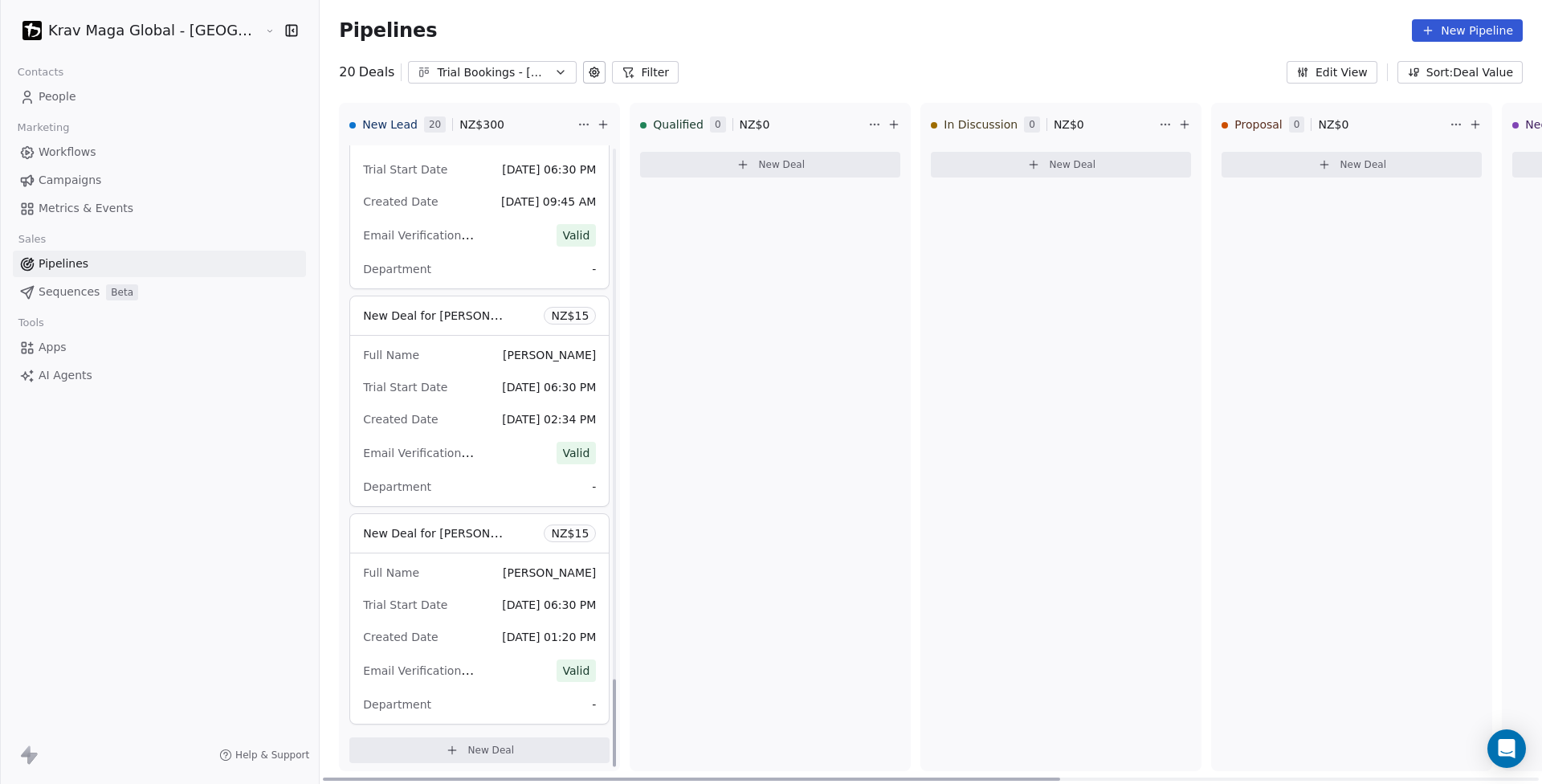
scroll to position [3773, 0]
click at [423, 531] on div "New Deal for sue perry NZ$ 15" at bounding box center [479, 527] width 258 height 38
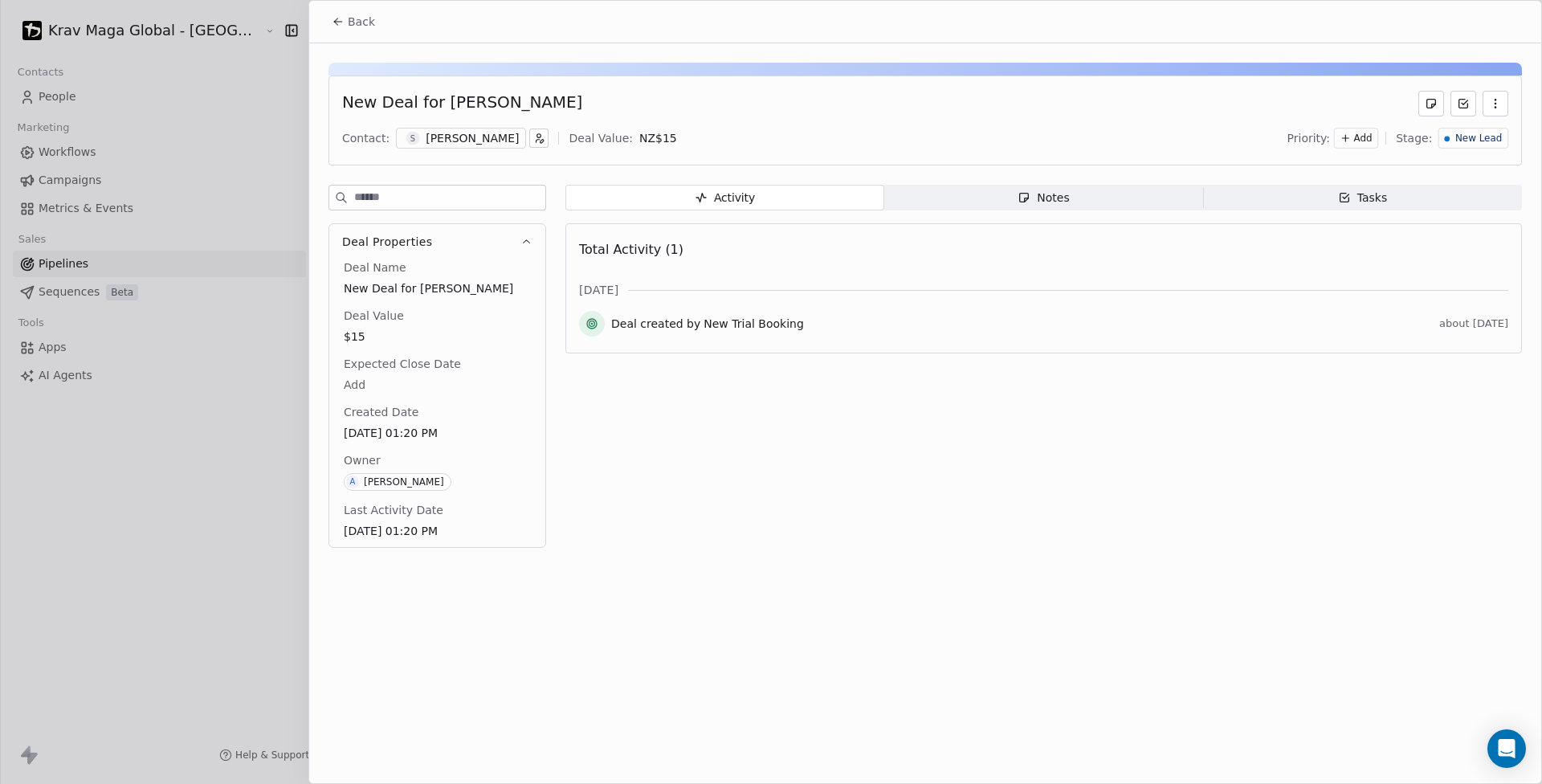
click at [1430, 139] on span "Stage:" at bounding box center [1414, 138] width 37 height 16
click at [1525, 131] on div "New Deal for sue perry Contact: s sue perry Deal Value: NZ$ 15 Priority: Add St…" at bounding box center [925, 300] width 1232 height 514
click at [1484, 142] on span "New Lead" at bounding box center [1478, 138] width 47 height 14
click at [1450, 330] on div "Lost" at bounding box center [1451, 325] width 88 height 16
click at [357, 27] on span "Back" at bounding box center [361, 22] width 27 height 16
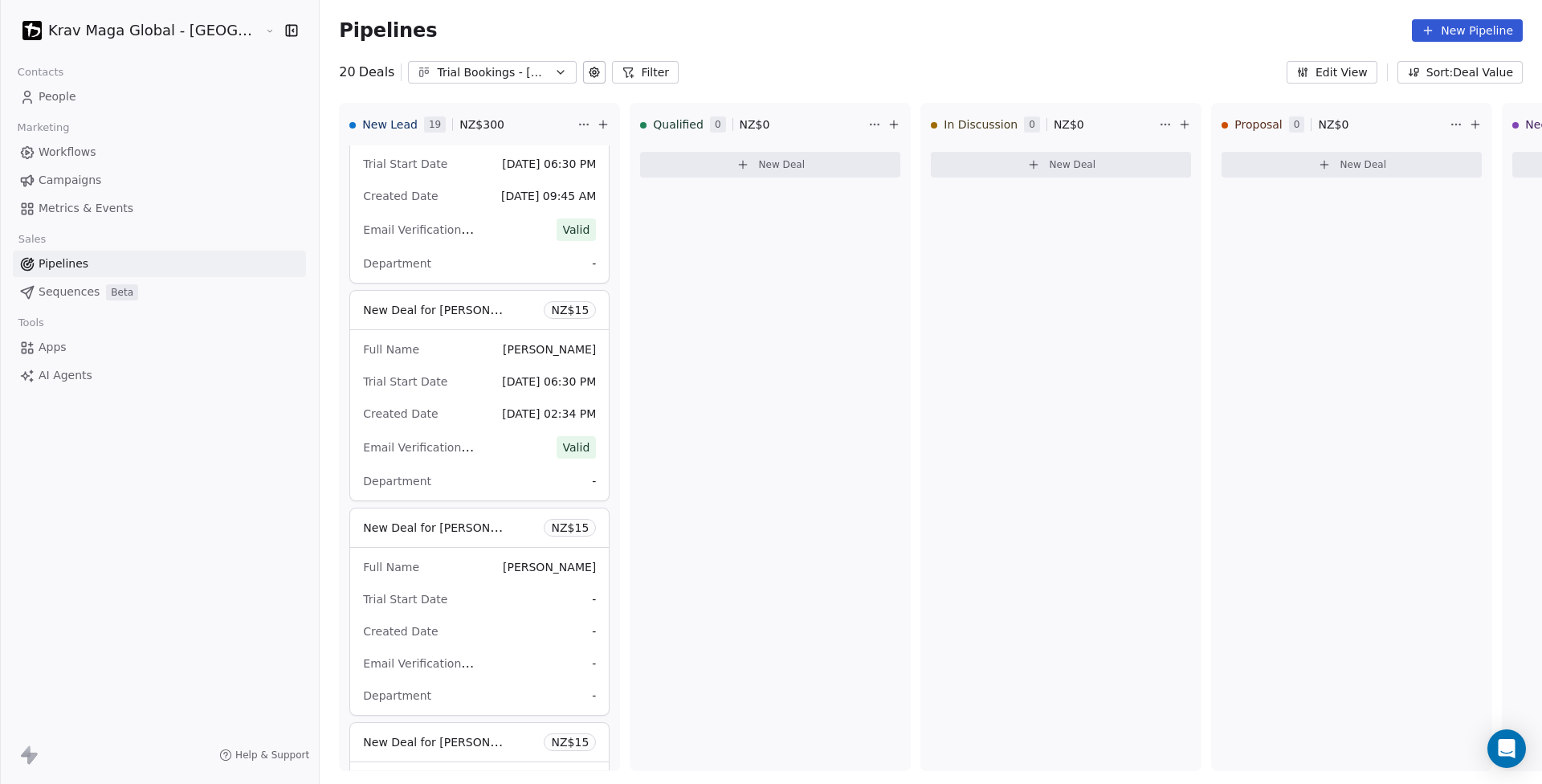
click at [54, 99] on span "People" at bounding box center [57, 97] width 37 height 17
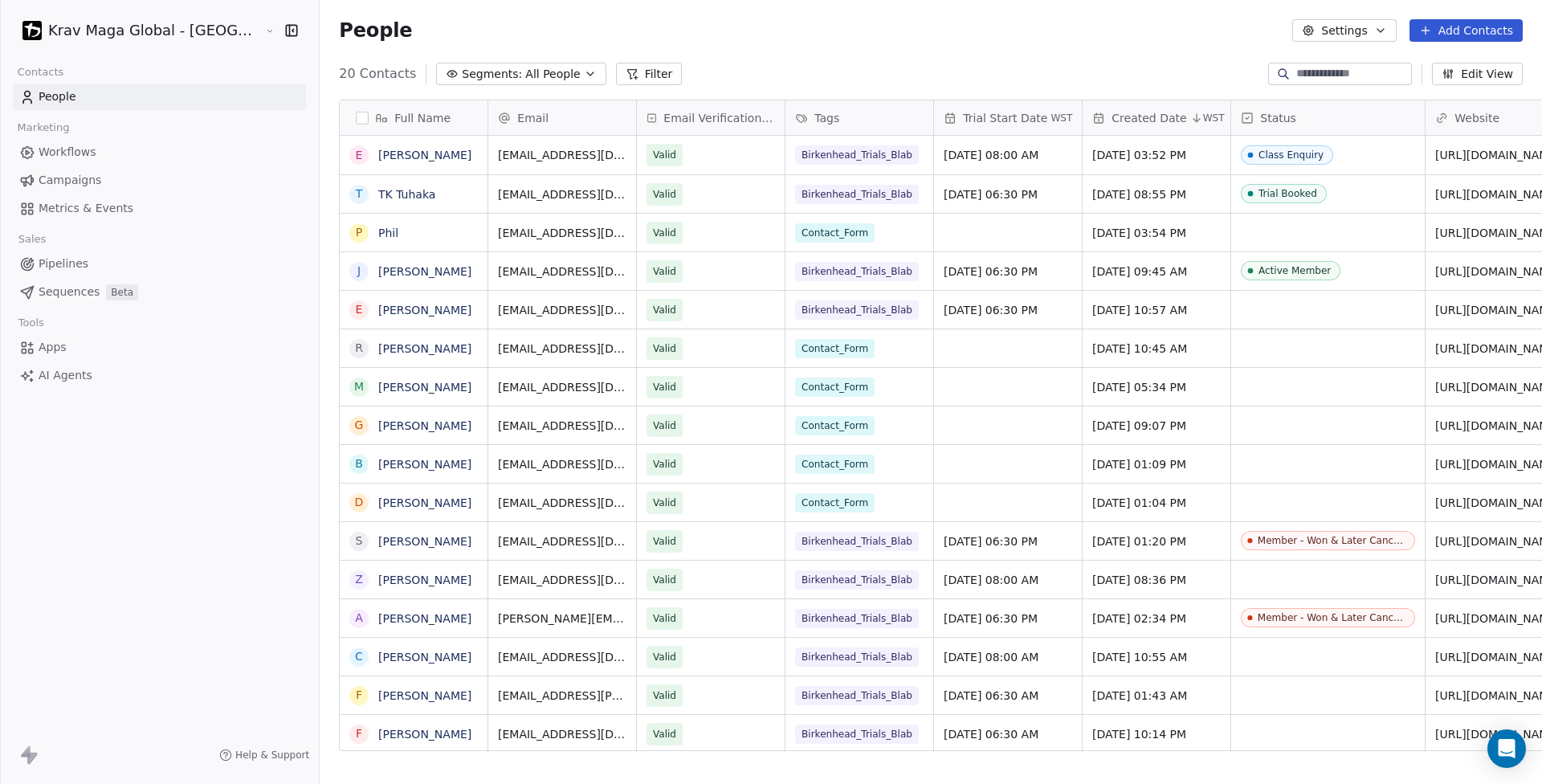
scroll to position [678, 1307]
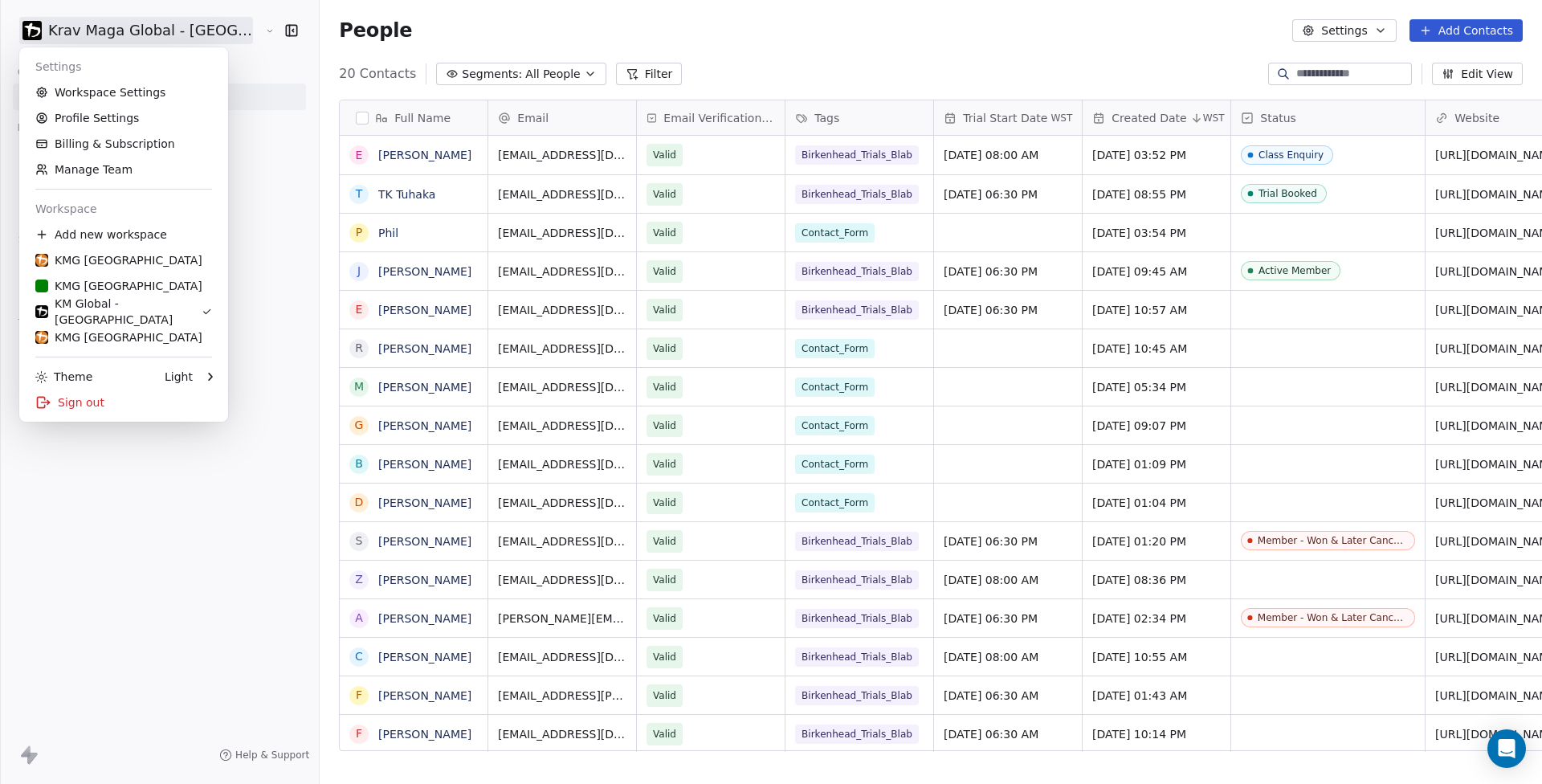
click at [129, 24] on html "Krav Maga Global - NZ Contacts People Marketing Workflows Campaigns Metrics & E…" at bounding box center [771, 392] width 1542 height 784
click at [111, 256] on div "KMG [GEOGRAPHIC_DATA]" at bounding box center [119, 260] width 167 height 16
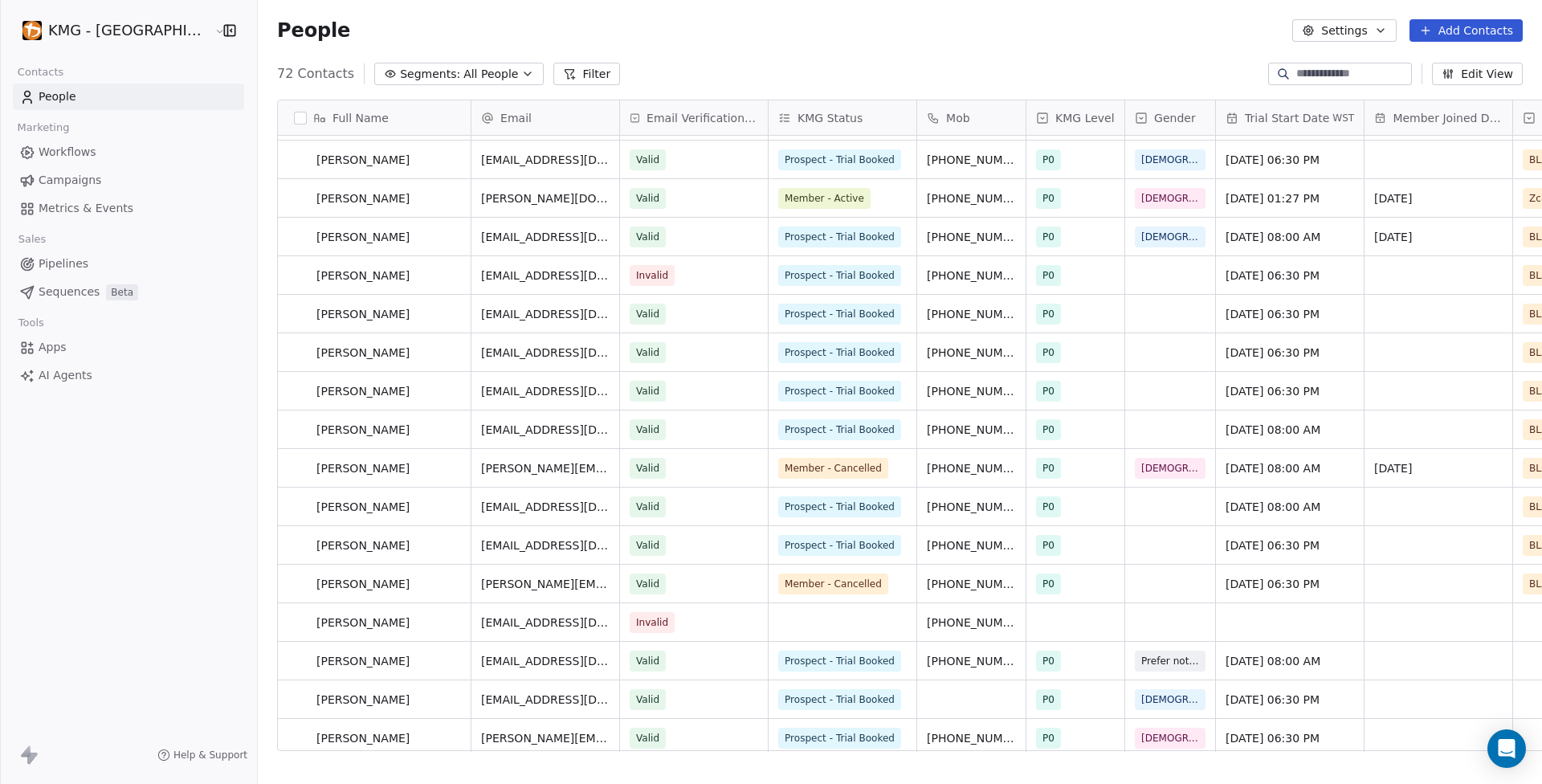
scroll to position [775, 0]
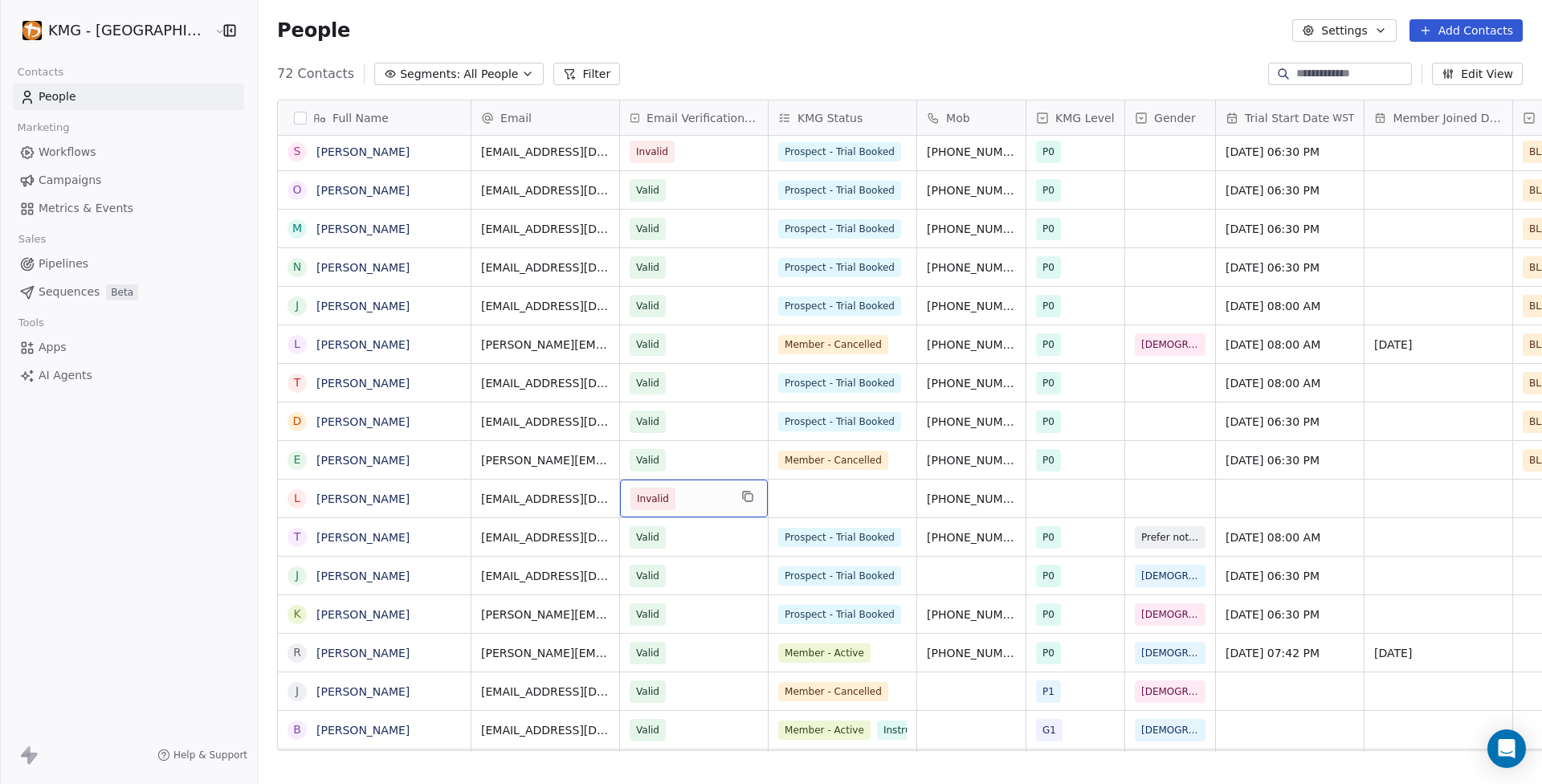
click at [637, 499] on span "Invalid" at bounding box center [653, 499] width 32 height 16
click at [359, 496] on html "KMG - Auckland Contacts People Marketing Workflows Campaigns Metrics & Events S…" at bounding box center [771, 392] width 1542 height 784
click at [317, 499] on link "[PERSON_NAME]" at bounding box center [363, 499] width 93 height 13
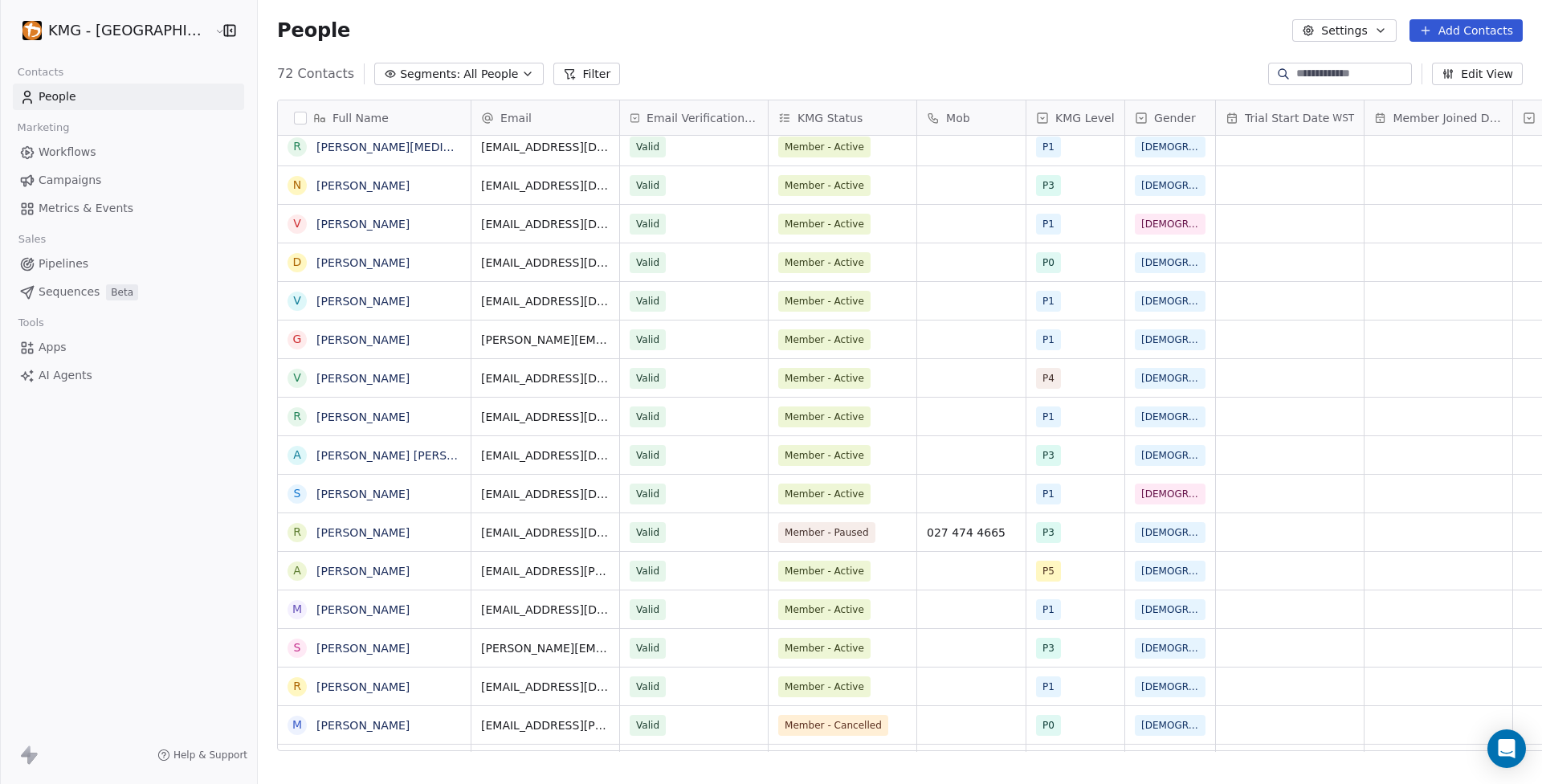
click at [787, 416] on span "Member - Active" at bounding box center [824, 417] width 79 height 15
click at [804, 413] on span "Member - Active" at bounding box center [824, 417] width 79 height 15
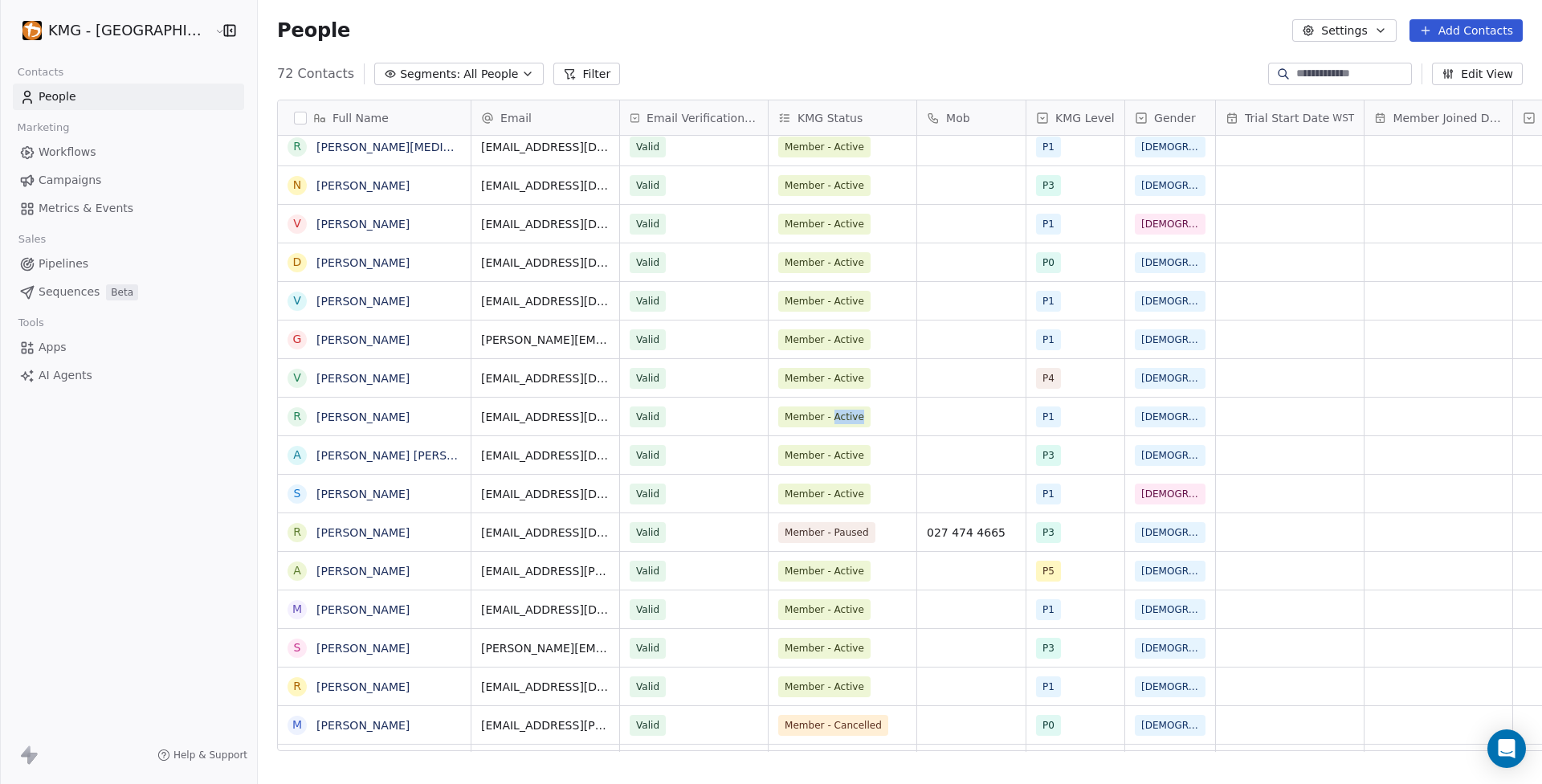
click at [776, 428] on div "Member - Active" at bounding box center [842, 416] width 148 height 37
click at [785, 418] on span "Member - Active" at bounding box center [824, 417] width 79 height 15
click at [341, 419] on link "Richard Beamish" at bounding box center [363, 417] width 93 height 13
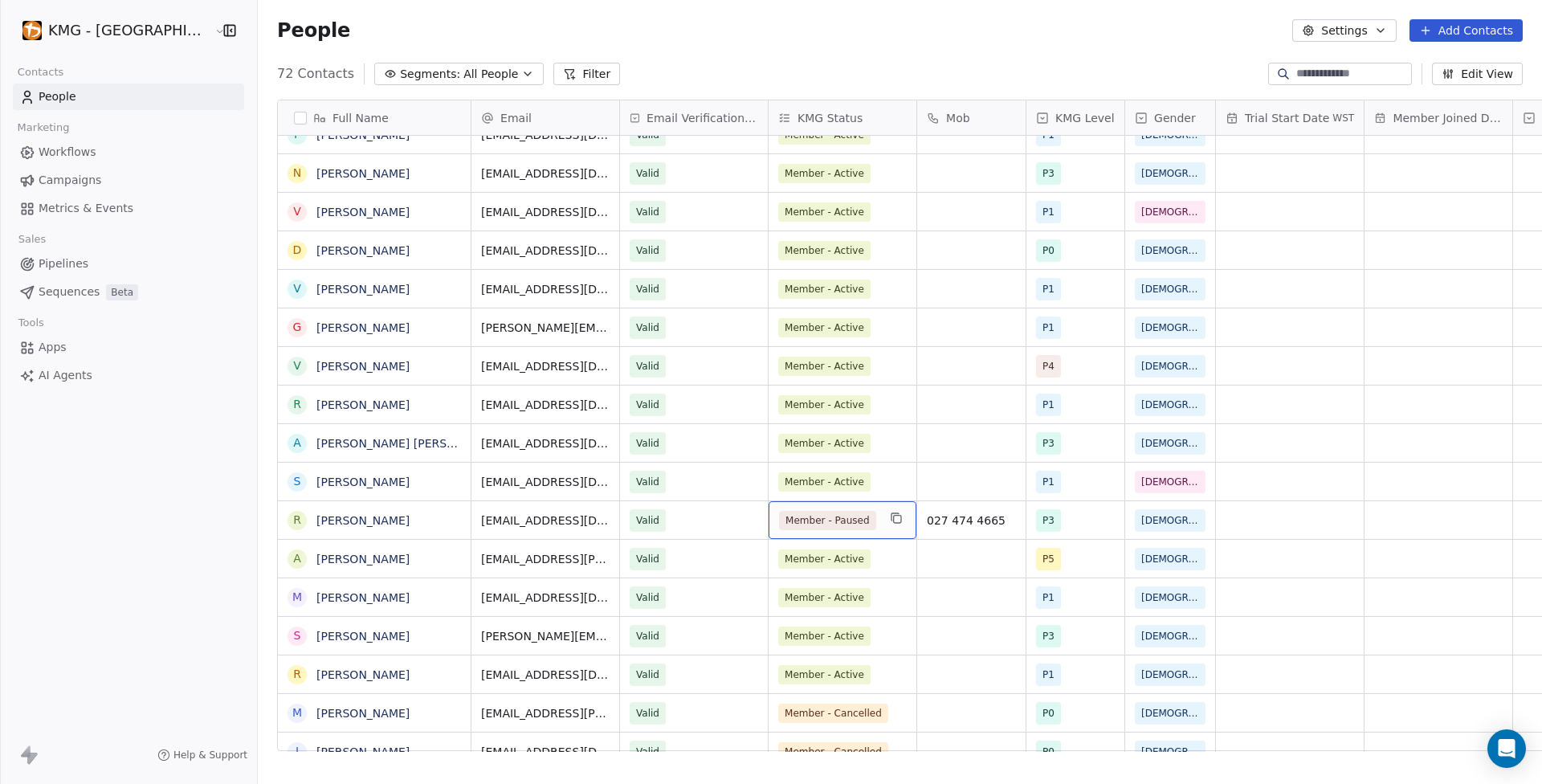
click at [816, 519] on span "Member - Paused" at bounding box center [828, 520] width 97 height 19
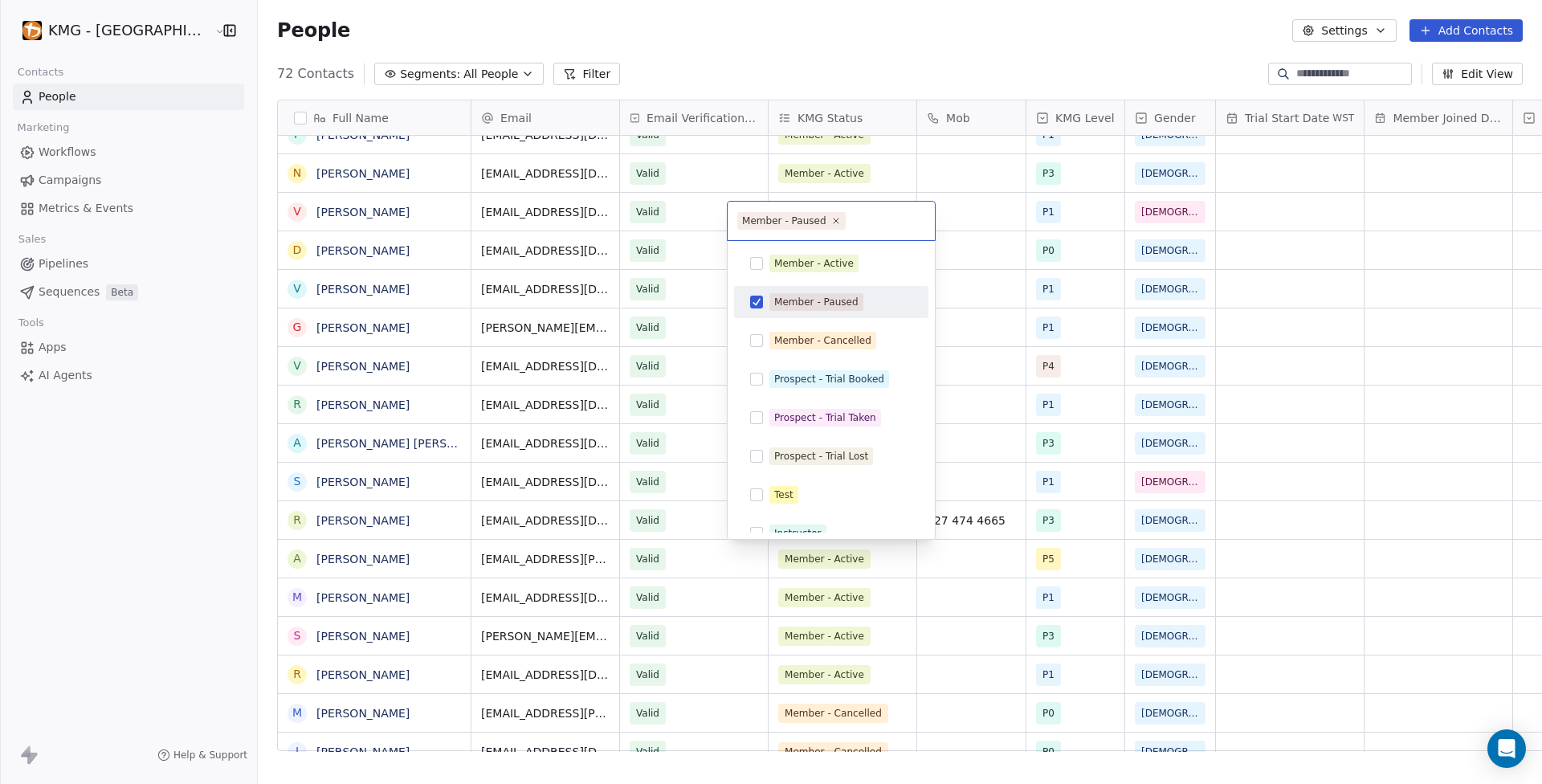
click at [753, 298] on button "Suggestions" at bounding box center [756, 302] width 13 height 13
click at [755, 335] on button "Suggestions" at bounding box center [756, 340] width 13 height 13
click at [188, 607] on html "KMG - Auckland Contacts People Marketing Workflows Campaigns Metrics & Events S…" at bounding box center [771, 392] width 1542 height 784
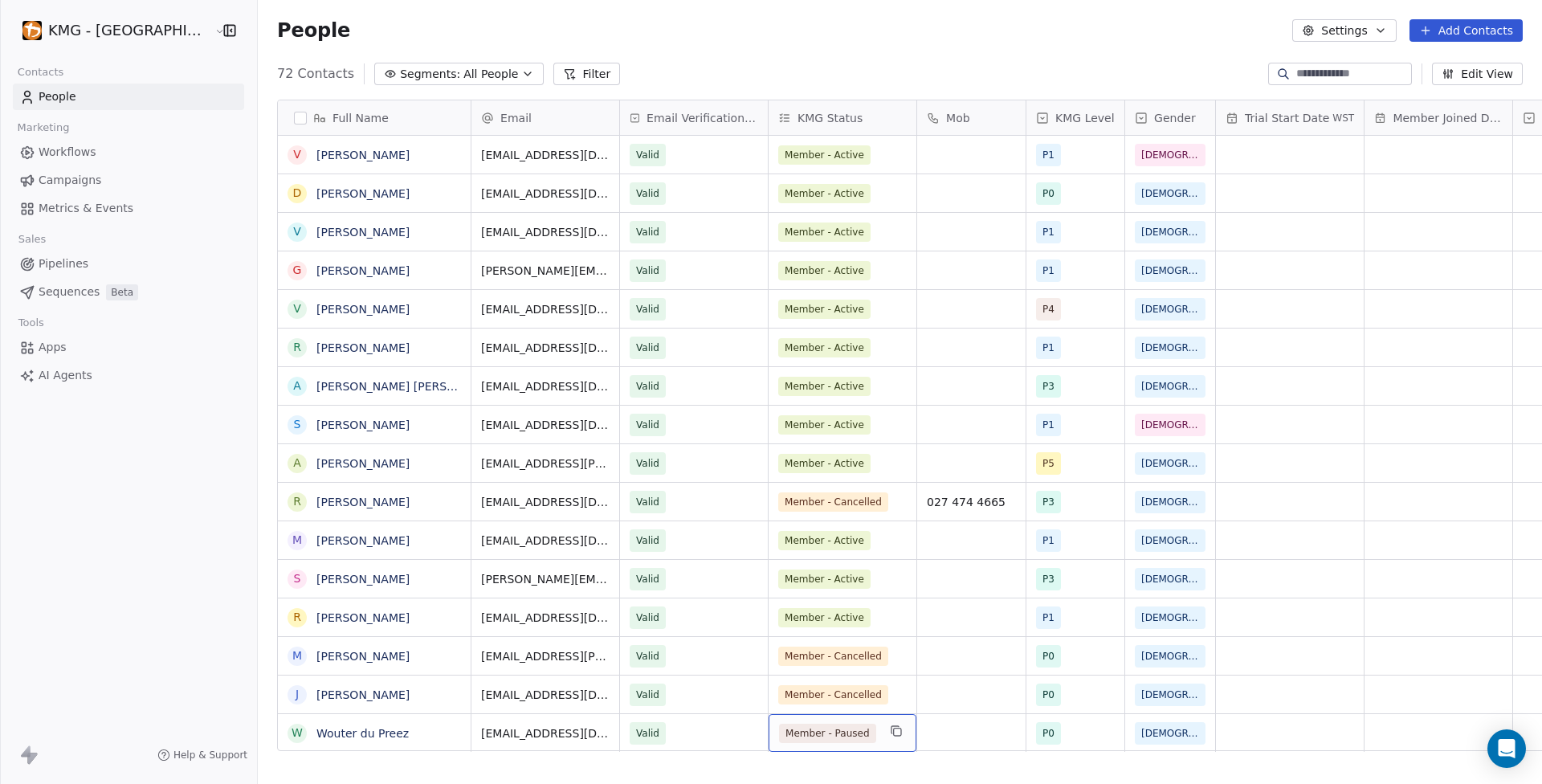
click at [805, 724] on span "Member - Paused" at bounding box center [828, 734] width 97 height 19
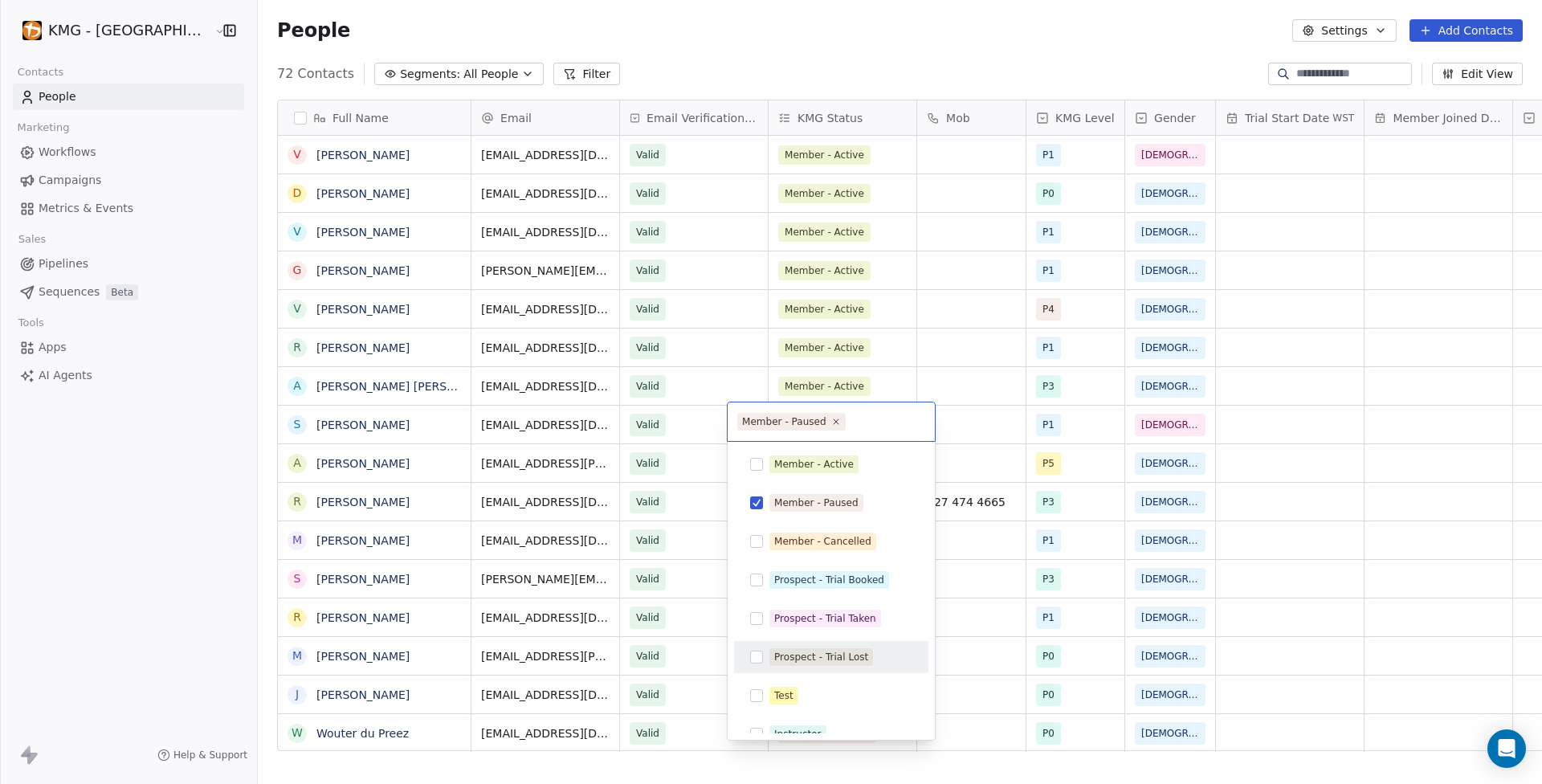
click at [106, 707] on html "KMG - Auckland Contacts People Marketing Workflows Campaigns Metrics & Events S…" at bounding box center [771, 392] width 1542 height 784
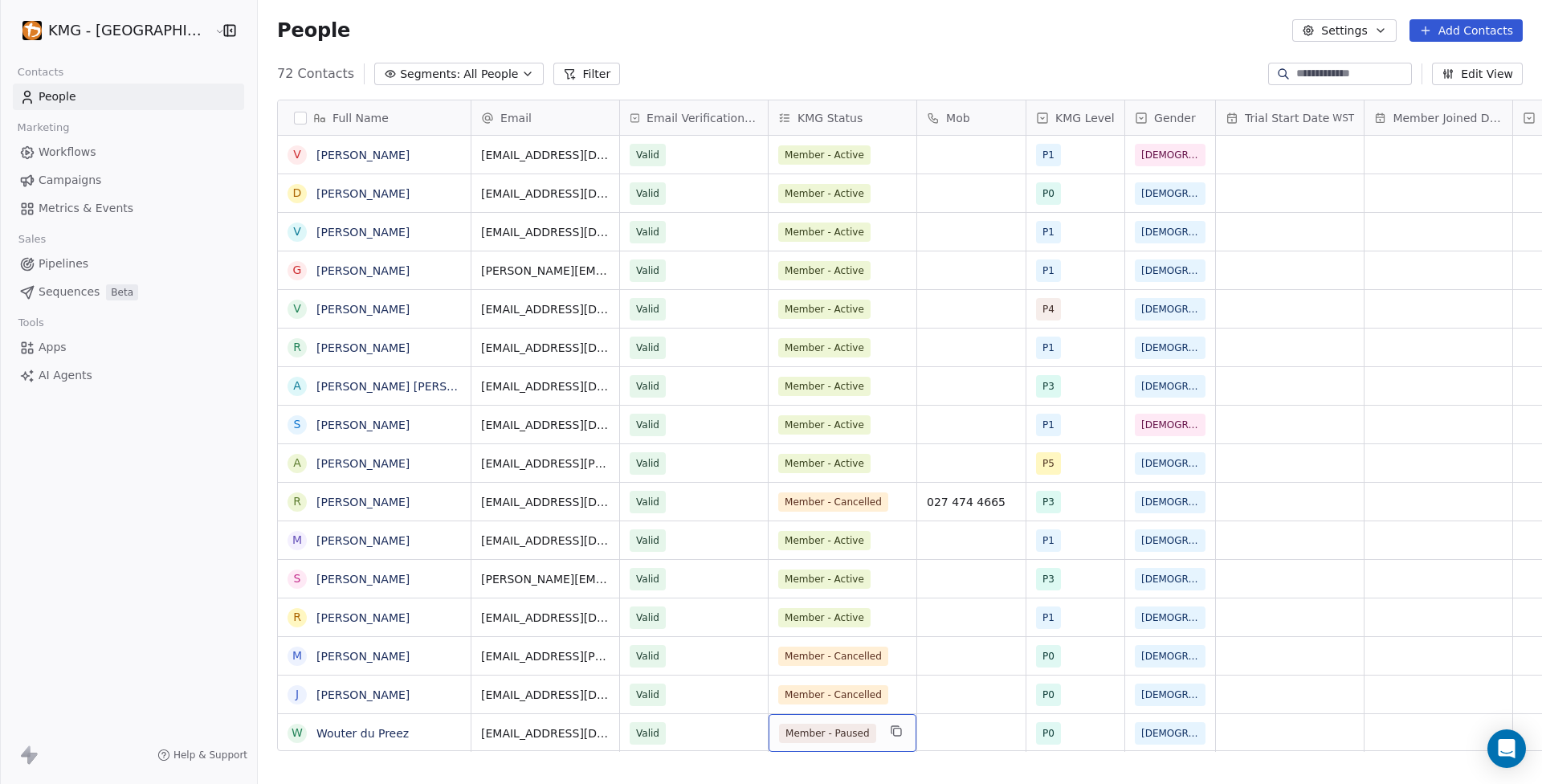
click at [796, 724] on span "Member - Paused" at bounding box center [828, 734] width 97 height 19
click at [45, 597] on html "KMG - Auckland Contacts People Marketing Workflows Campaigns Metrics & Events S…" at bounding box center [771, 392] width 1542 height 784
click at [799, 685] on span "Member - Cancelled" at bounding box center [834, 694] width 110 height 19
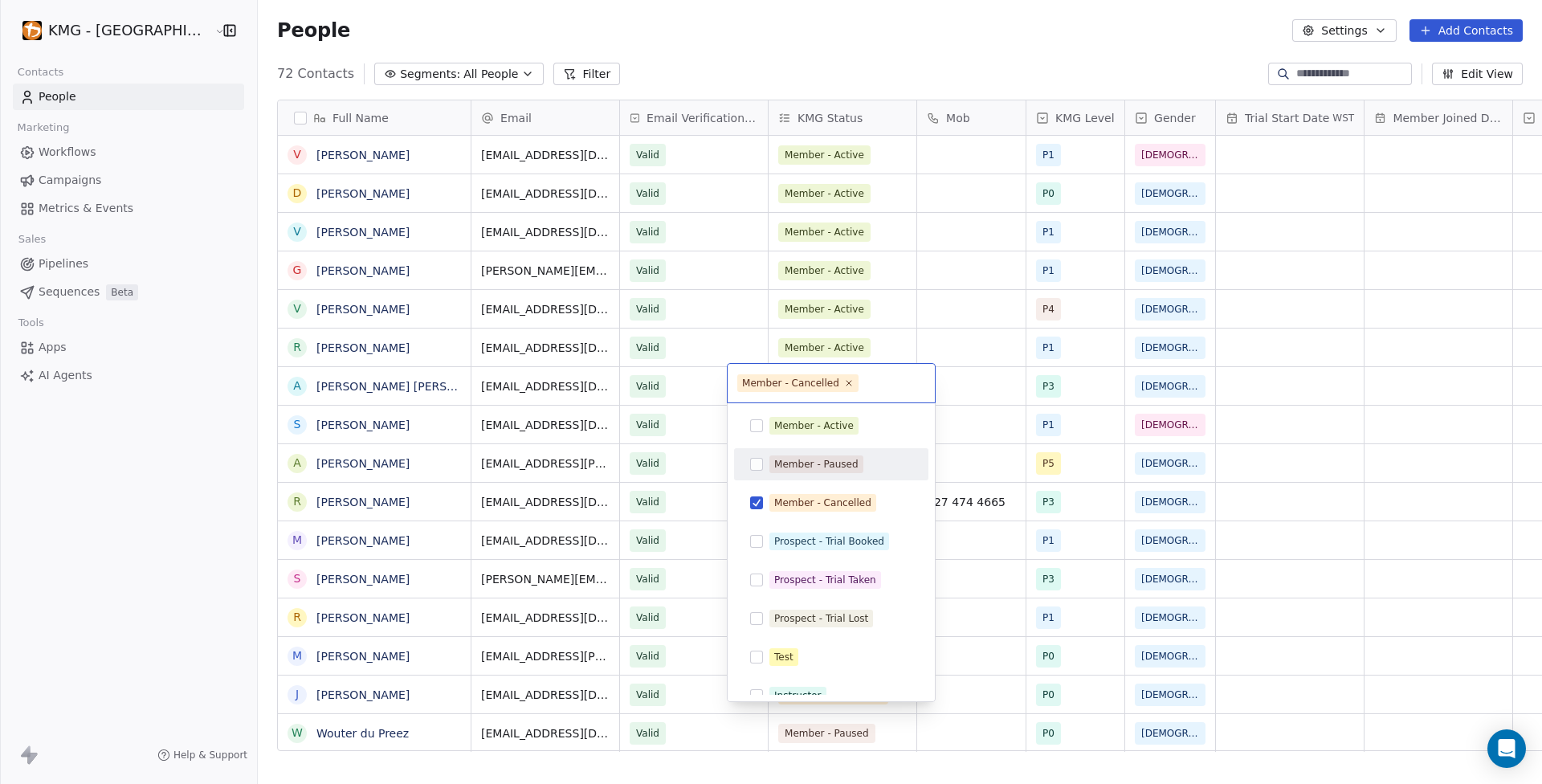
click at [819, 463] on div "Member - Paused" at bounding box center [816, 464] width 84 height 15
click at [760, 505] on button "Suggestions" at bounding box center [756, 502] width 13 height 13
click at [136, 561] on html "KMG - Auckland Contacts People Marketing Workflows Campaigns Metrics & Events S…" at bounding box center [771, 392] width 1542 height 784
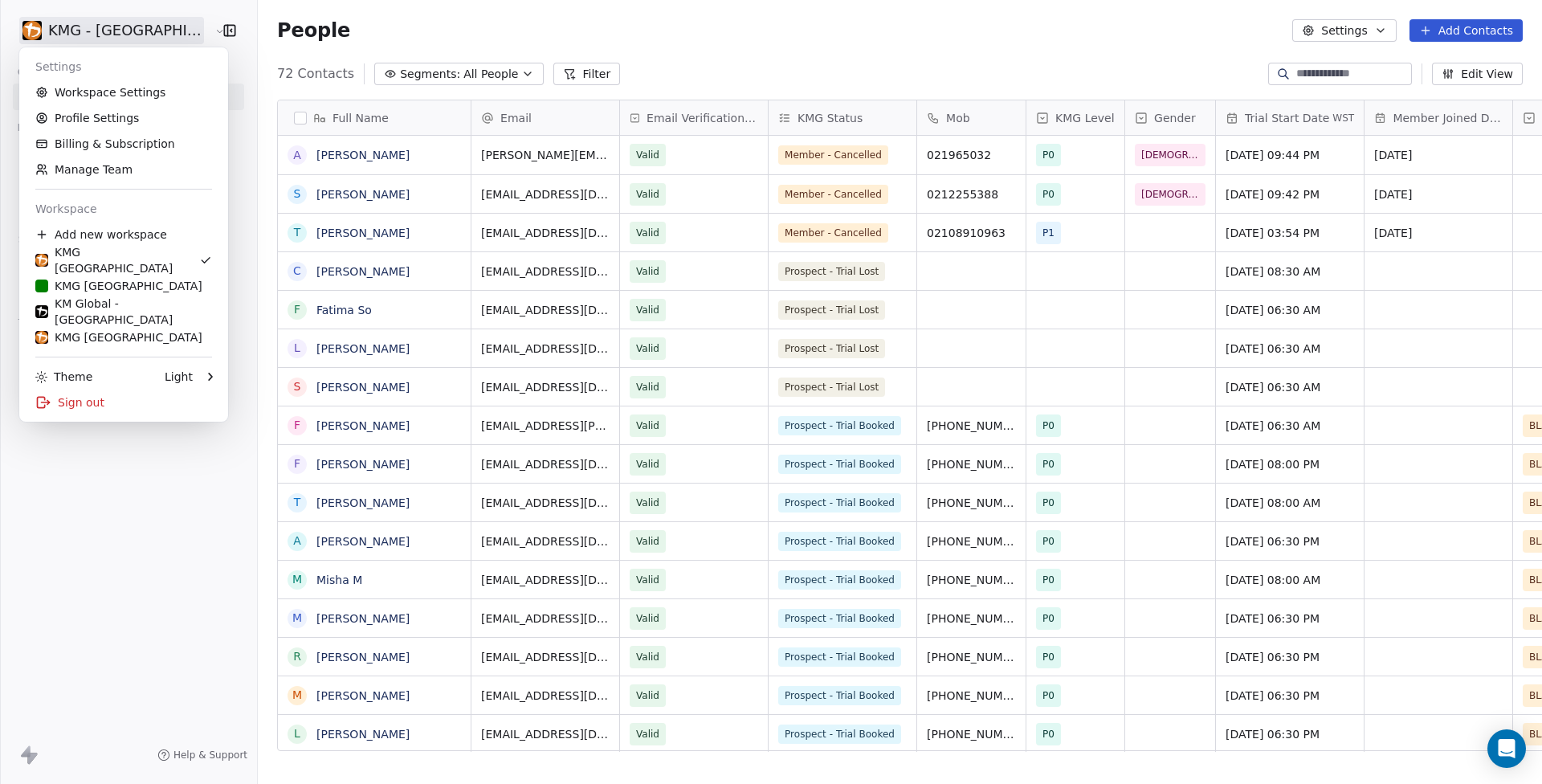
click at [123, 30] on html "KMG - [GEOGRAPHIC_DATA] Contacts People Marketing Workflows Campaigns Metrics &…" at bounding box center [771, 392] width 1542 height 784
click at [127, 330] on div "KMG NZ" at bounding box center [124, 337] width 177 height 16
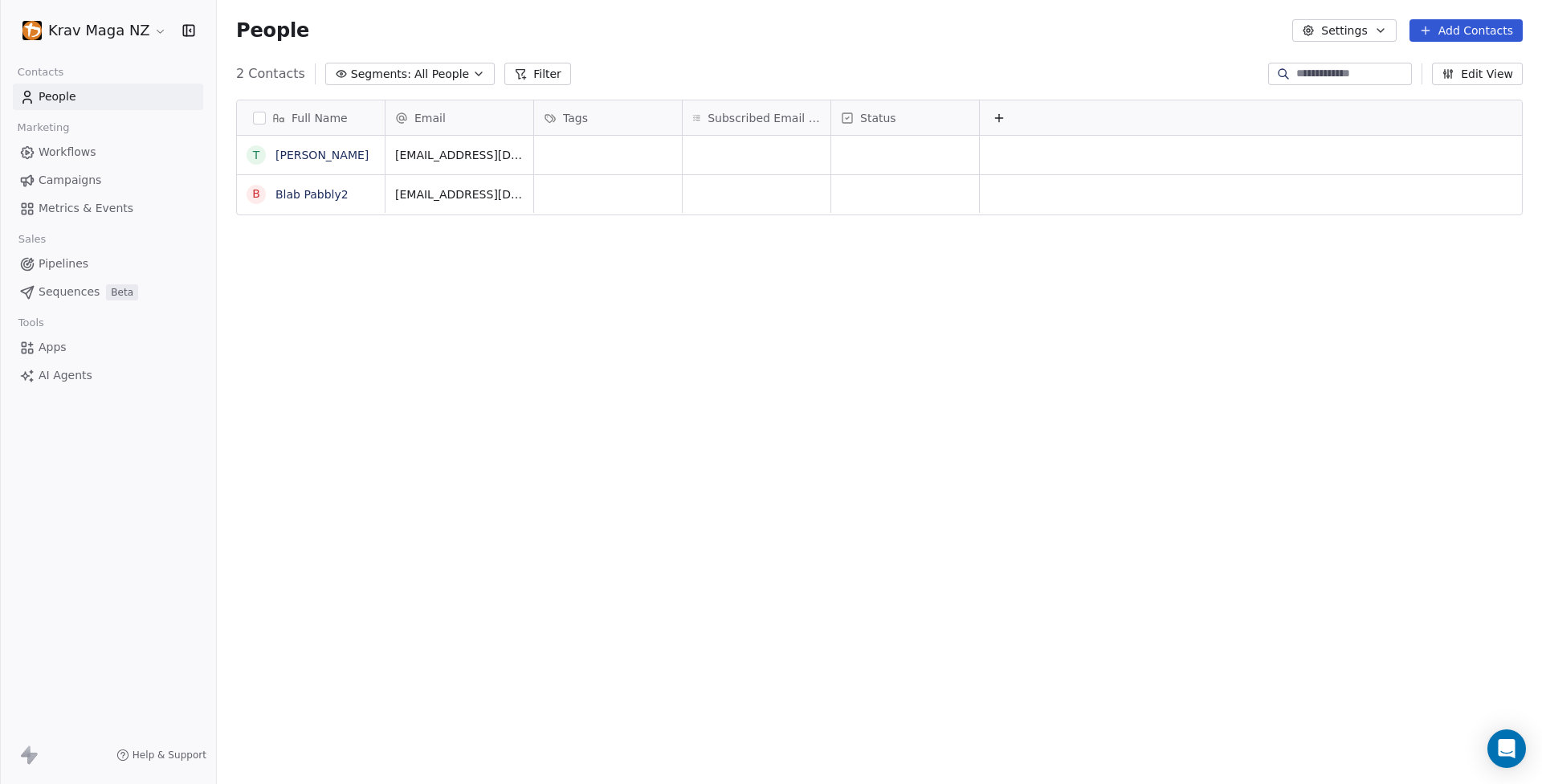
scroll to position [678, 1313]
click at [148, 28] on html "Krav Maga NZ Contacts People Marketing Workflows Campaigns Metrics & Events Sal…" at bounding box center [771, 392] width 1542 height 784
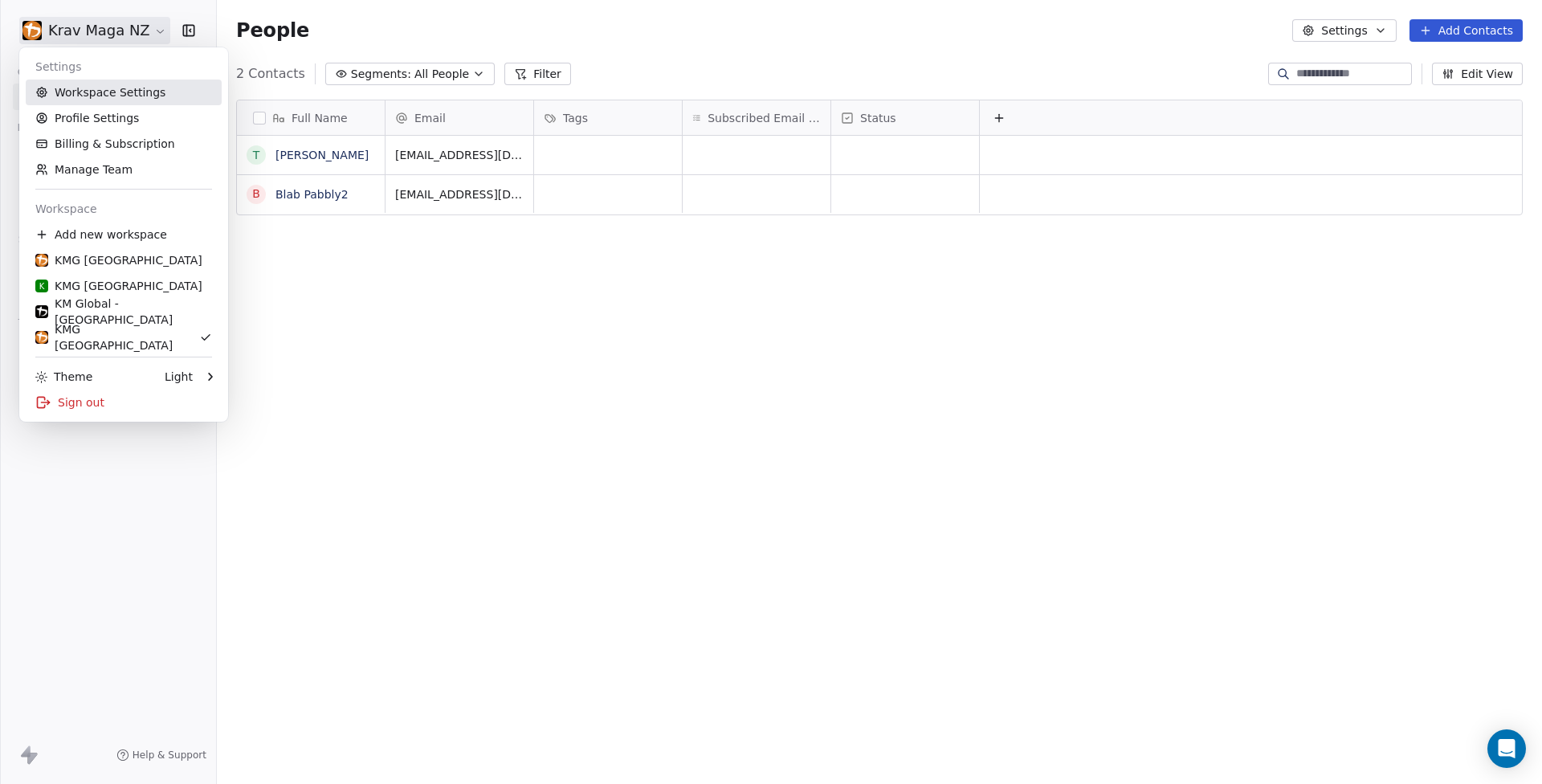
click at [115, 87] on link "Workspace Settings" at bounding box center [124, 92] width 196 height 26
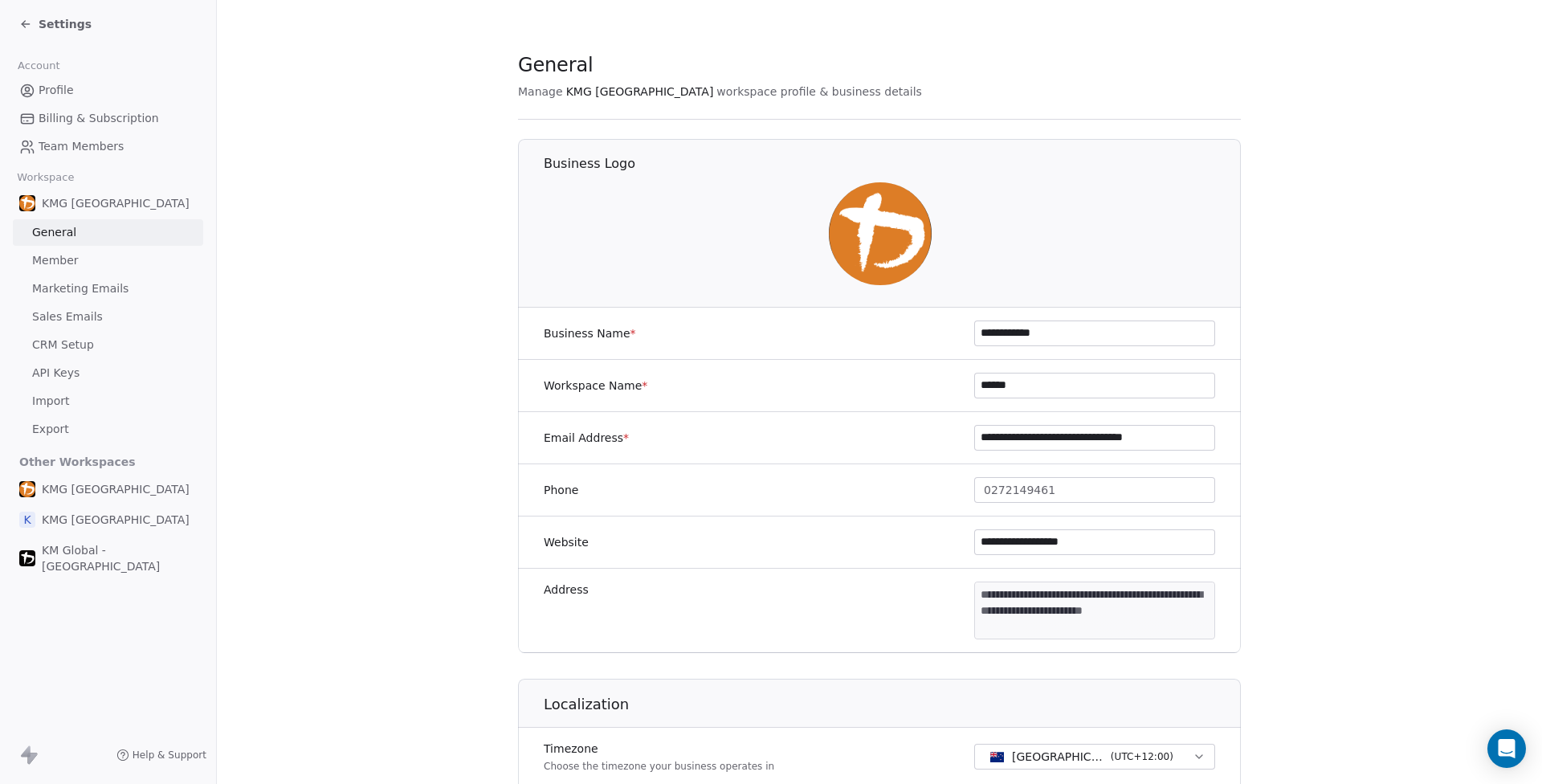
scroll to position [720, 0]
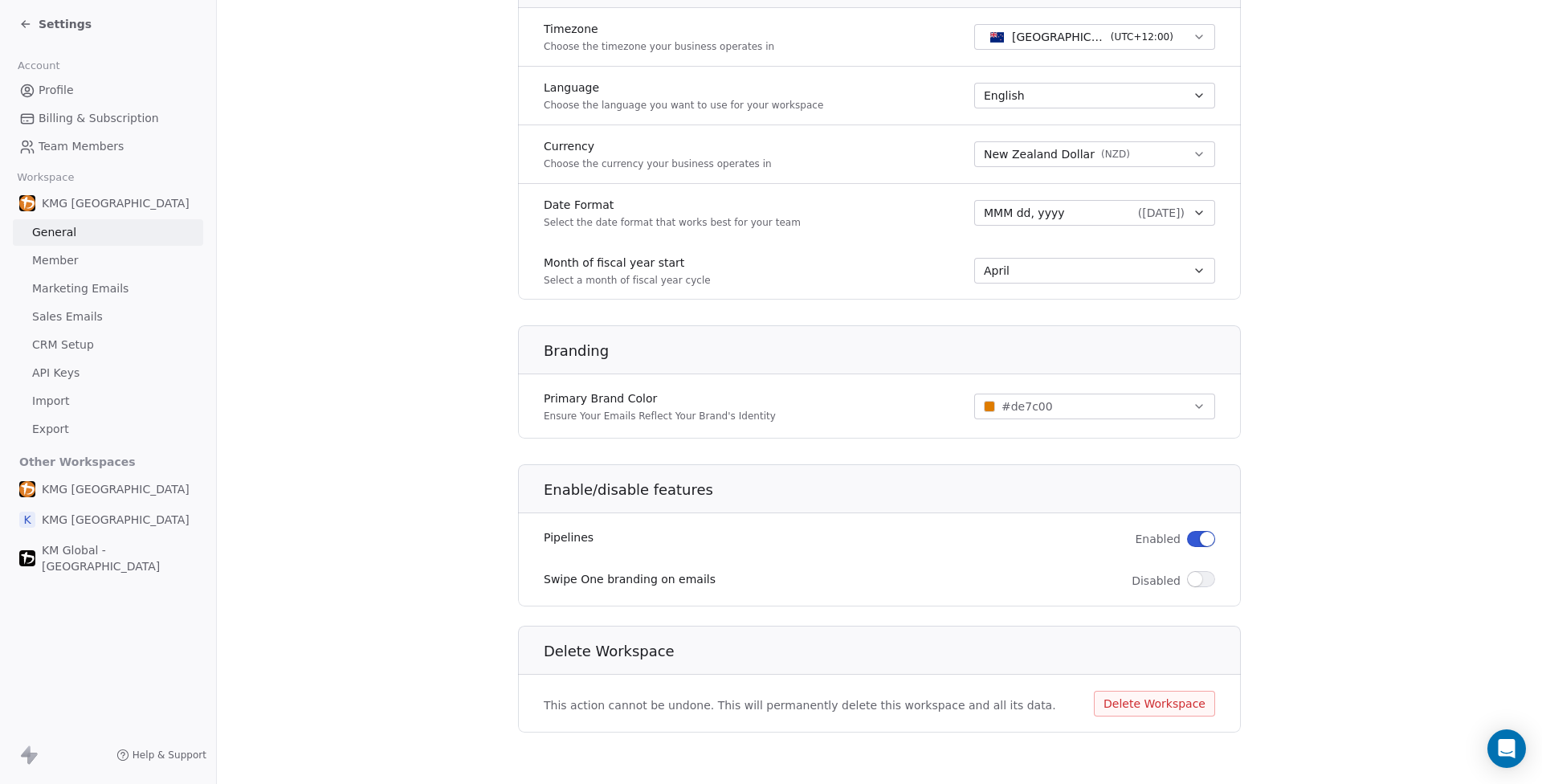
click at [1183, 703] on button "Delete Workspace" at bounding box center [1154, 704] width 121 height 26
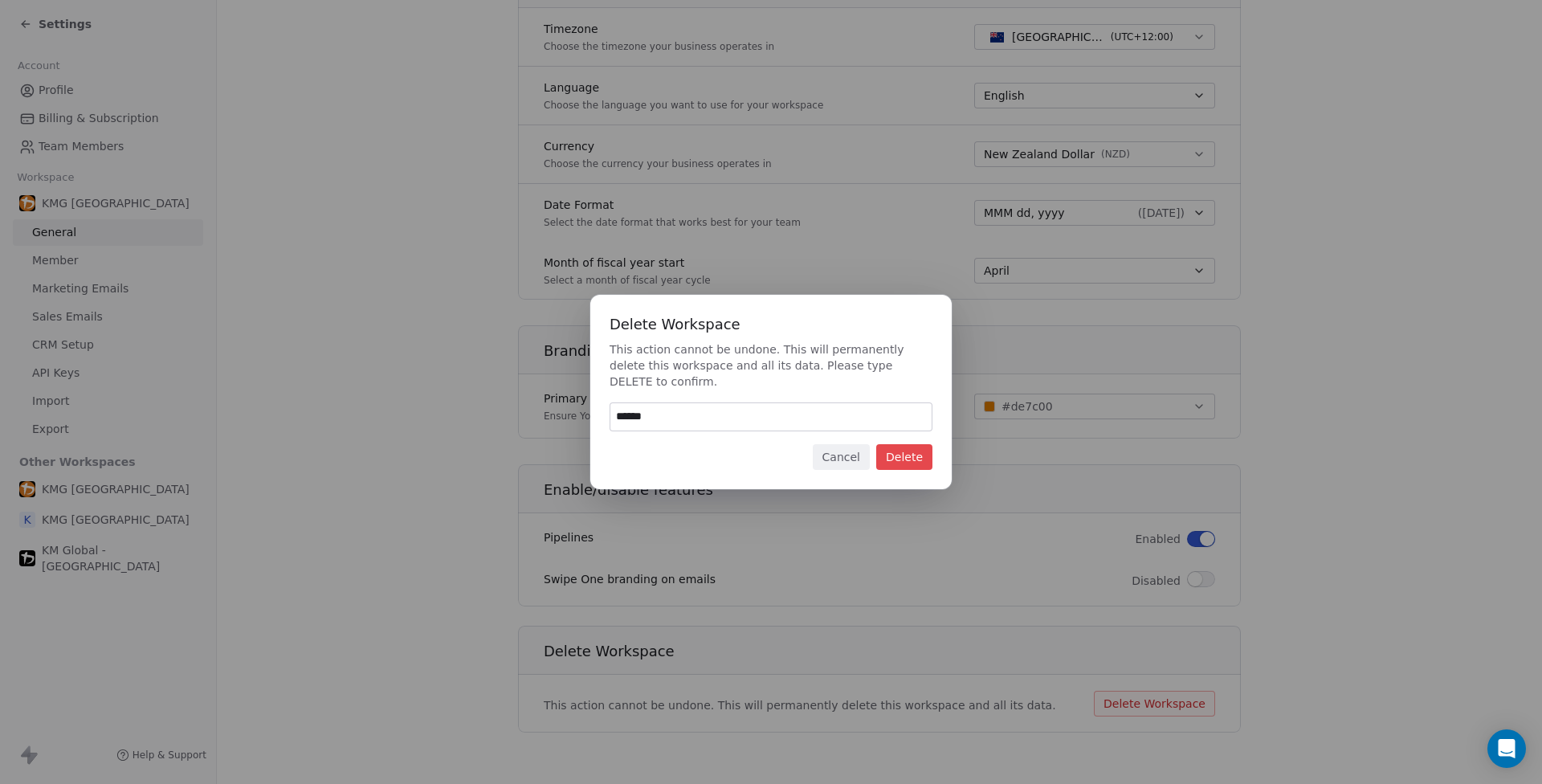
type input "******"
click at [922, 457] on button "Delete" at bounding box center [904, 457] width 57 height 26
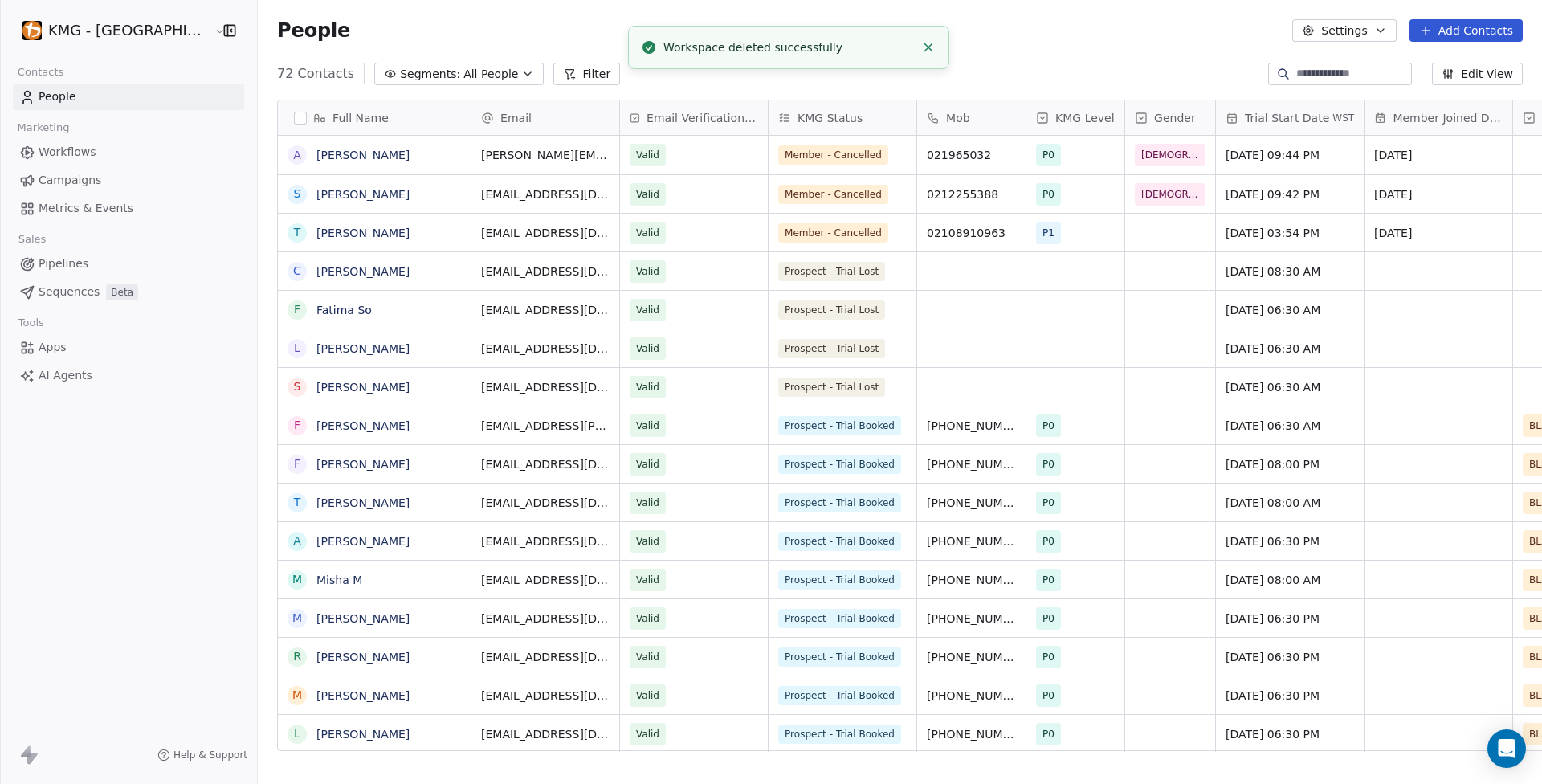
scroll to position [678, 1313]
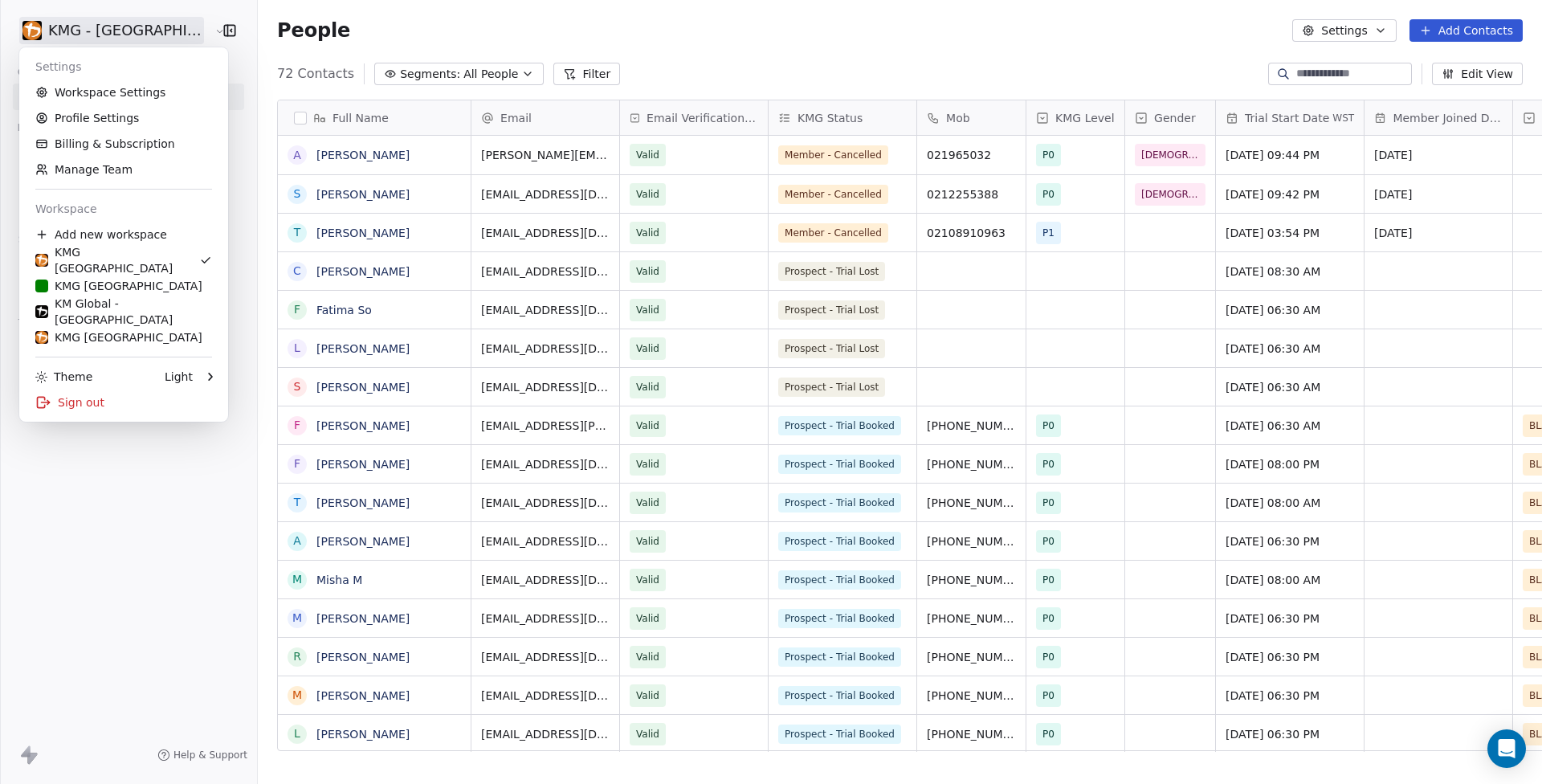
click at [81, 29] on html "KMG - [GEOGRAPHIC_DATA] Contacts People Marketing Workflows Campaigns Metrics &…" at bounding box center [771, 392] width 1542 height 784
click at [110, 337] on div "KMG NZ" at bounding box center [124, 337] width 177 height 16
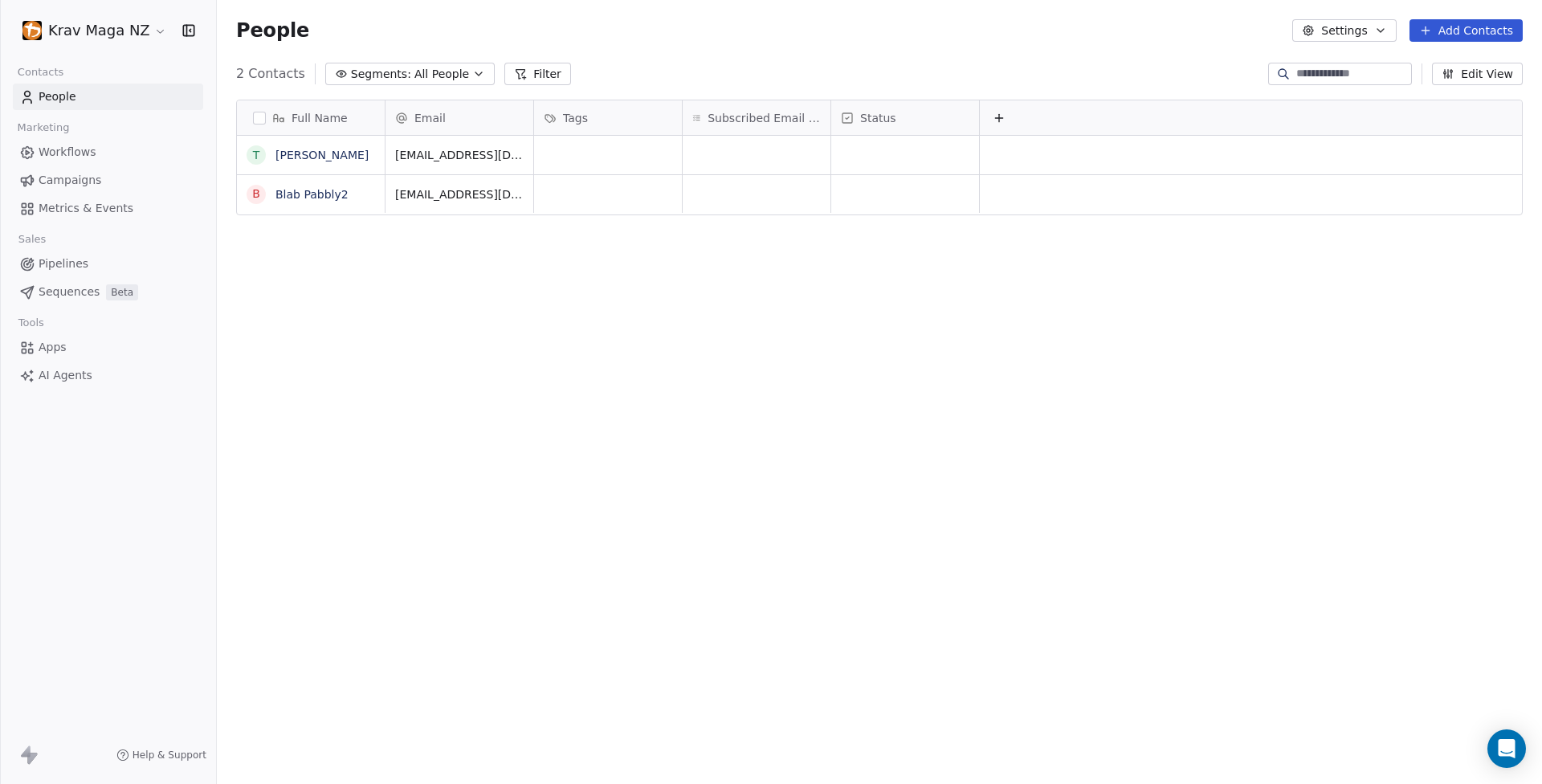
scroll to position [678, 1313]
click at [117, 27] on html "Krav Maga NZ Contacts People Marketing Workflows Campaigns Metrics & Events Sal…" at bounding box center [771, 392] width 1542 height 784
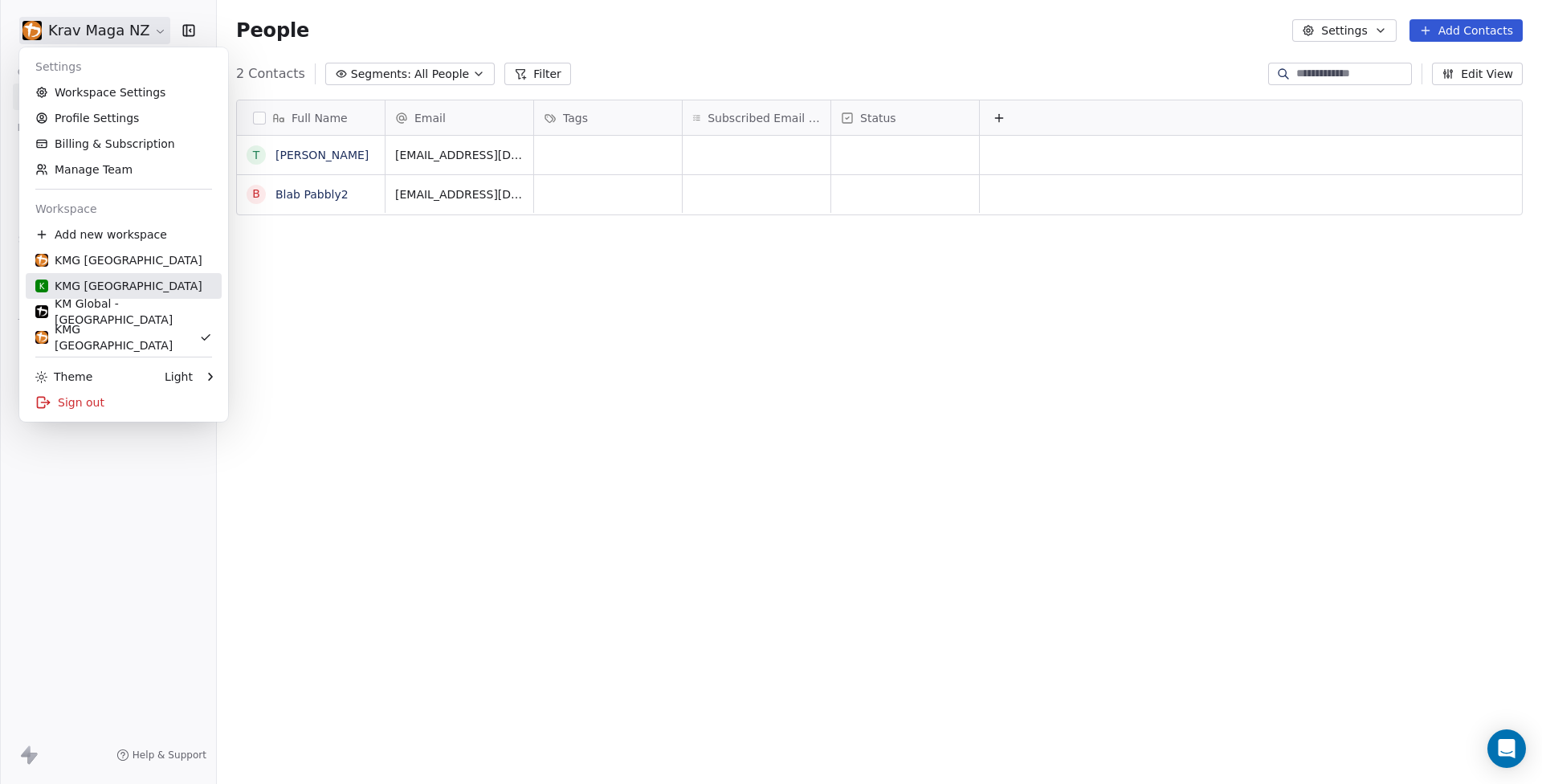
click at [107, 292] on div "K KMG Hastings" at bounding box center [119, 285] width 167 height 16
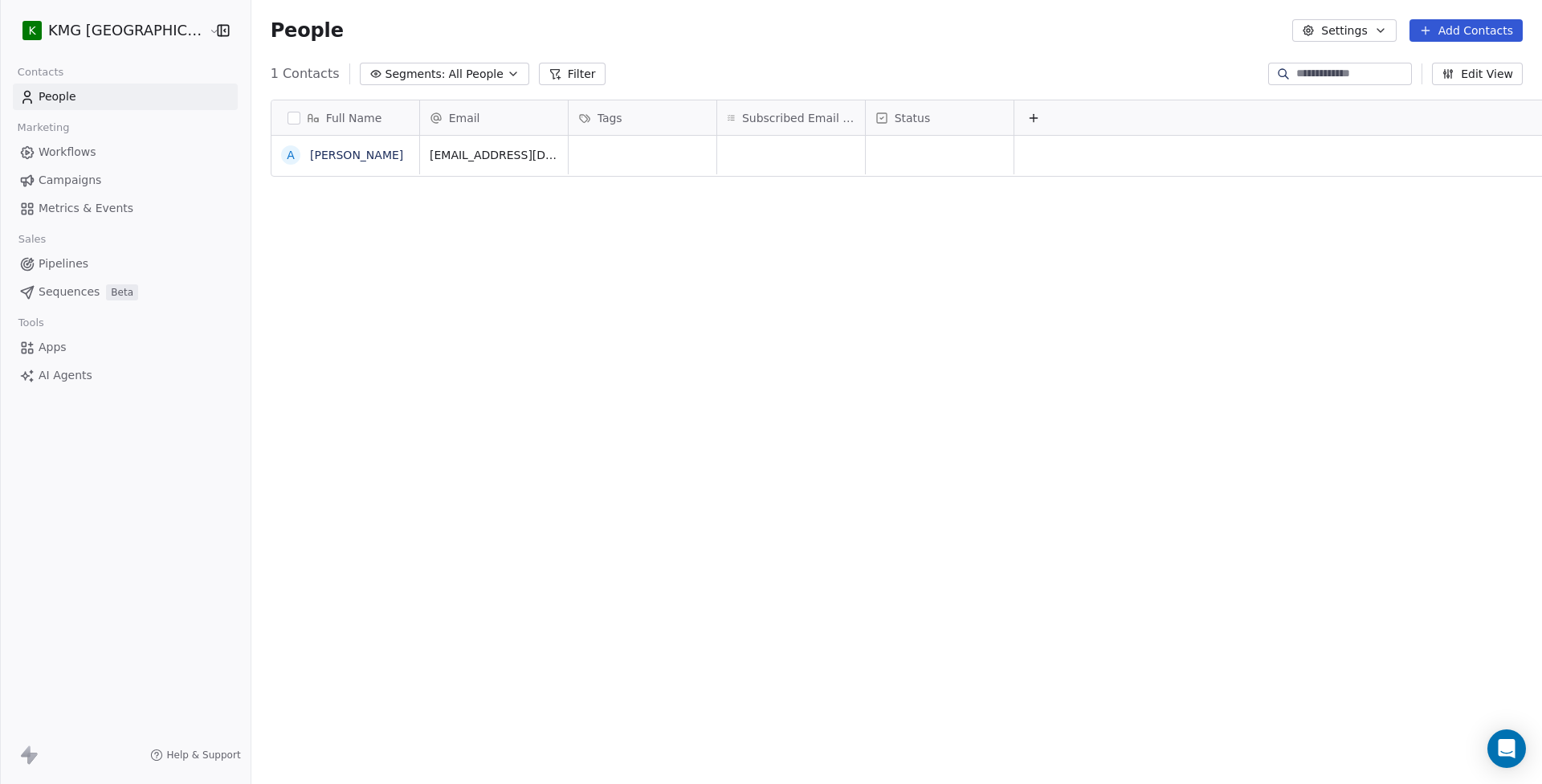
scroll to position [678, 1313]
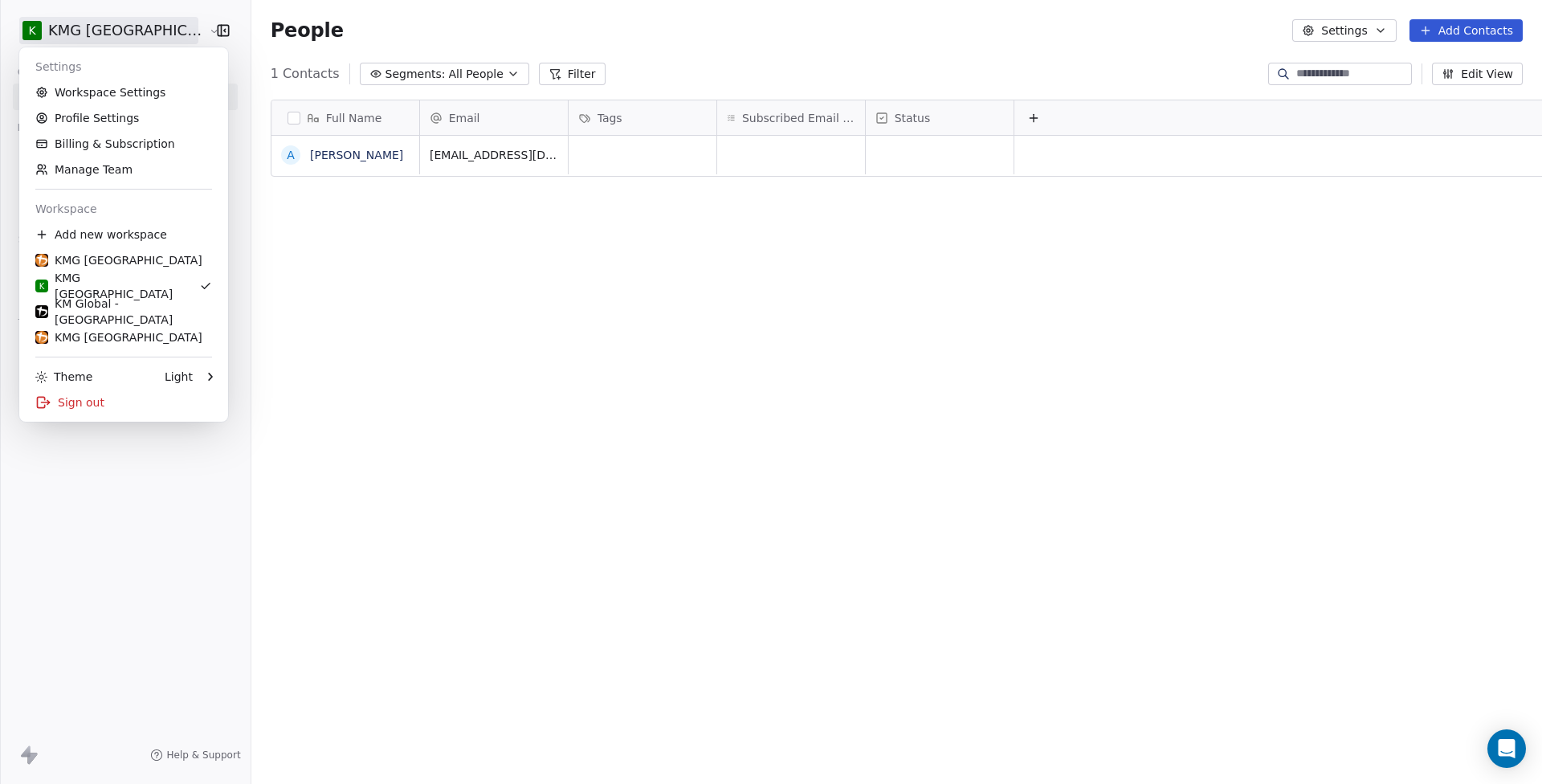
click at [149, 29] on html "K KMG Hastings Contacts People Marketing Workflows Campaigns Metrics & Events S…" at bounding box center [771, 392] width 1542 height 784
click at [104, 88] on link "Workspace Settings" at bounding box center [124, 92] width 196 height 26
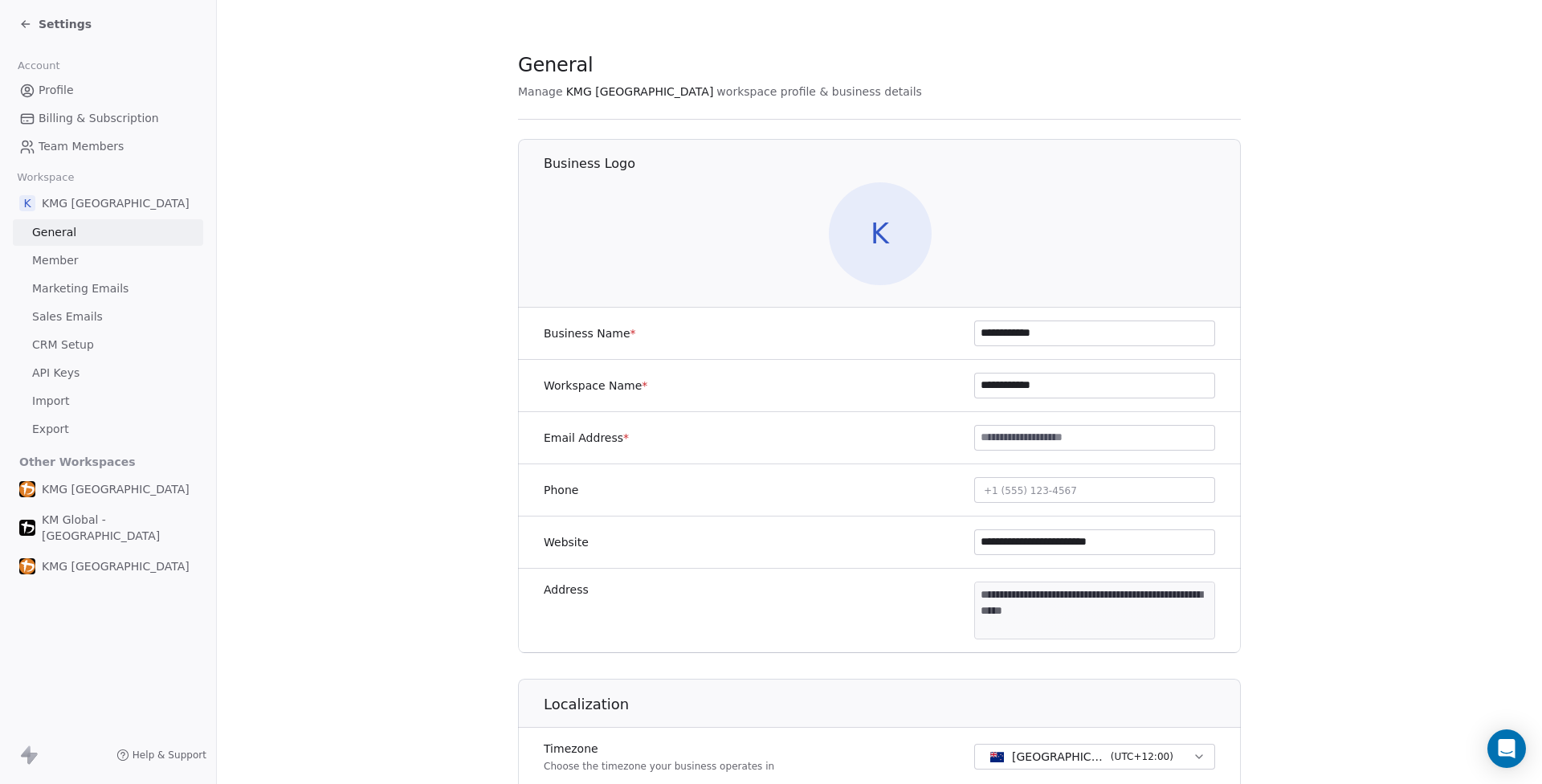
scroll to position [720, 0]
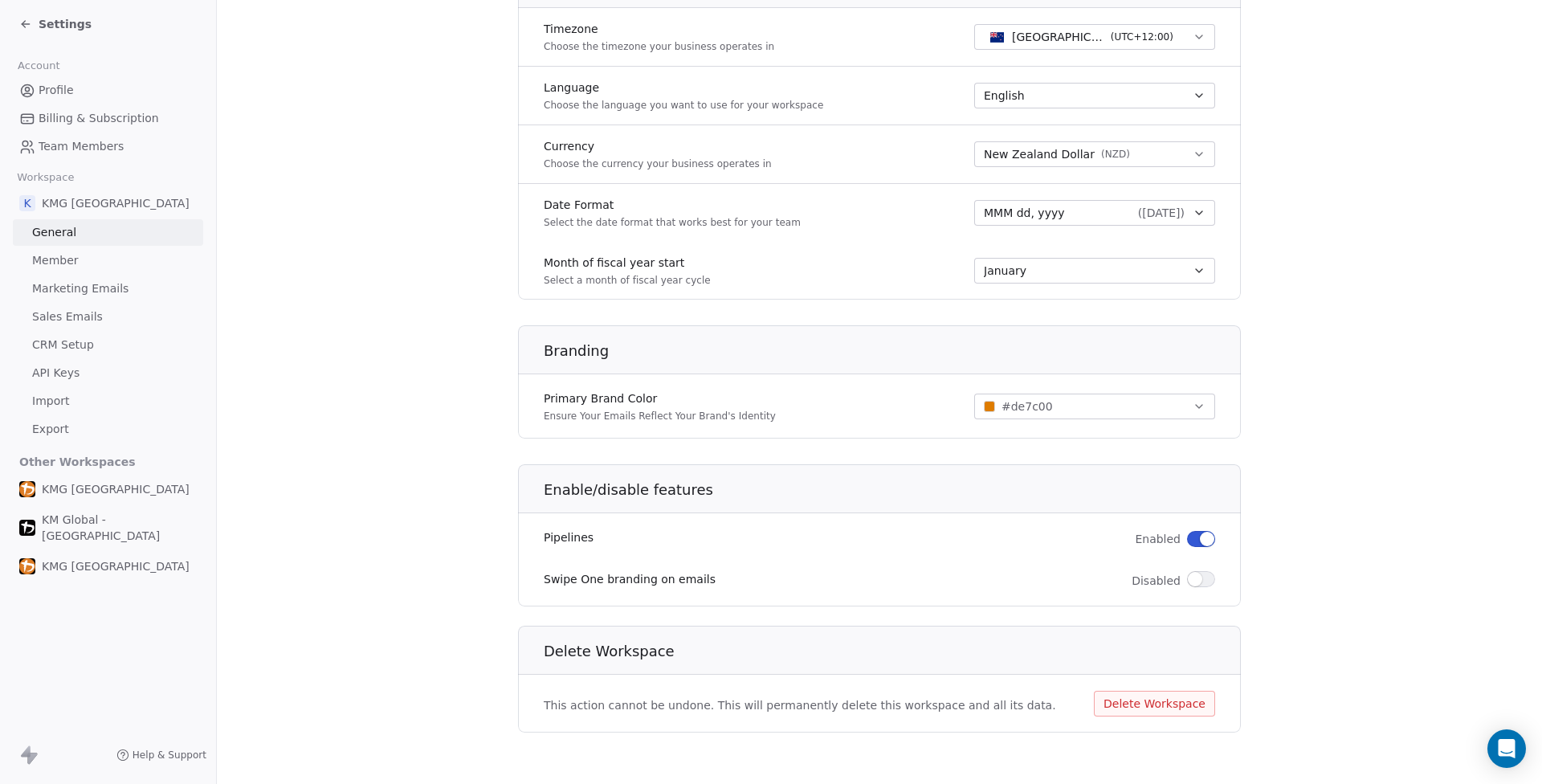
click at [1159, 710] on button "Delete Workspace" at bounding box center [1154, 704] width 121 height 26
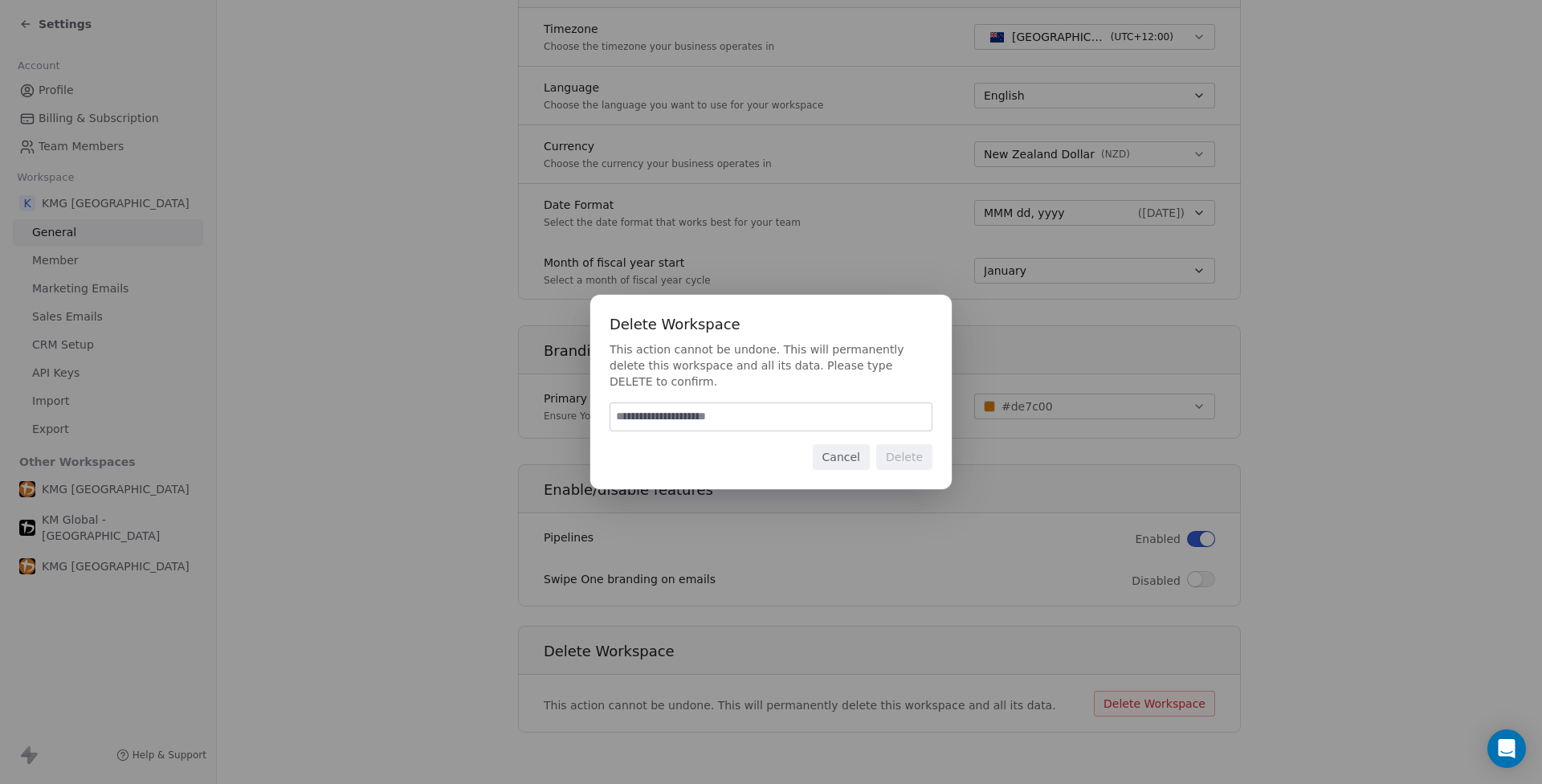
click at [781, 420] on input at bounding box center [770, 416] width 321 height 27
type input "******"
click at [905, 458] on button "Delete" at bounding box center [904, 457] width 57 height 26
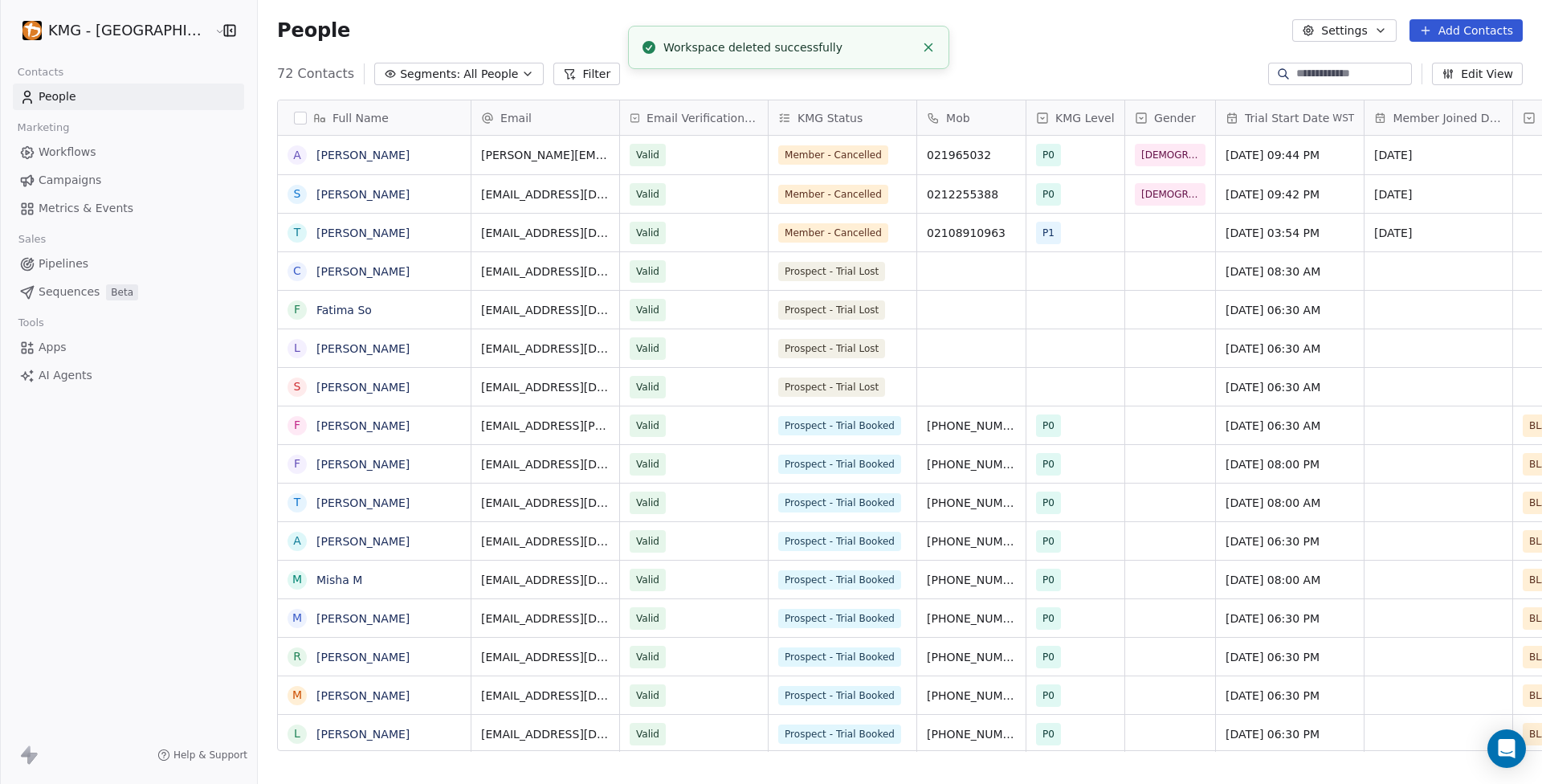
scroll to position [678, 1313]
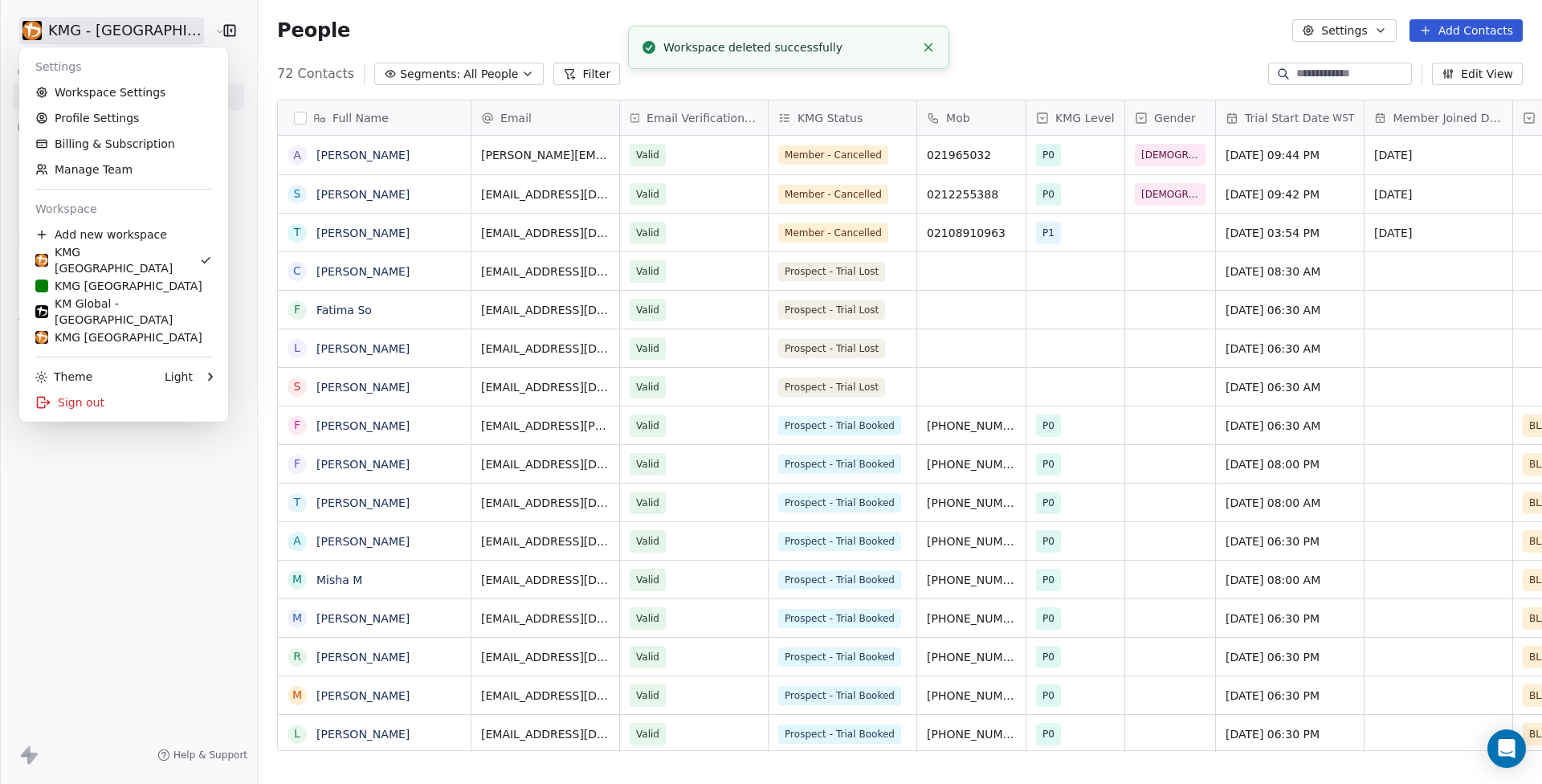
click at [141, 30] on html "KMG - [GEOGRAPHIC_DATA] Contacts People Marketing Workflows Campaigns Metrics &…" at bounding box center [771, 392] width 1542 height 784
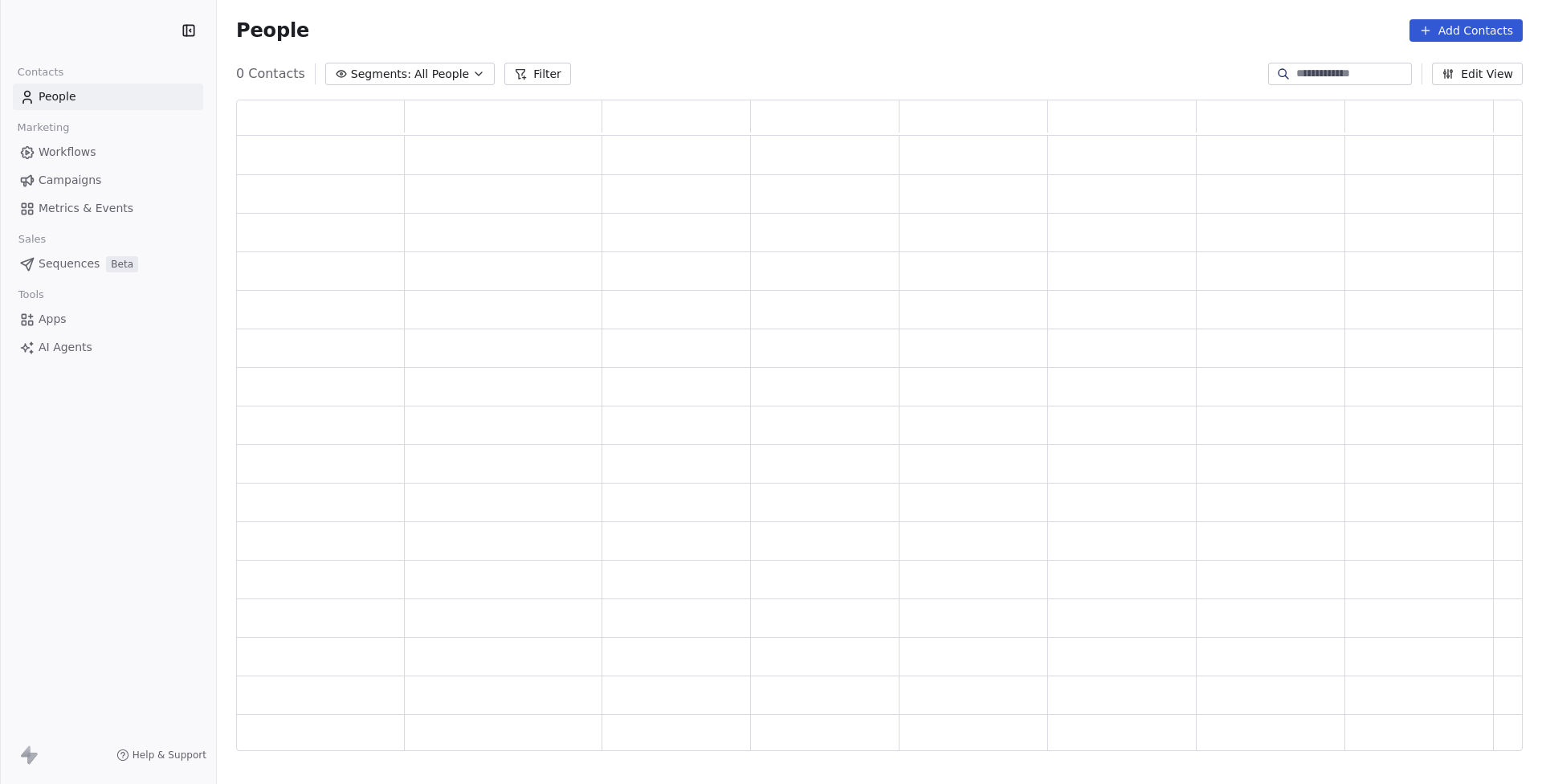
scroll to position [640, 1275]
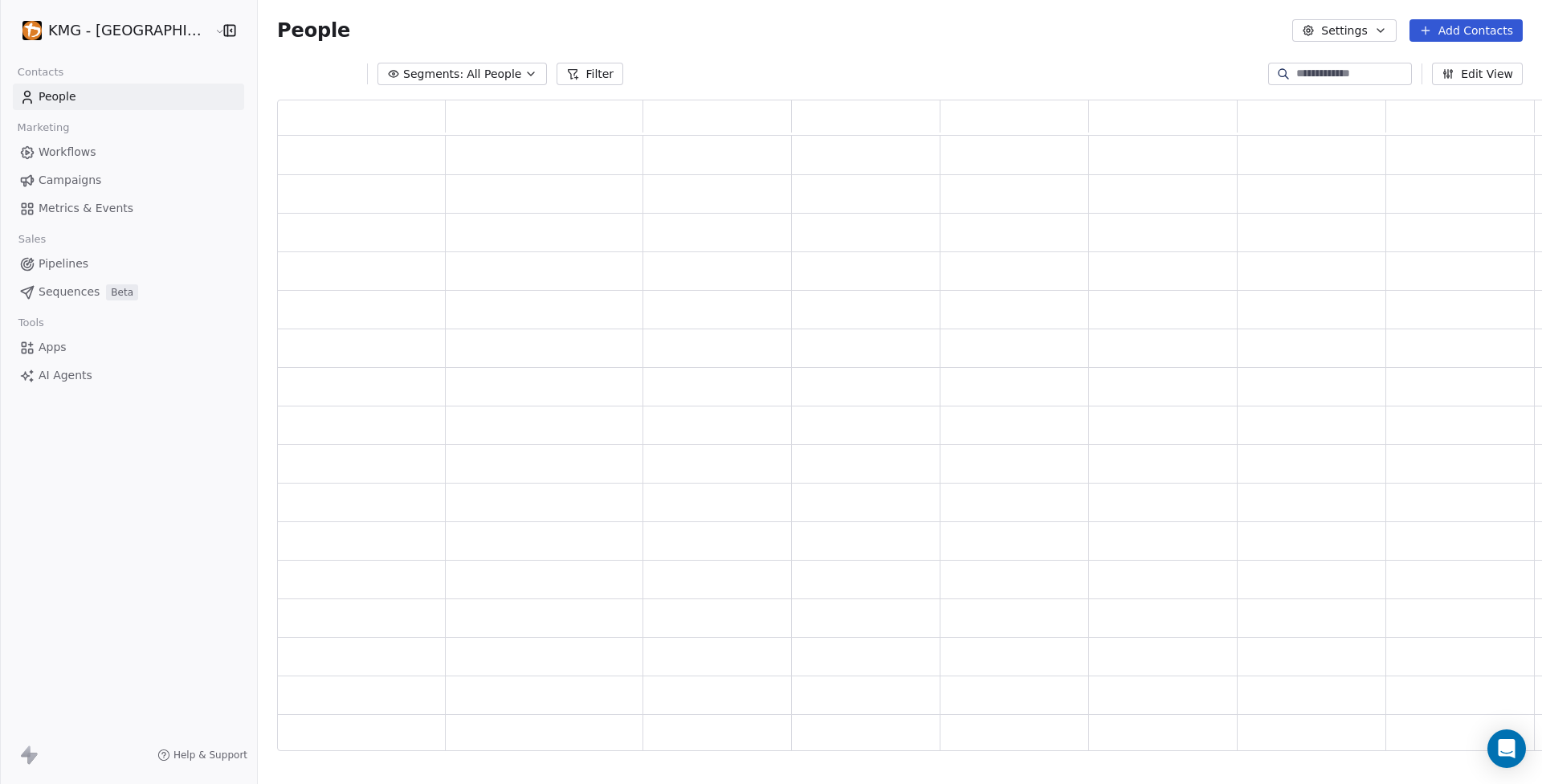
click at [132, 35] on html "KMG - [GEOGRAPHIC_DATA] Contacts People Marketing Workflows Campaigns Metrics &…" at bounding box center [771, 392] width 1542 height 784
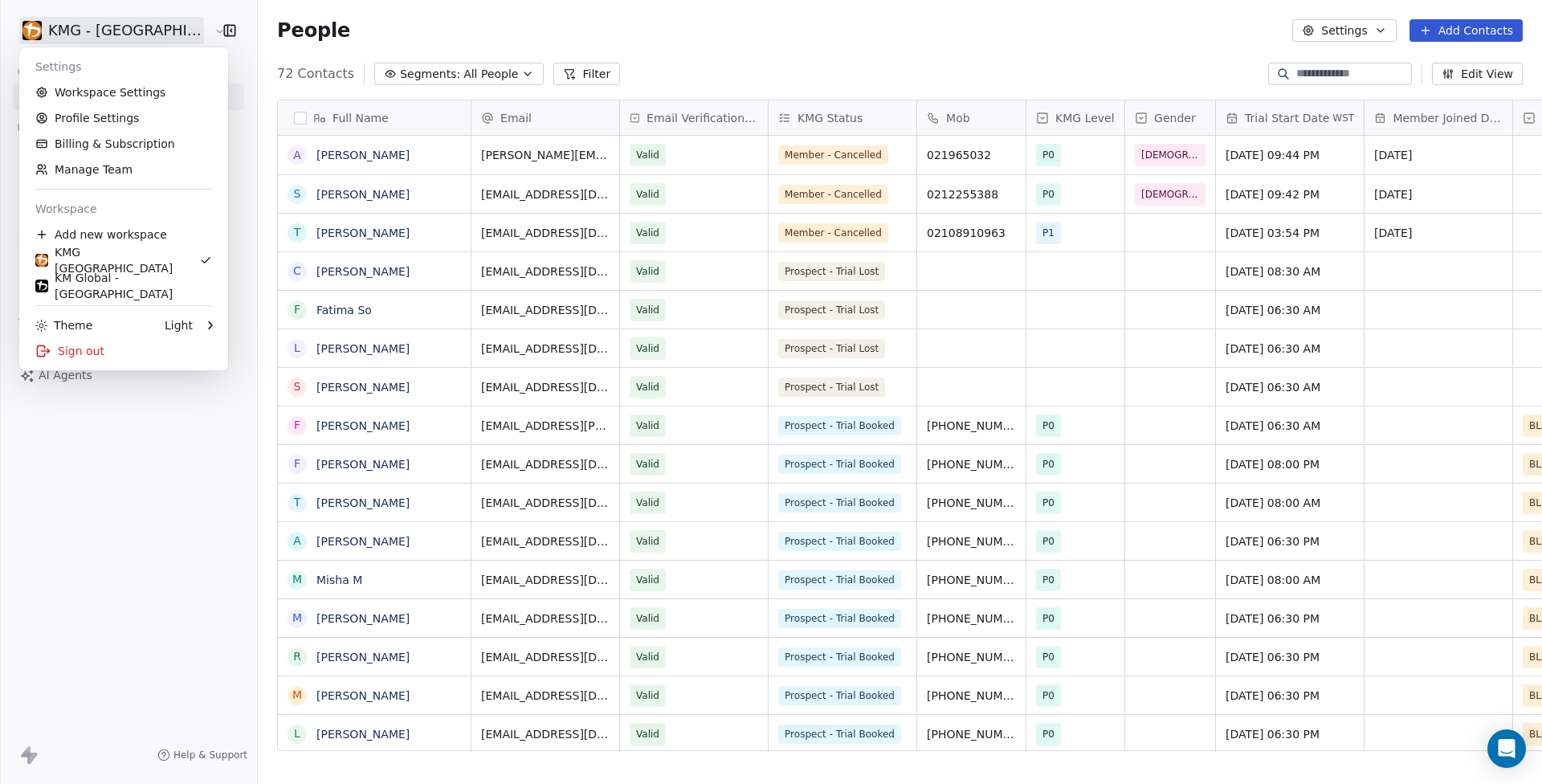
scroll to position [678, 1313]
click at [116, 279] on div "KM Global - [GEOGRAPHIC_DATA]" at bounding box center [124, 285] width 177 height 32
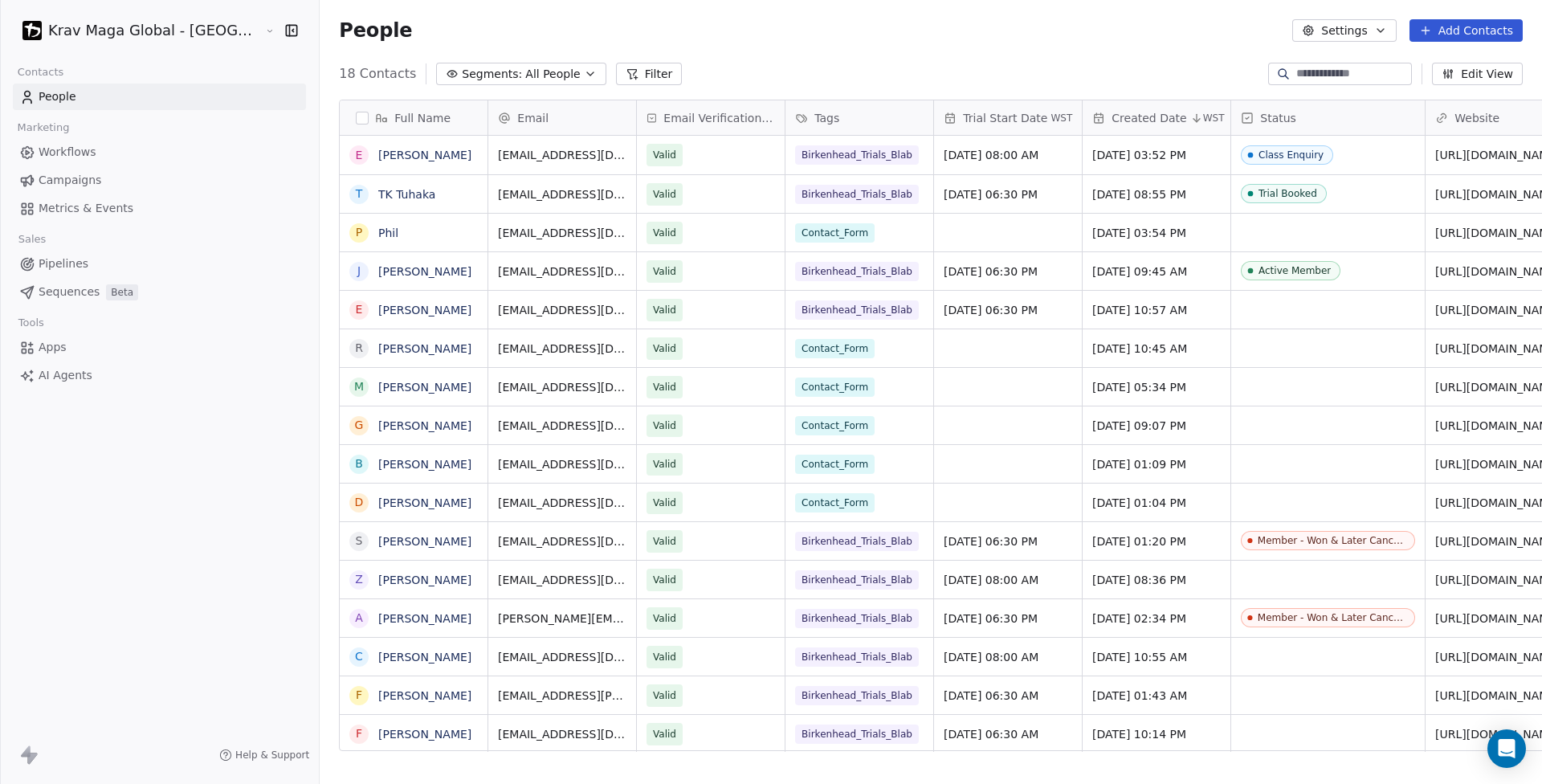
scroll to position [678, 1307]
click at [1259, 272] on div "Active Member" at bounding box center [1295, 271] width 72 height 11
click at [1259, 271] on div "Active Member" at bounding box center [1295, 271] width 72 height 11
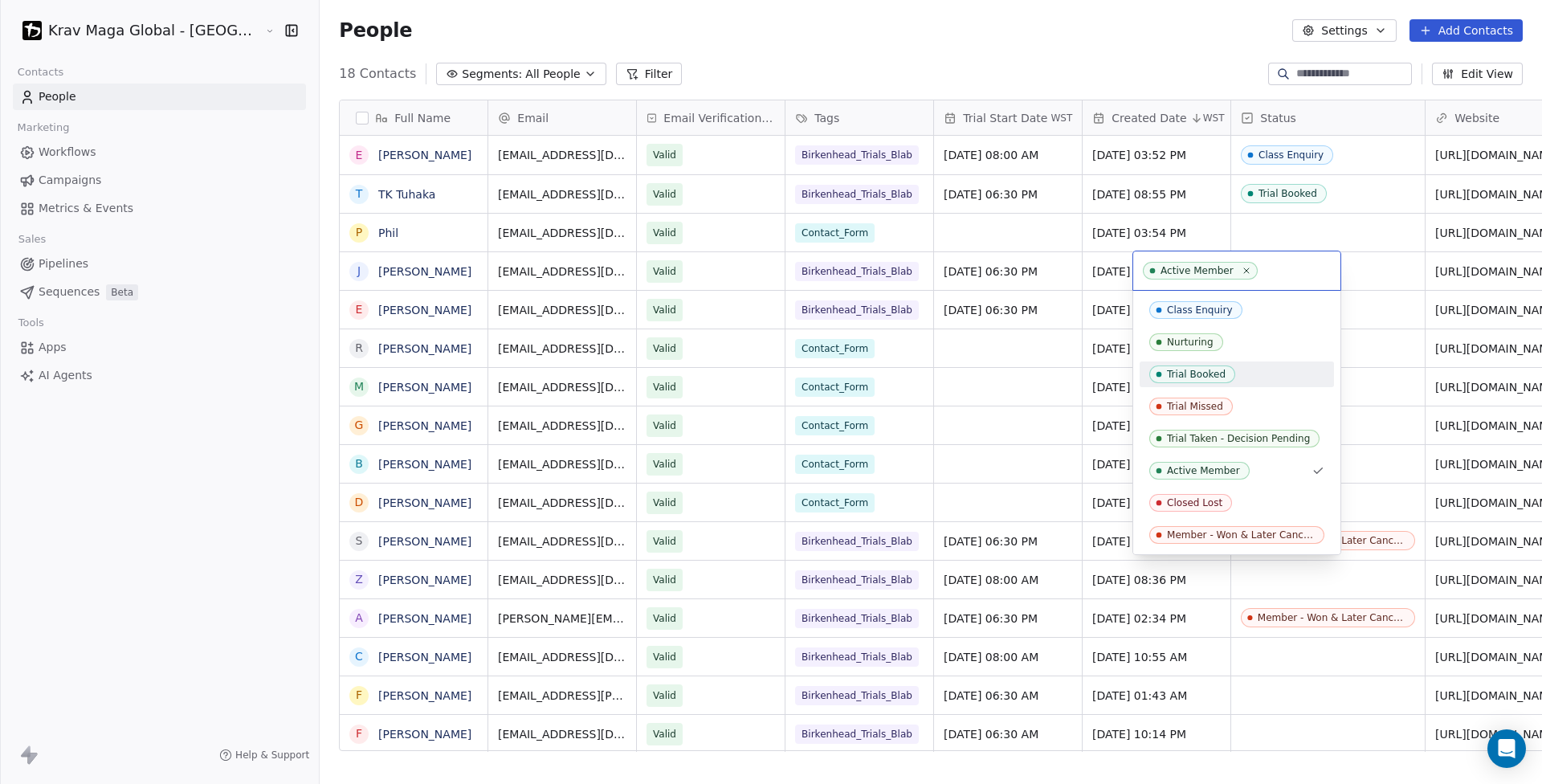
click at [1196, 379] on div "Trial Booked" at bounding box center [1196, 374] width 58 height 11
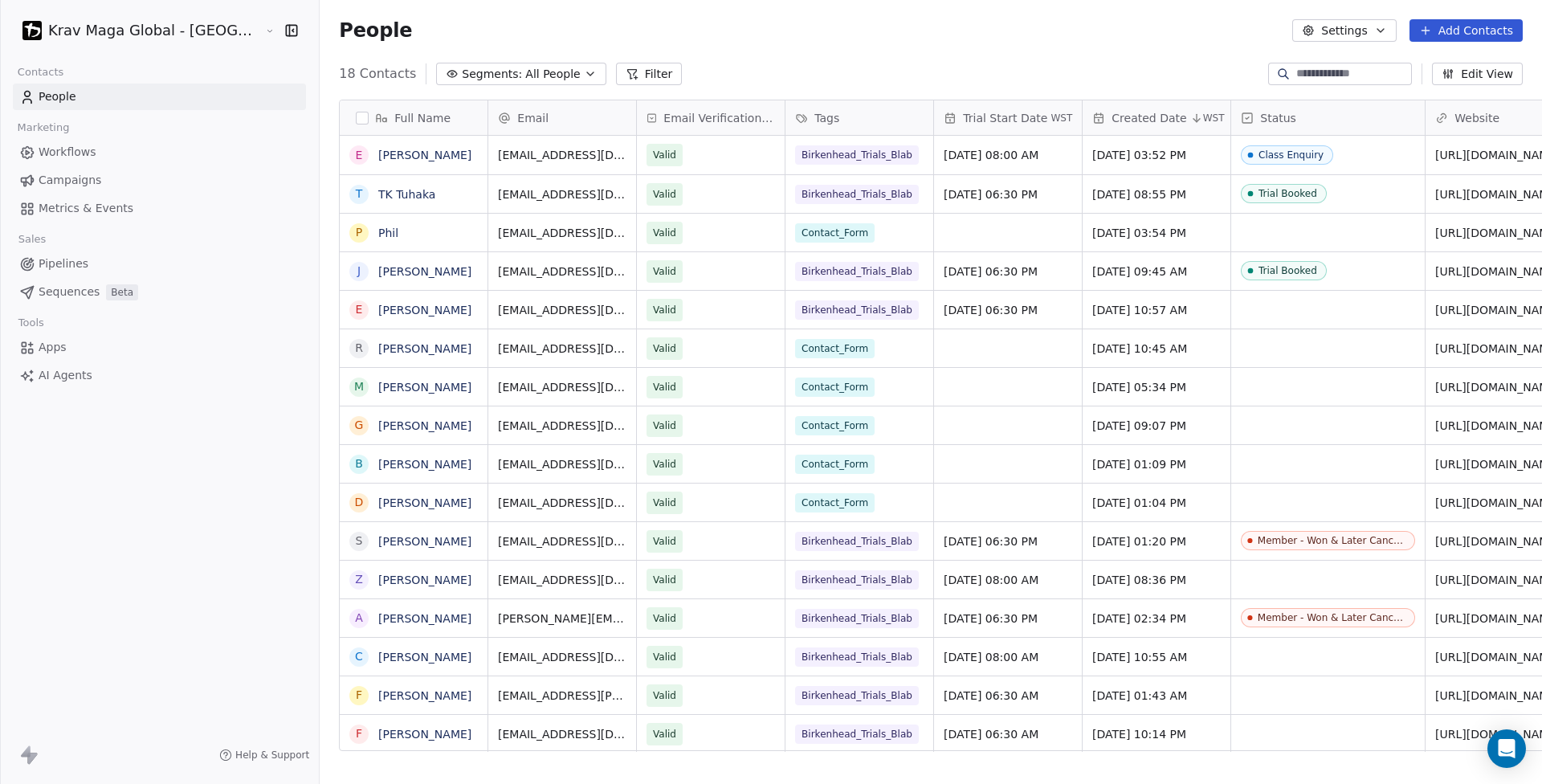
click at [1475, 32] on button "Add Contacts" at bounding box center [1466, 30] width 113 height 23
click at [1110, 78] on html "Krav Maga Global - NZ Contacts People Marketing Workflows Campaigns Metrics & E…" at bounding box center [771, 392] width 1542 height 784
click at [703, 267] on icon "grid" at bounding box center [709, 269] width 13 height 13
click at [662, 64] on div "18 Contacts Segments: All People Filter Edit View" at bounding box center [930, 74] width 1223 height 26
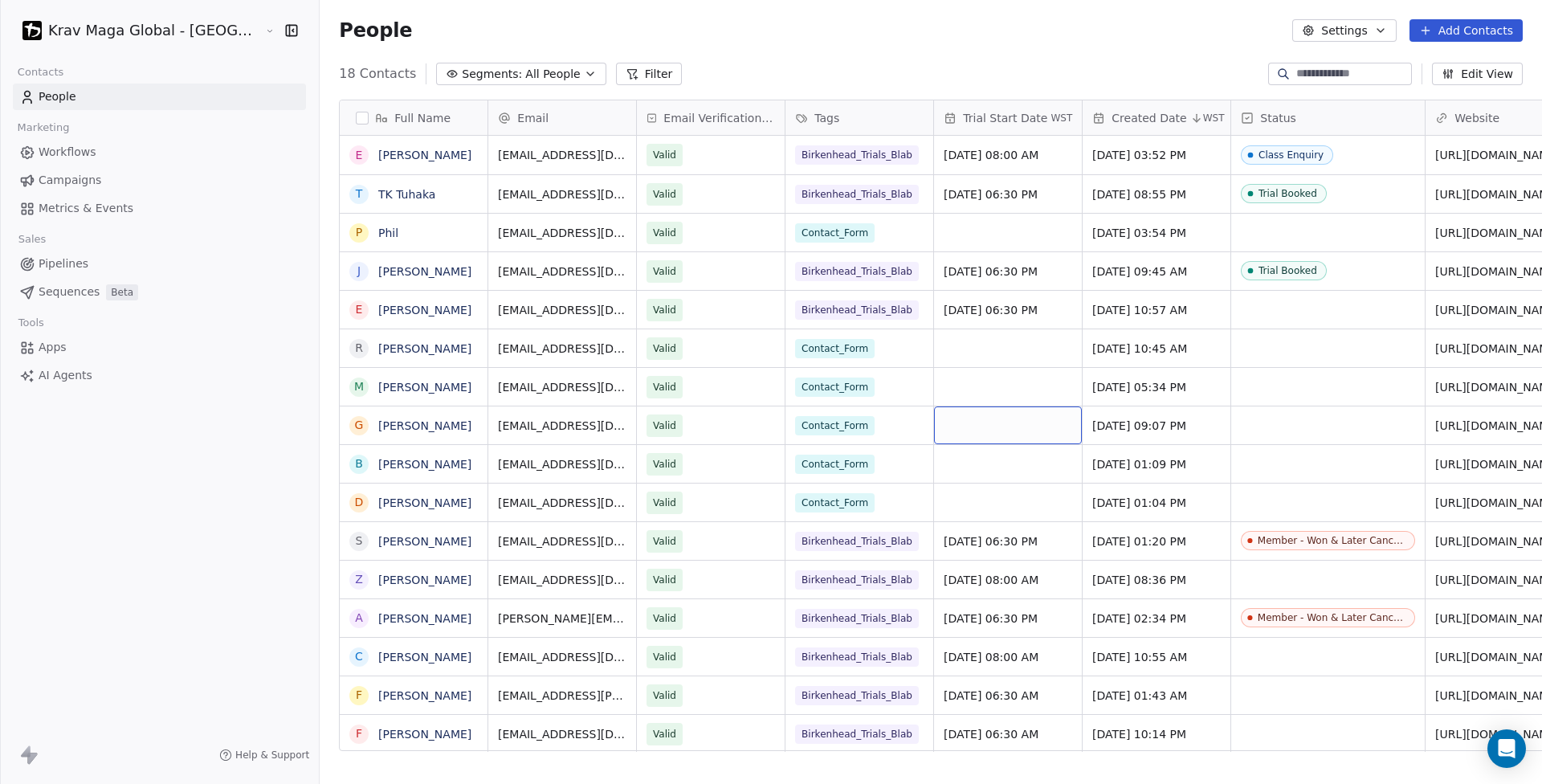
click at [934, 427] on div "grid" at bounding box center [1008, 425] width 148 height 37
click at [781, 429] on html "Krav Maga Global - NZ Contacts People Marketing Workflows Campaigns Metrics & E…" at bounding box center [771, 392] width 1542 height 784
click at [796, 423] on span "Contact_Form" at bounding box center [835, 426] width 79 height 19
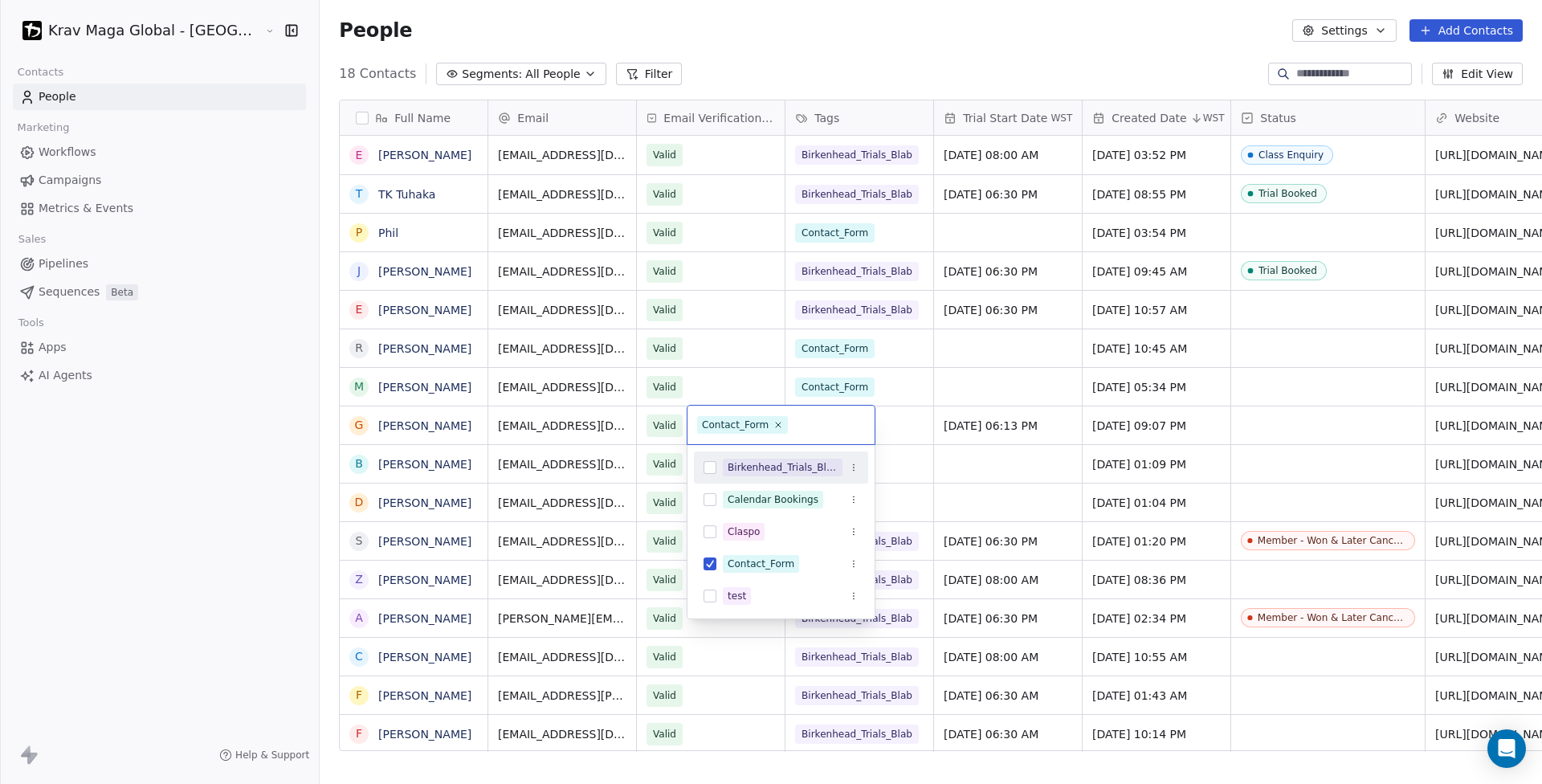
click at [713, 466] on button "Suggestions" at bounding box center [709, 467] width 13 height 13
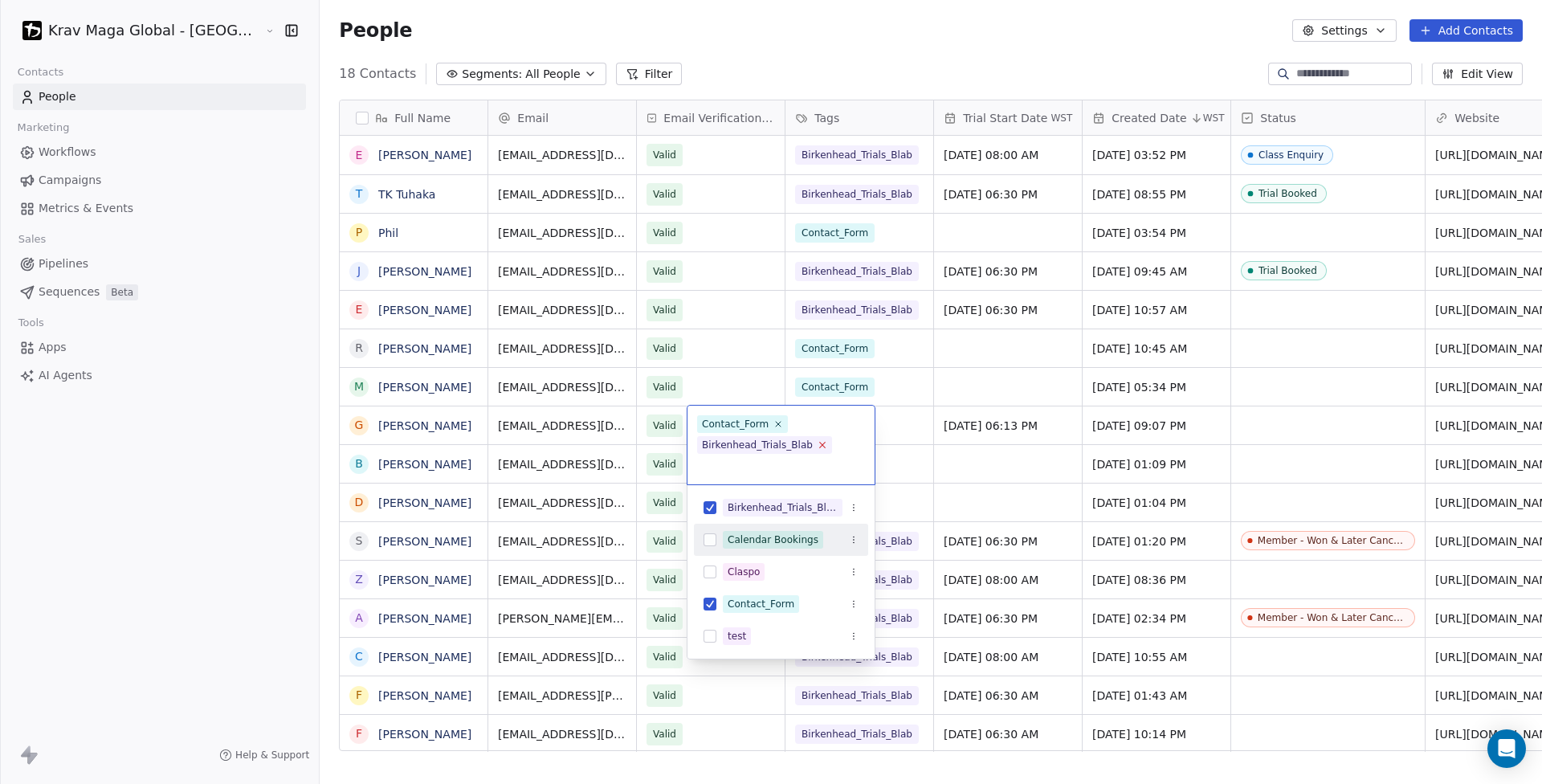
click at [821, 443] on icon at bounding box center [822, 445] width 10 height 10
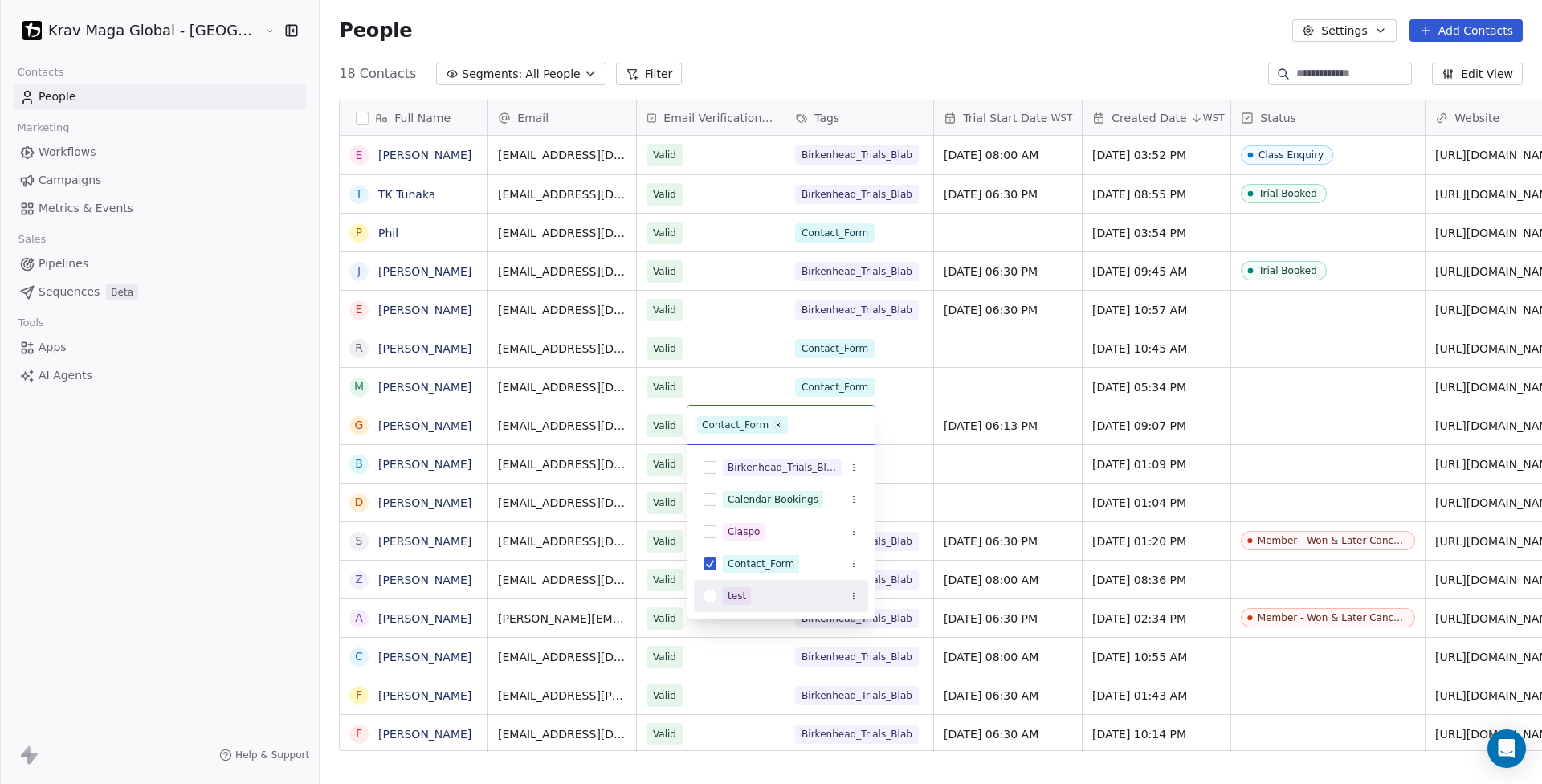
click at [50, 555] on html "Krav Maga Global - NZ Contacts People Marketing Workflows Campaigns Metrics & E…" at bounding box center [771, 392] width 1542 height 784
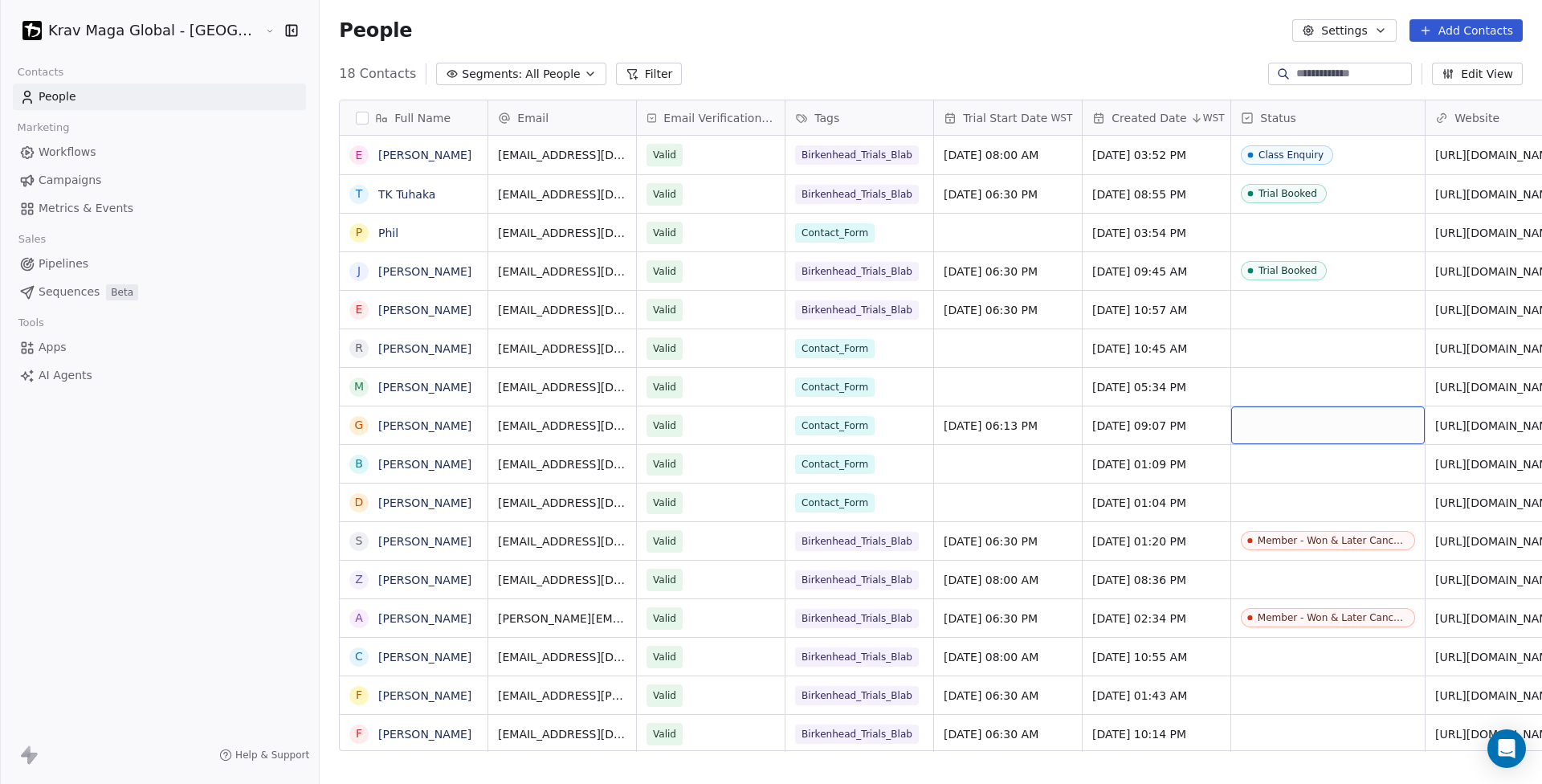
click at [1244, 425] on div "grid" at bounding box center [1328, 425] width 193 height 37
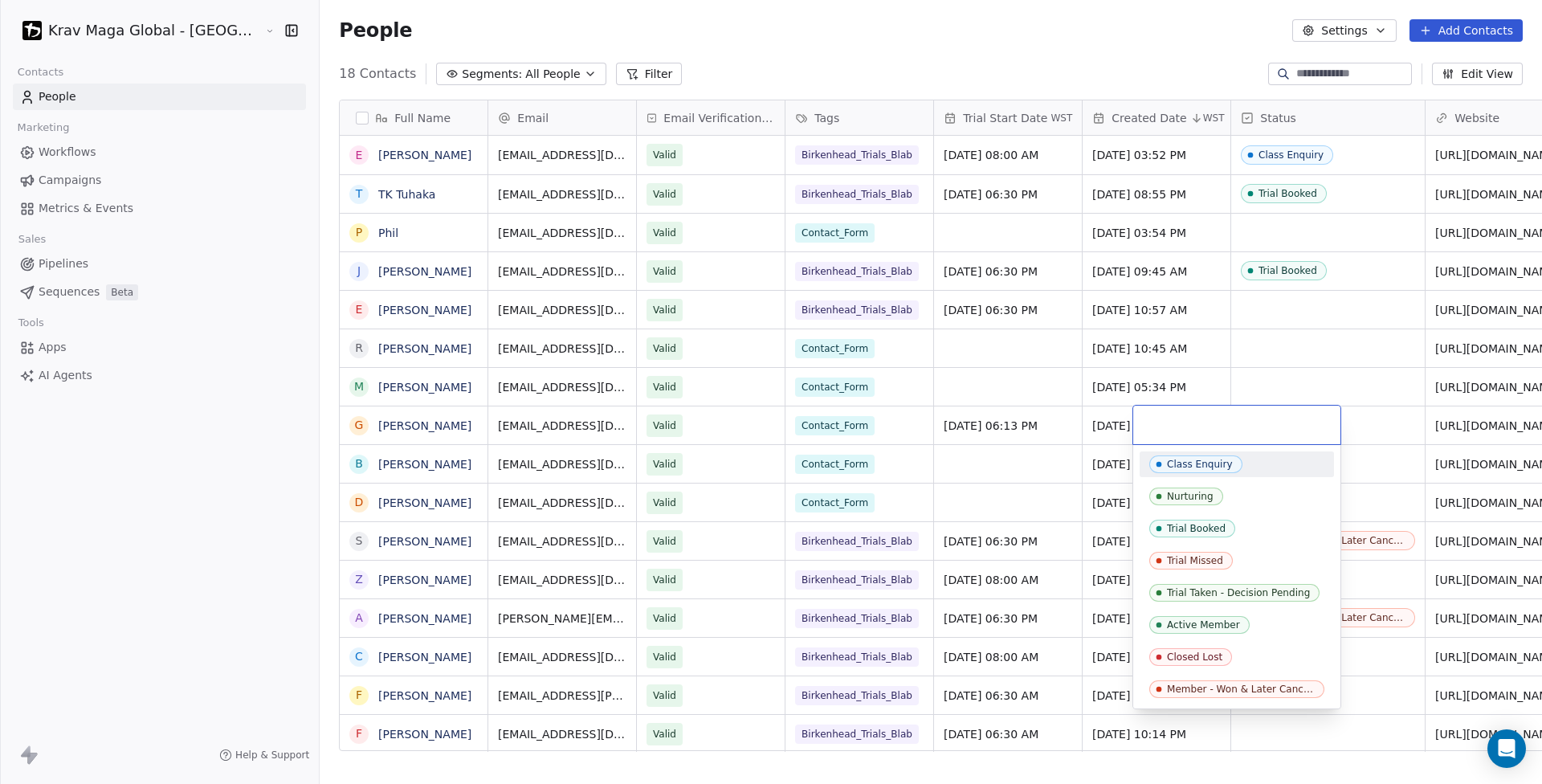
click at [1202, 374] on html "Krav Maga Global - NZ Contacts People Marketing Workflows Campaigns Metrics & E…" at bounding box center [771, 392] width 1542 height 784
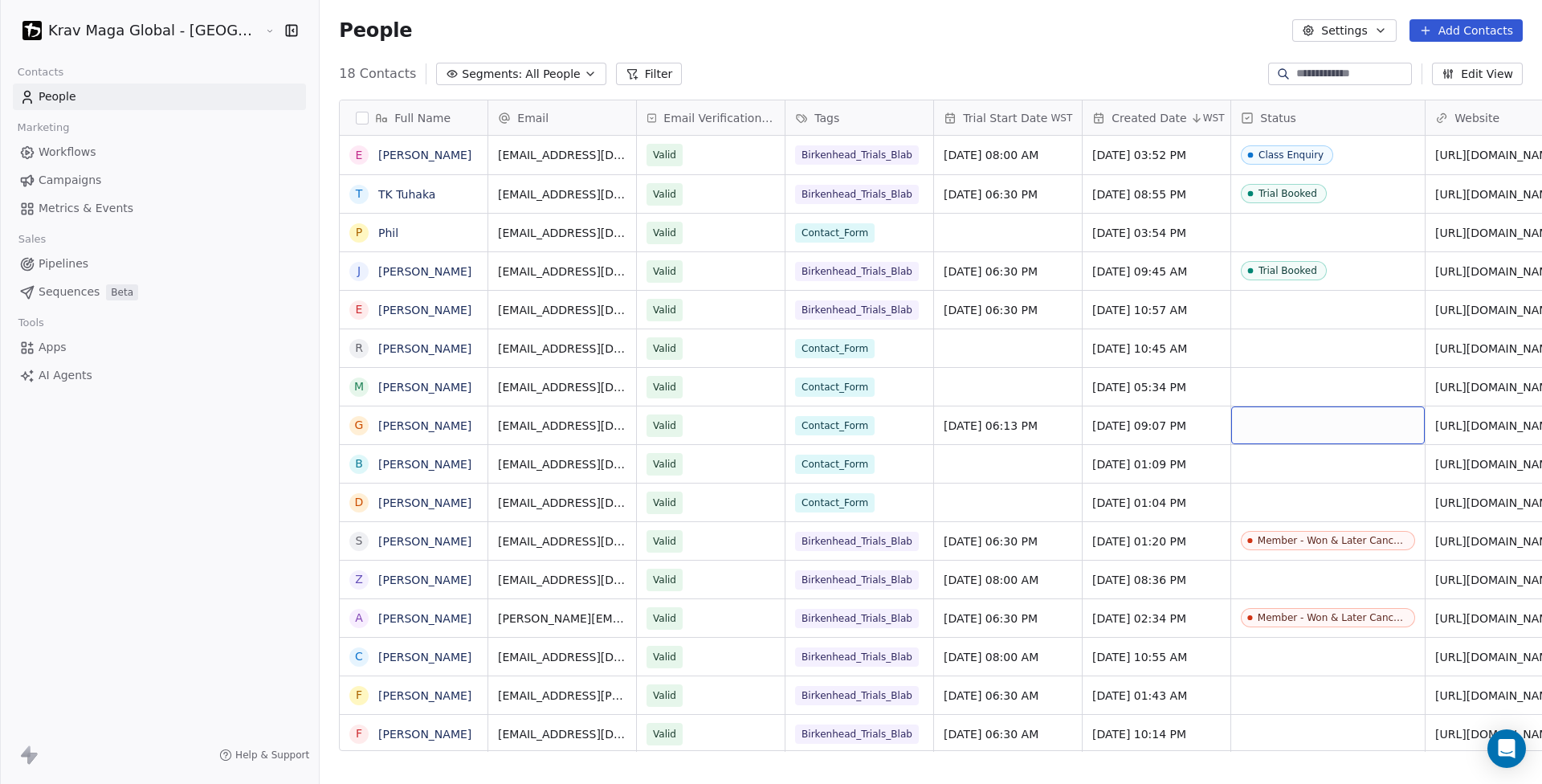
click at [1231, 432] on div "grid" at bounding box center [1328, 425] width 193 height 37
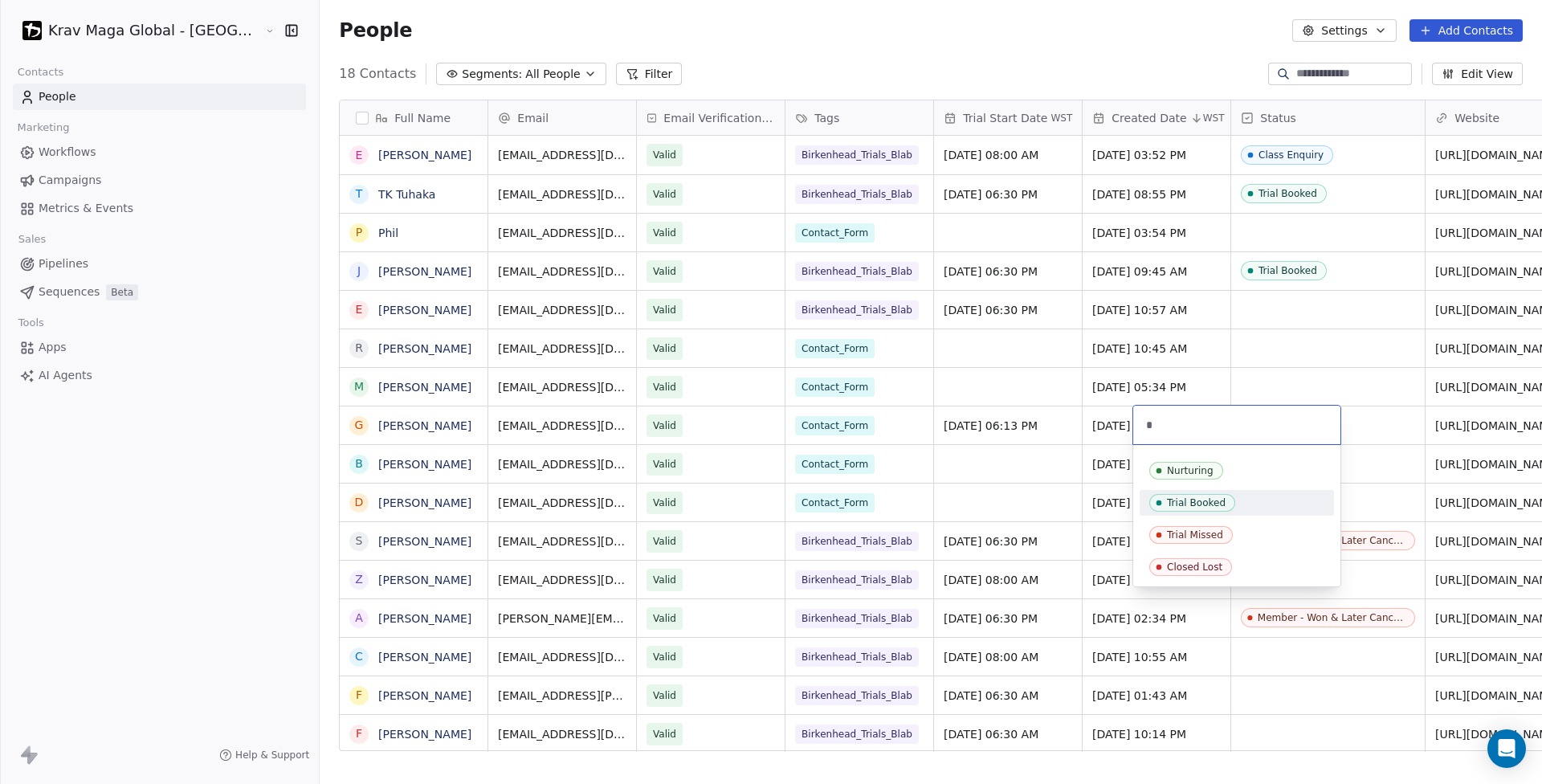
type input "*"
click at [1203, 505] on div "Trial Booked" at bounding box center [1196, 502] width 58 height 11
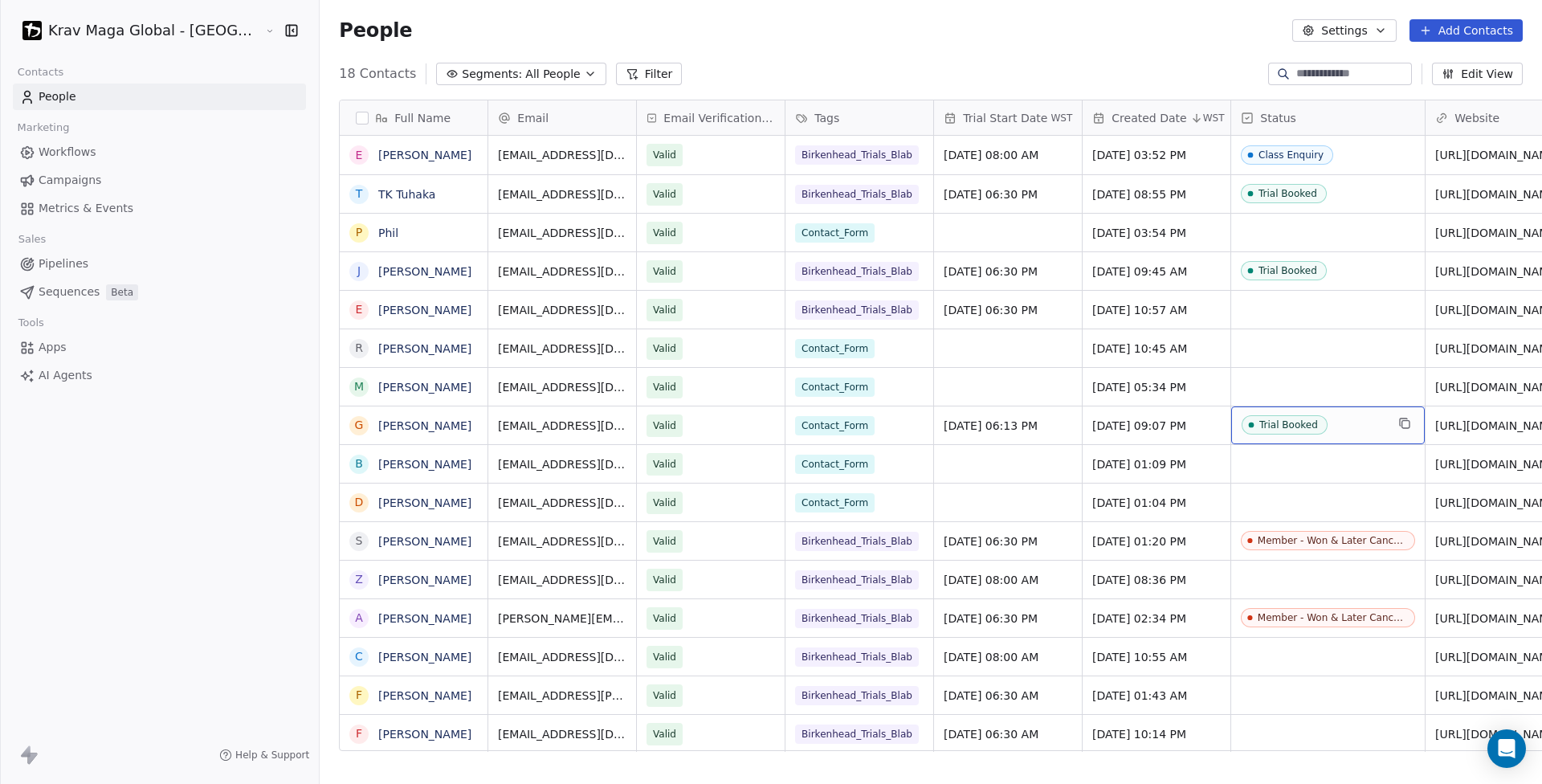
click at [1259, 429] on div "Trial Booked" at bounding box center [1288, 425] width 58 height 11
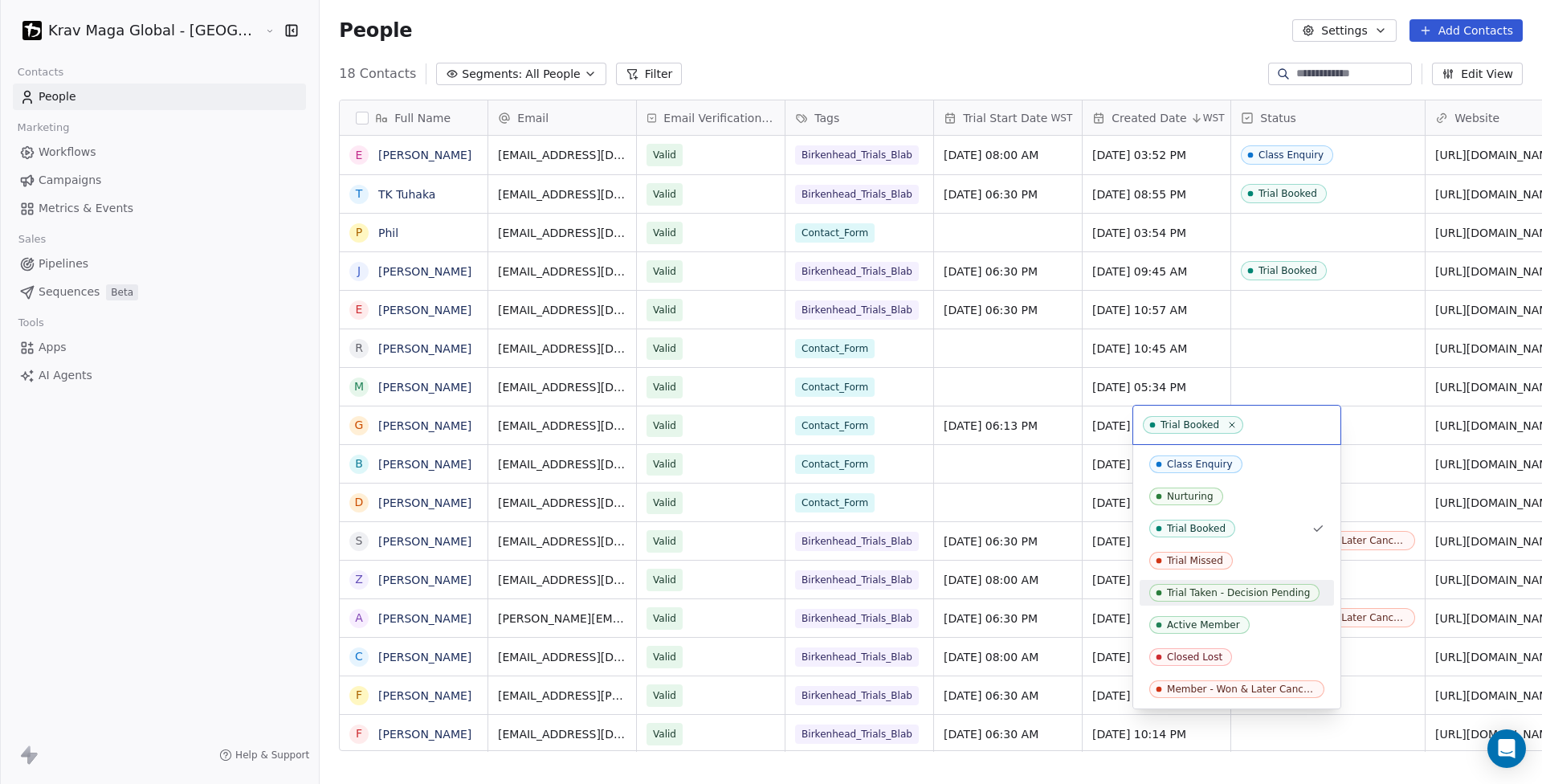
click at [1208, 586] on span "Trial Taken - Decision Pending" at bounding box center [1235, 593] width 171 height 17
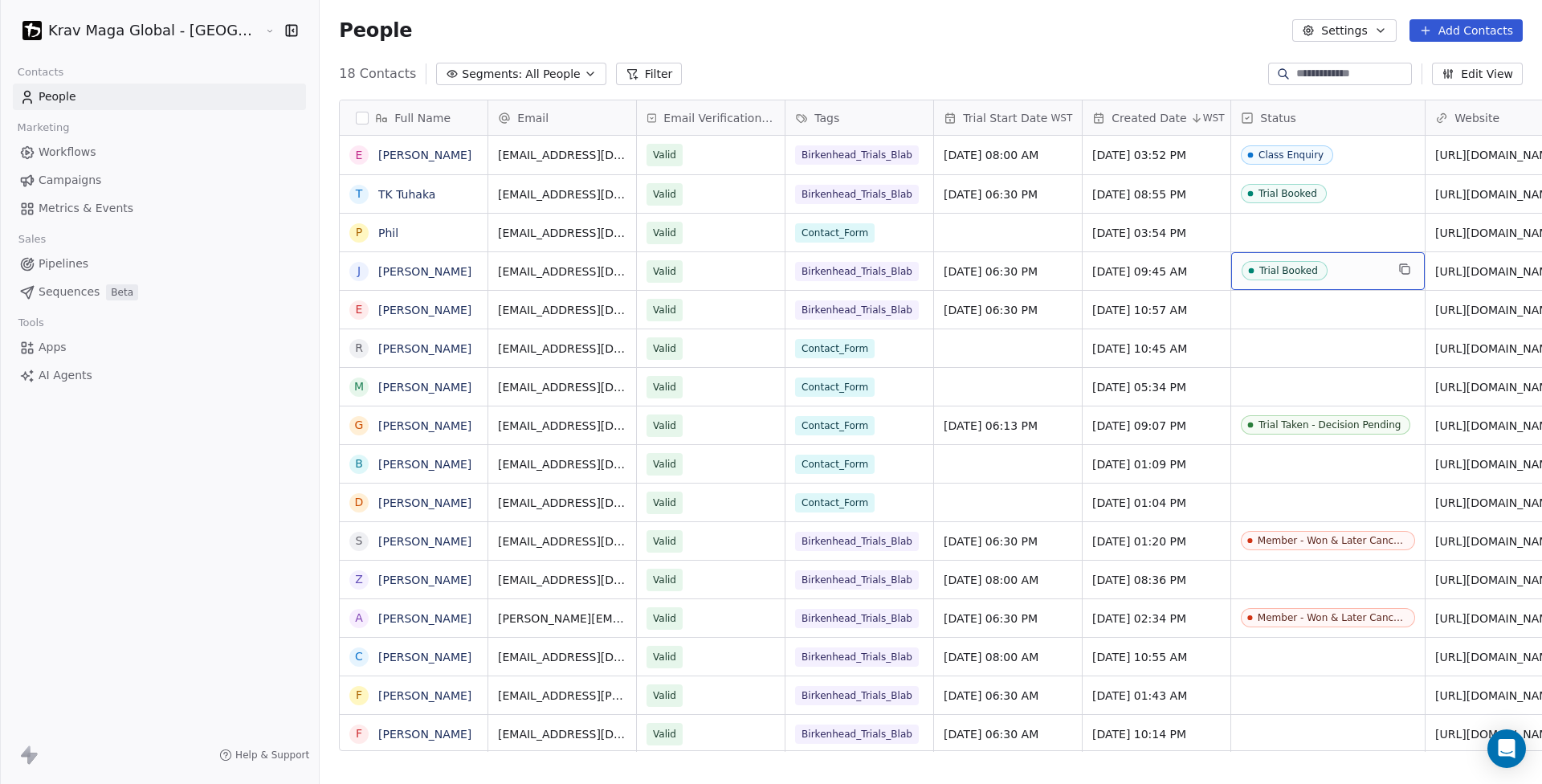
click at [1242, 265] on span "Trial Booked" at bounding box center [1284, 271] width 86 height 19
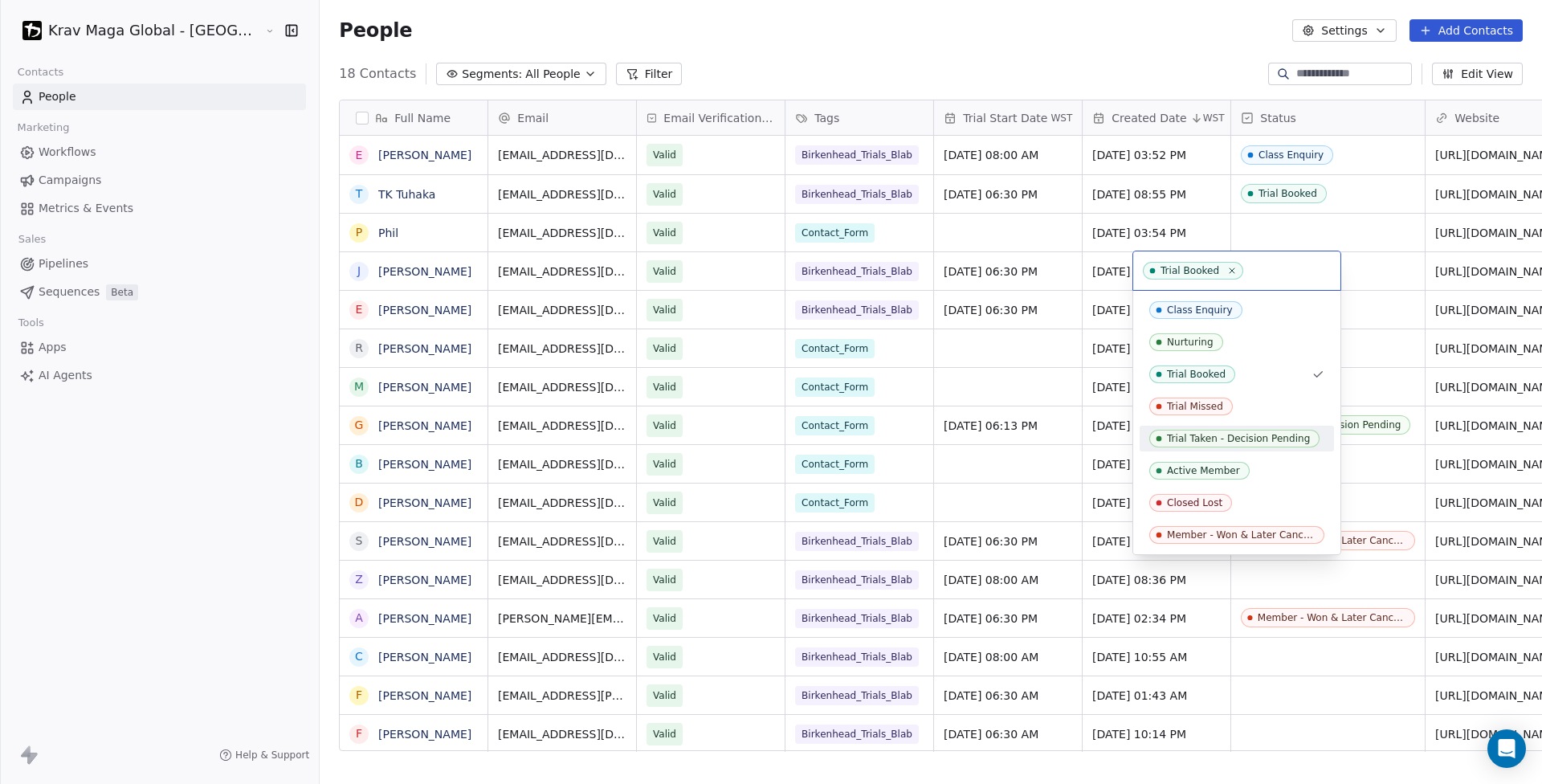
click at [1233, 438] on div "Trial Taken - Decision Pending" at bounding box center [1238, 438] width 143 height 11
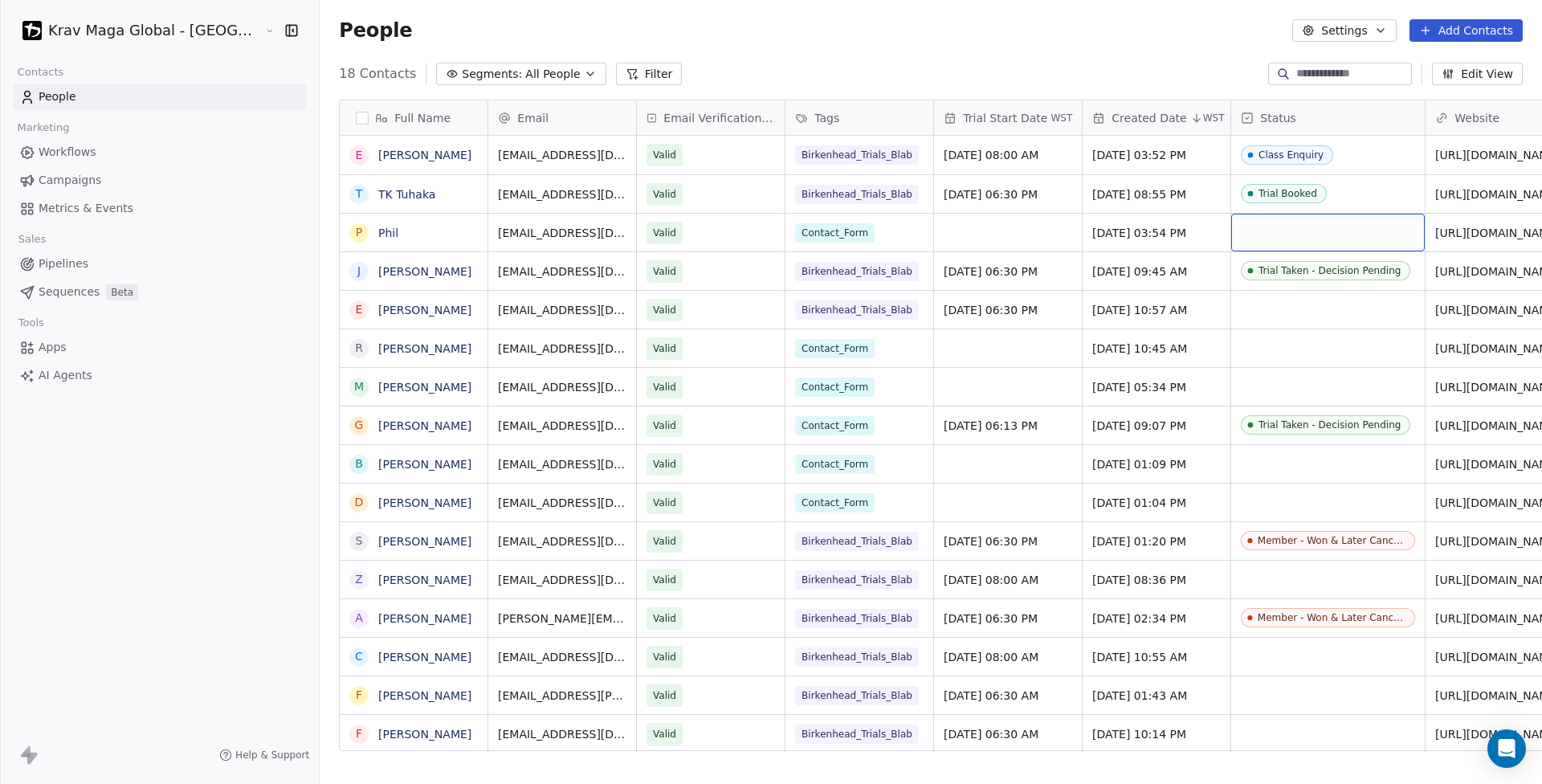
click at [1237, 230] on div "grid" at bounding box center [1328, 231] width 193 height 37
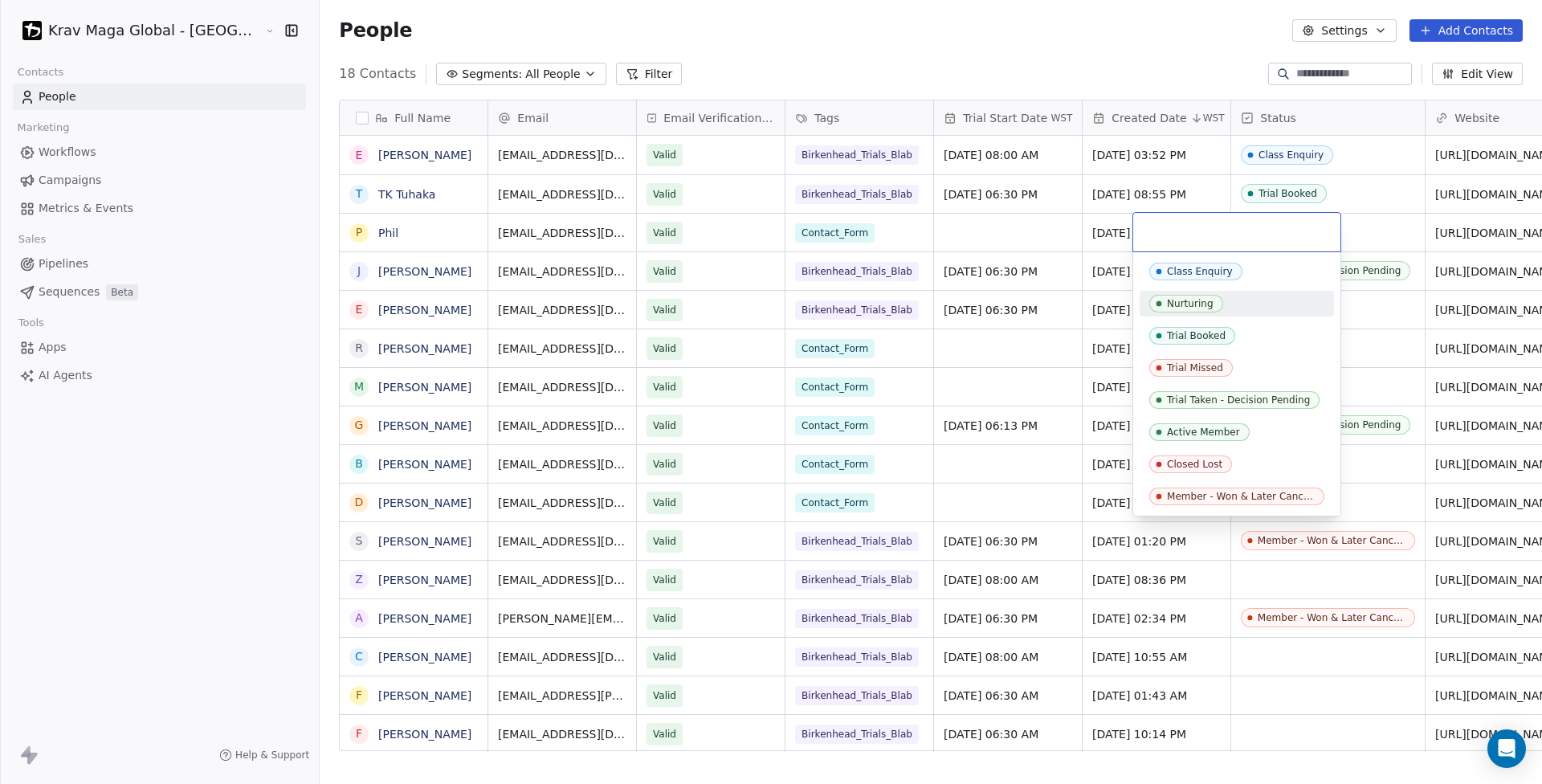
click at [1131, 276] on html "Krav Maga Global - NZ Contacts People Marketing Workflows Campaigns Metrics & E…" at bounding box center [771, 392] width 1542 height 784
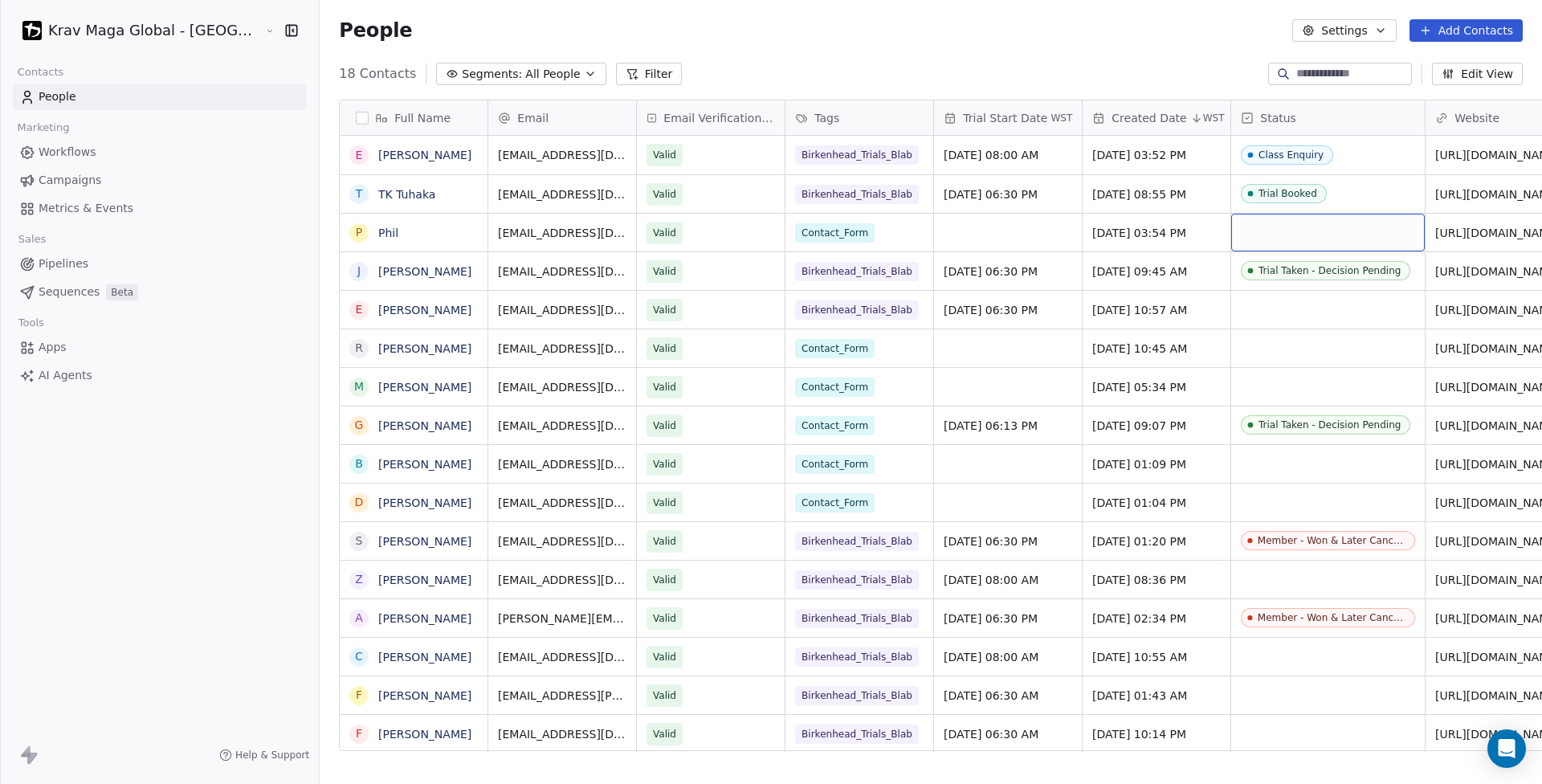
click at [1231, 232] on div "grid" at bounding box center [1328, 231] width 193 height 37
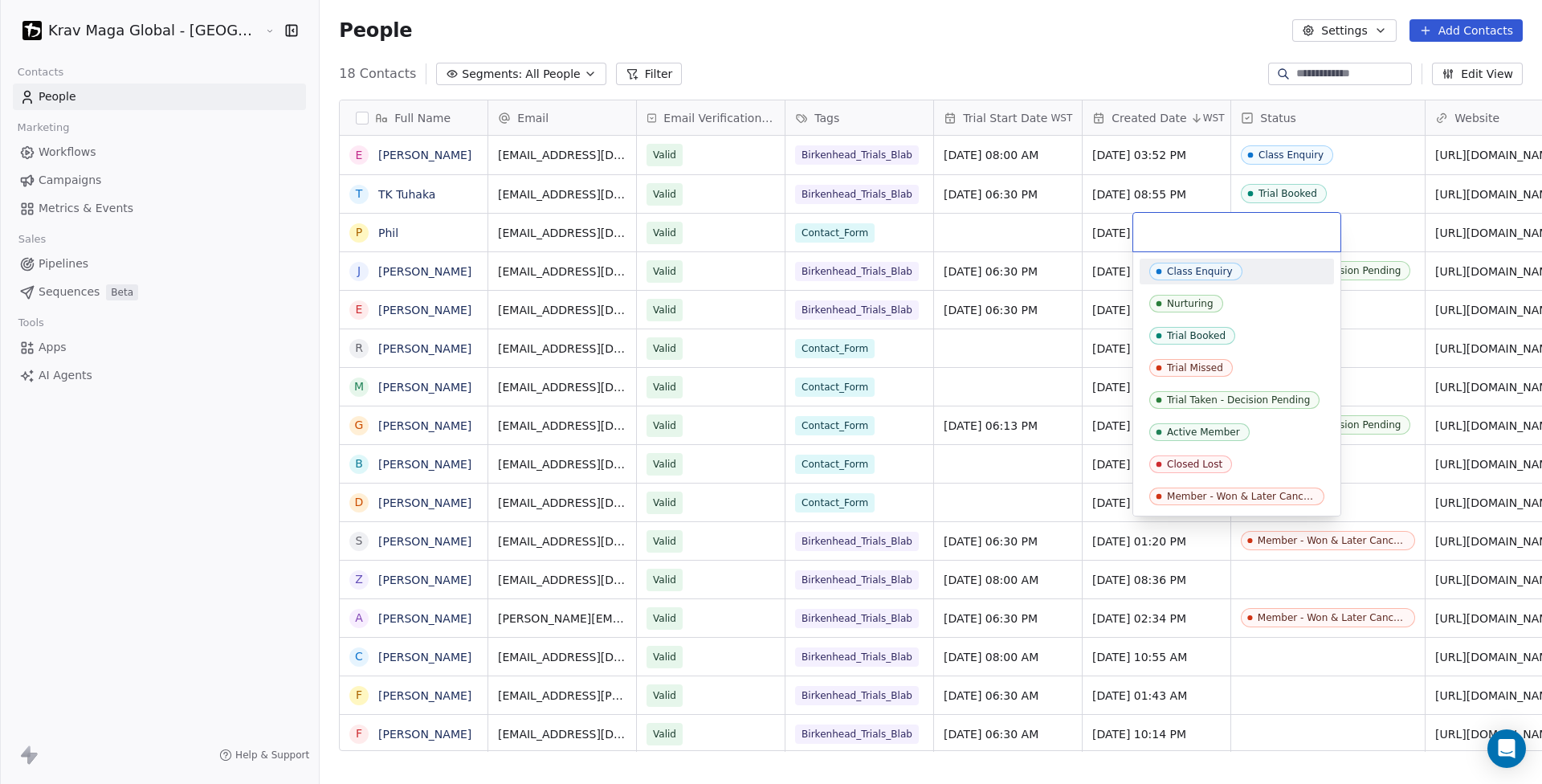
click at [1167, 232] on input "text" at bounding box center [1237, 232] width 188 height 17
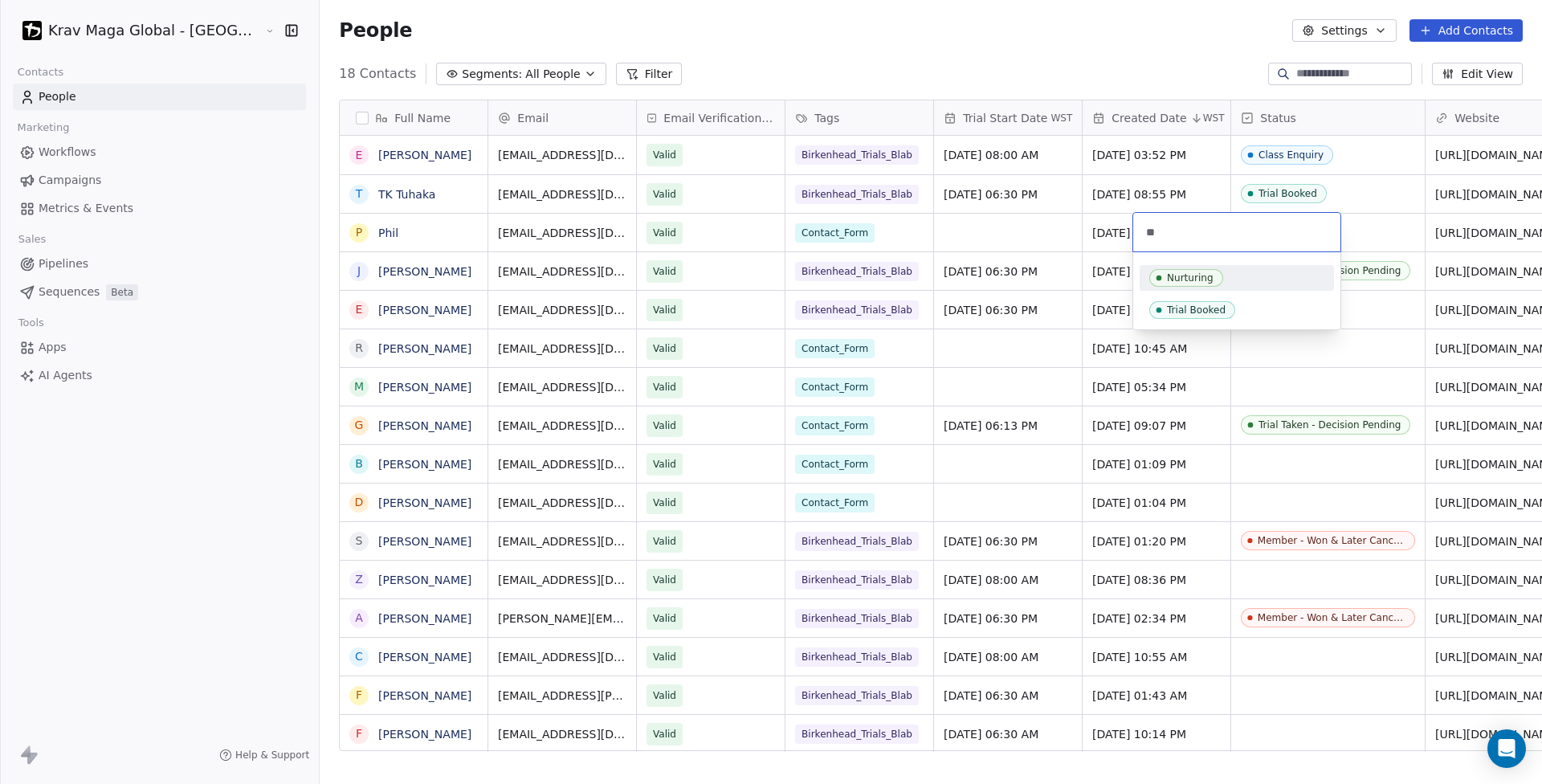
type input "**"
click at [1176, 277] on div "Nurturing" at bounding box center [1190, 278] width 47 height 11
click at [379, 351] on link "[PERSON_NAME]" at bounding box center [425, 348] width 93 height 13
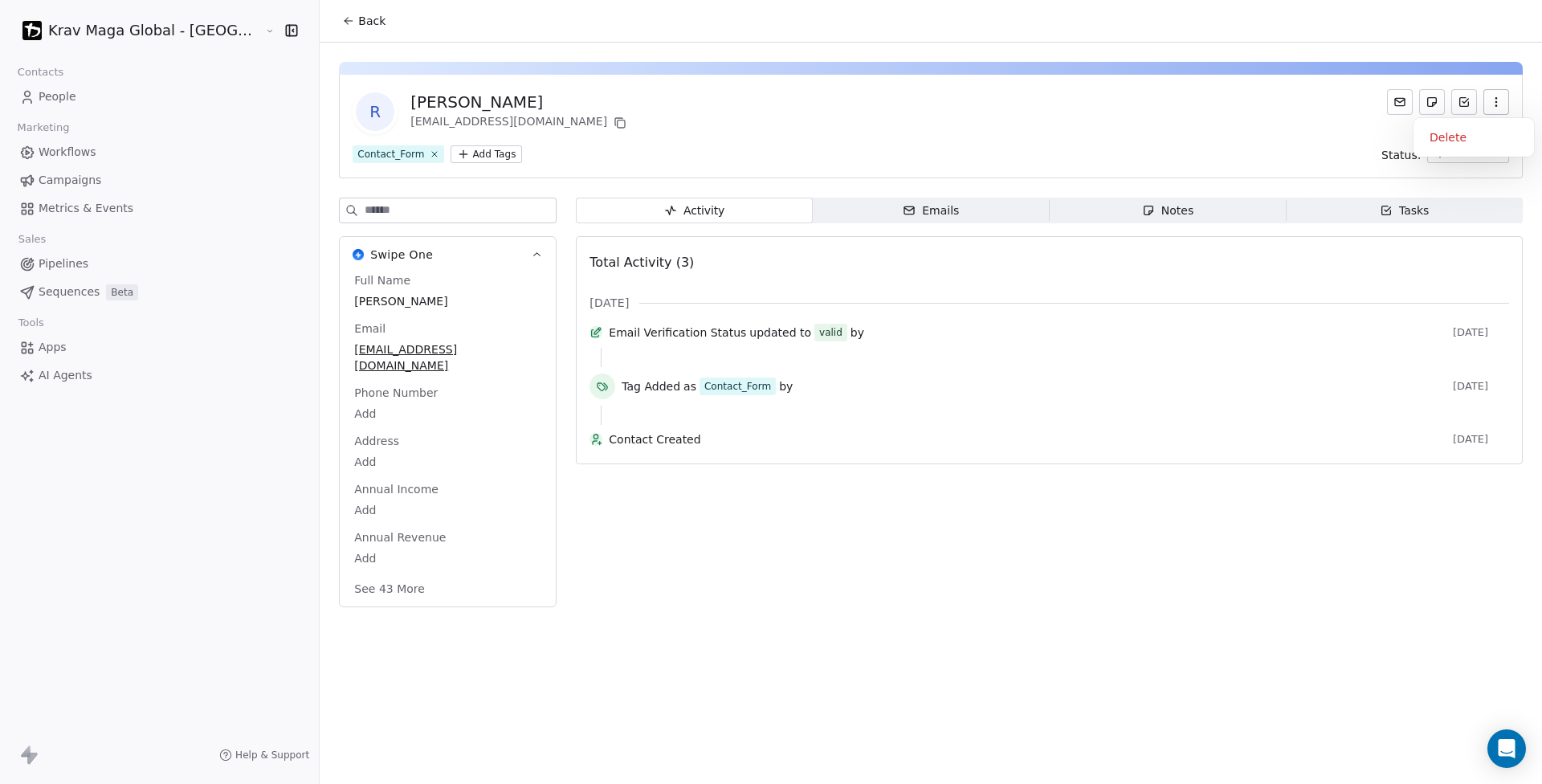
click at [1500, 102] on icon "button" at bounding box center [1496, 102] width 13 height 13
click at [1449, 135] on div "Delete" at bounding box center [1474, 137] width 108 height 26
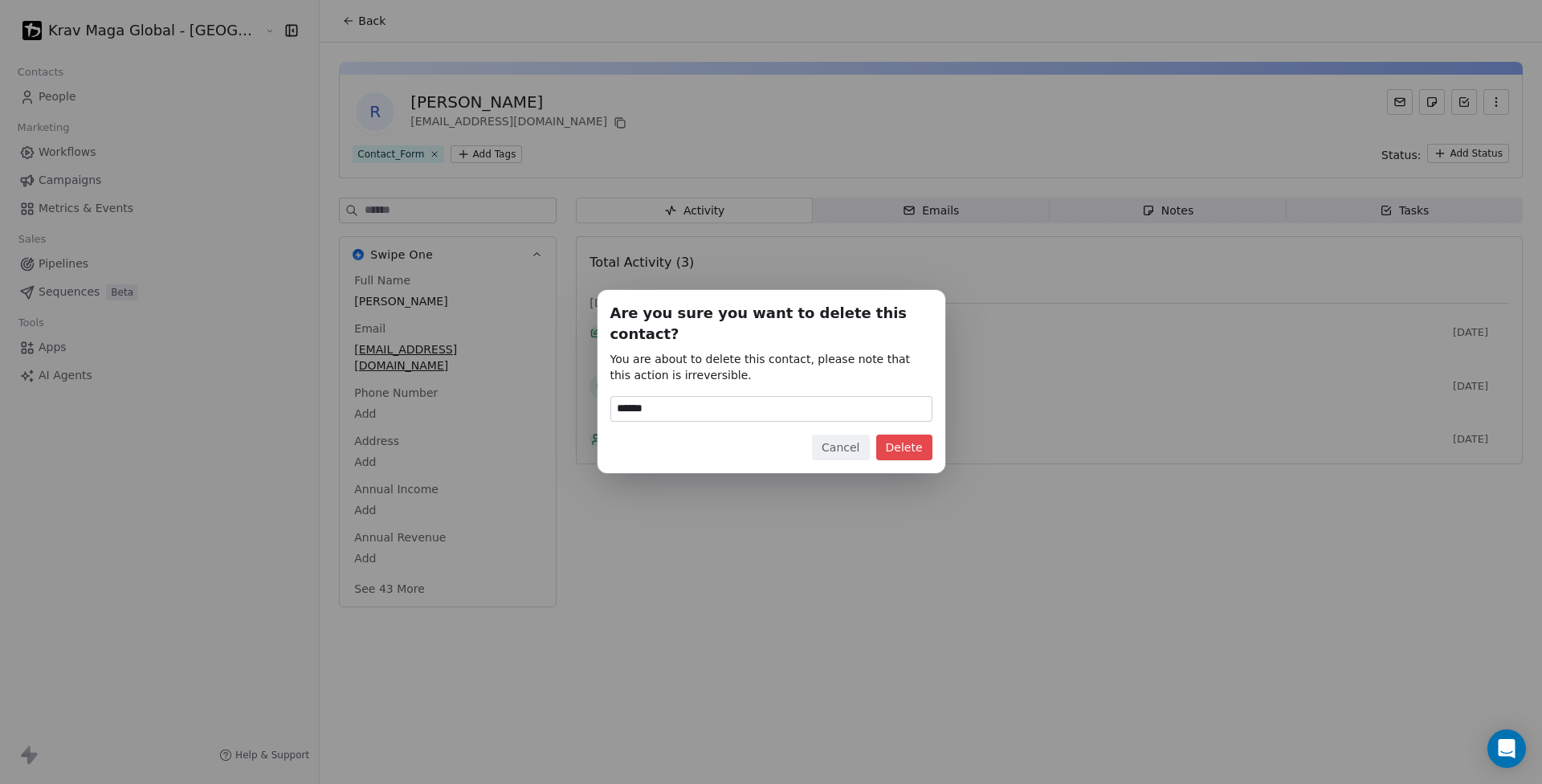
type input "******"
click at [922, 438] on button "Delete" at bounding box center [904, 447] width 57 height 26
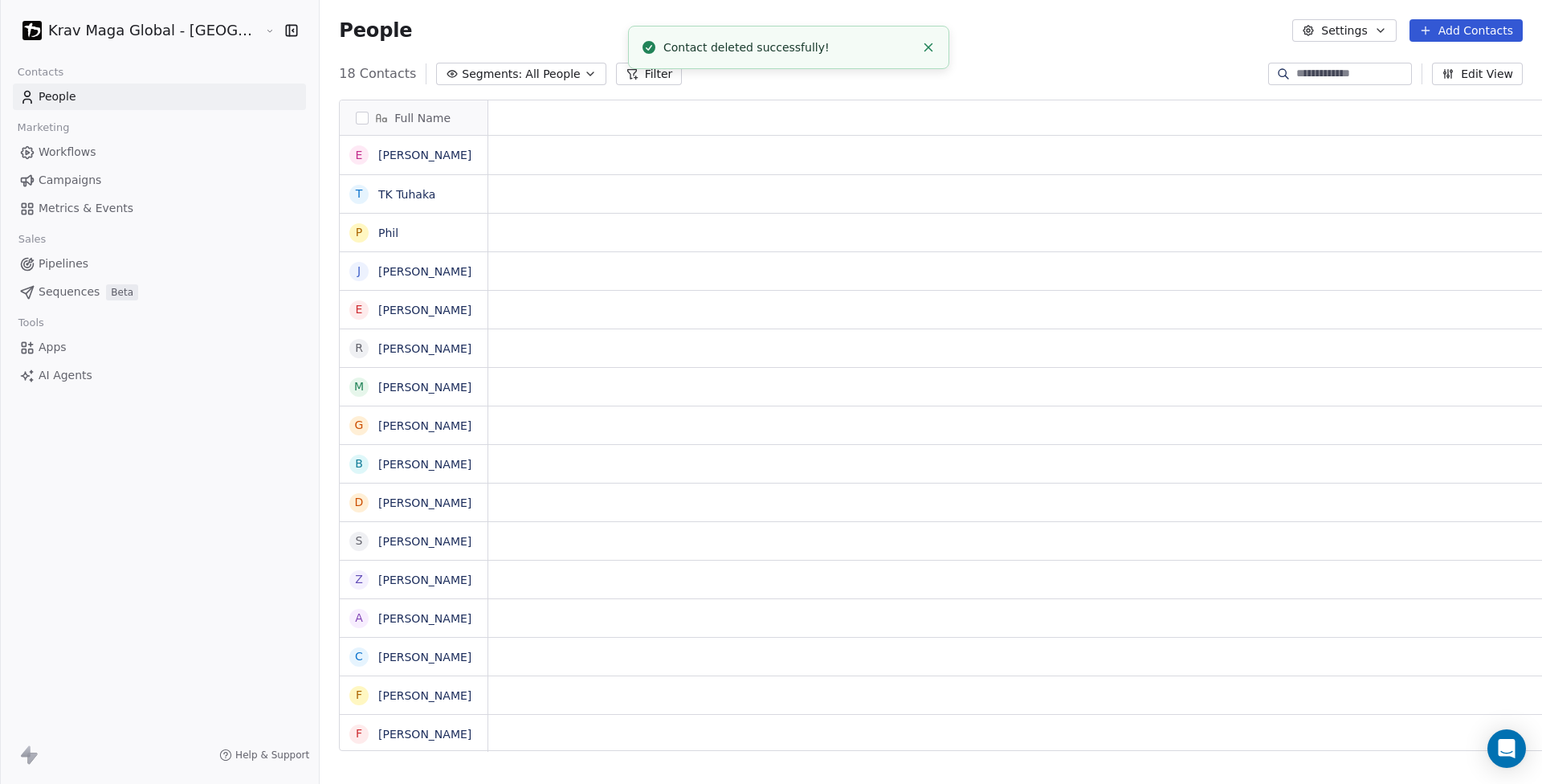
scroll to position [678, 1307]
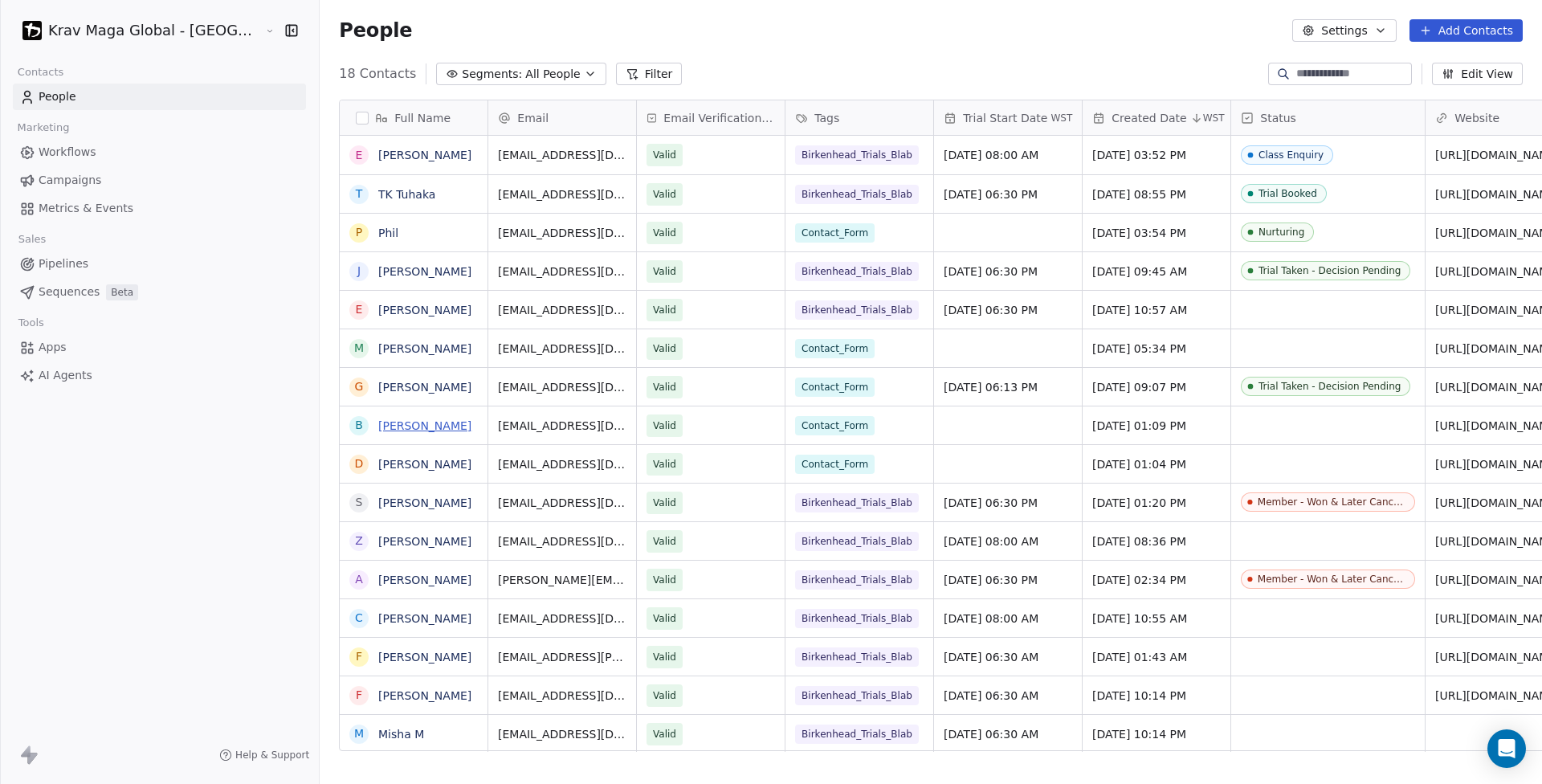
click at [379, 428] on link "[PERSON_NAME]" at bounding box center [425, 426] width 93 height 13
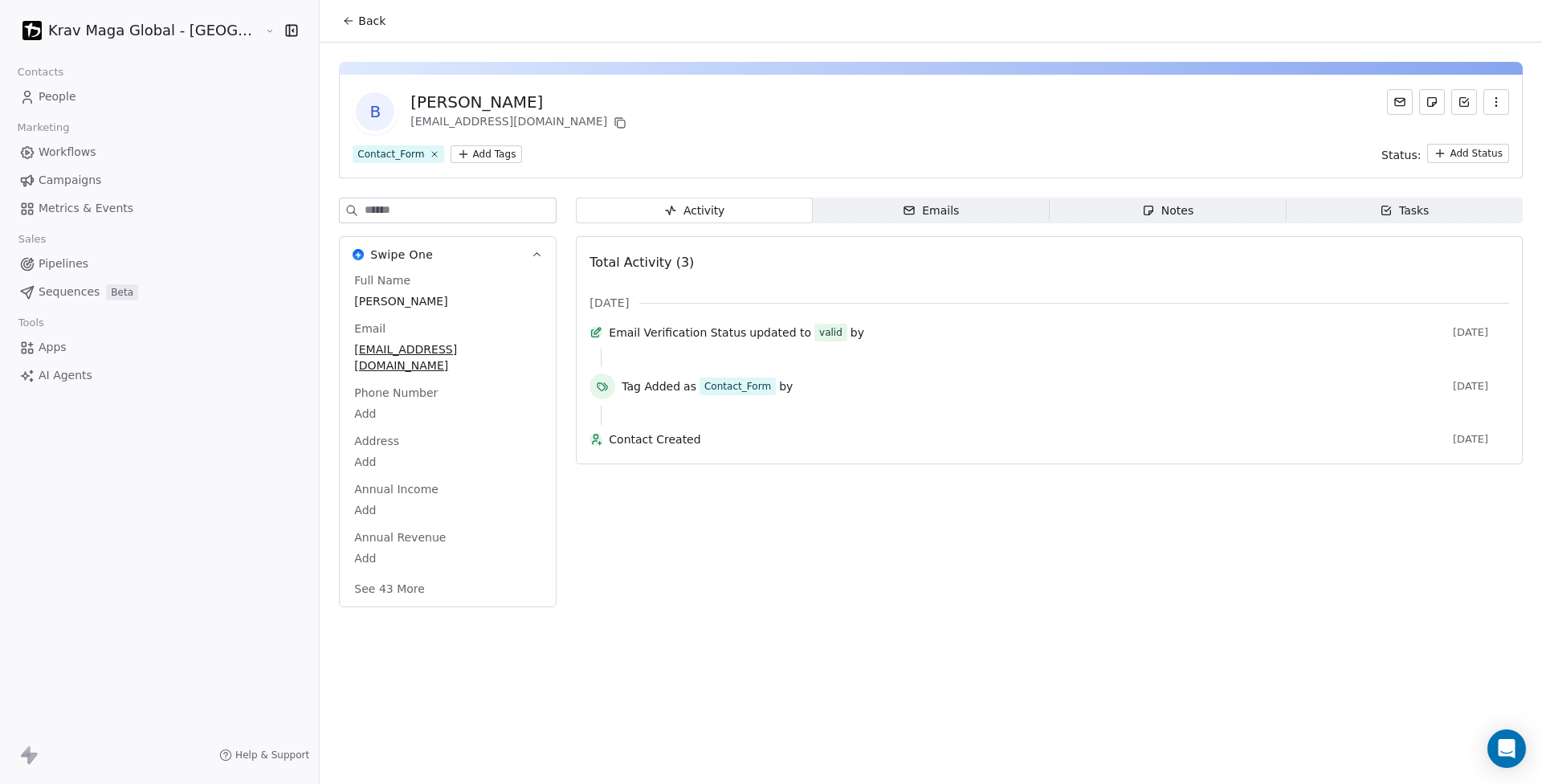
click at [1495, 107] on icon "button" at bounding box center [1496, 102] width 13 height 13
click at [1477, 132] on div "Delete" at bounding box center [1474, 137] width 108 height 26
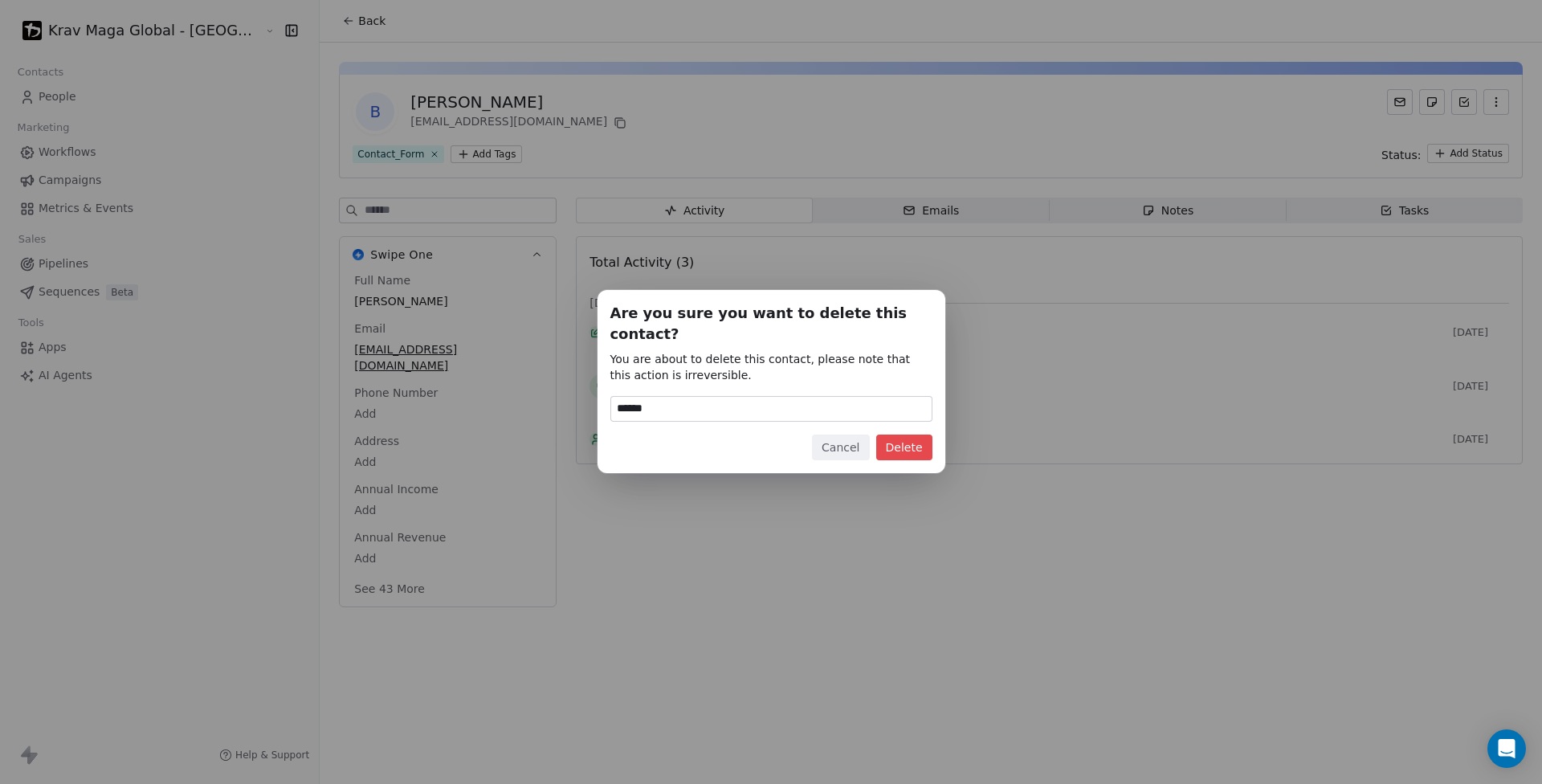
type input "******"
click at [890, 436] on button "Delete" at bounding box center [904, 447] width 57 height 26
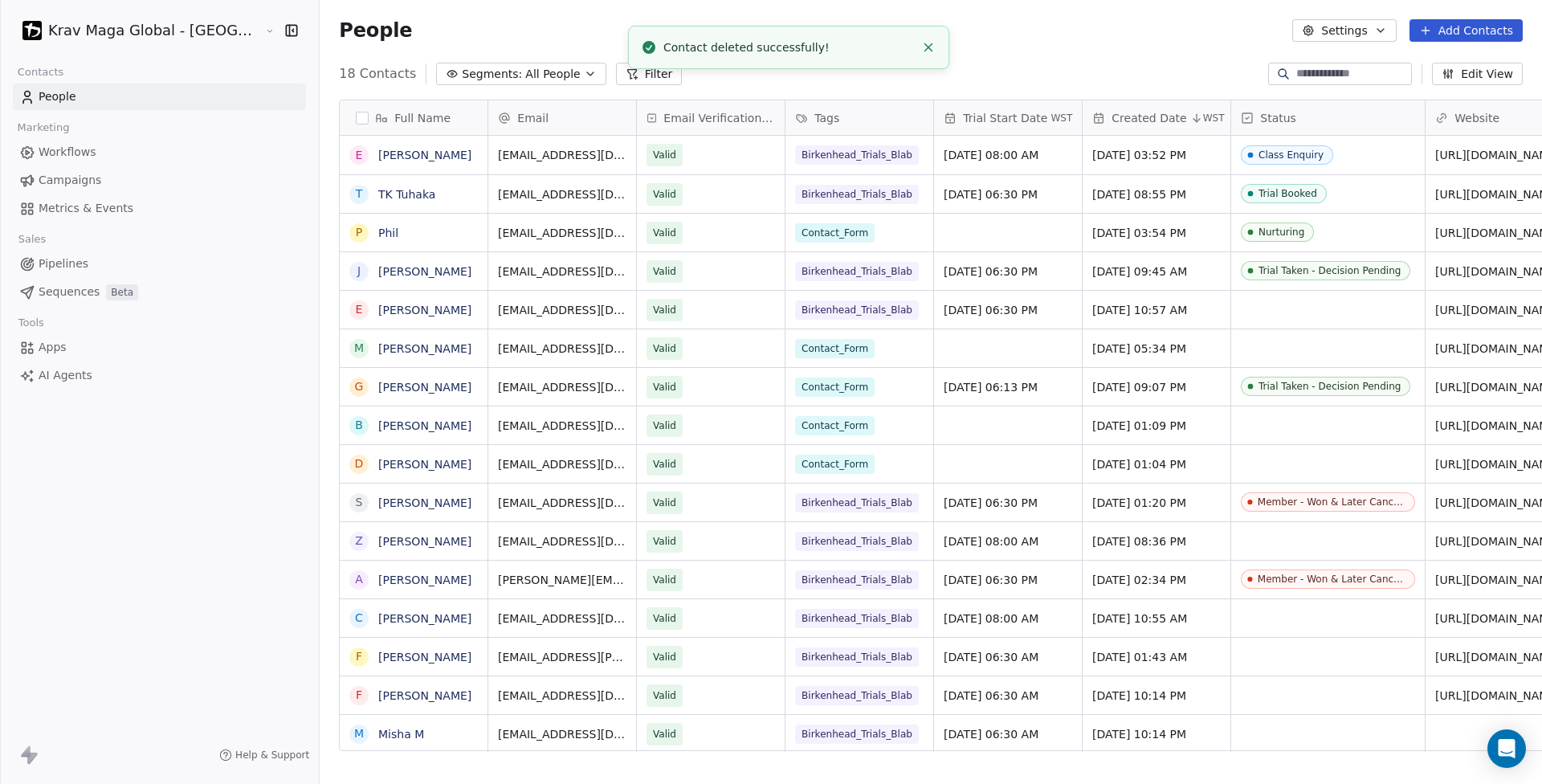
scroll to position [678, 1307]
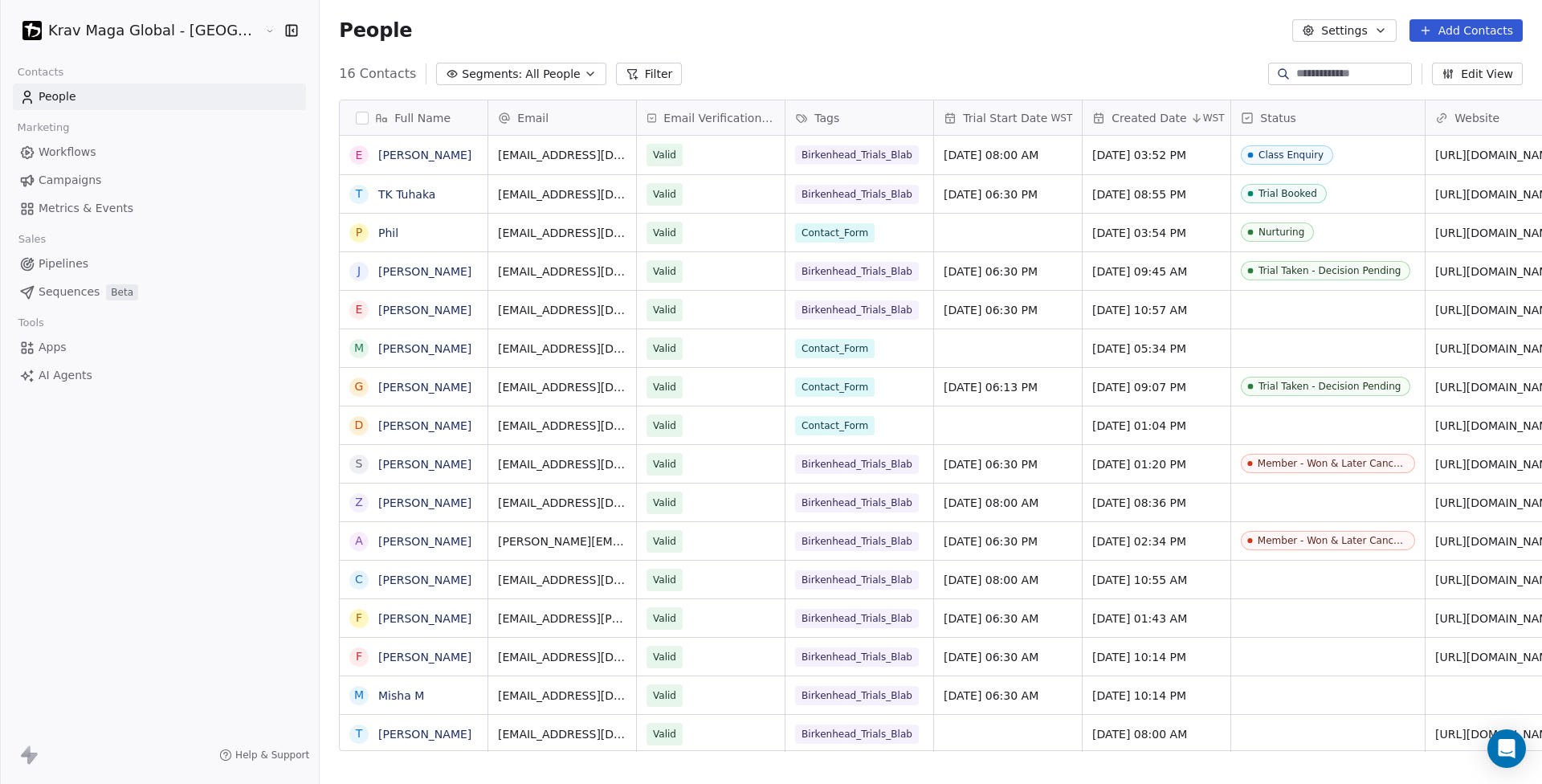
click at [171, 30] on html "Krav Maga Global - NZ Contacts People Marketing Workflows Campaigns Metrics & E…" at bounding box center [771, 392] width 1542 height 784
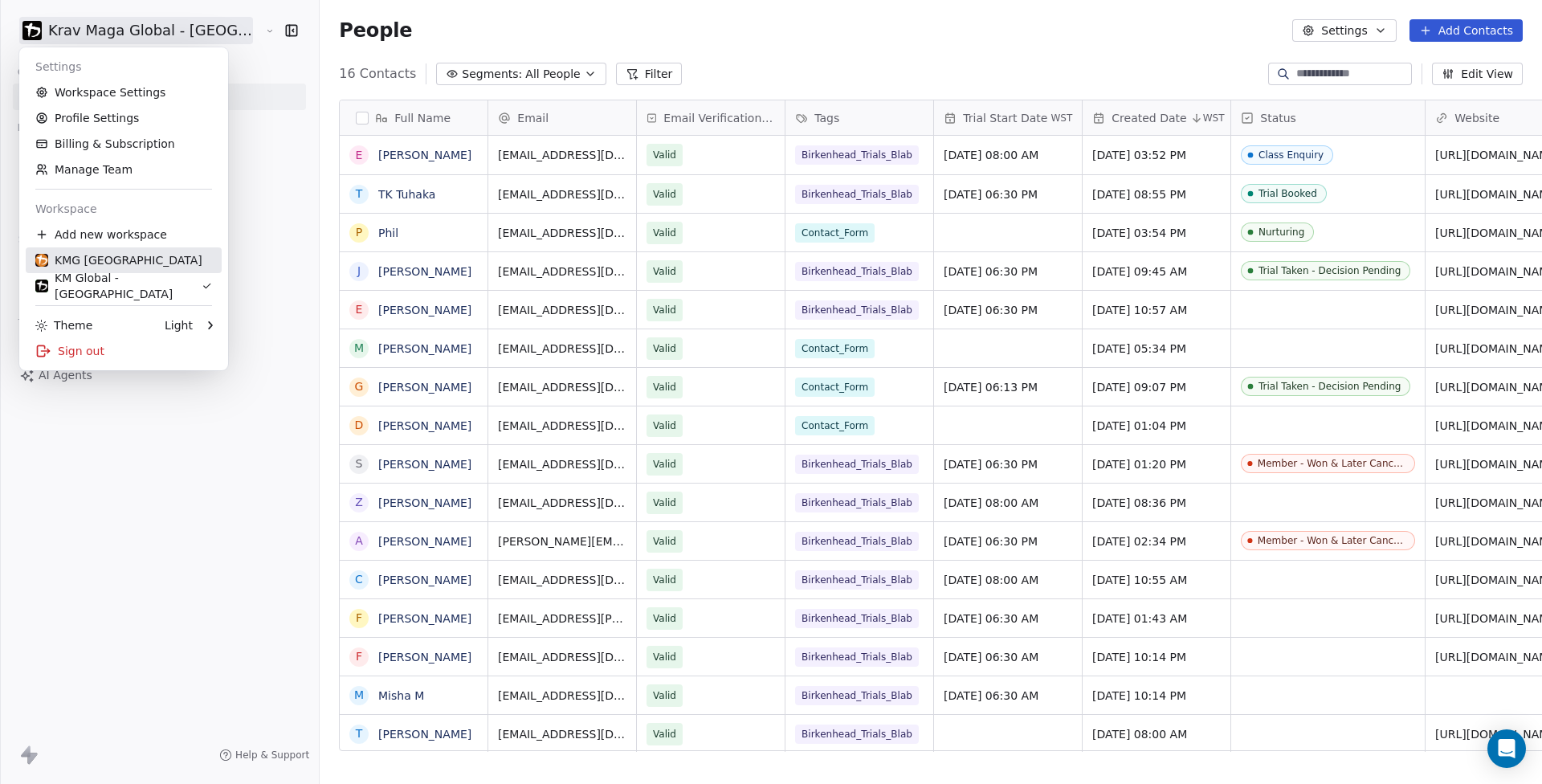
click at [88, 264] on div "KMG [GEOGRAPHIC_DATA]" at bounding box center [119, 260] width 167 height 16
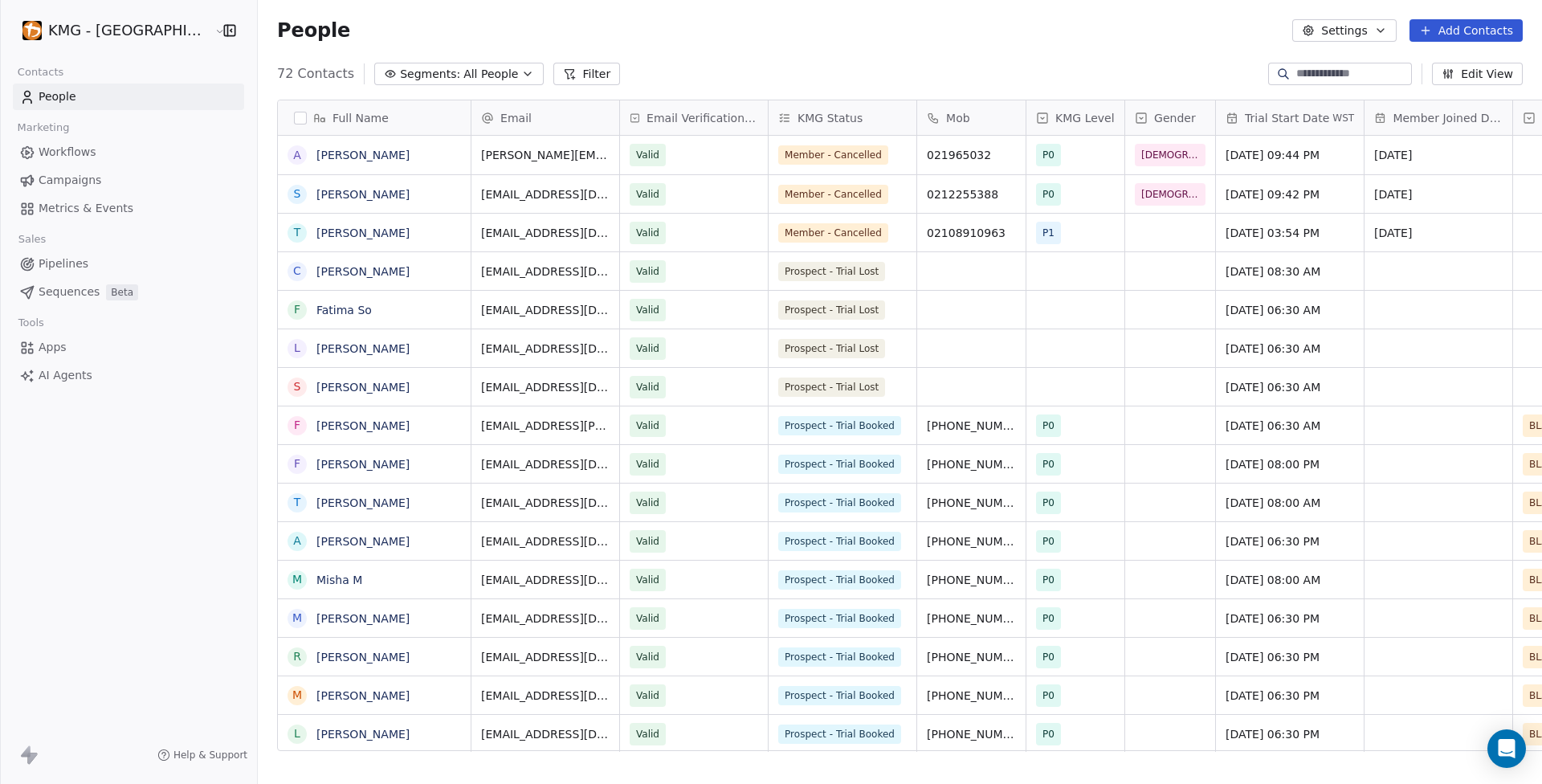
scroll to position [678, 1313]
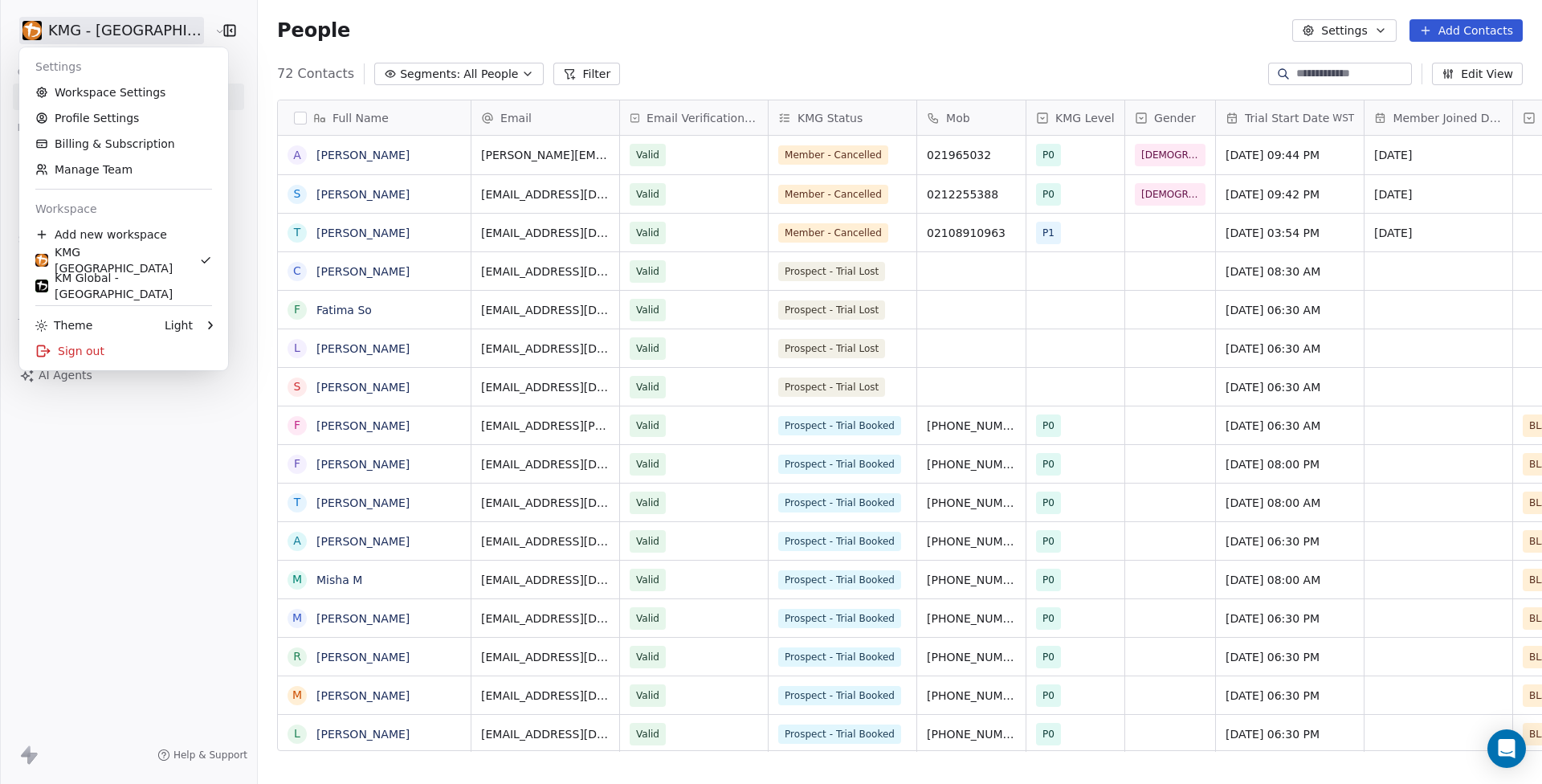
click at [151, 30] on html "KMG - [GEOGRAPHIC_DATA] Contacts People Marketing Workflows Campaigns Metrics &…" at bounding box center [771, 392] width 1542 height 784
click at [119, 87] on link "Workspace Settings" at bounding box center [124, 92] width 196 height 26
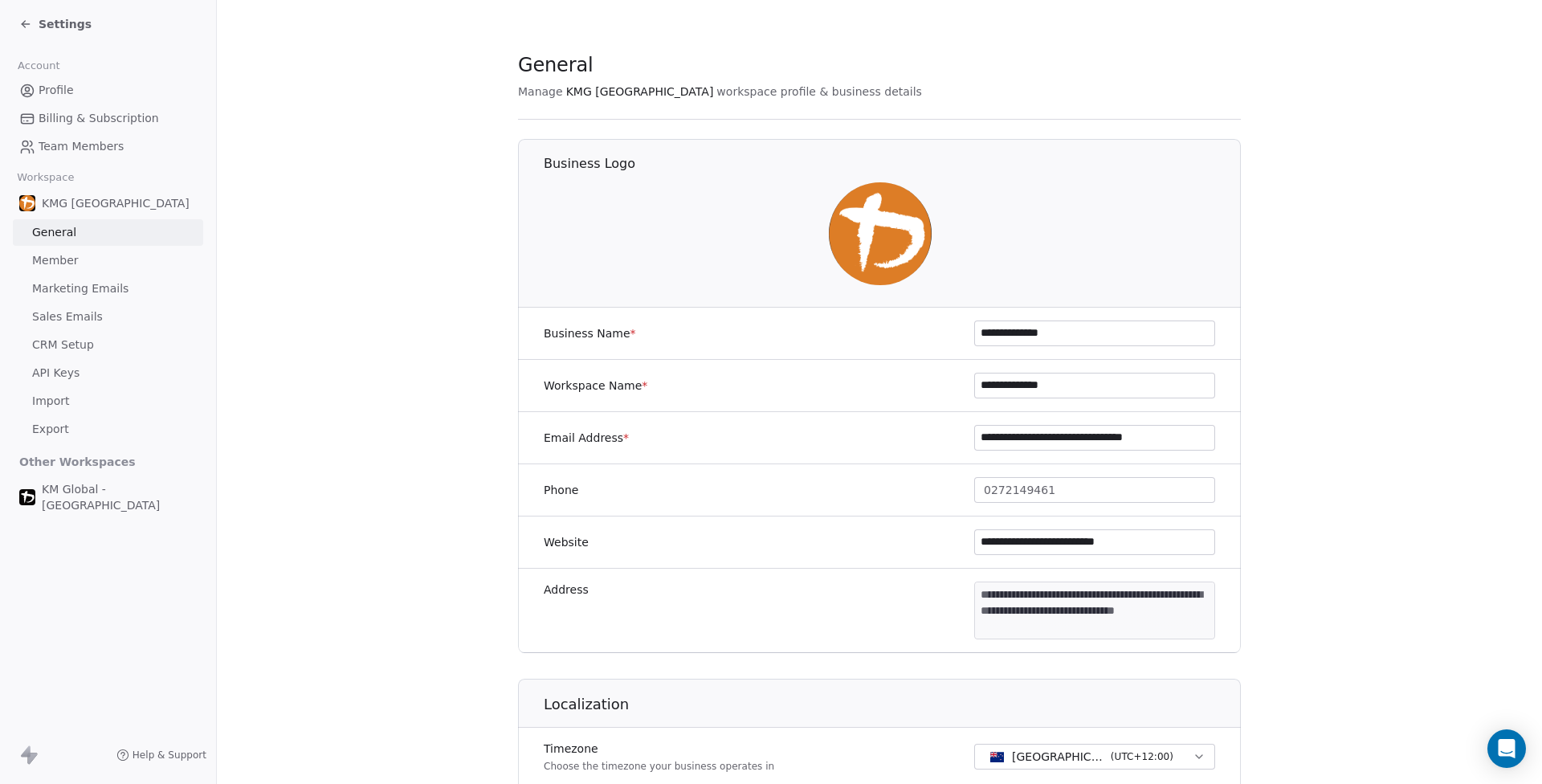
click at [62, 371] on span "API Keys" at bounding box center [56, 372] width 47 height 17
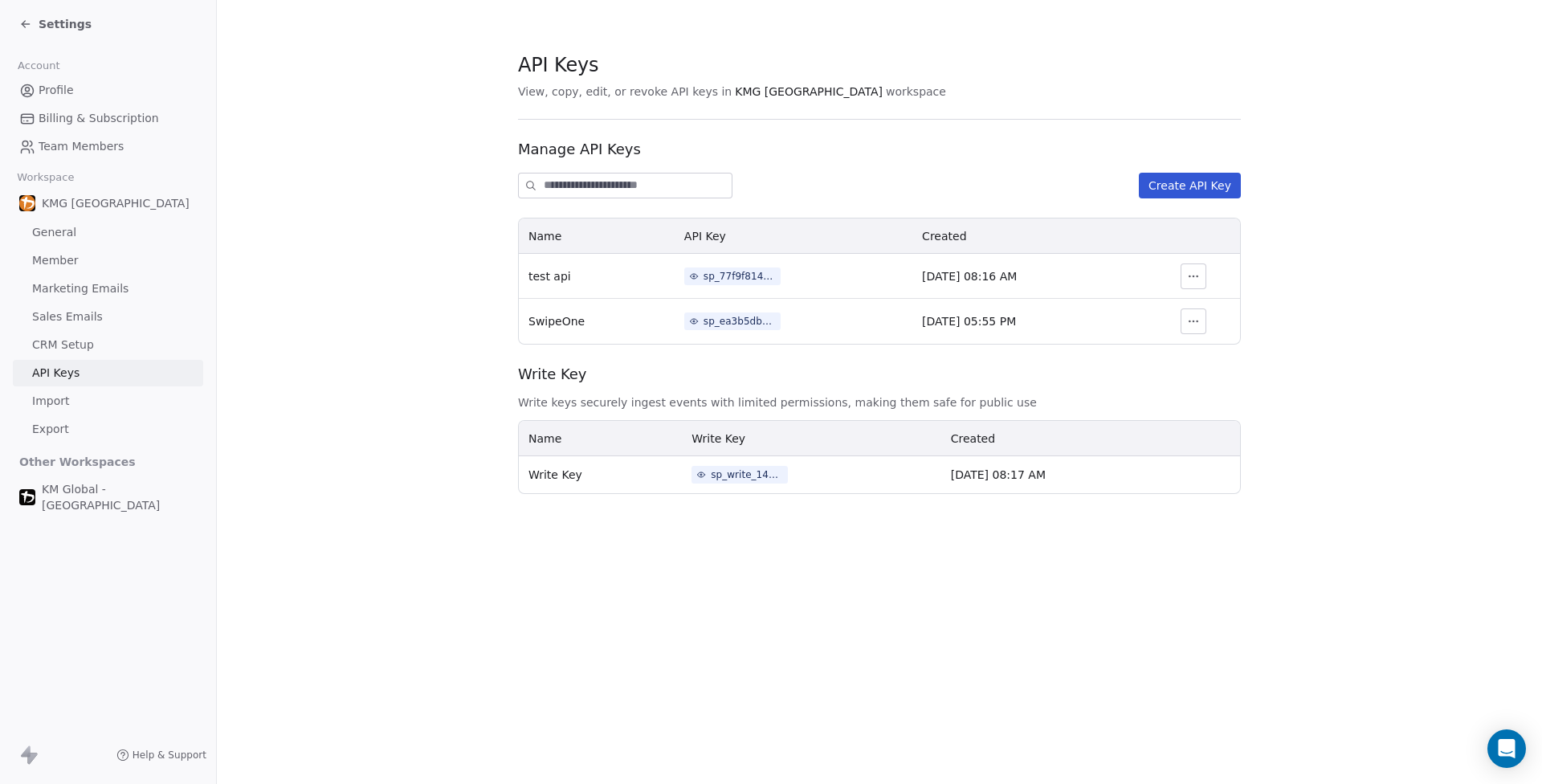
click at [255, 338] on section "API Keys View, copy, edit, or revoke API keys in KMG Birkenhead workspace Manag…" at bounding box center [879, 272] width 1325 height 546
click at [40, 24] on span "Settings" at bounding box center [64, 23] width 53 height 16
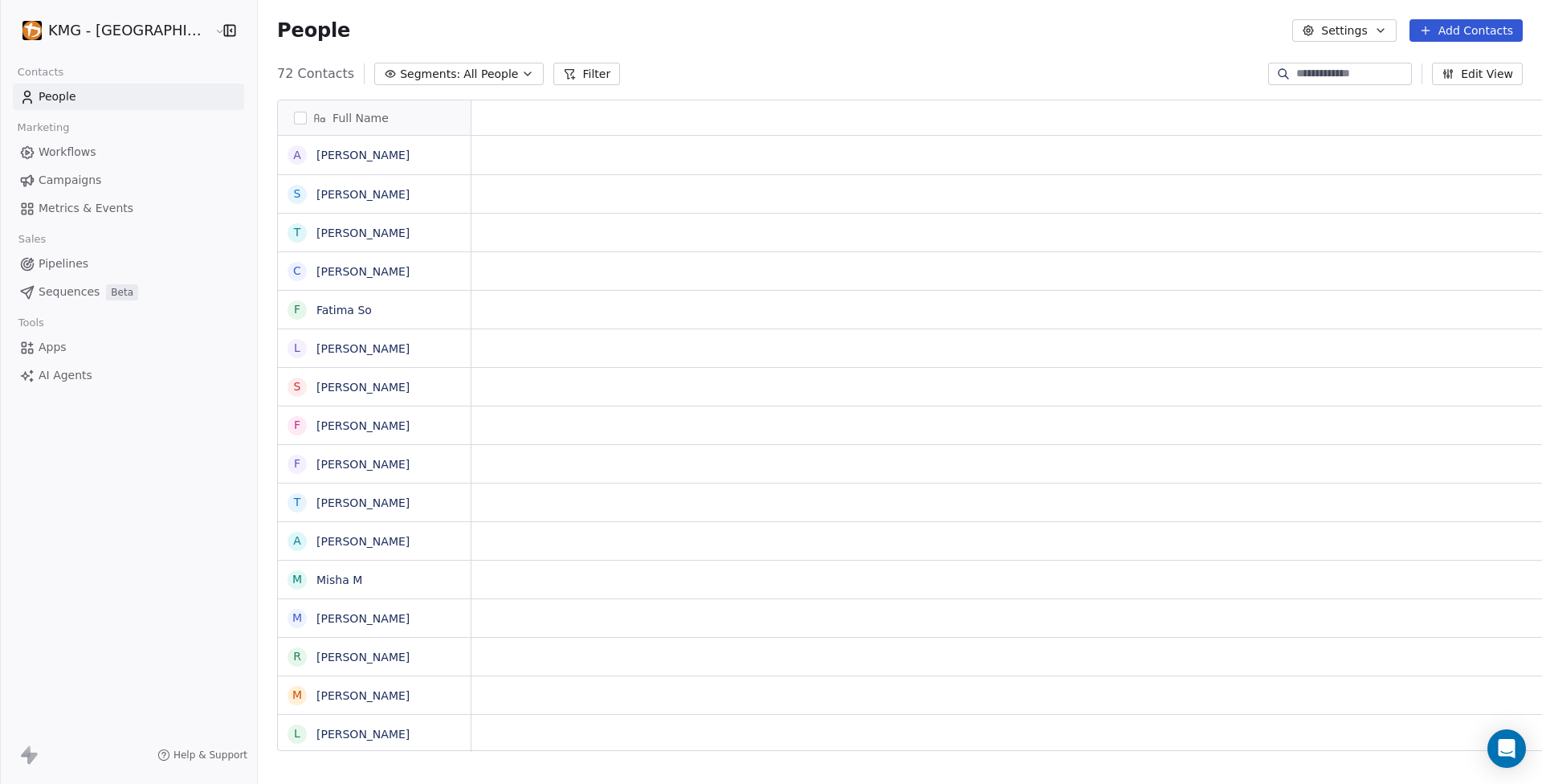
scroll to position [678, 1313]
